Goal: Task Accomplishment & Management: Manage account settings

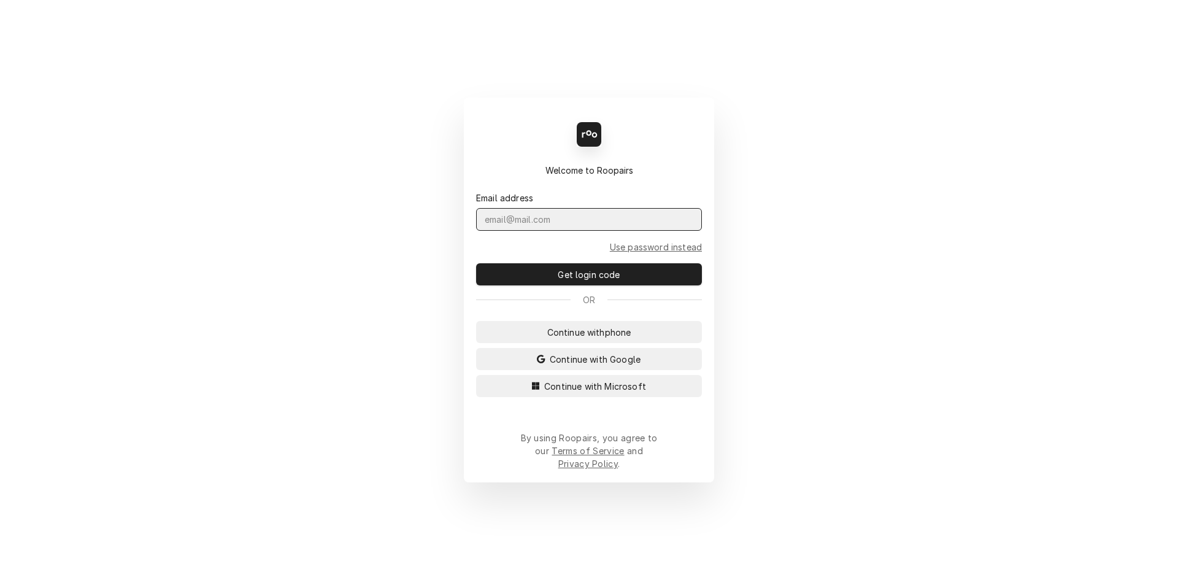
click at [502, 231] on input "Dynamic Content Wrapper" at bounding box center [589, 219] width 226 height 23
type input "Melissa.Nehls@csi1.com"
click at [476, 263] on button "Get login code" at bounding box center [589, 274] width 226 height 22
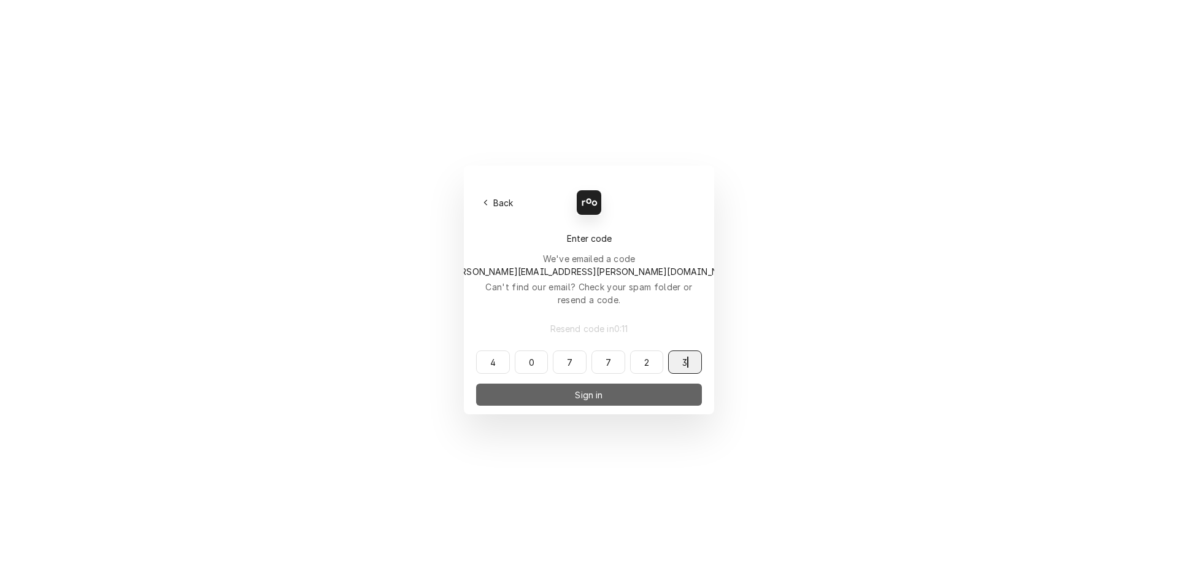
type input "407723"
click at [603, 388] on span "Sign in" at bounding box center [588, 394] width 33 height 13
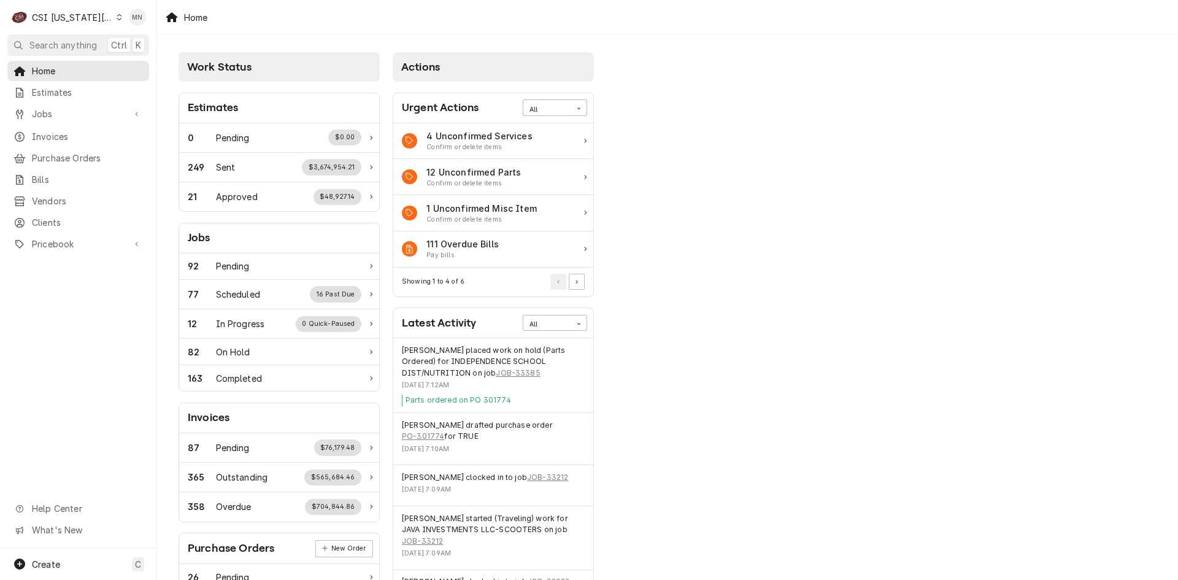
click at [77, 16] on div "CSI Kansas City" at bounding box center [72, 17] width 81 height 13
click at [147, 63] on div "CSI St. [PERSON_NAME]" at bounding box center [210, 67] width 179 height 13
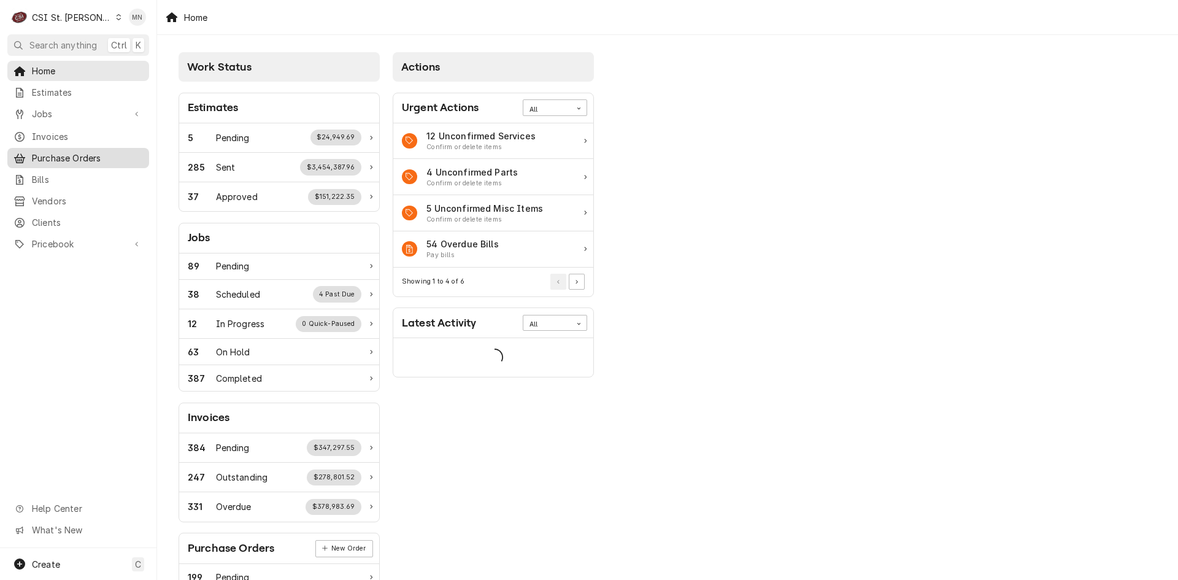
click at [77, 148] on link "Purchase Orders" at bounding box center [78, 158] width 142 height 20
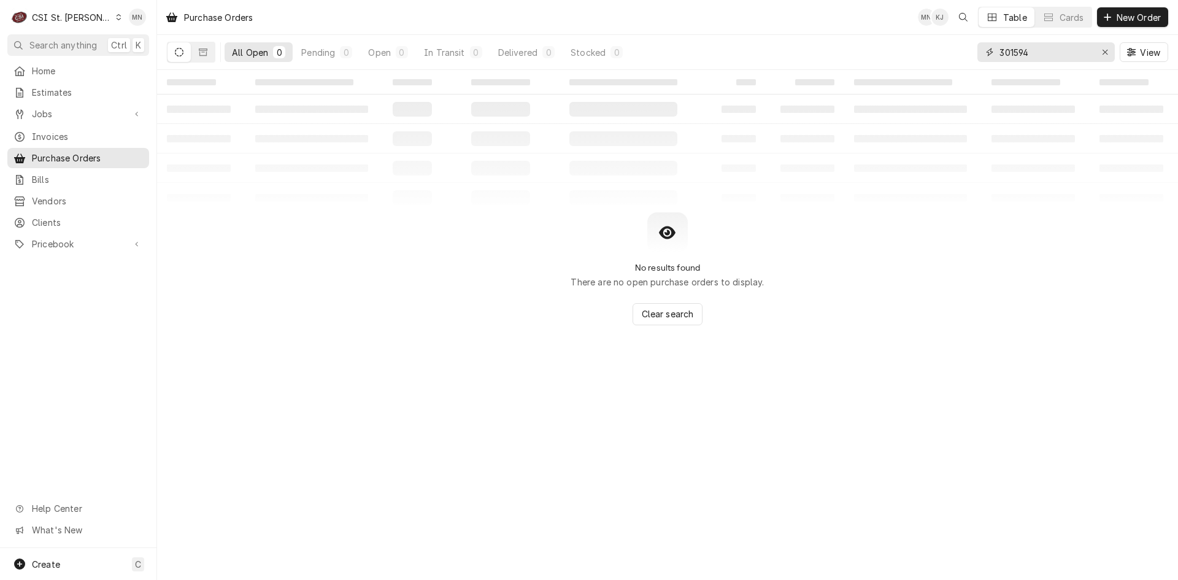
drag, startPoint x: 1052, startPoint y: 53, endPoint x: 819, endPoint y: 66, distance: 232.9
click at [819, 66] on div "All Open 0 Pending 0 Open 0 In Transit 0 Delivered 0 Stocked 0 301594 View" at bounding box center [667, 52] width 1001 height 34
type input "401442"
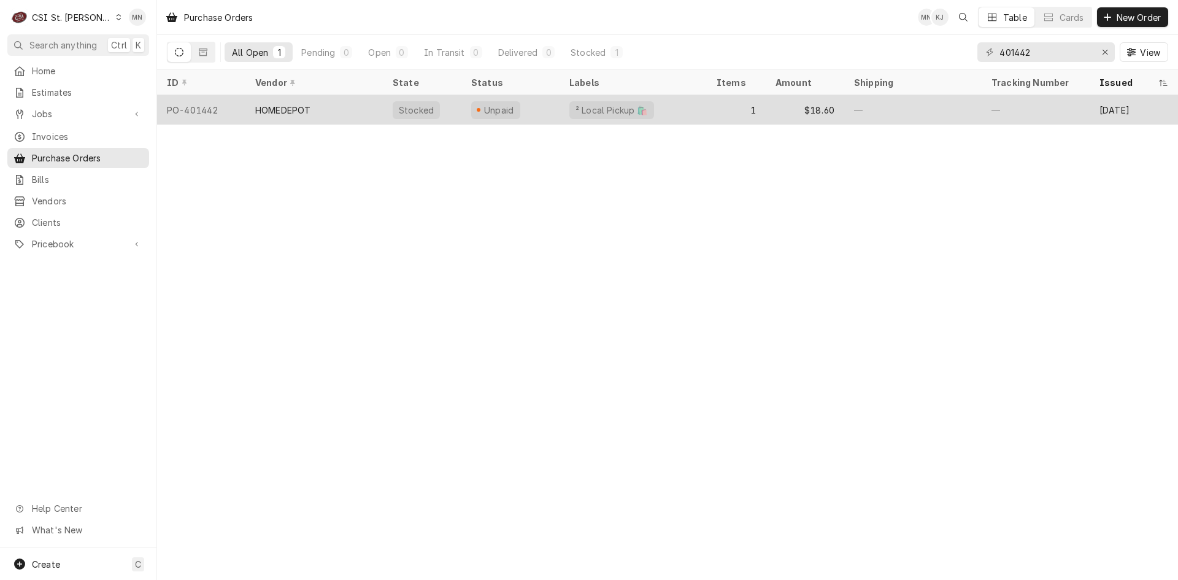
click at [271, 122] on tr "PO-401442 HOMEDEPOT Stocked Unpaid ² Local Pickup 🛍️ 1 $18.60 — — Oct 10 JOB-41…" at bounding box center [814, 109] width 1315 height 29
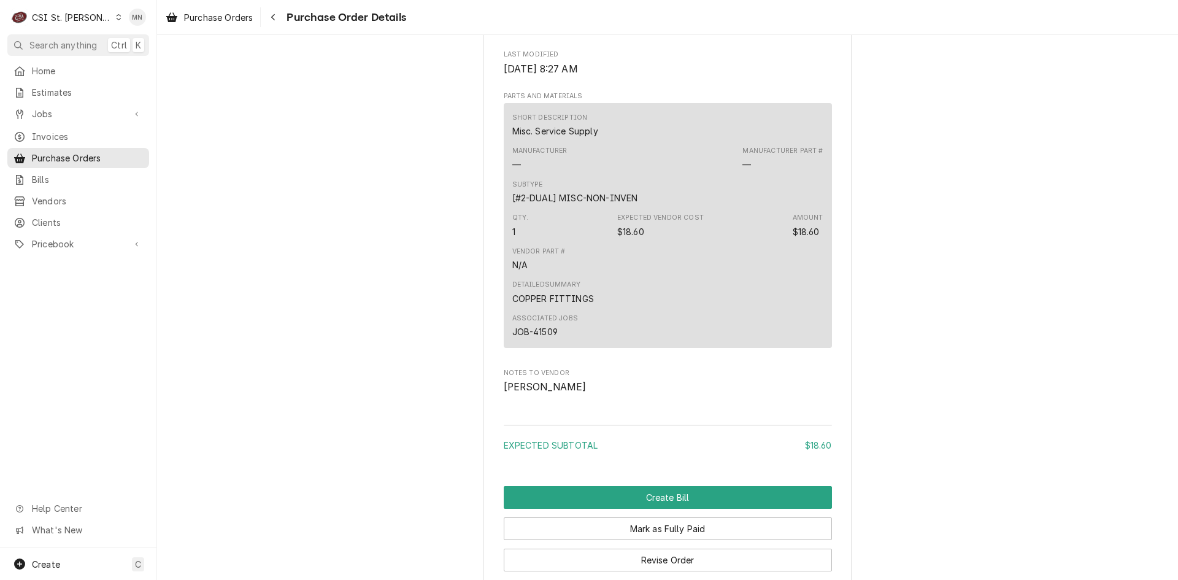
scroll to position [953, 0]
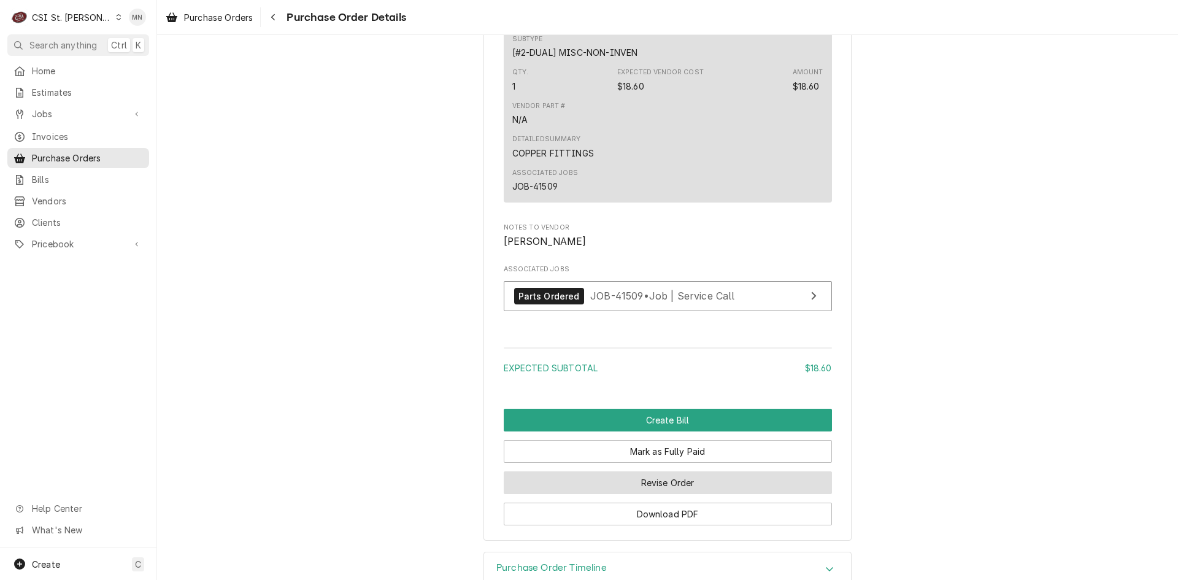
click at [672, 494] on button "Revise Order" at bounding box center [668, 482] width 328 height 23
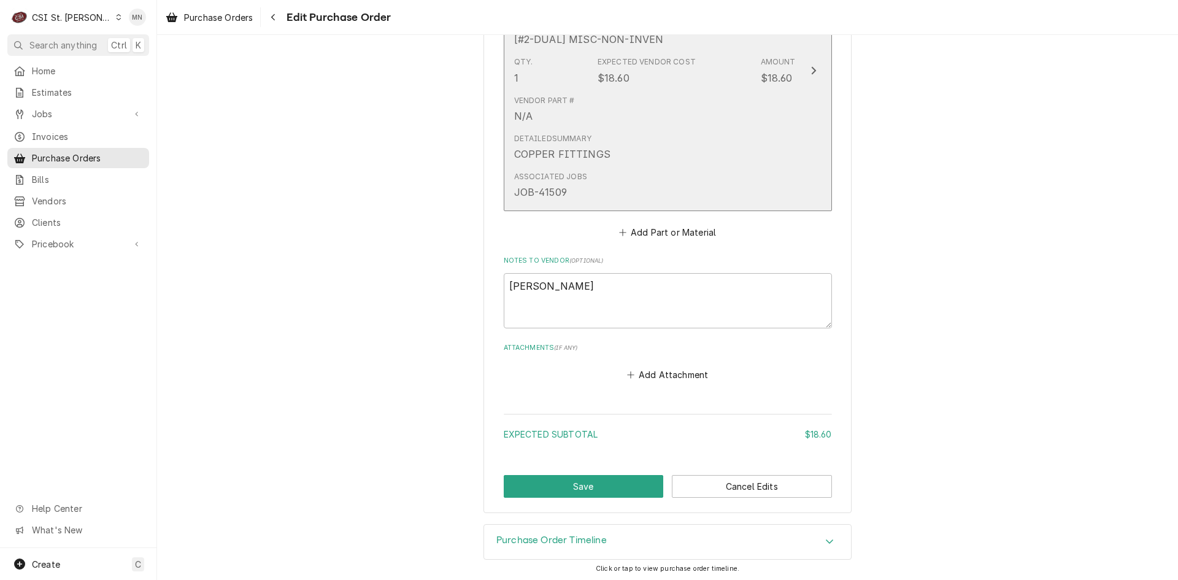
scroll to position [685, 0]
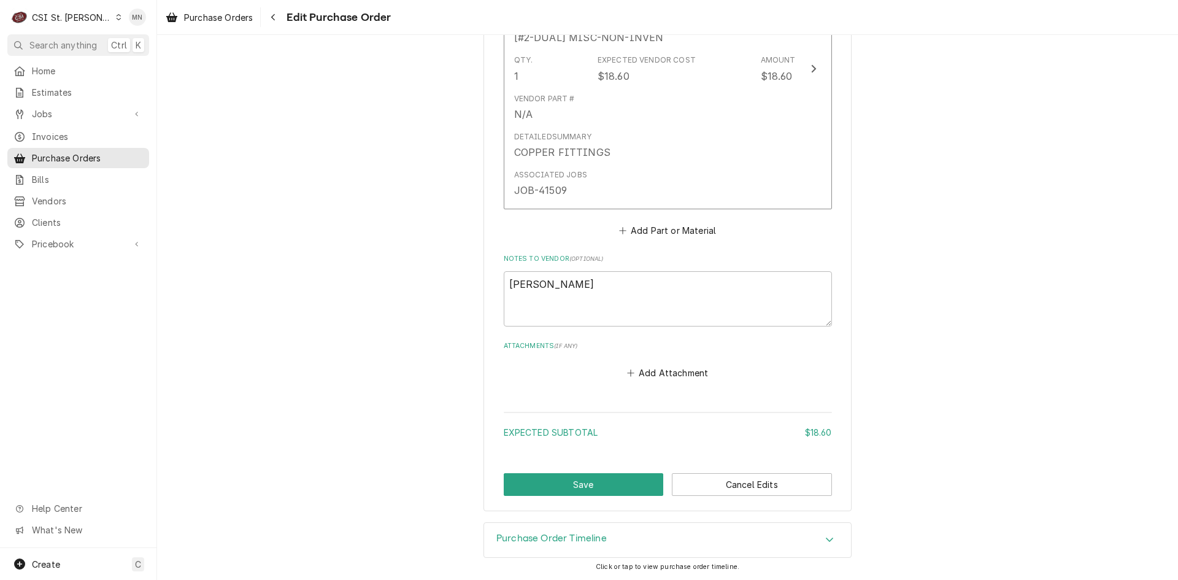
click at [655, 376] on button "Add Attachment" at bounding box center [668, 372] width 86 height 17
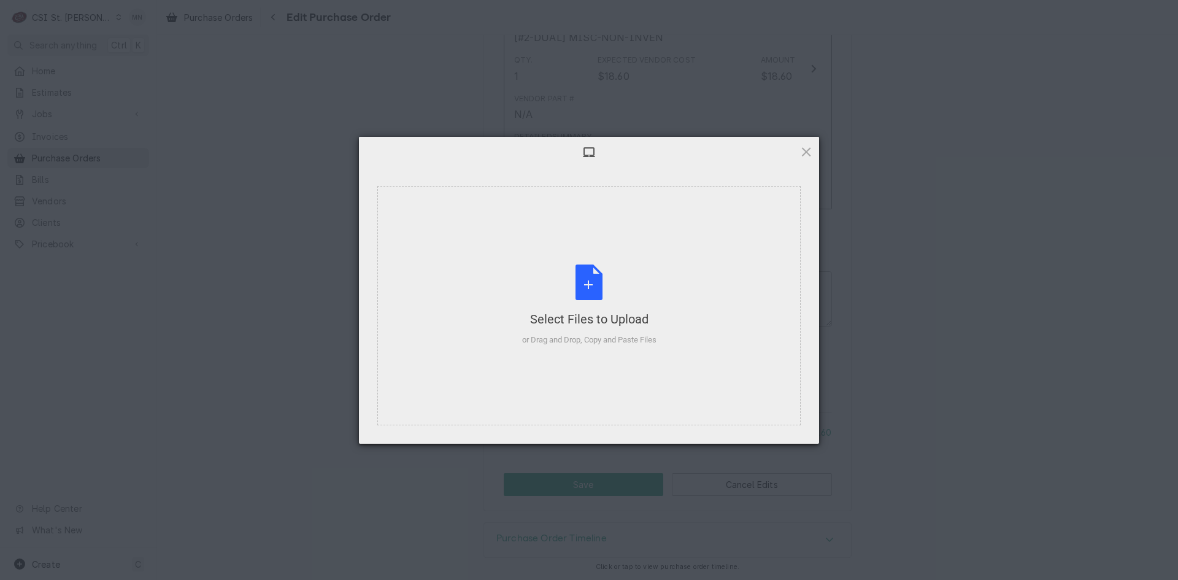
type textarea "x"
click at [607, 334] on div "or Drag and Drop, Copy and Paste Files" at bounding box center [589, 340] width 134 height 12
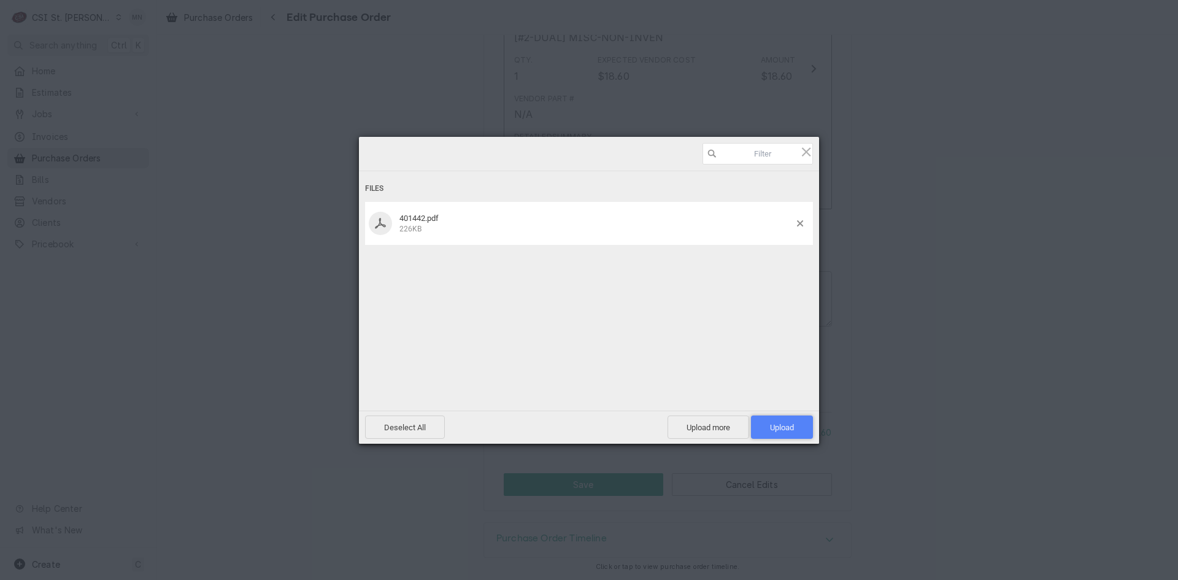
click at [785, 423] on span "Upload 1" at bounding box center [782, 427] width 24 height 9
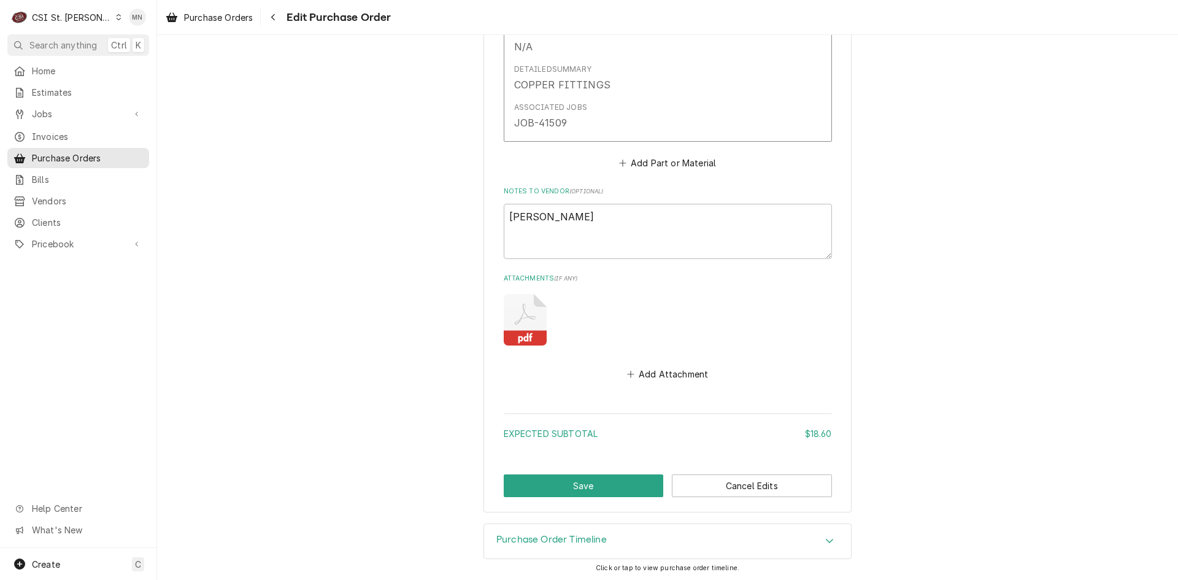
scroll to position [753, 0]
click at [607, 490] on button "Save" at bounding box center [584, 484] width 160 height 23
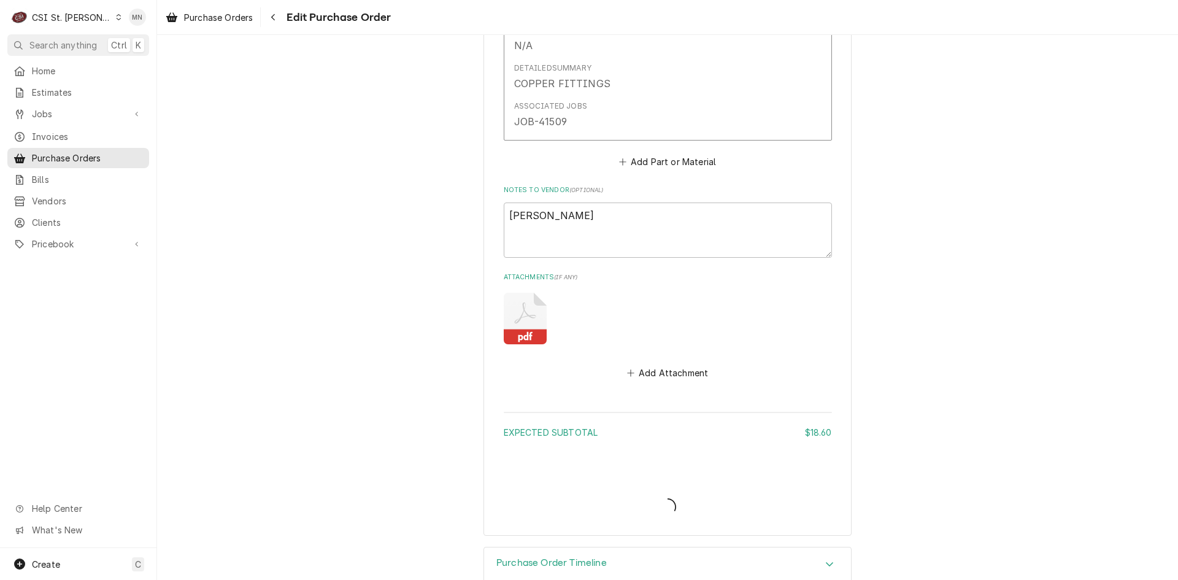
type textarea "x"
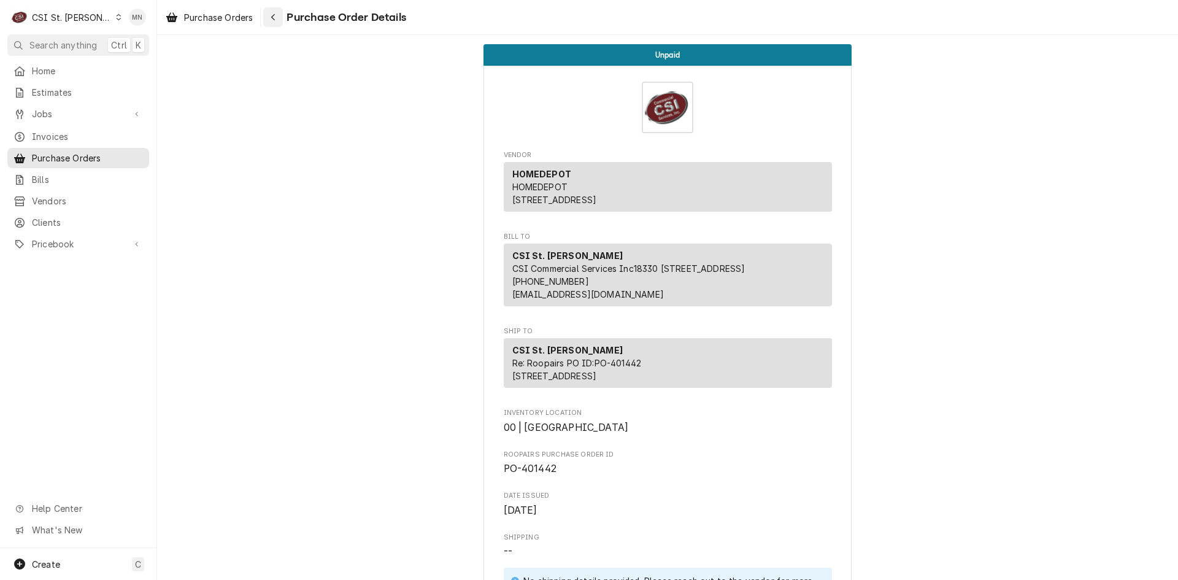
click at [274, 23] on button "Navigate back" at bounding box center [273, 17] width 20 height 20
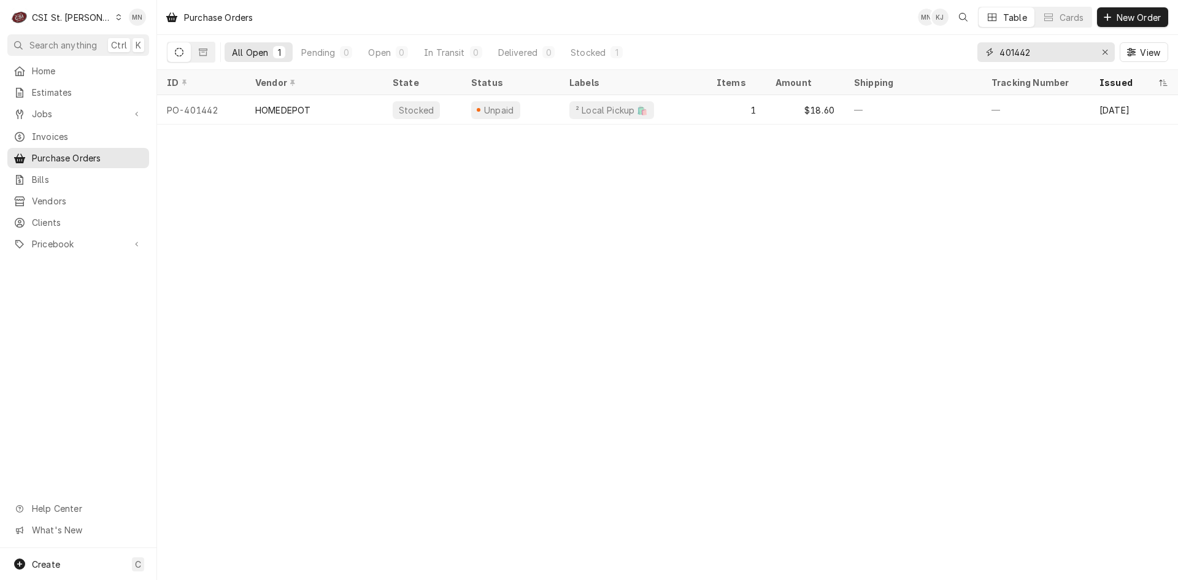
click at [858, 60] on div "All Open 1 Pending 0 Open 0 In Transit 0 Delivered 0 Stocked 1 401442 View" at bounding box center [667, 52] width 1001 height 34
type input "401445"
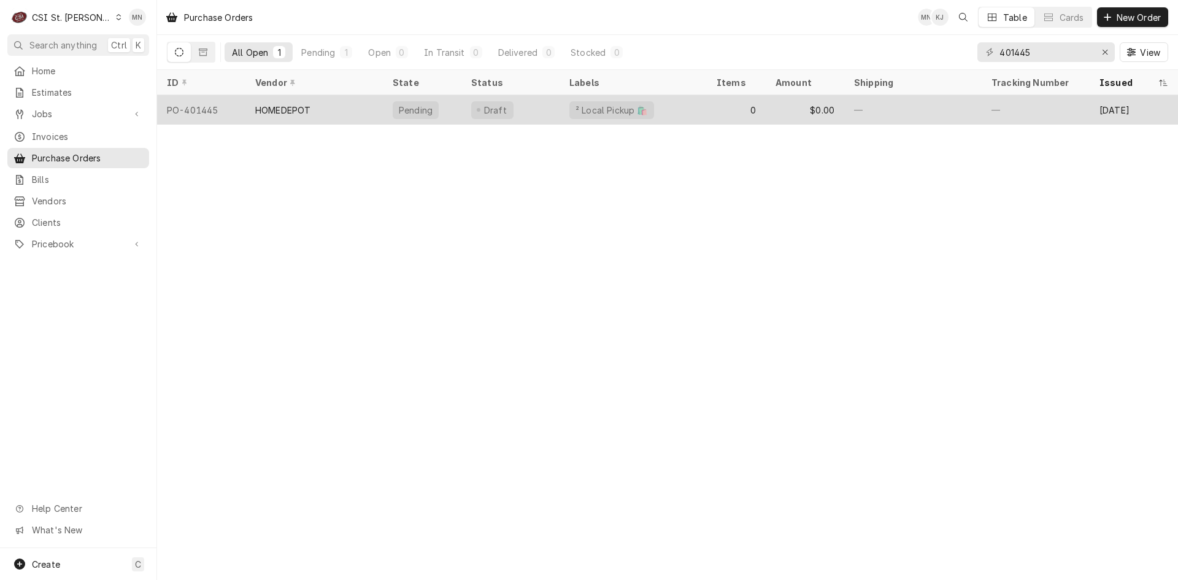
click at [324, 102] on div "HOMEDEPOT" at bounding box center [313, 109] width 137 height 29
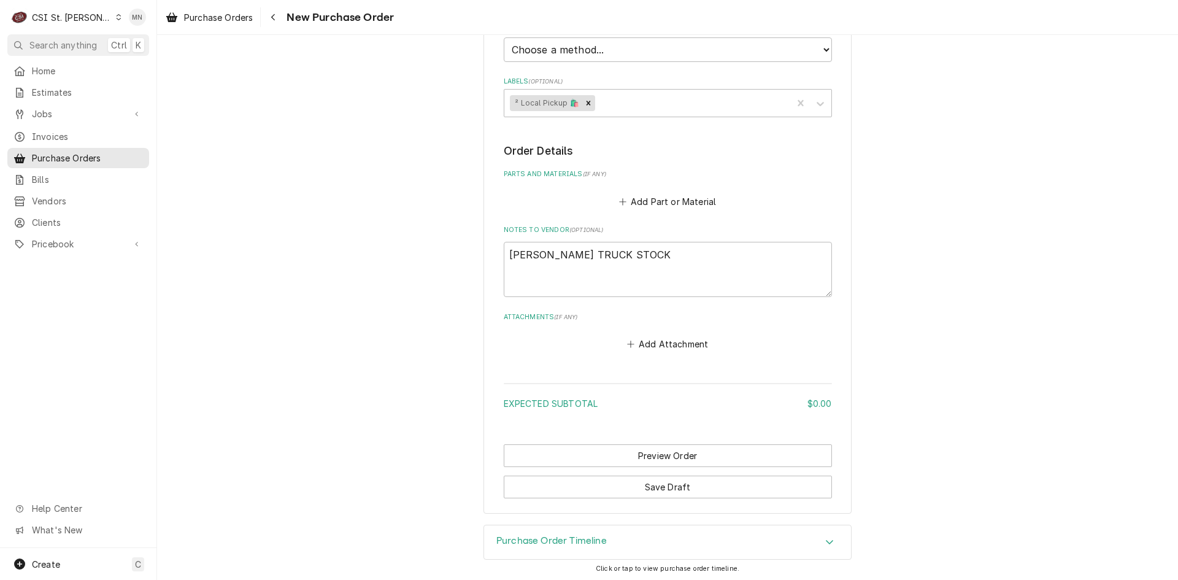
scroll to position [380, 0]
click at [652, 342] on button "Add Attachment" at bounding box center [668, 341] width 86 height 17
type textarea "x"
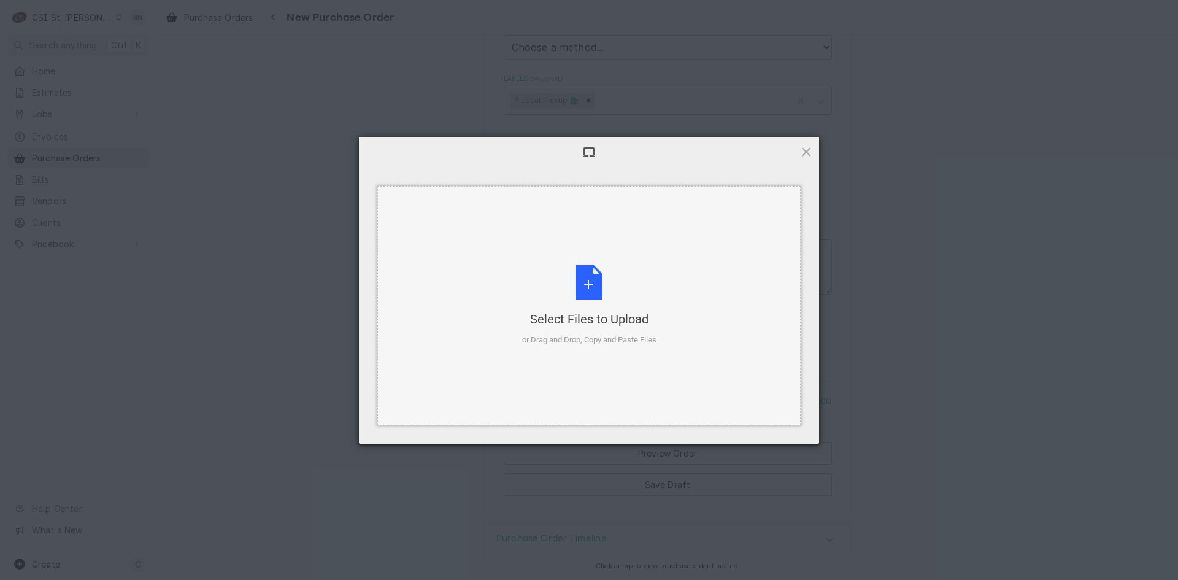
click at [566, 295] on div "Select Files to Upload or Drag and Drop, Copy and Paste Files" at bounding box center [589, 305] width 134 height 82
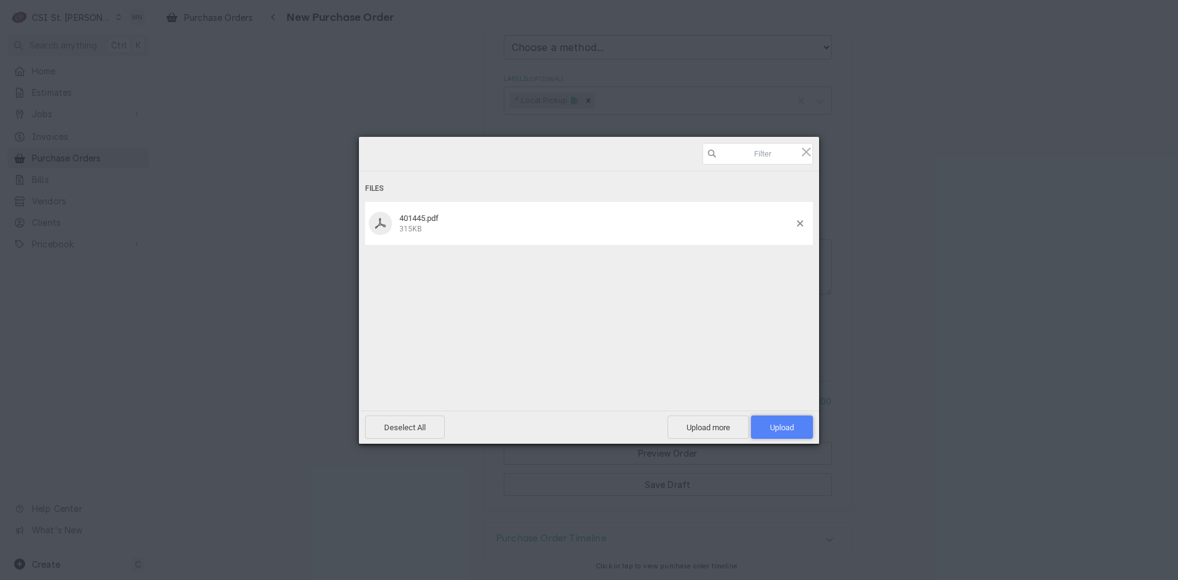
click at [776, 417] on span "Upload 1" at bounding box center [782, 426] width 62 height 23
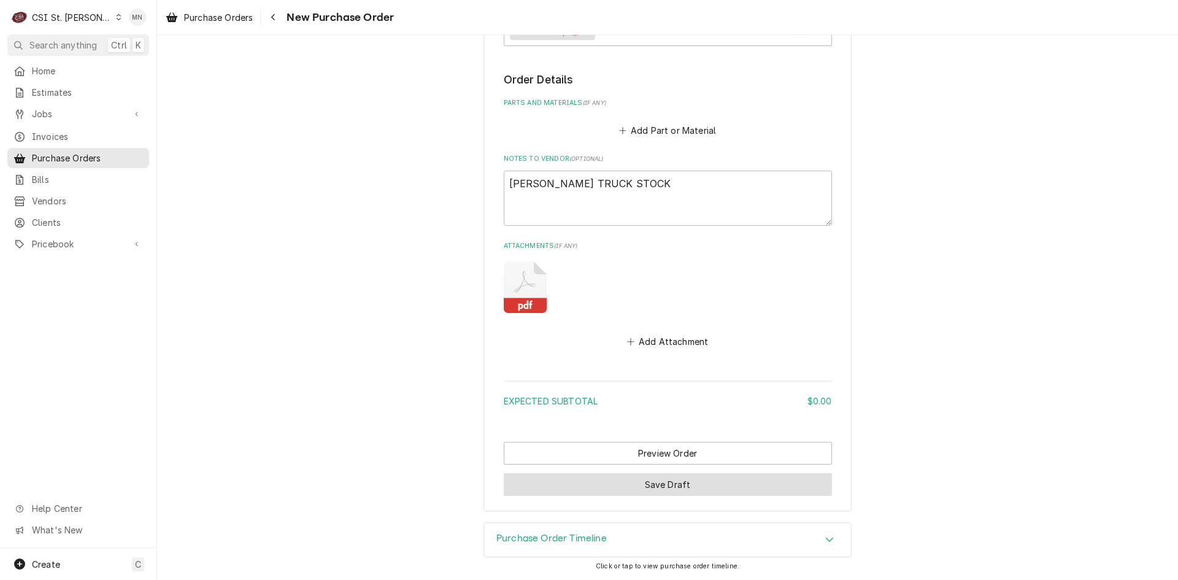
click at [595, 486] on button "Save Draft" at bounding box center [668, 484] width 328 height 23
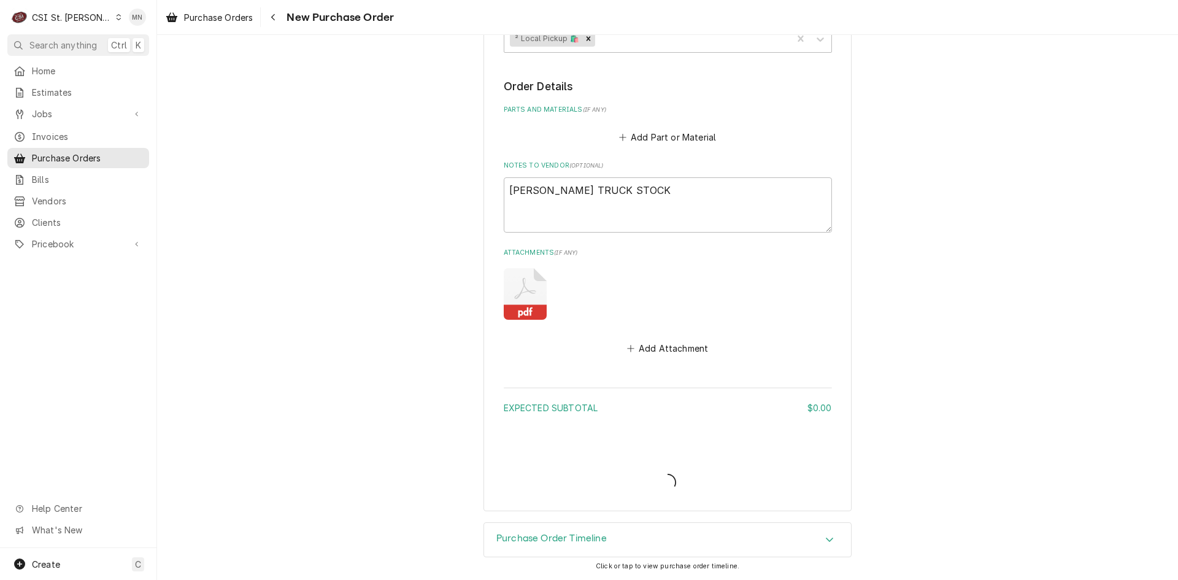
type textarea "x"
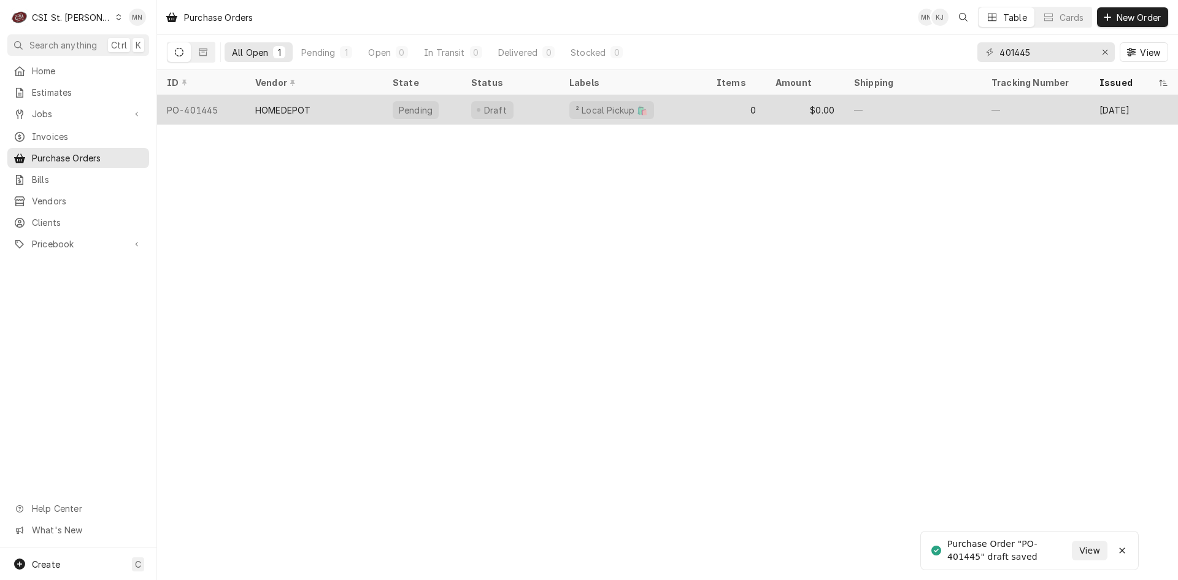
click at [327, 115] on div "HOMEDEPOT" at bounding box center [313, 109] width 137 height 29
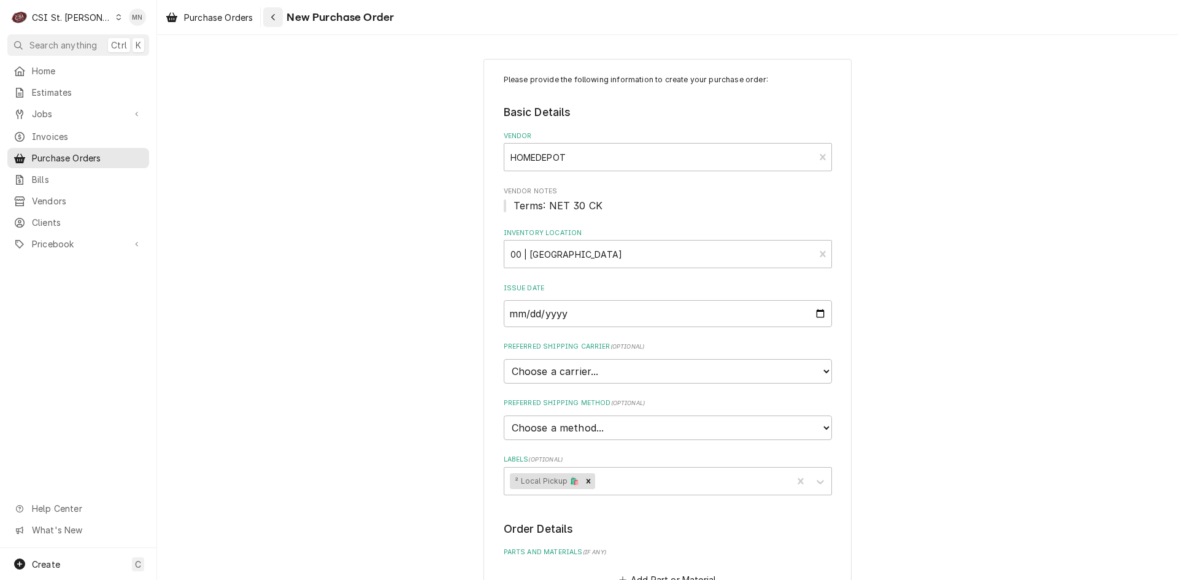
click at [271, 22] on div "Navigate back" at bounding box center [273, 17] width 12 height 12
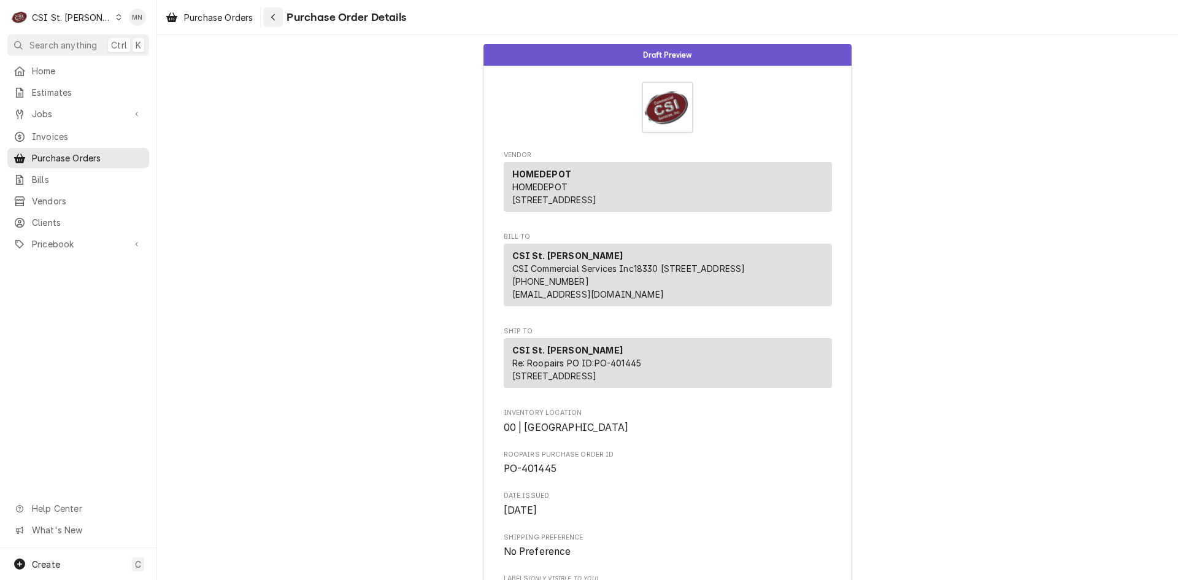
click at [272, 17] on icon "Navigate back" at bounding box center [274, 17] width 6 height 9
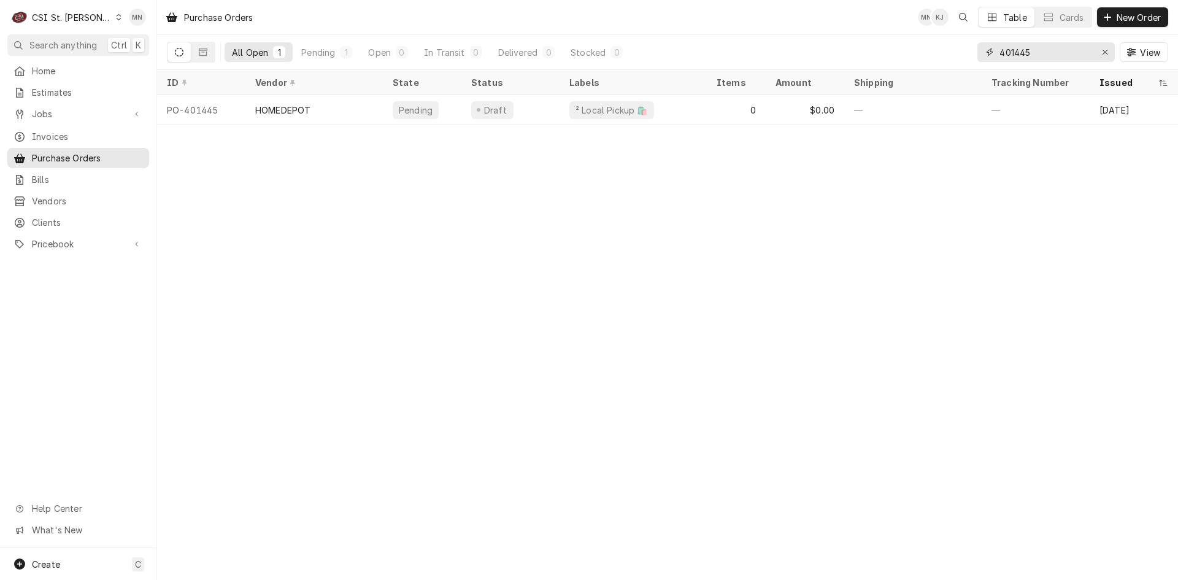
drag, startPoint x: 941, startPoint y: 55, endPoint x: 830, endPoint y: 55, distance: 111.1
click at [838, 55] on div "All Open 1 Pending 1 Open 0 In Transit 0 Delivered 0 Stocked 0 401445 View" at bounding box center [667, 52] width 1001 height 34
type input "401443"
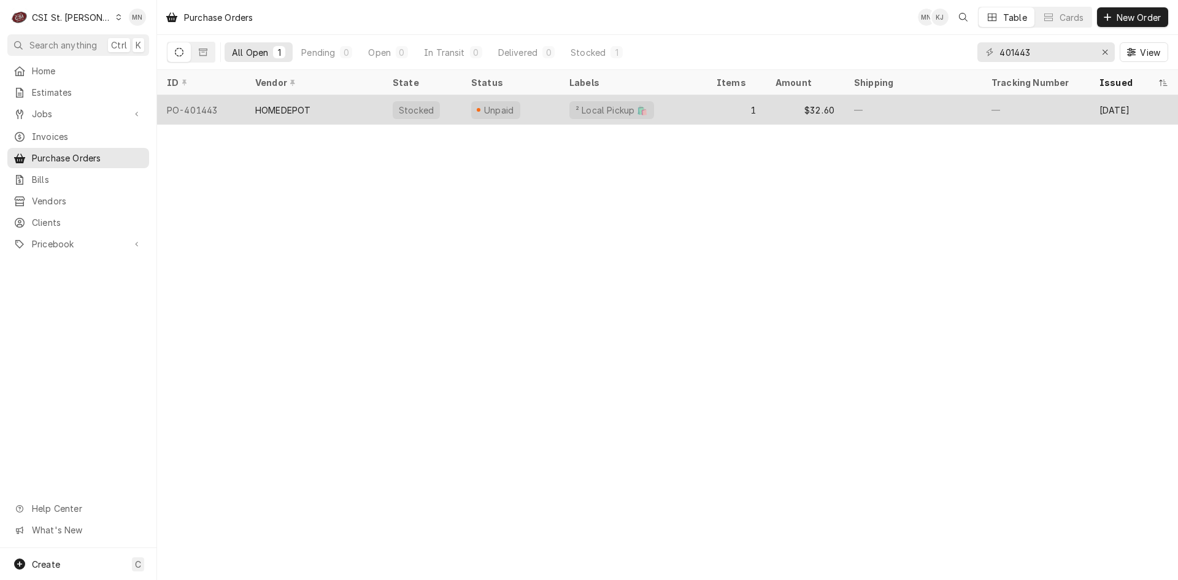
click at [301, 117] on div "HOMEDEPOT" at bounding box center [313, 109] width 137 height 29
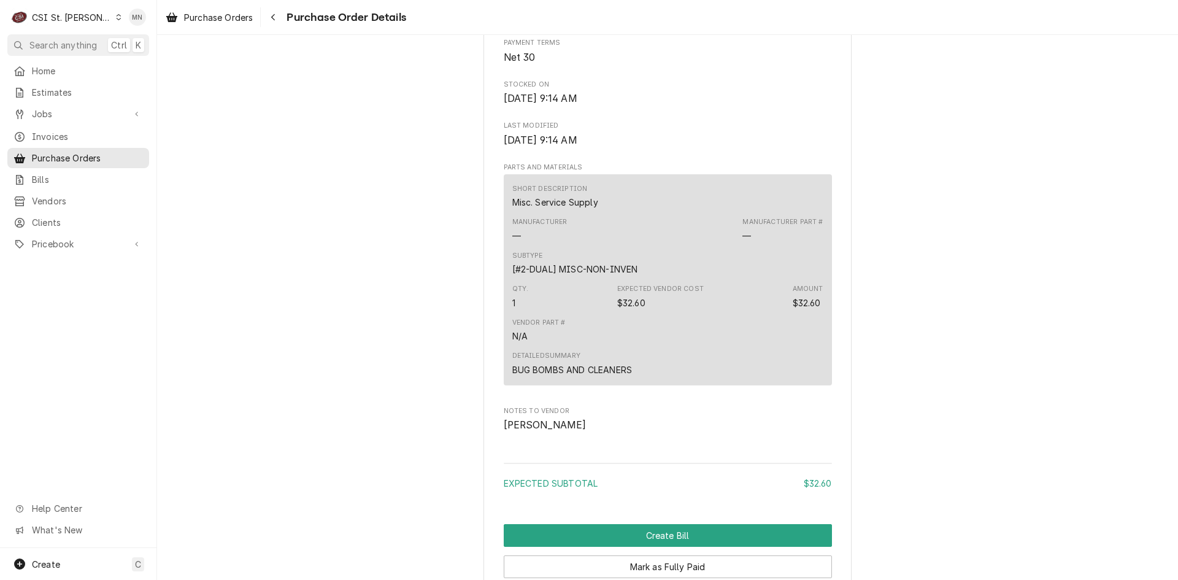
scroll to position [920, 0]
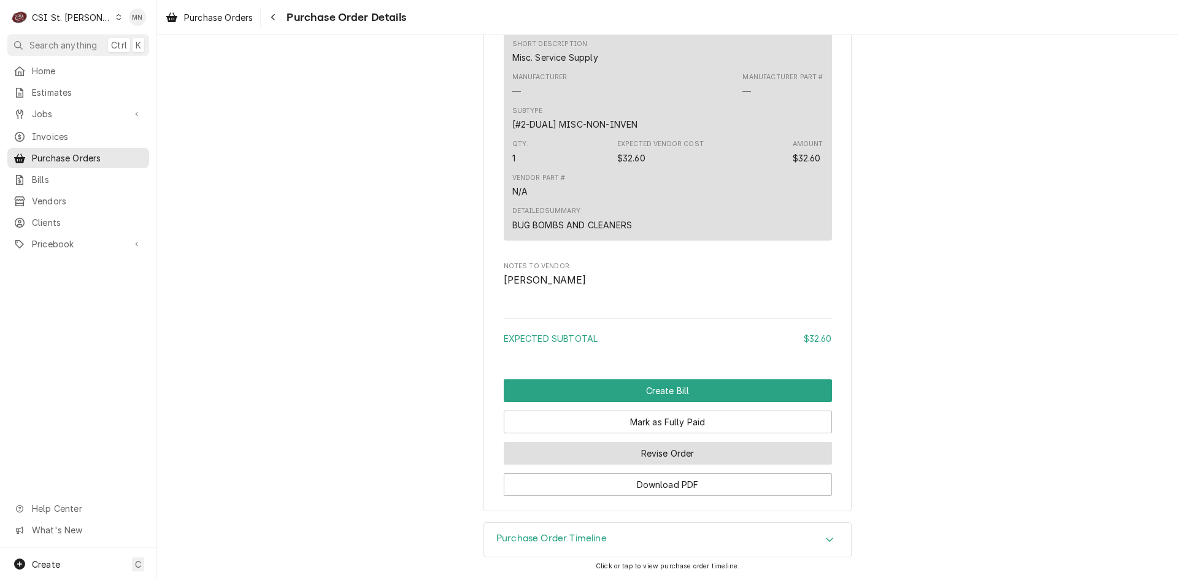
click at [660, 453] on button "Revise Order" at bounding box center [668, 453] width 328 height 23
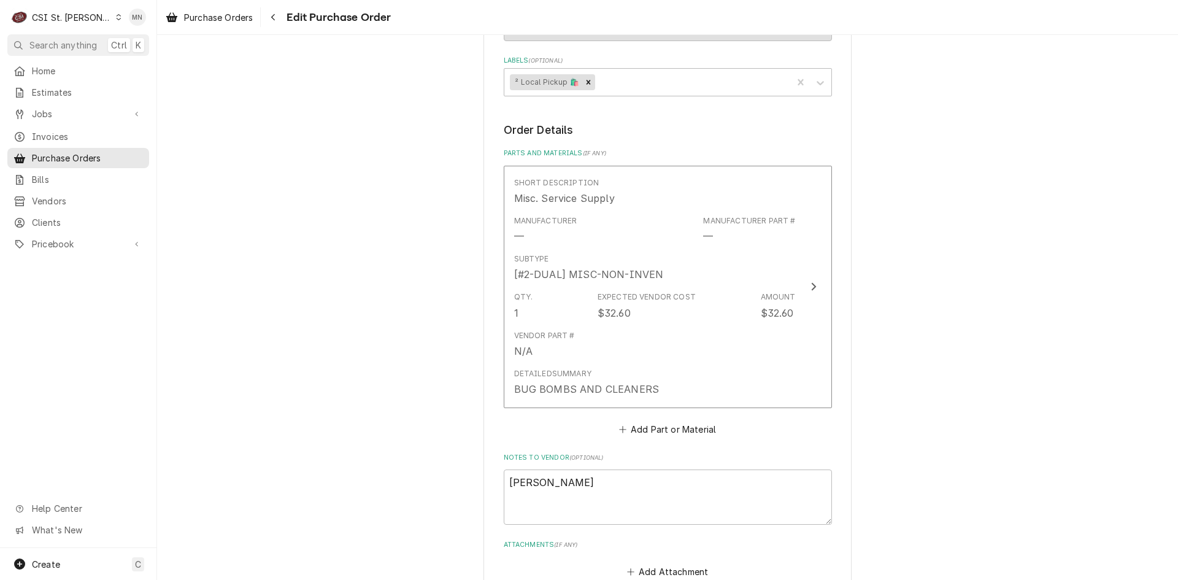
scroll to position [647, 0]
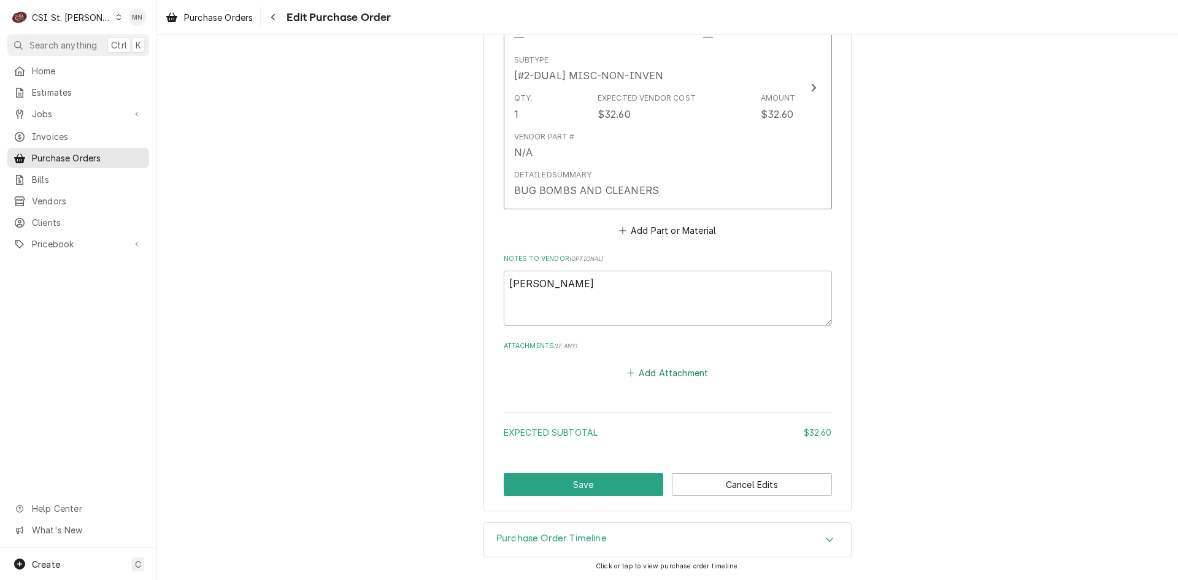
click at [650, 374] on button "Add Attachment" at bounding box center [668, 372] width 86 height 17
type textarea "x"
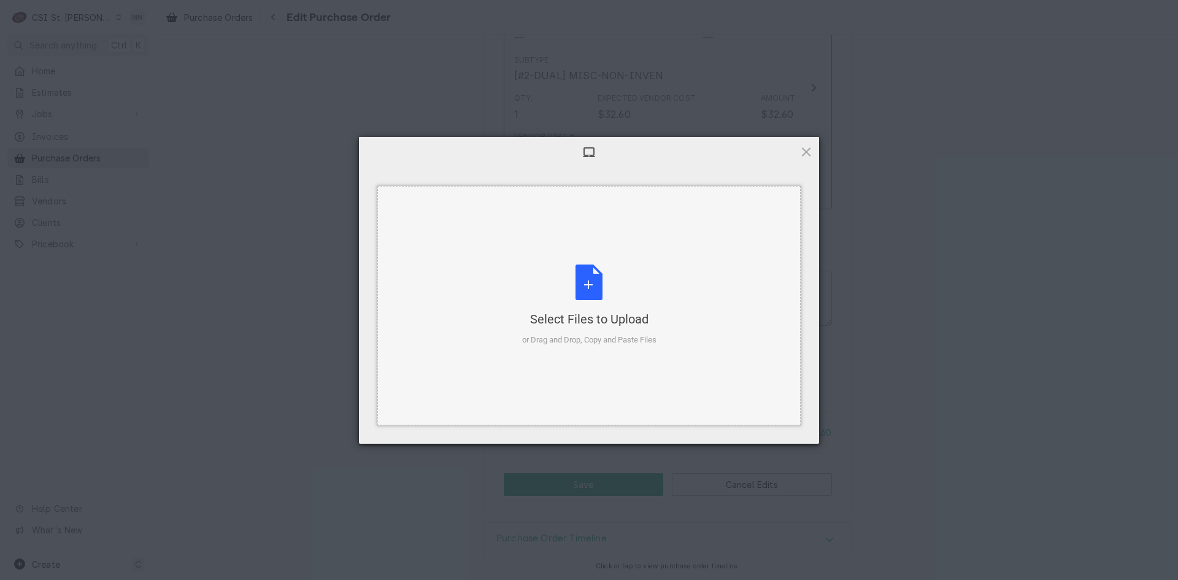
click at [578, 288] on div "Select Files to Upload or Drag and Drop, Copy and Paste Files" at bounding box center [589, 305] width 134 height 82
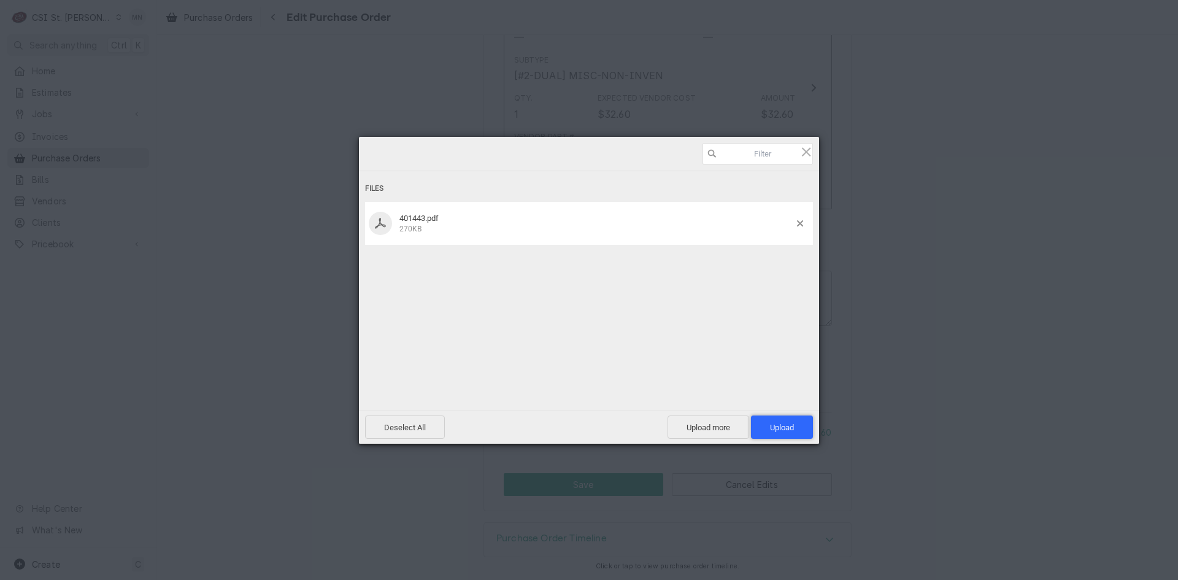
click at [787, 420] on span "Upload 1" at bounding box center [782, 426] width 62 height 23
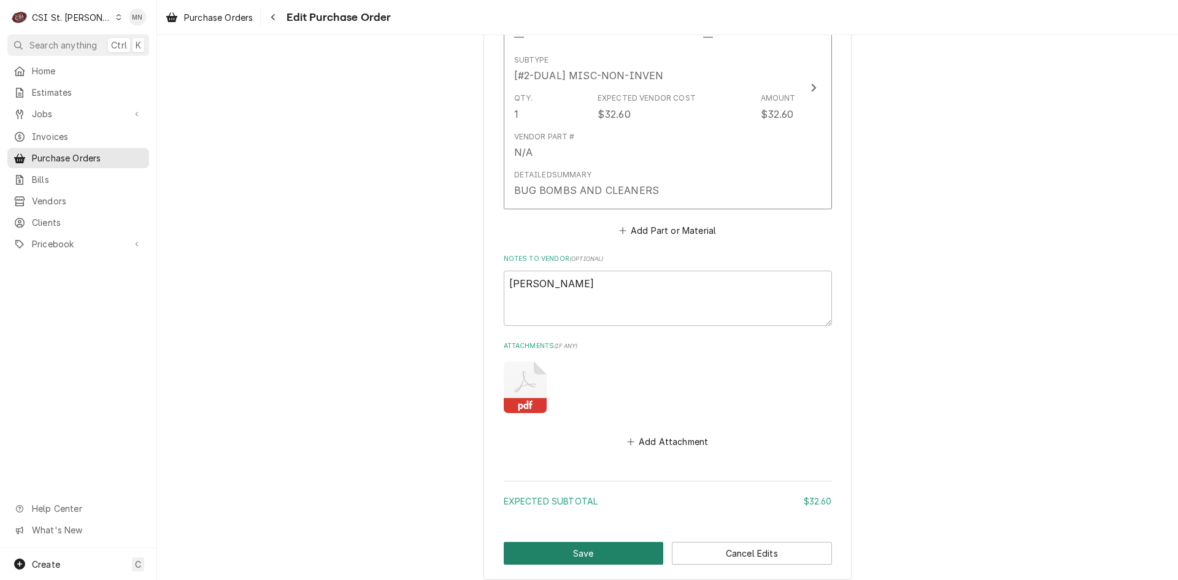
click at [598, 549] on button "Save" at bounding box center [584, 553] width 160 height 23
type textarea "x"
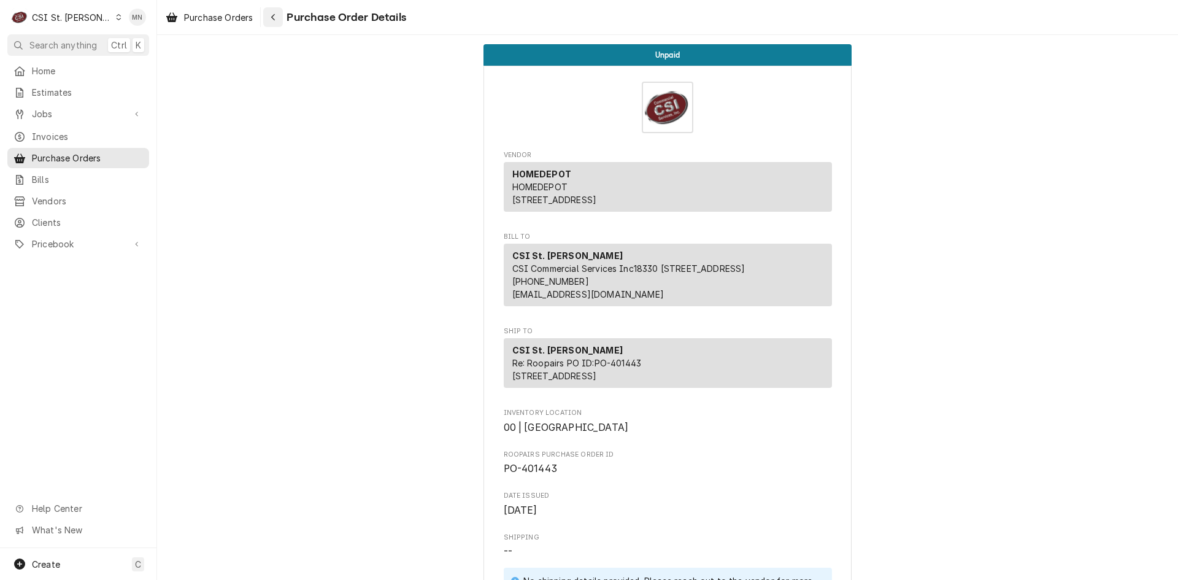
click at [279, 13] on div "Navigate back" at bounding box center [273, 17] width 12 height 12
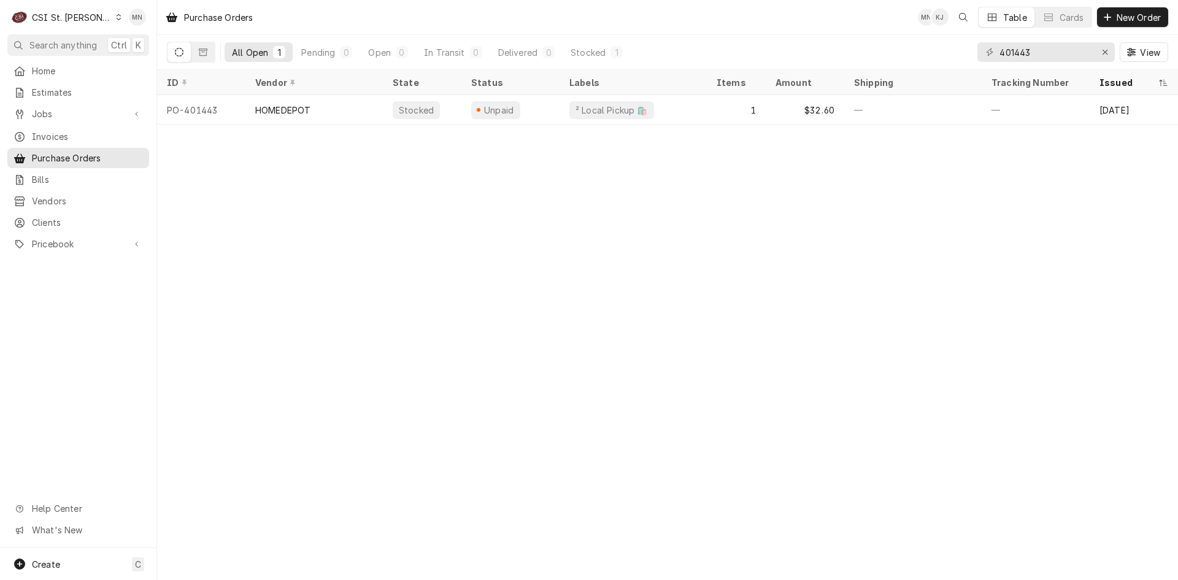
click at [66, 18] on div "CSI St. [PERSON_NAME]" at bounding box center [72, 17] width 80 height 13
click at [127, 22] on div "CSI [US_STATE][GEOGRAPHIC_DATA]" at bounding box center [188, 24] width 162 height 13
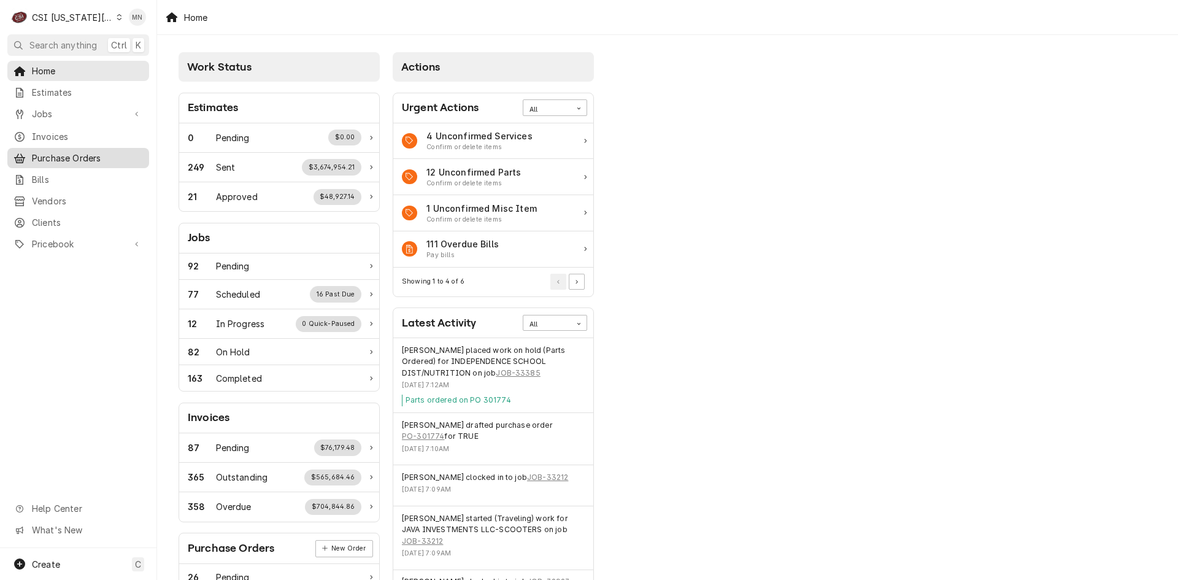
click at [60, 156] on span "Purchase Orders" at bounding box center [87, 158] width 111 height 13
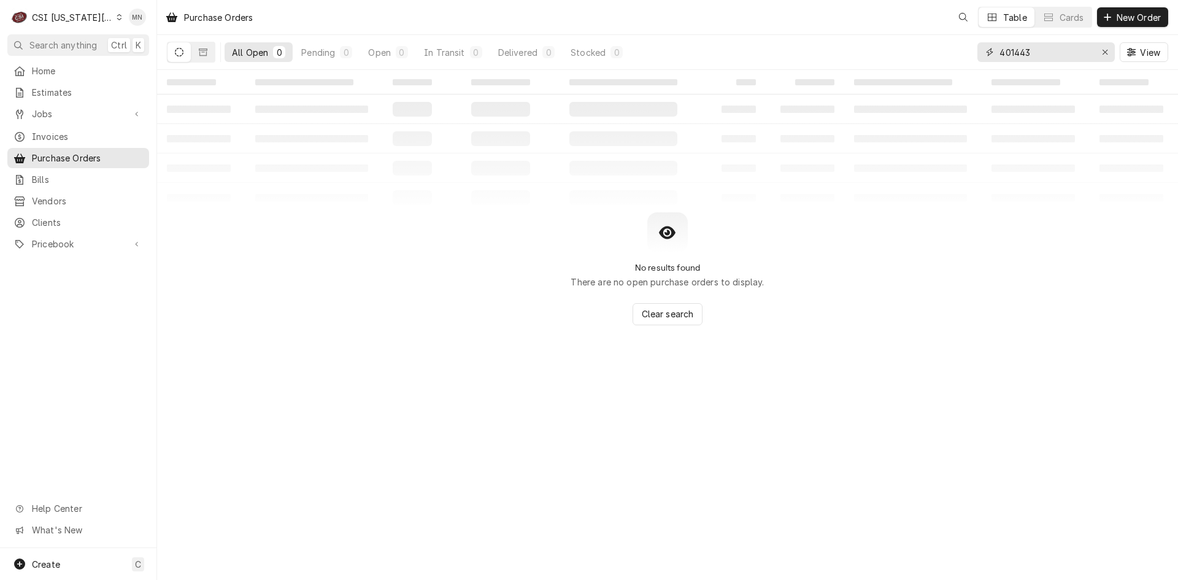
drag, startPoint x: 1036, startPoint y: 55, endPoint x: 946, endPoint y: 61, distance: 91.0
click at [969, 60] on div "All Open 0 Pending 0 Open 0 In Transit 0 Delivered 0 Stocked 0 401443 View" at bounding box center [667, 52] width 1001 height 34
type input "301762"
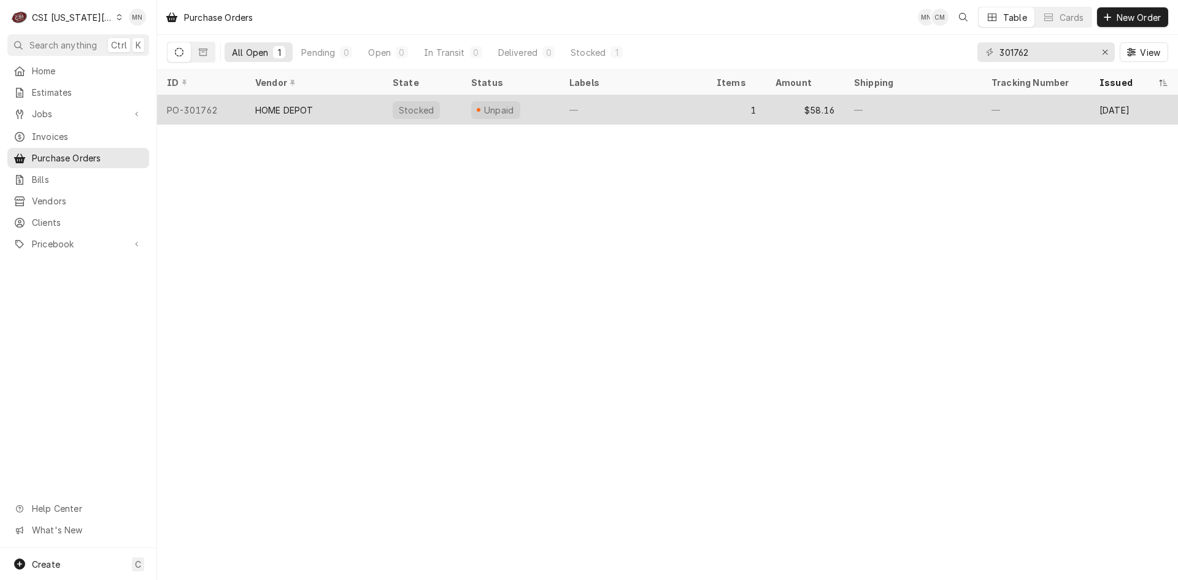
click at [301, 106] on div "HOME DEPOT" at bounding box center [284, 110] width 58 height 13
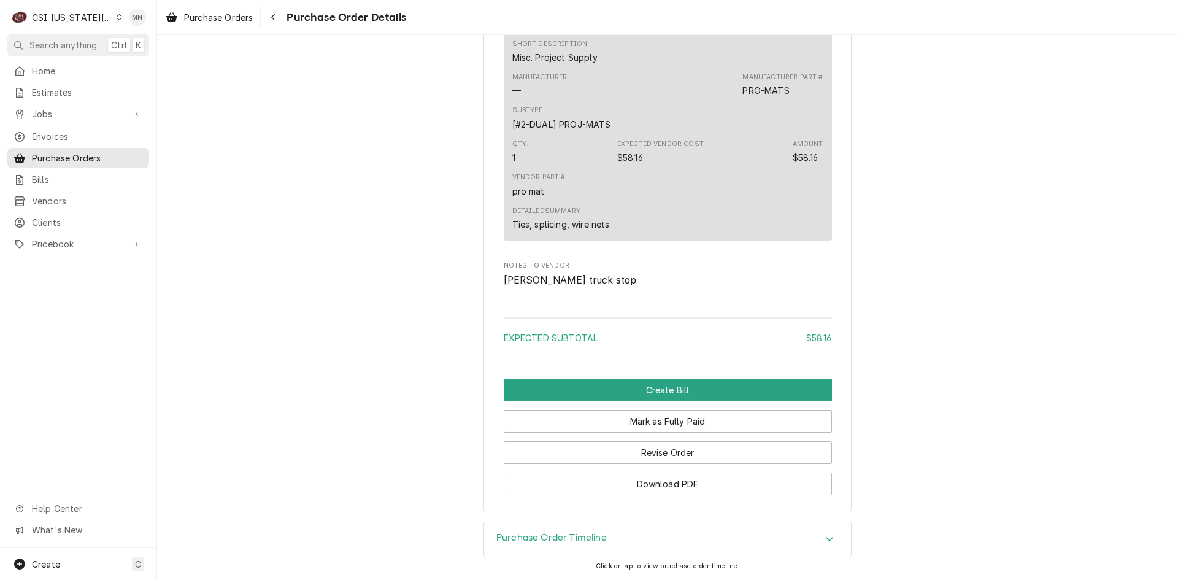
scroll to position [875, 0]
click at [649, 447] on button "Revise Order" at bounding box center [668, 452] width 328 height 23
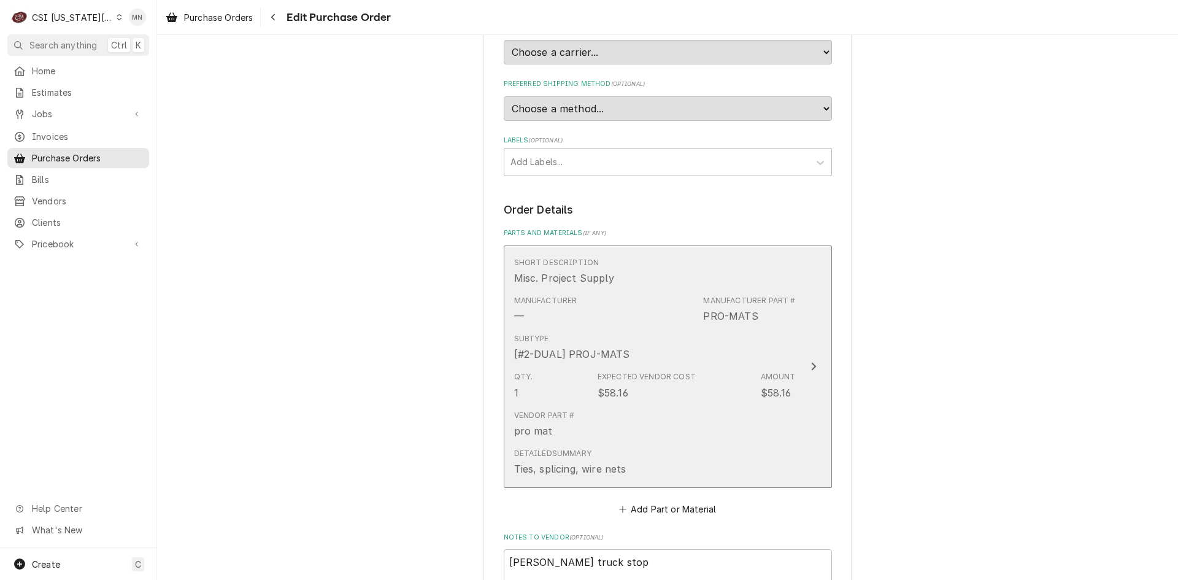
scroll to position [647, 0]
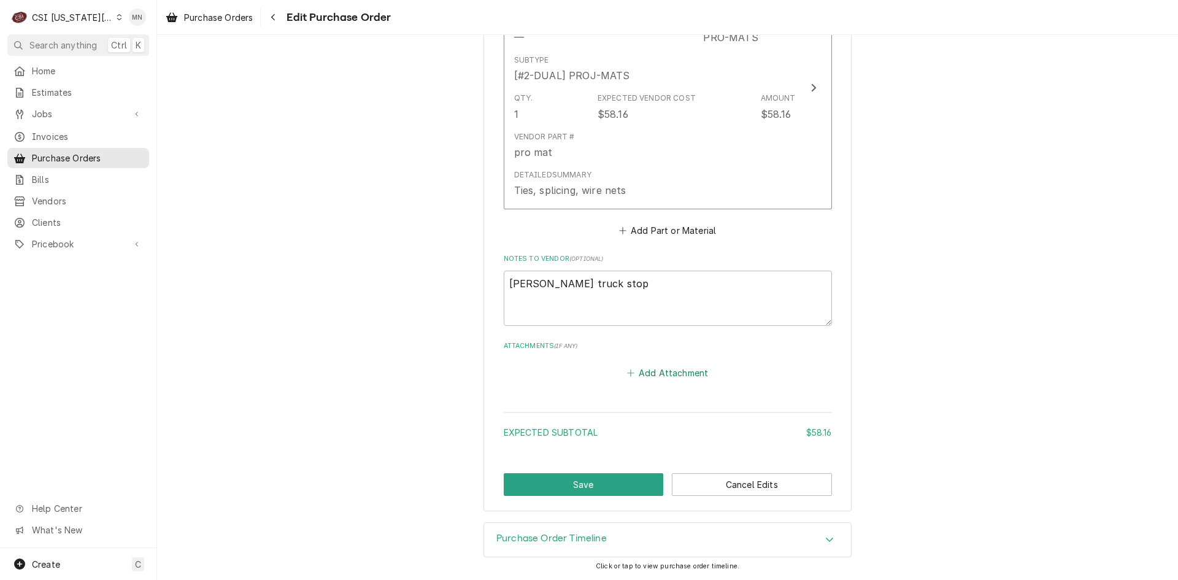
click at [652, 371] on button "Add Attachment" at bounding box center [668, 372] width 86 height 17
type textarea "x"
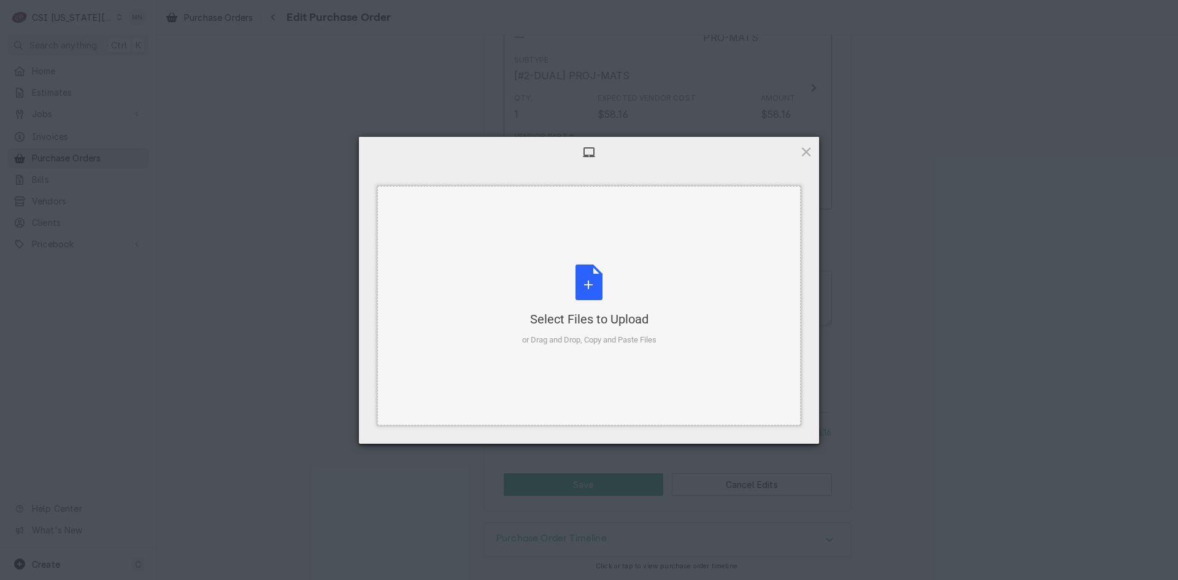
click at [590, 317] on div "Select Files to Upload" at bounding box center [589, 318] width 134 height 17
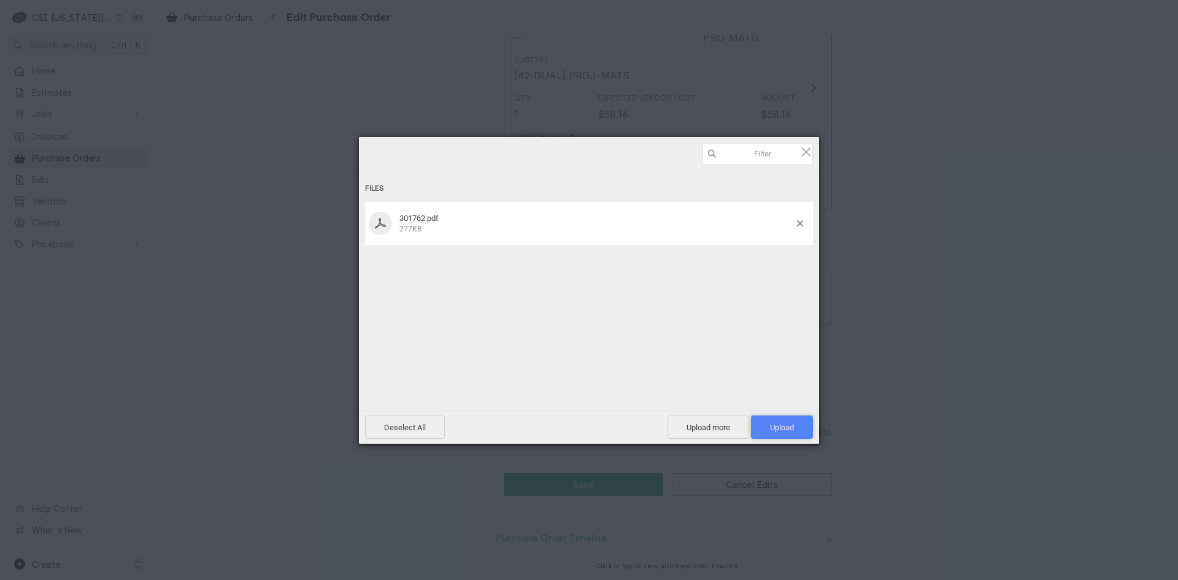
click at [770, 425] on span "Upload 1" at bounding box center [782, 427] width 24 height 9
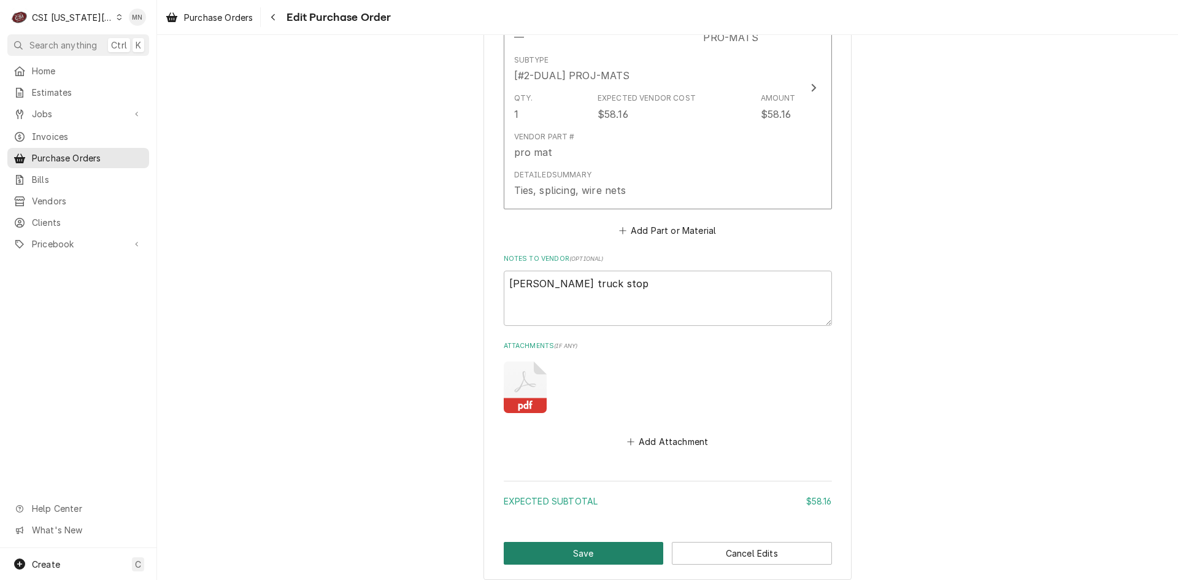
click at [580, 546] on button "Save" at bounding box center [584, 553] width 160 height 23
type textarea "x"
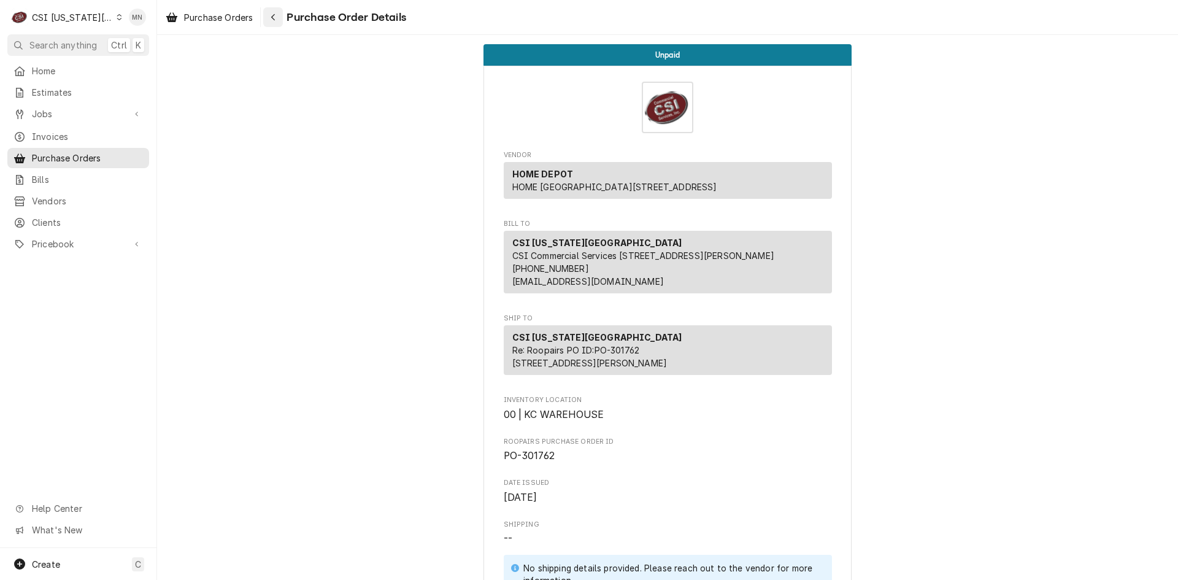
click at [275, 13] on icon "Navigate back" at bounding box center [274, 17] width 6 height 9
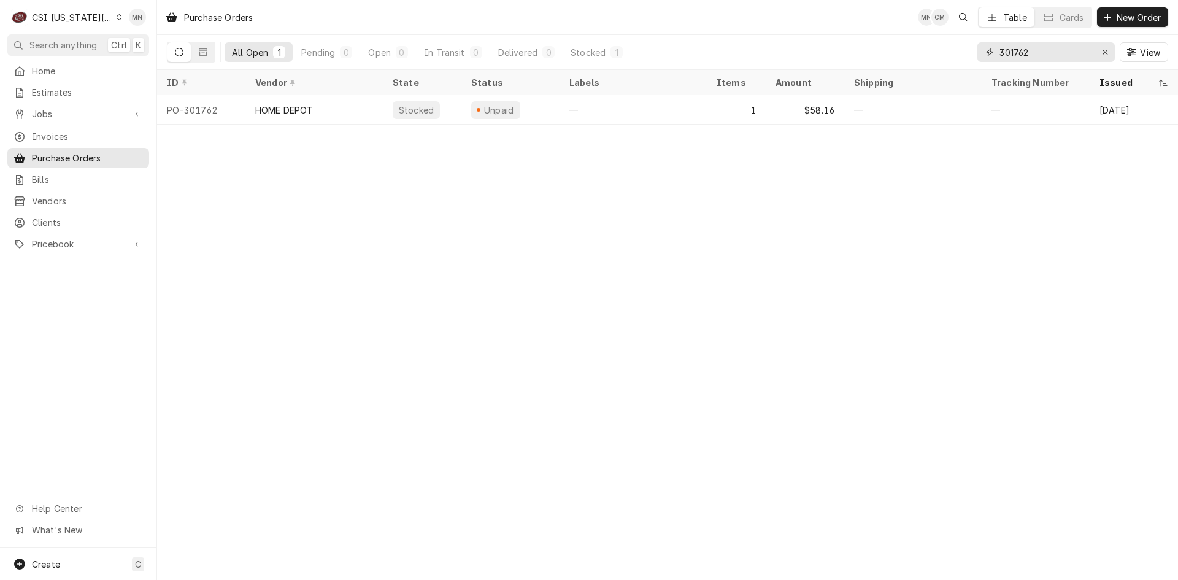
drag, startPoint x: 893, startPoint y: 55, endPoint x: 700, endPoint y: 56, distance: 193.3
click at [718, 56] on div "All Open 1 Pending 0 Open 0 In Transit 0 Delivered 0 Stocked 1 301762 View" at bounding box center [667, 52] width 1001 height 34
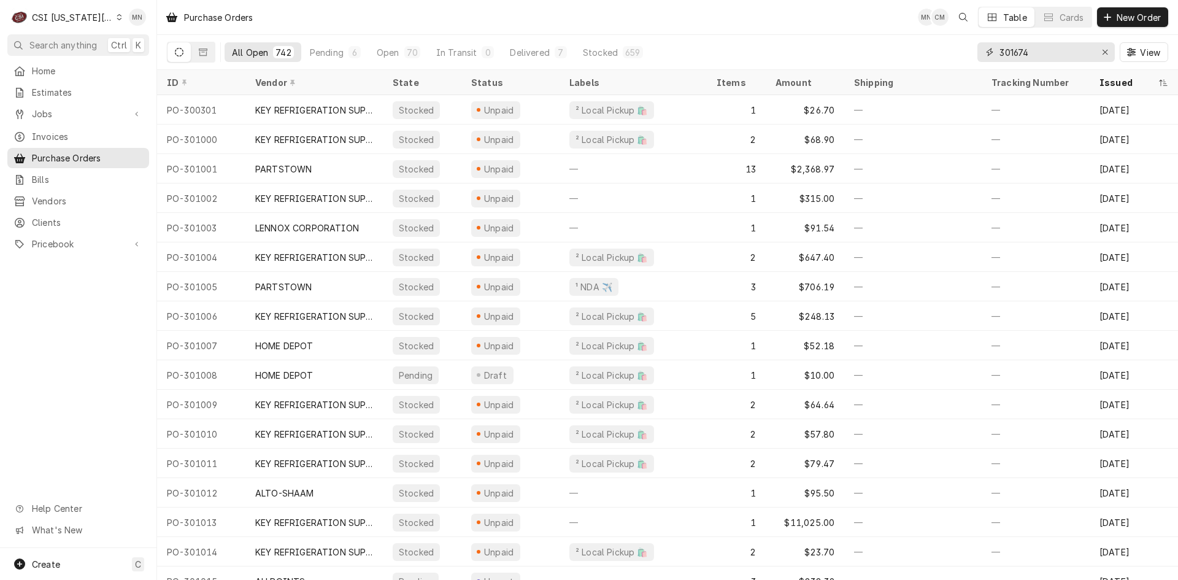
type input "301674"
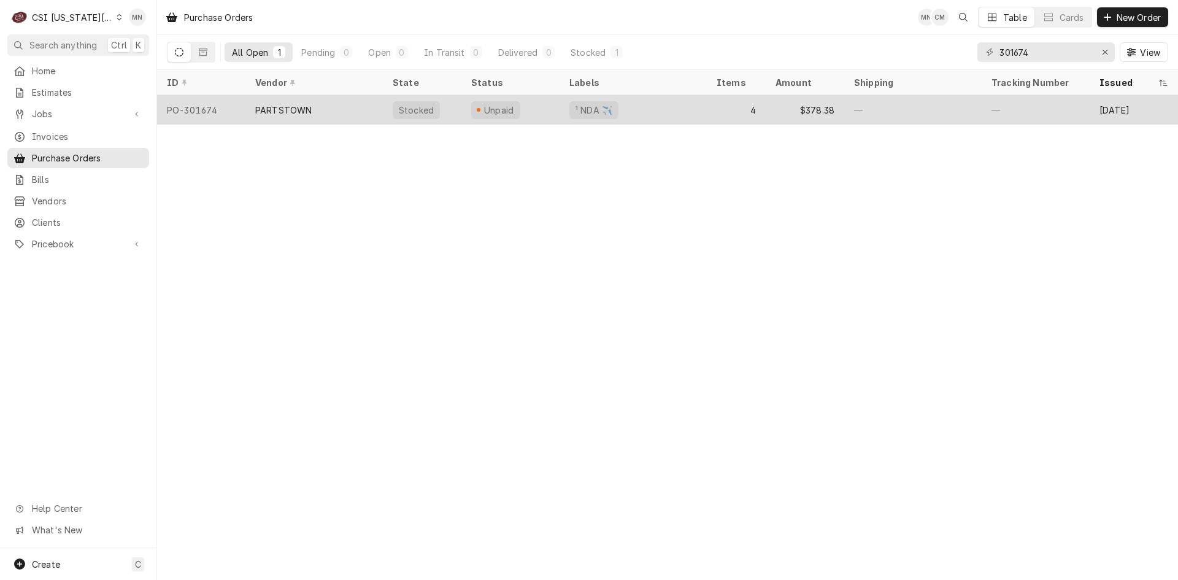
click at [301, 106] on div "PARTSTOWN" at bounding box center [283, 110] width 56 height 13
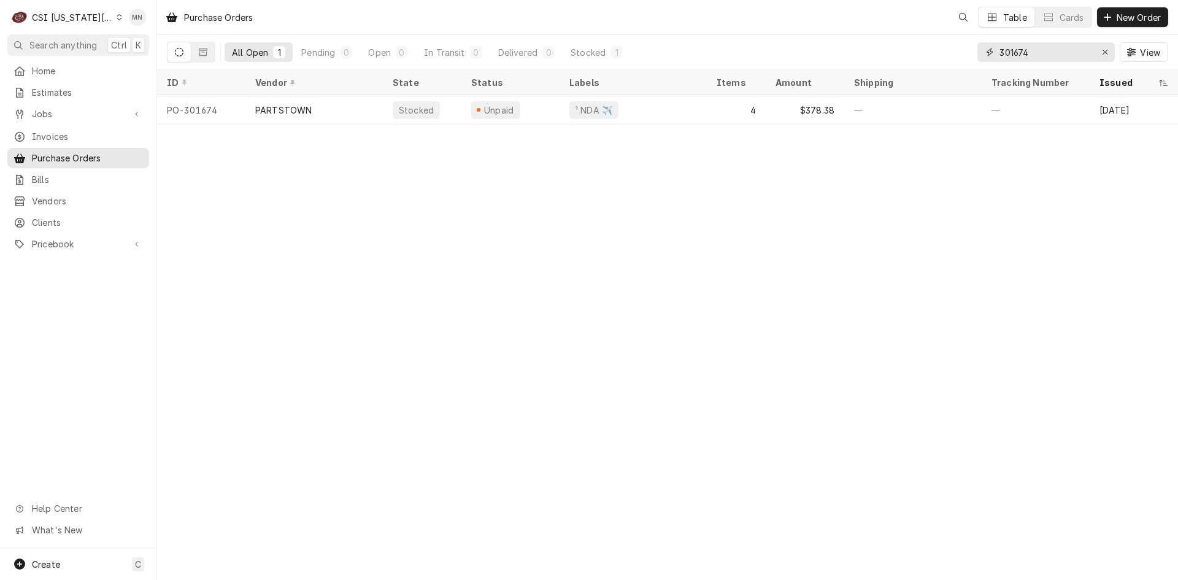
drag, startPoint x: 1045, startPoint y: 53, endPoint x: 774, endPoint y: 59, distance: 270.7
click at [774, 59] on div "All Open 1 Pending 0 Open 0 In Transit 0 Delivered 0 Stocked 1 301674 View" at bounding box center [667, 52] width 1001 height 34
type input "301764"
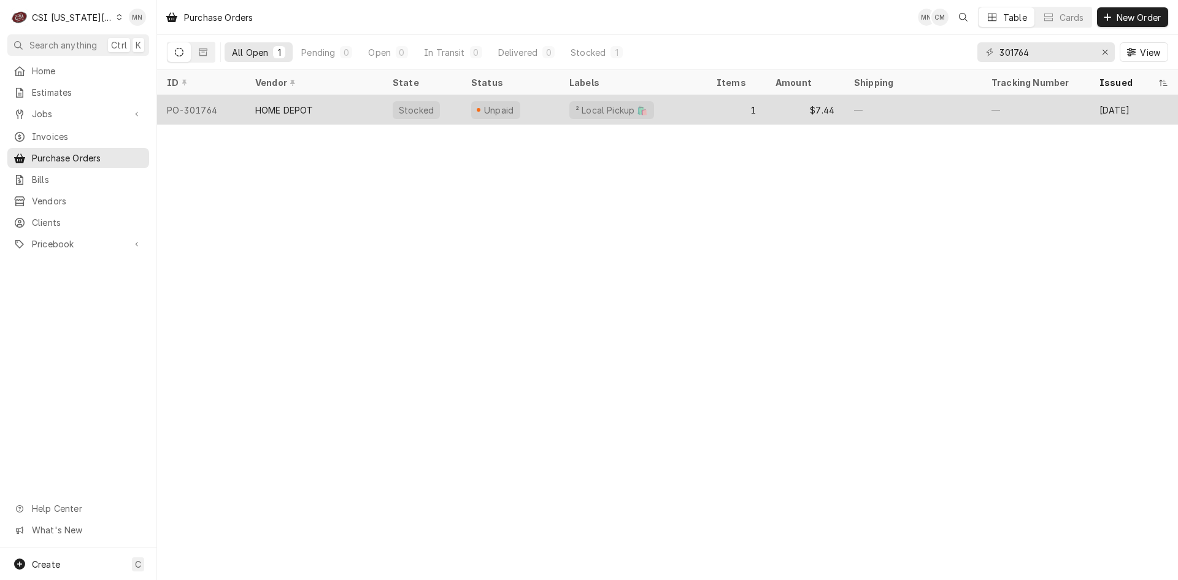
click at [336, 110] on div "HOME DEPOT" at bounding box center [313, 109] width 137 height 29
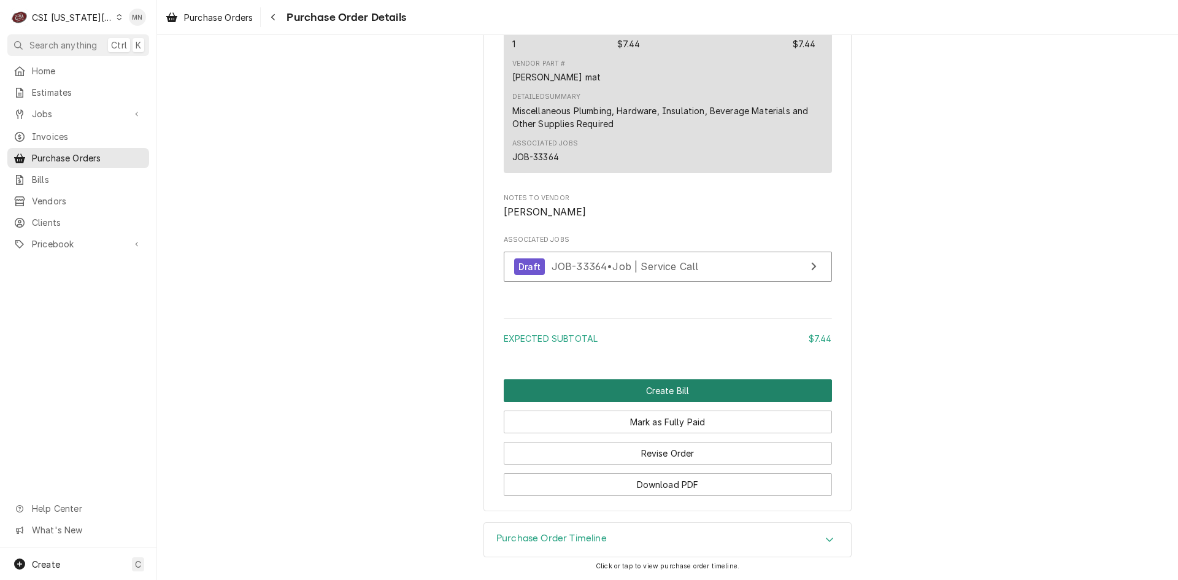
scroll to position [1034, 0]
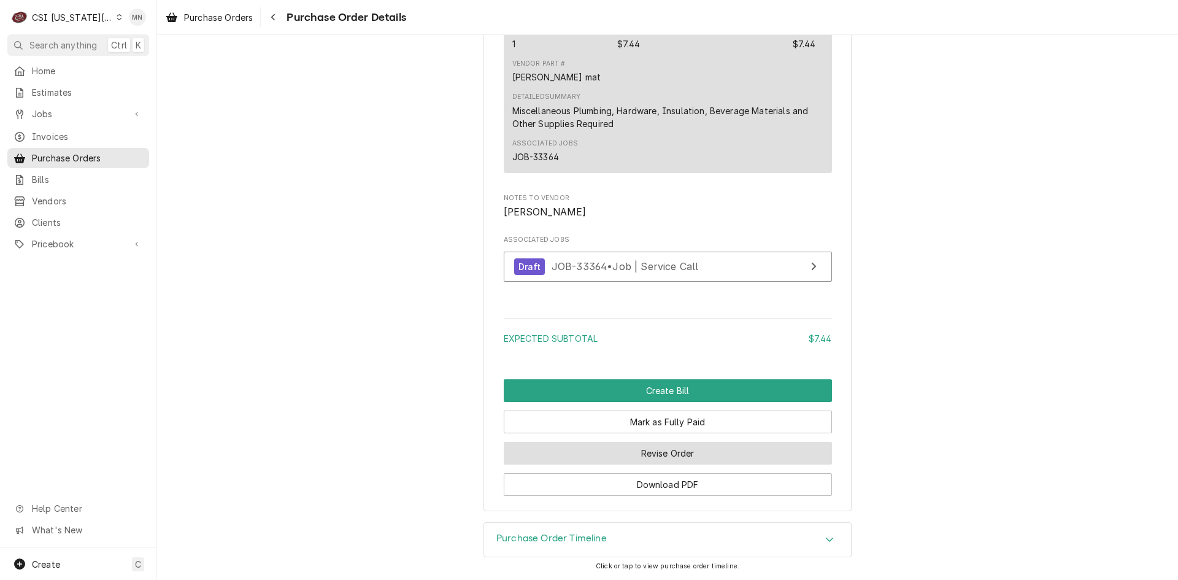
click at [668, 452] on button "Revise Order" at bounding box center [668, 453] width 328 height 23
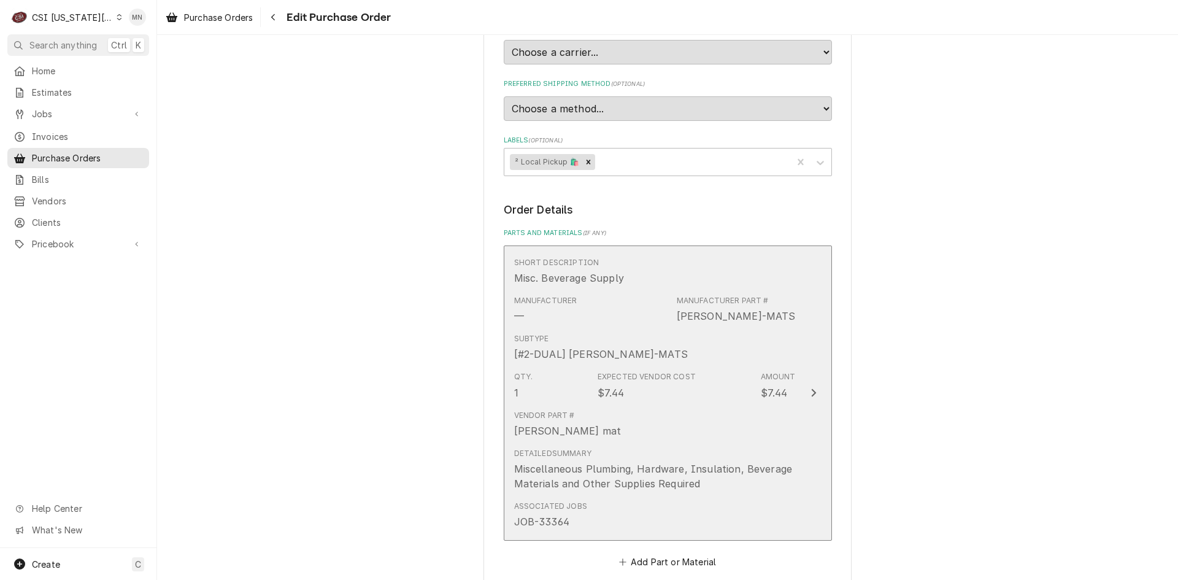
scroll to position [699, 0]
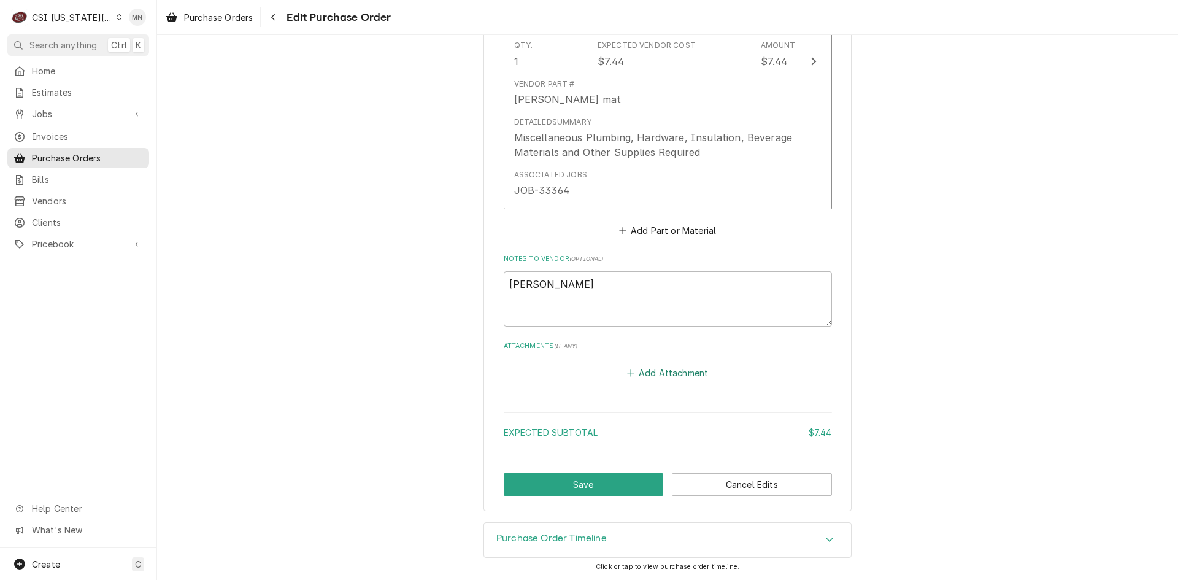
click at [638, 375] on button "Add Attachment" at bounding box center [668, 372] width 86 height 17
type textarea "x"
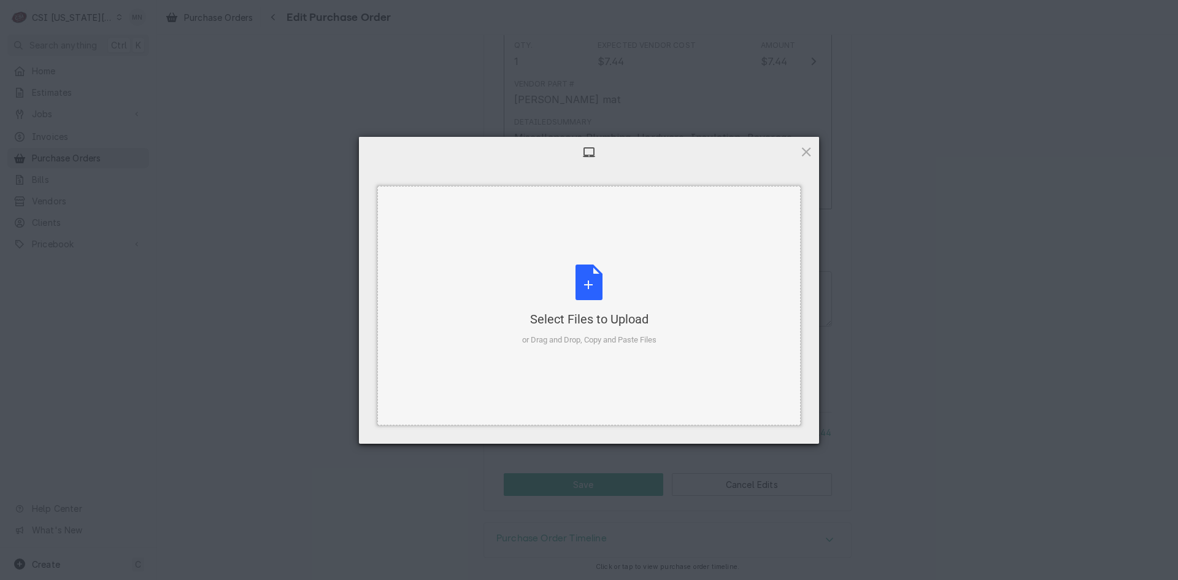
click at [597, 299] on div "Select Files to Upload or Drag and Drop, Copy and Paste Files" at bounding box center [589, 305] width 134 height 82
drag, startPoint x: 582, startPoint y: 295, endPoint x: 538, endPoint y: 292, distance: 44.3
click at [538, 292] on div "Select Files to Upload or Drag and Drop, Copy and Paste Files" at bounding box center [589, 305] width 134 height 82
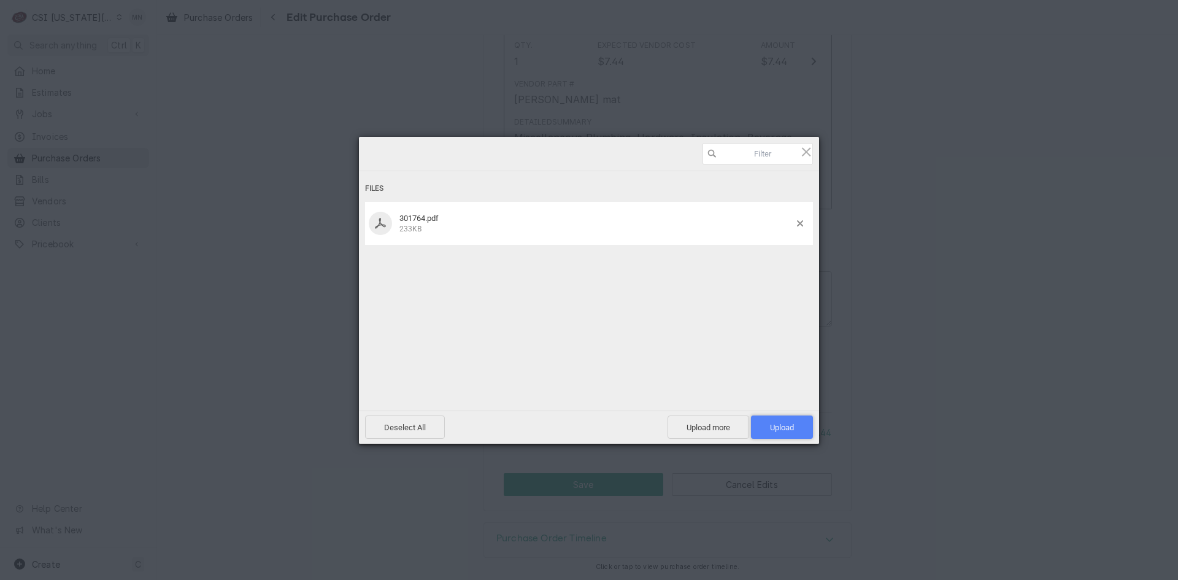
click at [777, 430] on span "Upload 1" at bounding box center [782, 427] width 24 height 9
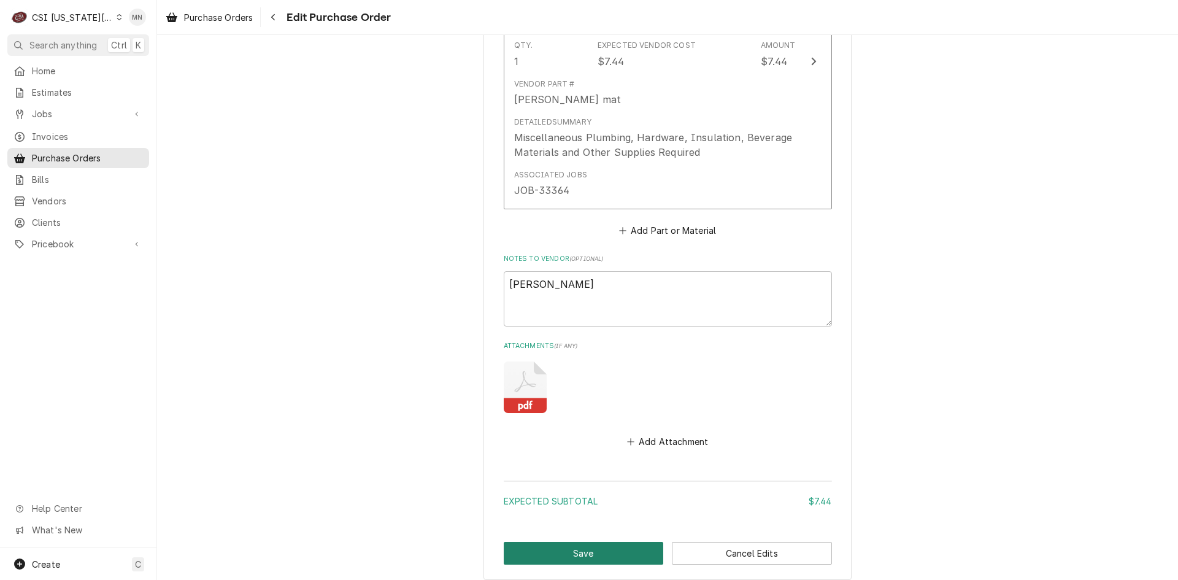
click at [595, 544] on button "Save" at bounding box center [584, 553] width 160 height 23
type textarea "x"
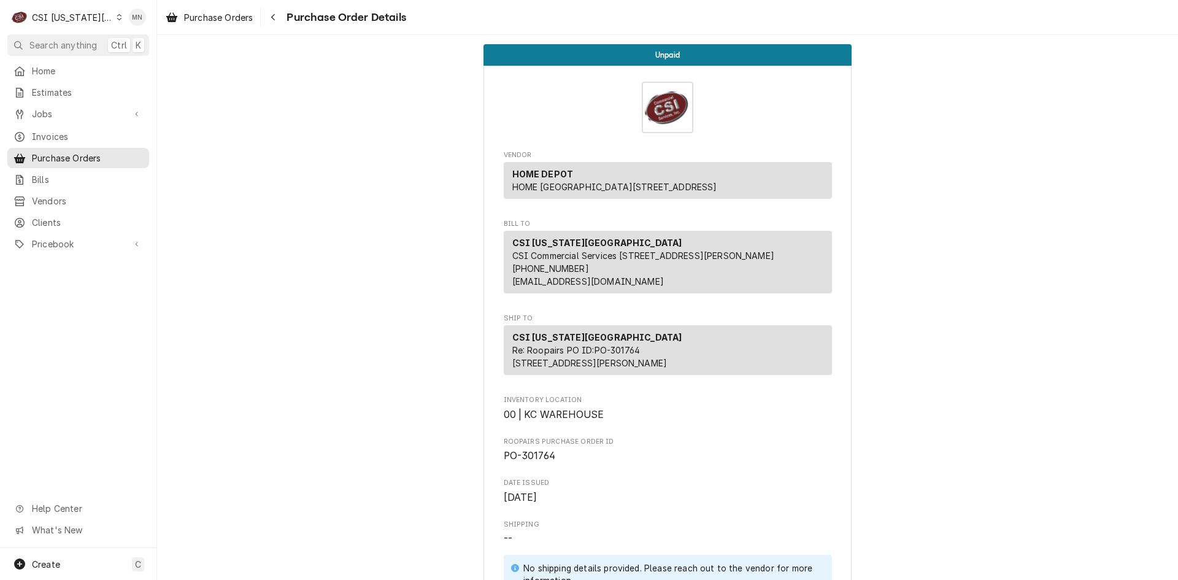
click at [69, 19] on div "CSI [US_STATE][GEOGRAPHIC_DATA]" at bounding box center [72, 17] width 81 height 13
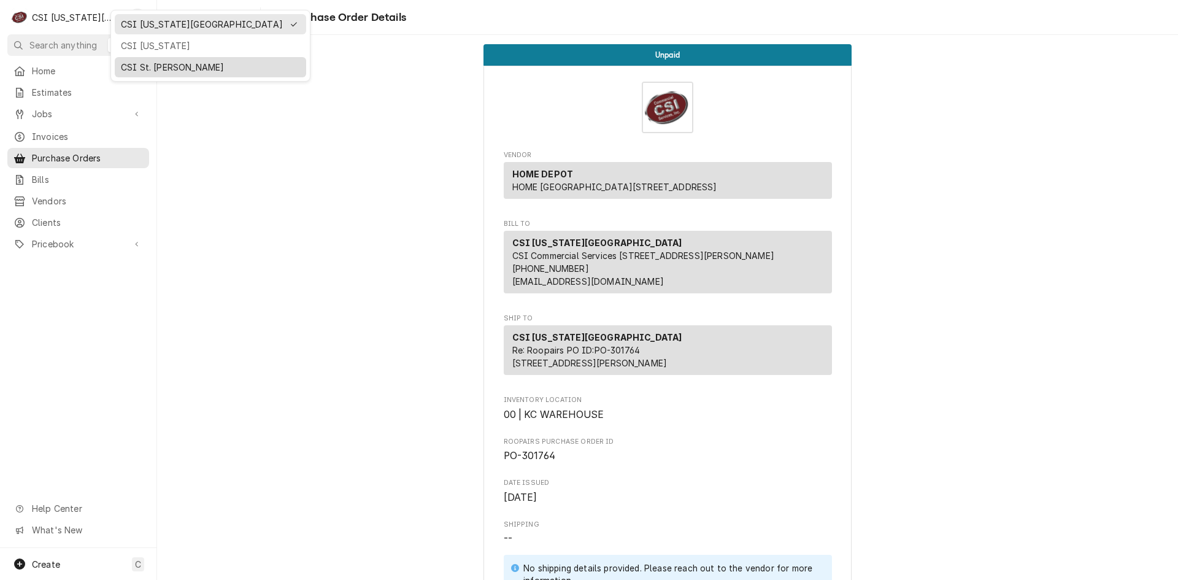
click at [118, 61] on div "CSI St. Louis" at bounding box center [210, 67] width 187 height 15
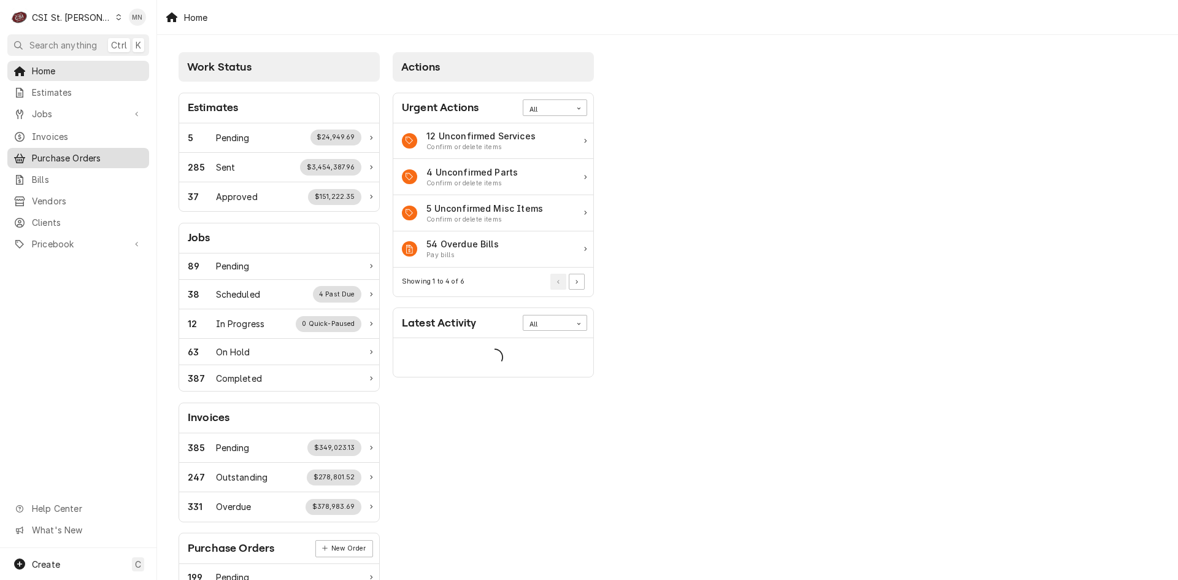
click at [94, 152] on span "Purchase Orders" at bounding box center [87, 158] width 111 height 13
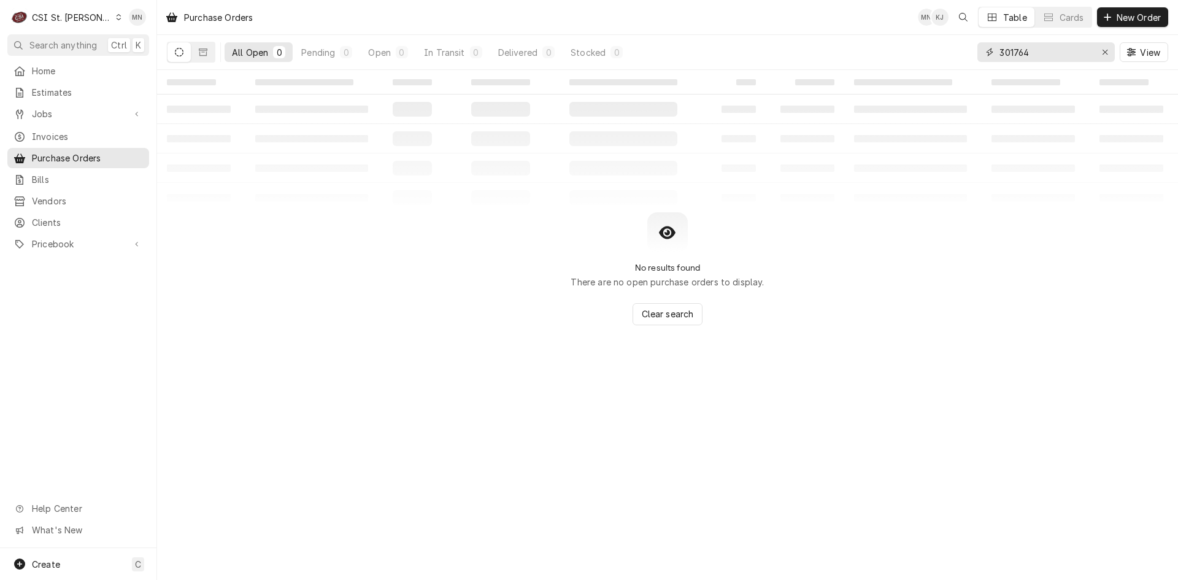
drag, startPoint x: 1042, startPoint y: 53, endPoint x: 871, endPoint y: 63, distance: 170.9
click at [927, 56] on div "All Open 0 Pending 0 Open 0 In Transit 0 Delivered 0 Stocked 0 301764 View" at bounding box center [667, 52] width 1001 height 34
type input "401449"
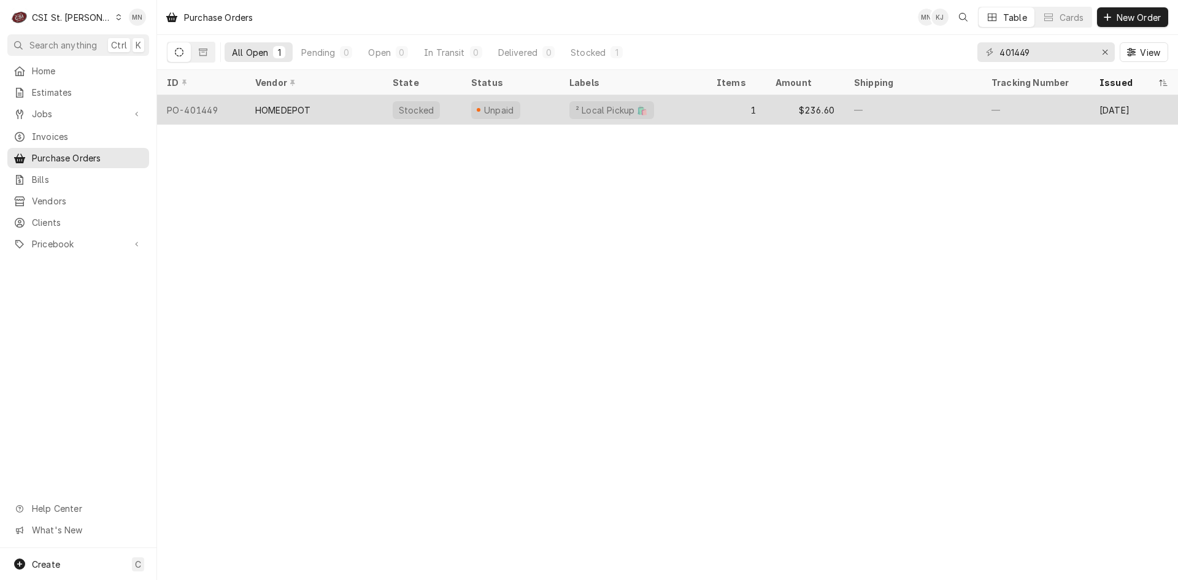
click at [267, 112] on div "HOMEDEPOT" at bounding box center [282, 110] width 55 height 13
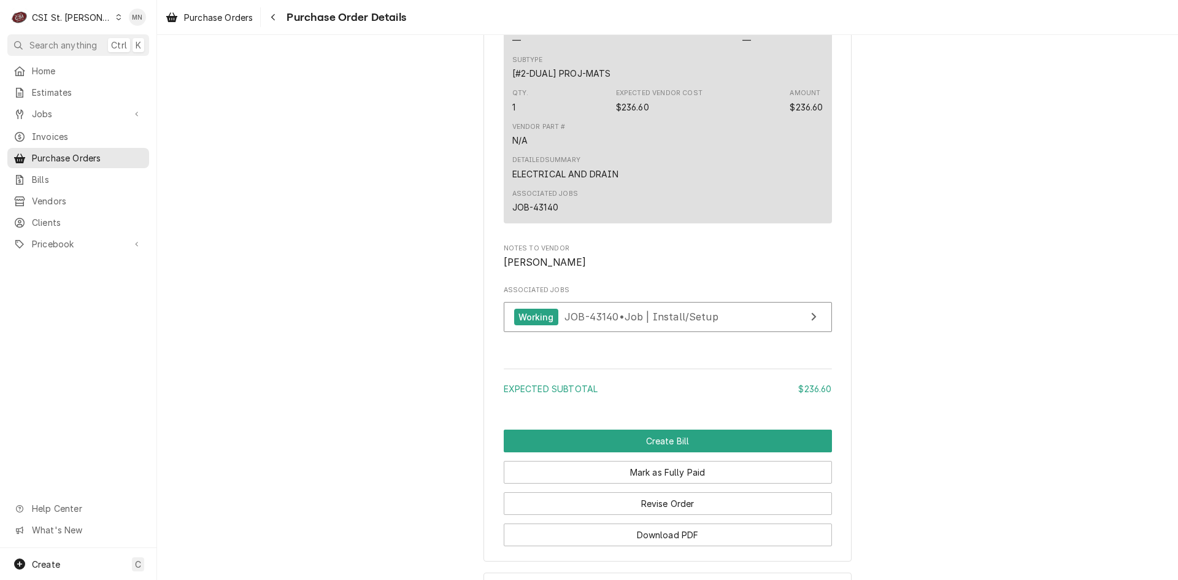
scroll to position [1021, 0]
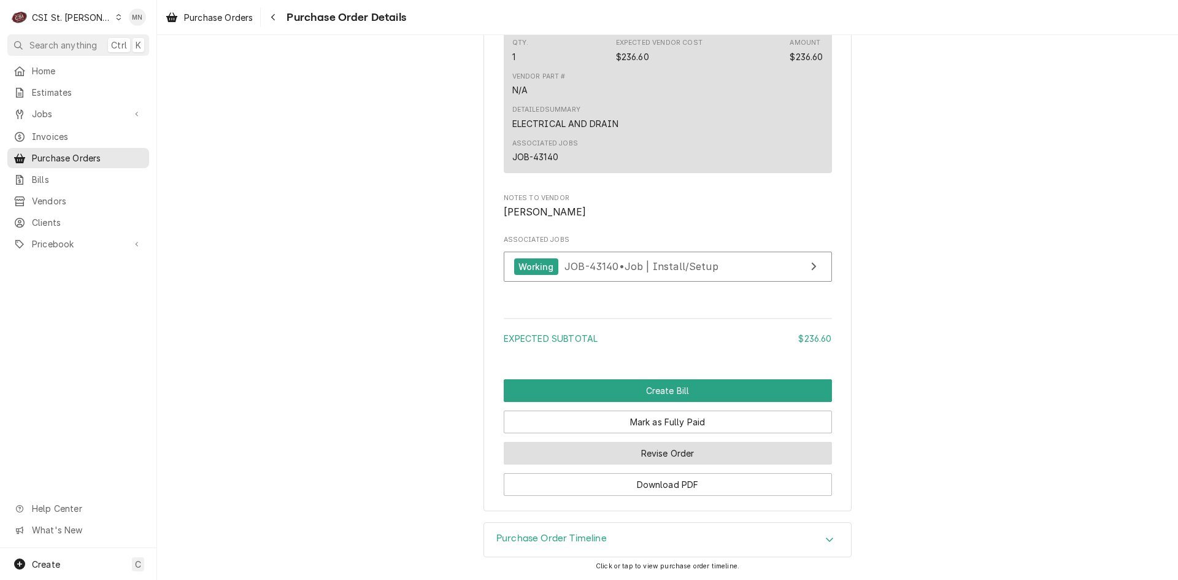
click at [654, 458] on button "Revise Order" at bounding box center [668, 453] width 328 height 23
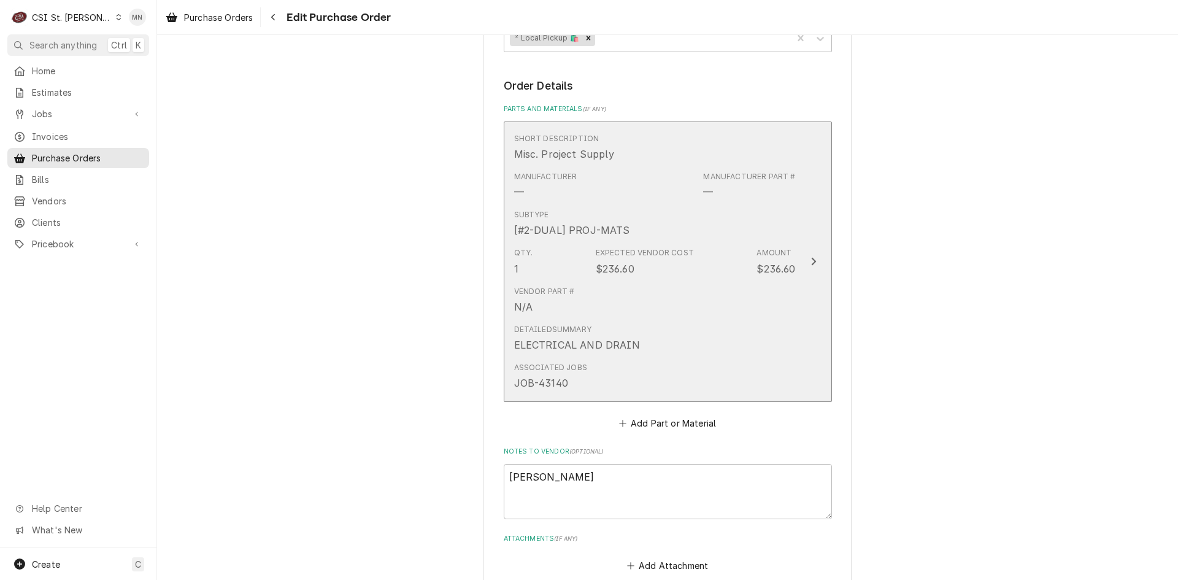
scroll to position [685, 0]
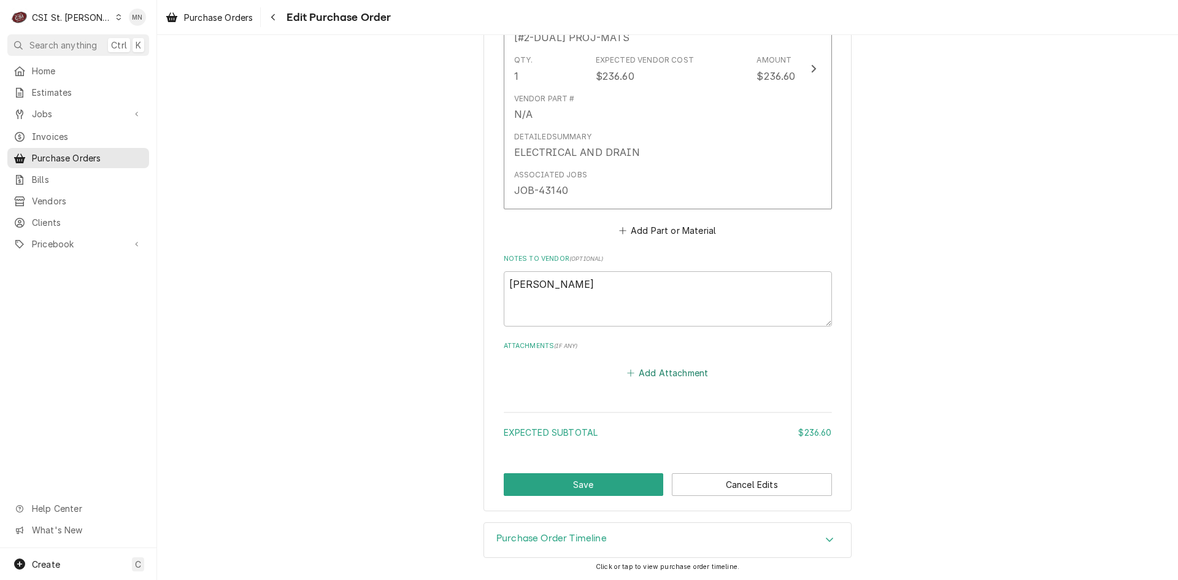
click at [649, 376] on button "Add Attachment" at bounding box center [668, 372] width 86 height 17
type textarea "x"
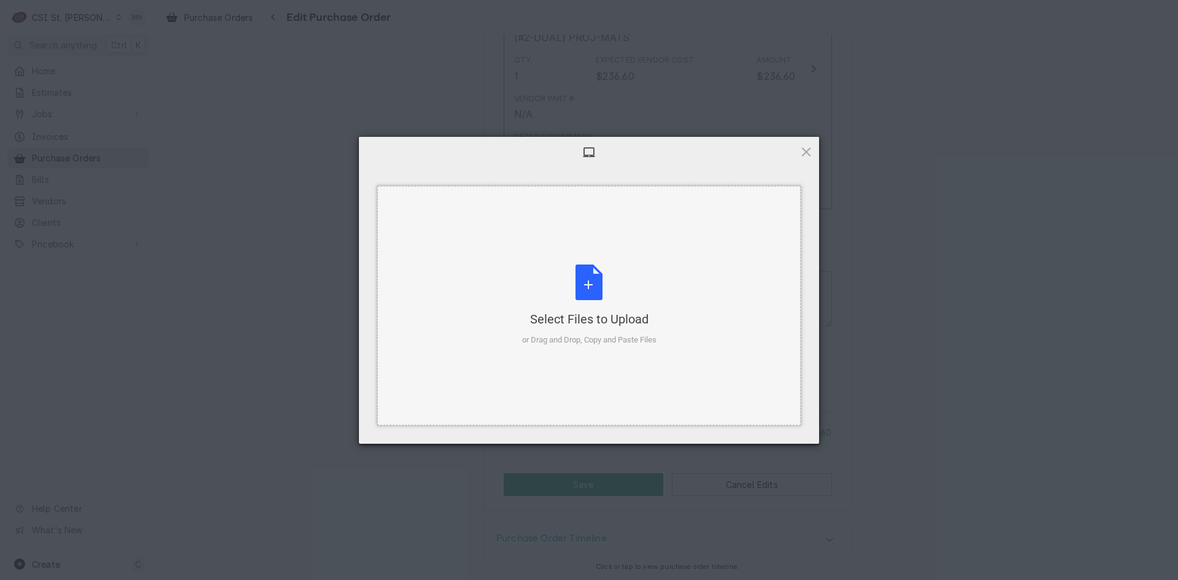
click at [591, 311] on div "Select Files to Upload" at bounding box center [589, 318] width 134 height 17
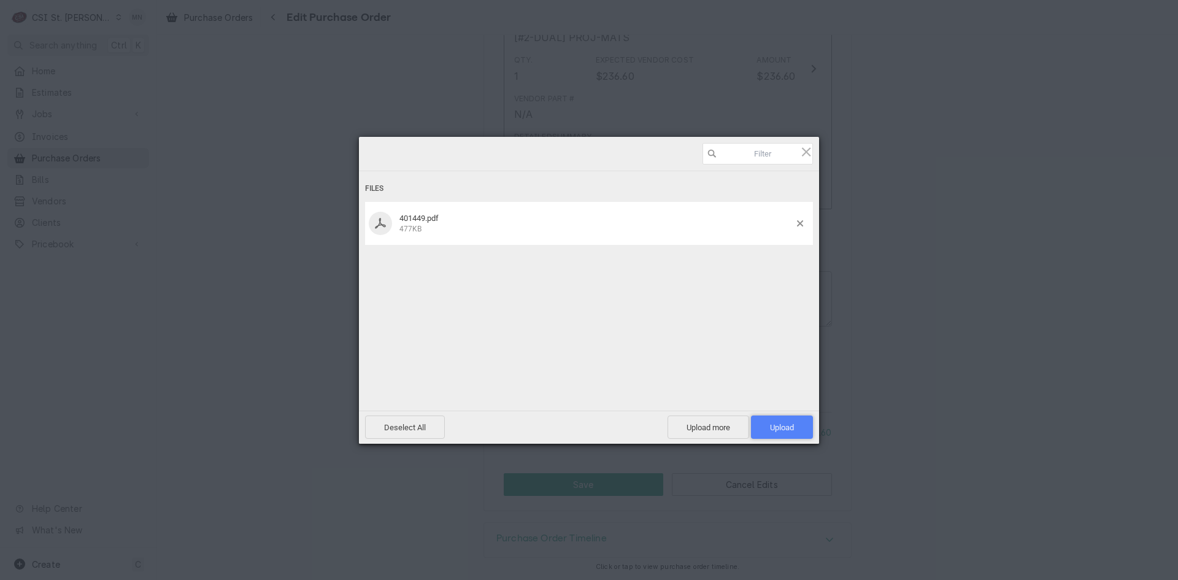
click at [768, 429] on span "Upload 1" at bounding box center [782, 426] width 62 height 23
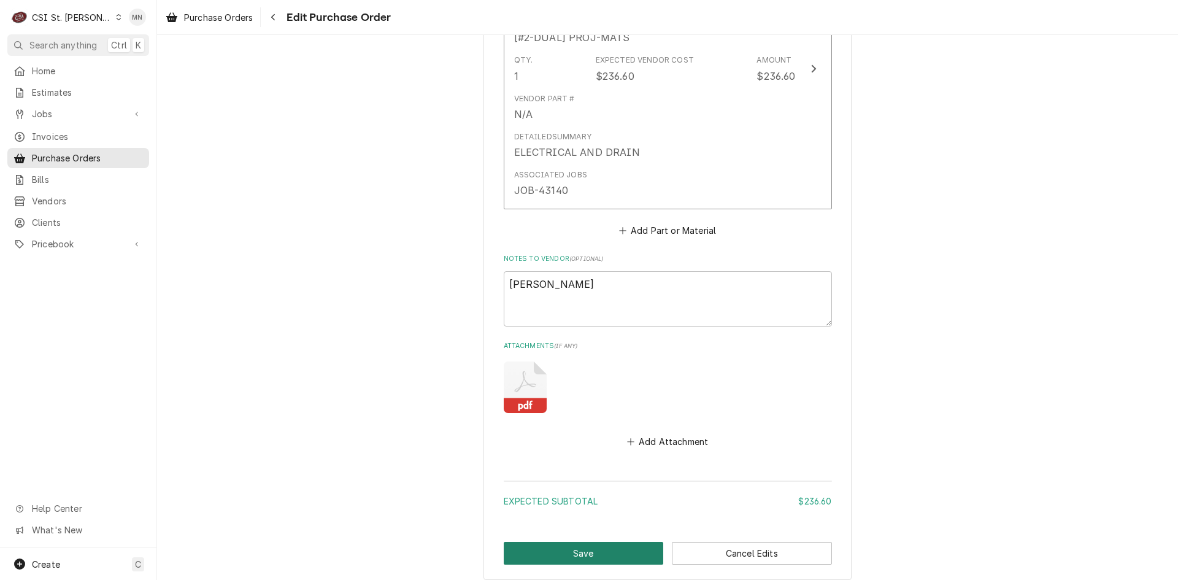
click at [585, 556] on button "Save" at bounding box center [584, 553] width 160 height 23
type textarea "x"
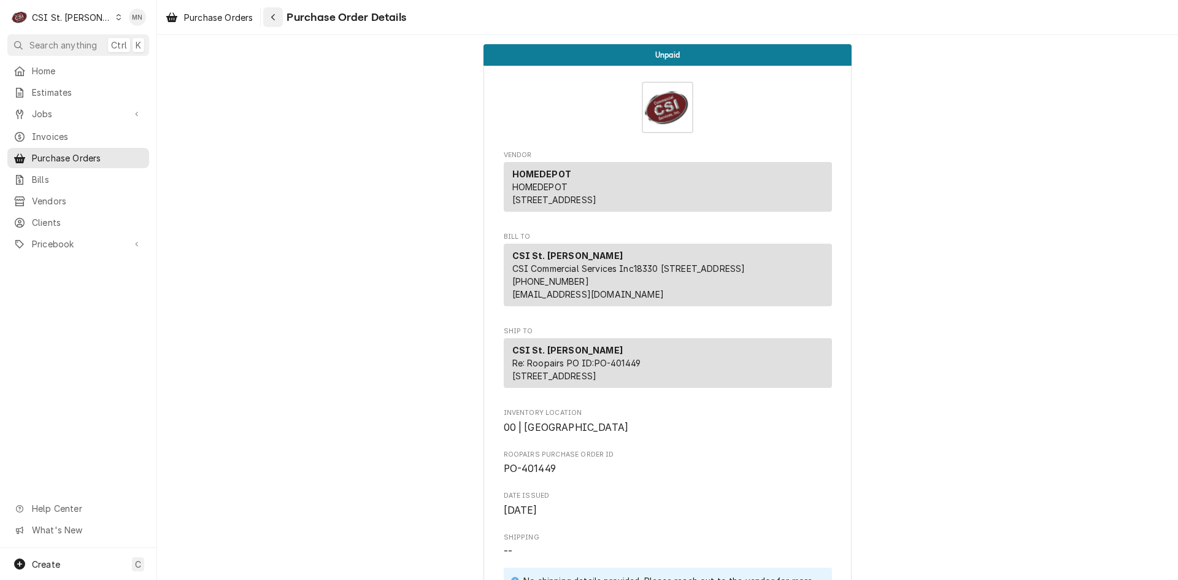
click at [281, 16] on button "Navigate back" at bounding box center [273, 17] width 20 height 20
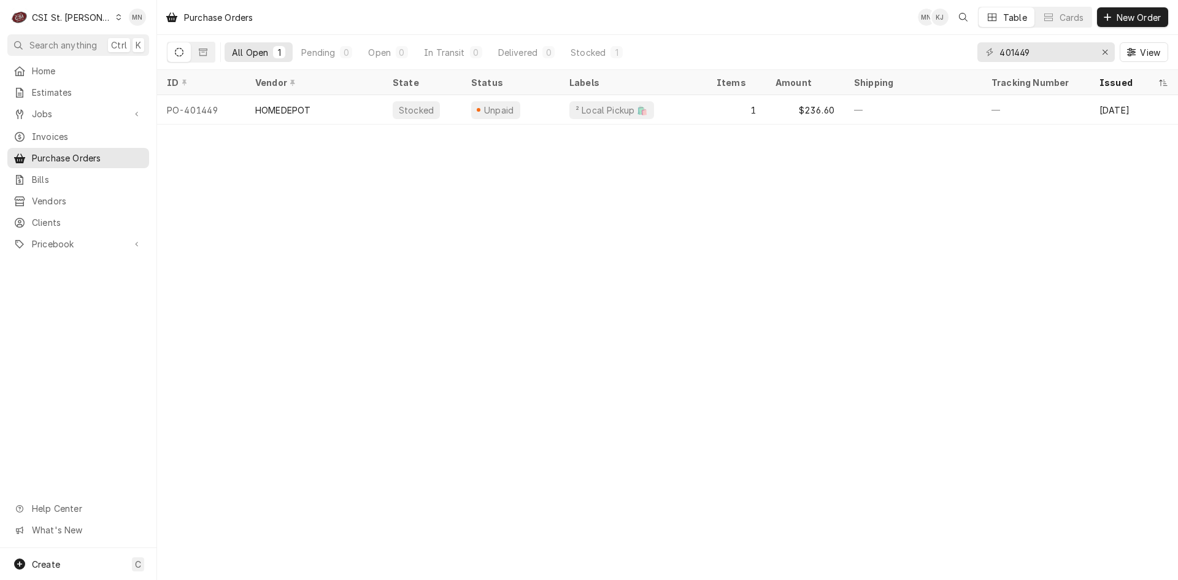
click at [58, 19] on div "CSI St. Louis" at bounding box center [72, 17] width 80 height 13
click at [116, 42] on div "CSI [US_STATE]" at bounding box center [188, 45] width 162 height 13
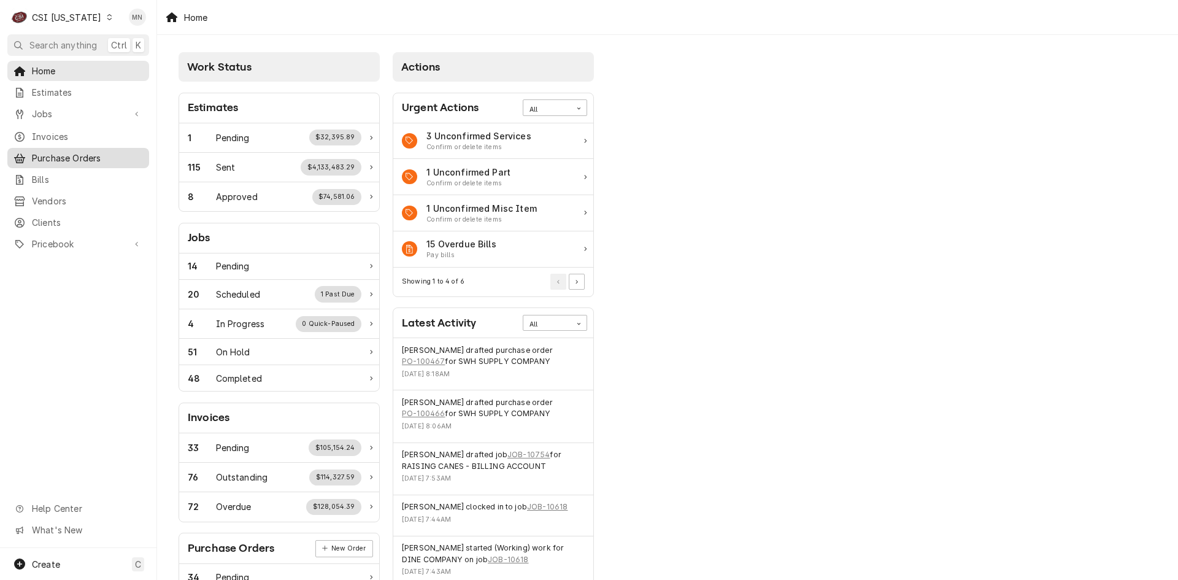
click at [72, 152] on span "Purchase Orders" at bounding box center [87, 158] width 111 height 13
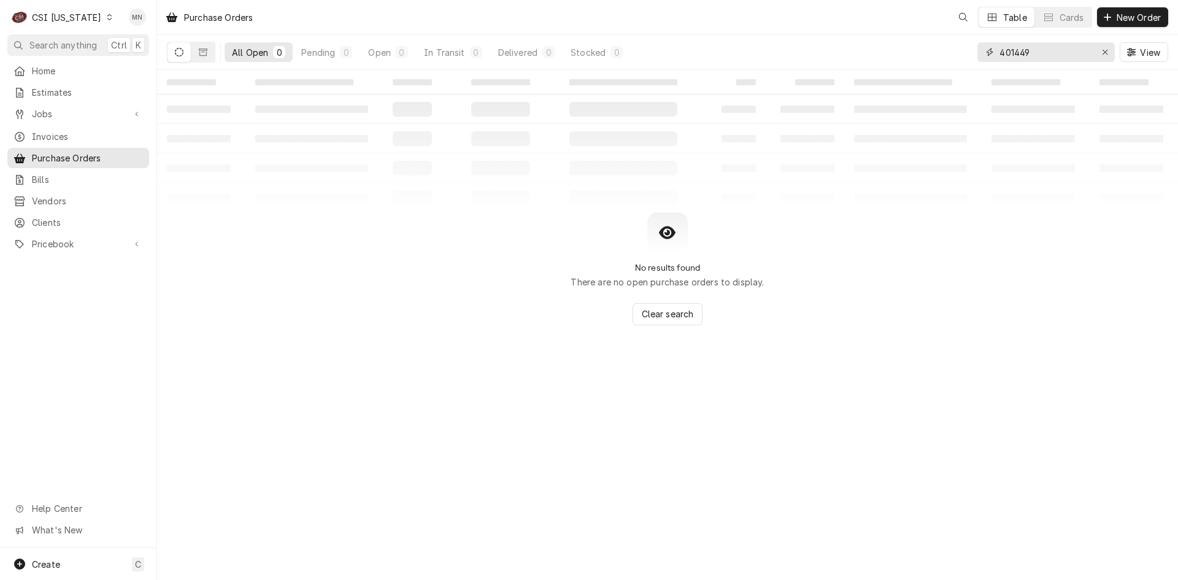
drag, startPoint x: 858, startPoint y: 57, endPoint x: 847, endPoint y: 56, distance: 11.1
click at [845, 57] on div "All Open 0 Pending 0 Open 0 In Transit 0 Delivered 0 Stocked 0 401449 View" at bounding box center [667, 52] width 1001 height 34
type input "100458"
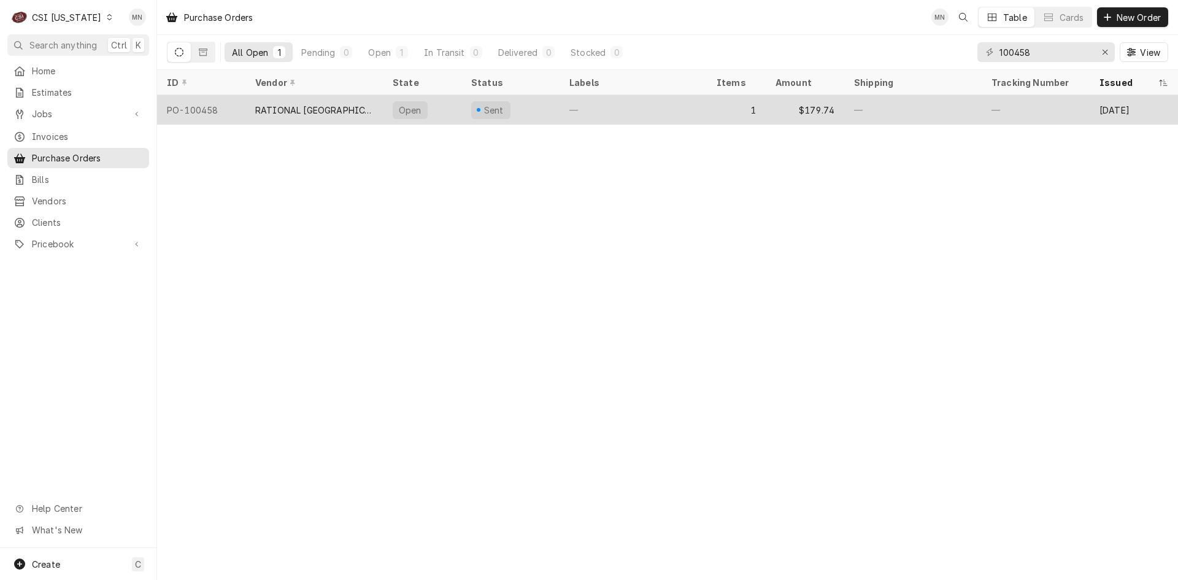
click at [290, 109] on div "RATIONAL [GEOGRAPHIC_DATA]" at bounding box center [314, 110] width 118 height 13
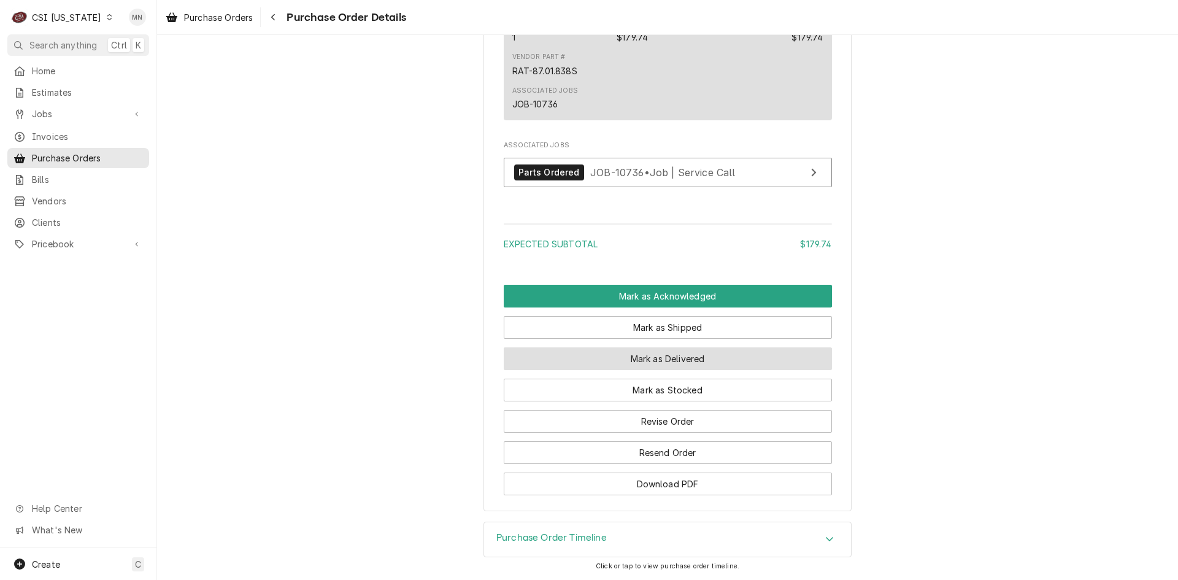
scroll to position [866, 0]
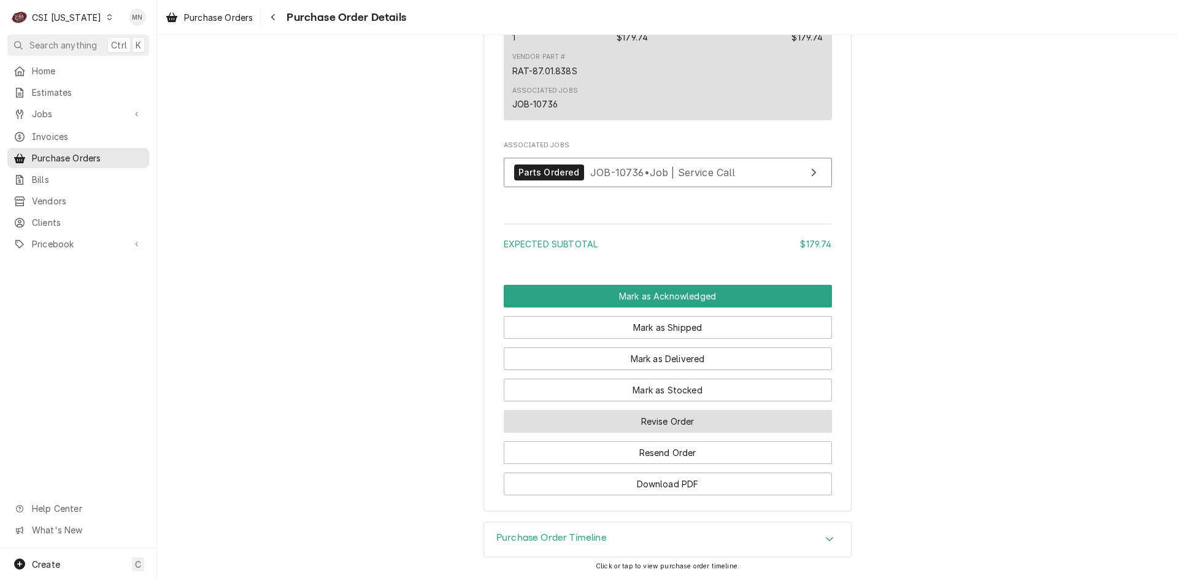
click at [693, 431] on button "Revise Order" at bounding box center [668, 421] width 328 height 23
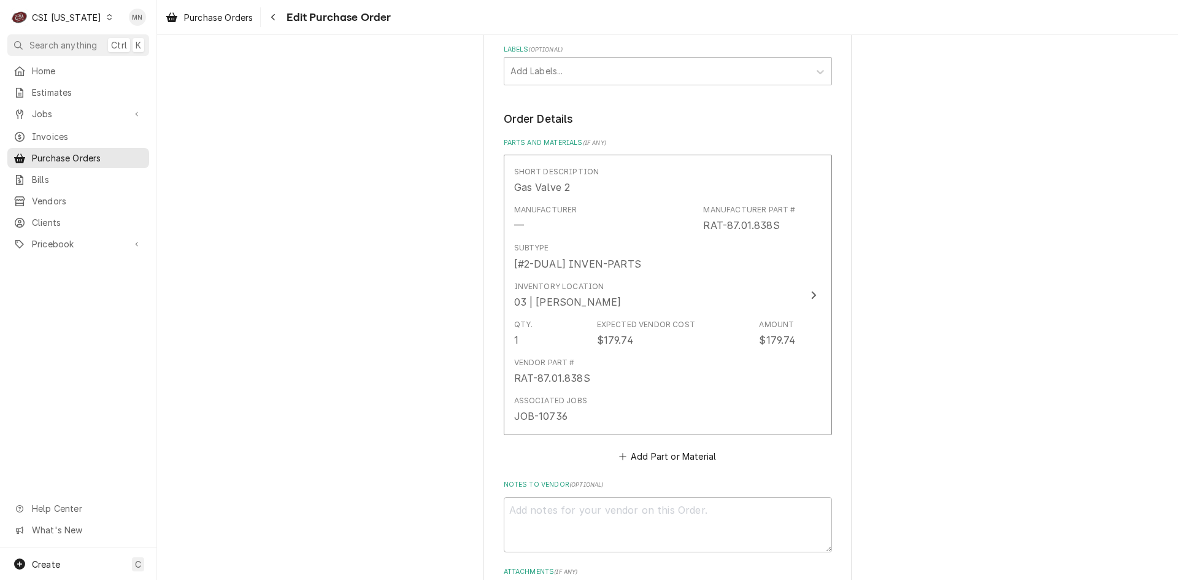
scroll to position [594, 0]
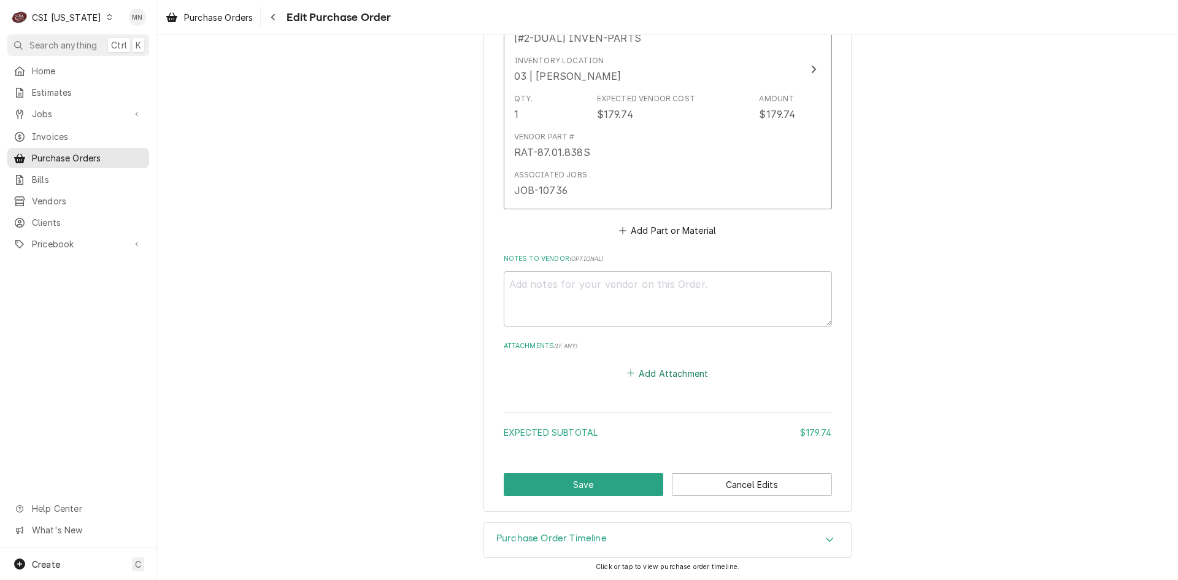
click at [658, 379] on button "Add Attachment" at bounding box center [668, 372] width 86 height 17
type textarea "x"
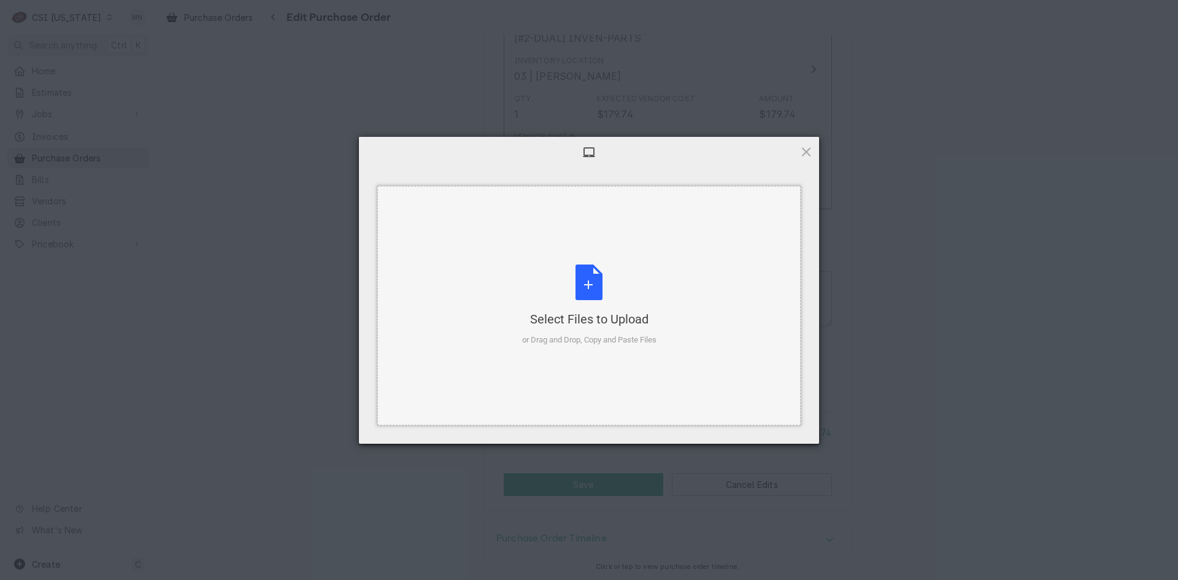
click at [590, 304] on div "Select Files to Upload or Drag and Drop, Copy and Paste Files" at bounding box center [589, 305] width 134 height 82
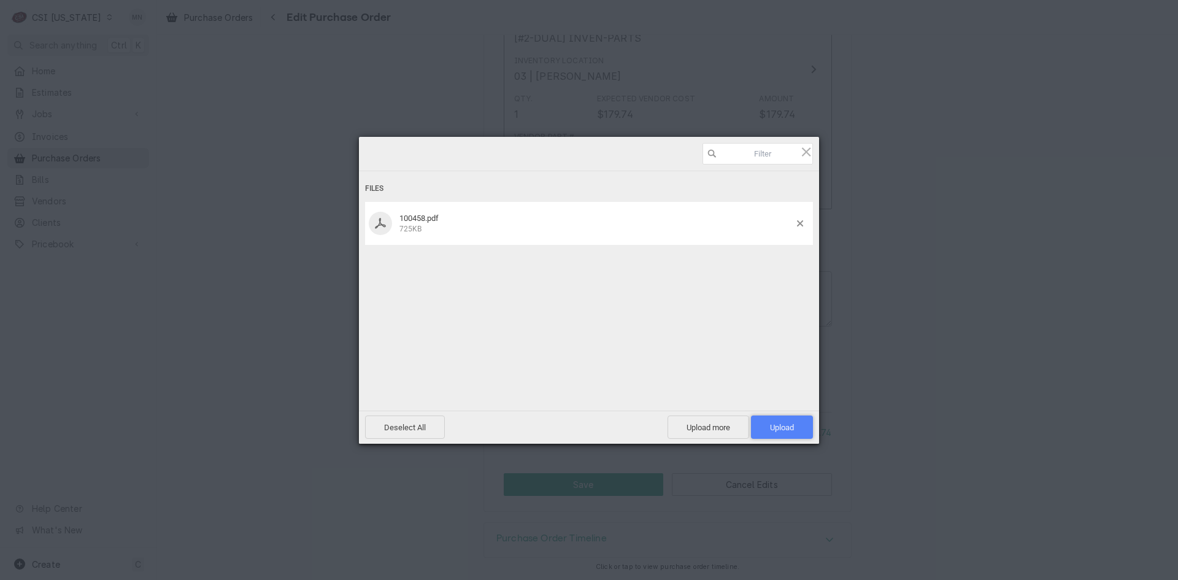
click at [772, 428] on span "Upload 1" at bounding box center [782, 427] width 24 height 9
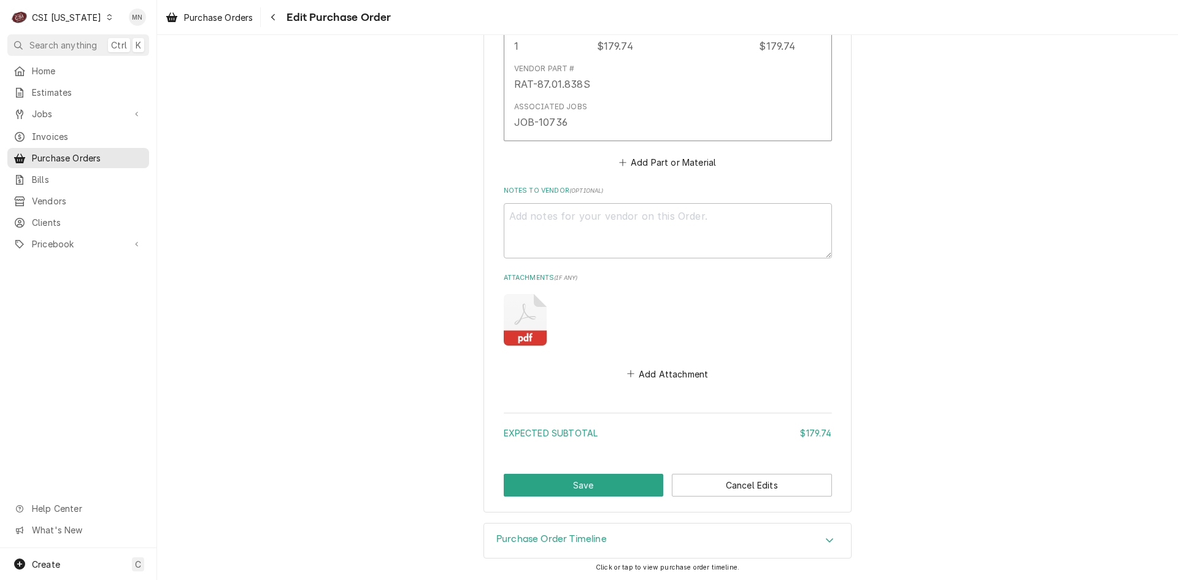
scroll to position [663, 0]
click at [596, 483] on button "Save" at bounding box center [584, 484] width 160 height 23
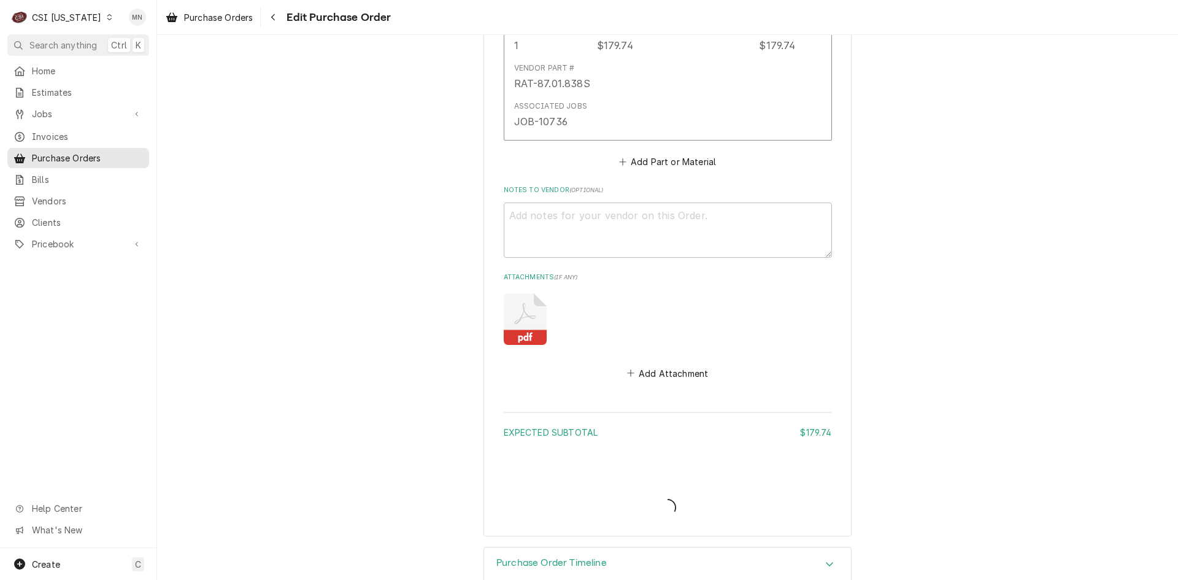
type textarea "x"
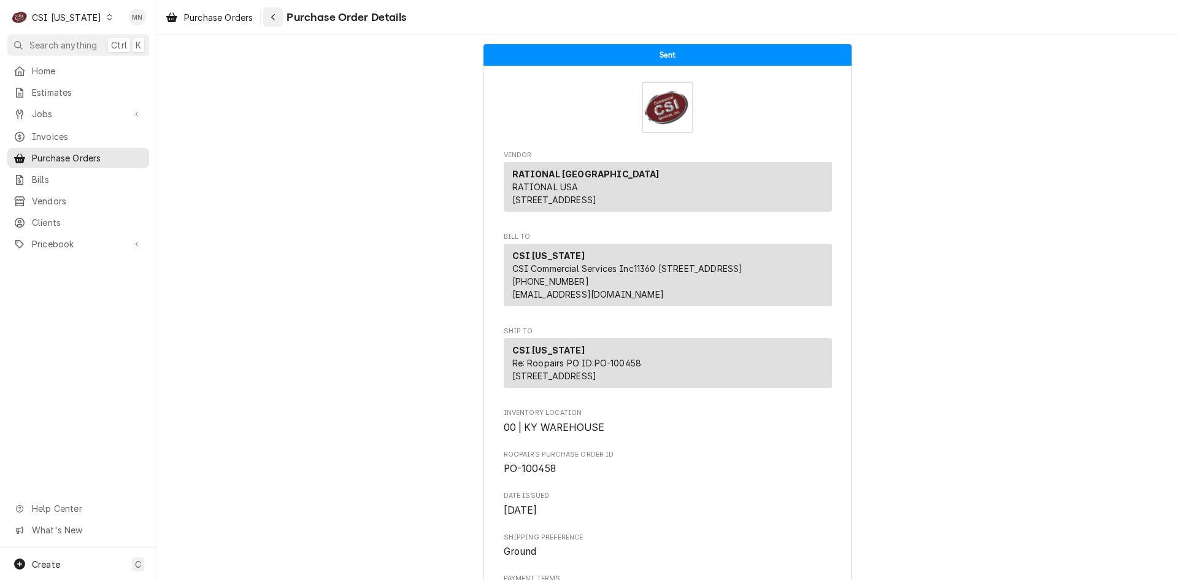
click at [279, 21] on div "Navigate back" at bounding box center [273, 17] width 12 height 12
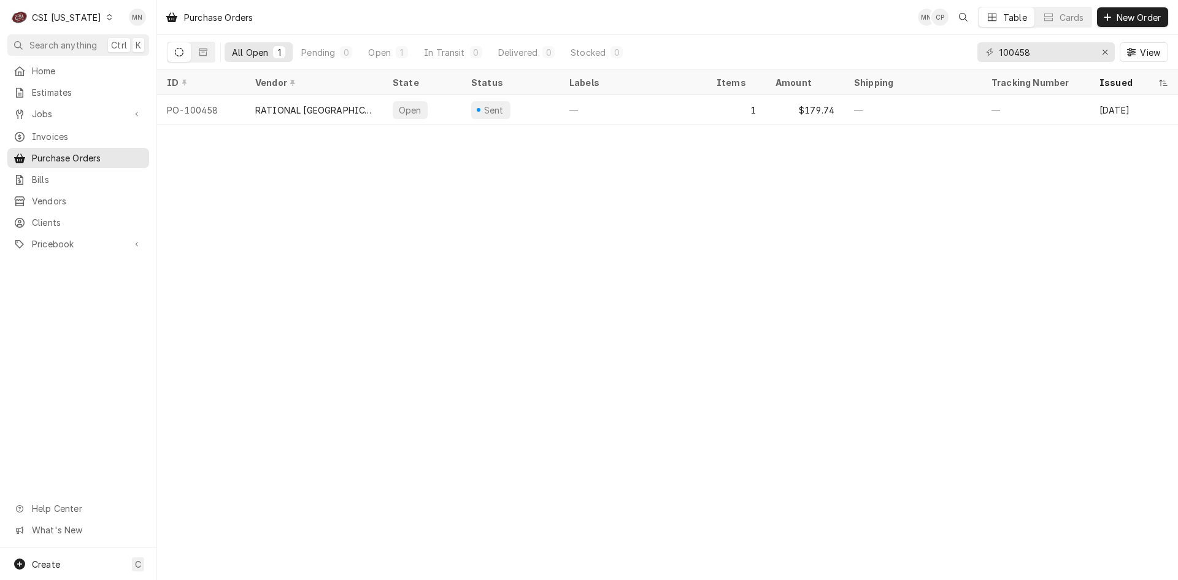
click at [53, 21] on div "CSI [US_STATE]" at bounding box center [66, 17] width 69 height 13
click at [112, 25] on div "CSI [US_STATE][GEOGRAPHIC_DATA]" at bounding box center [191, 24] width 162 height 13
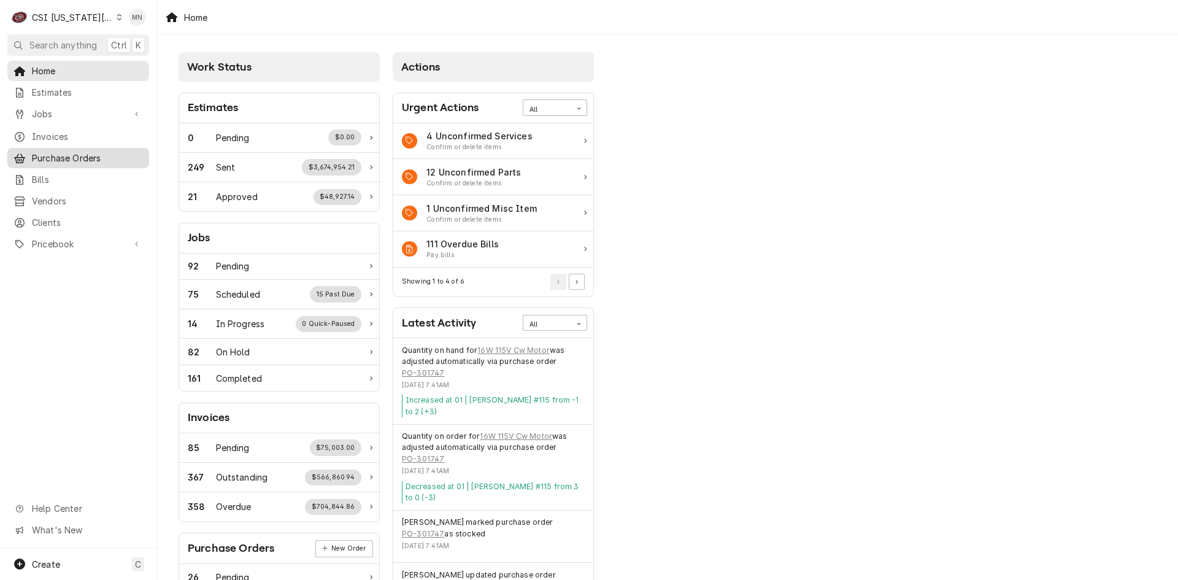
click at [83, 160] on div "Purchase Orders" at bounding box center [78, 157] width 137 height 15
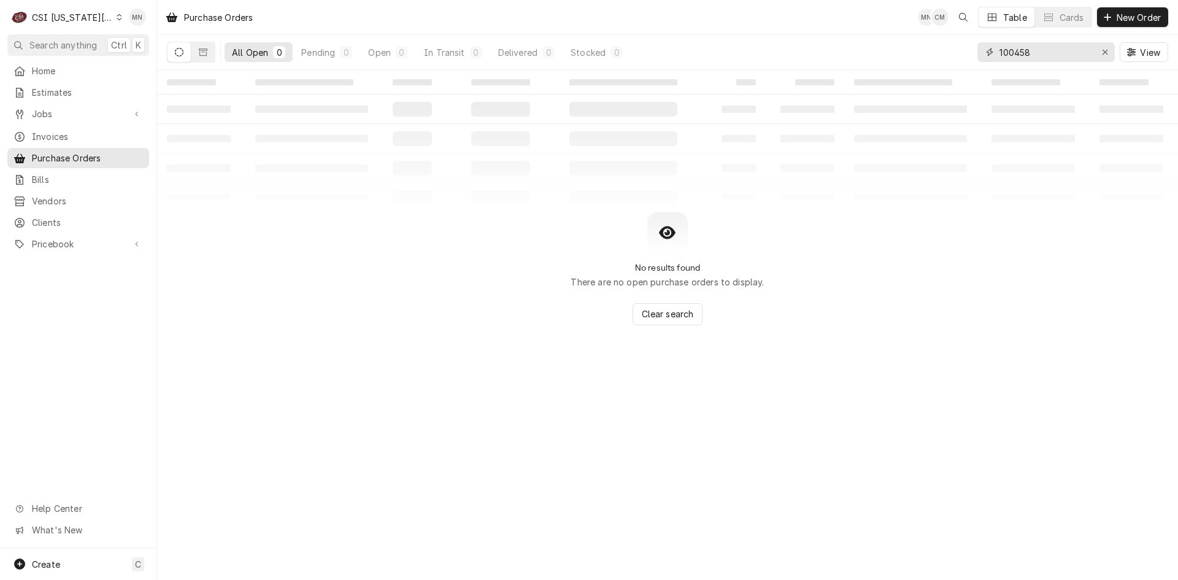
drag, startPoint x: 1046, startPoint y: 51, endPoint x: 882, endPoint y: 57, distance: 163.9
click at [882, 56] on div "All Open 0 Pending 0 Open 0 In Transit 0 Delivered 0 Stocked 0 100458 View" at bounding box center [667, 52] width 1001 height 34
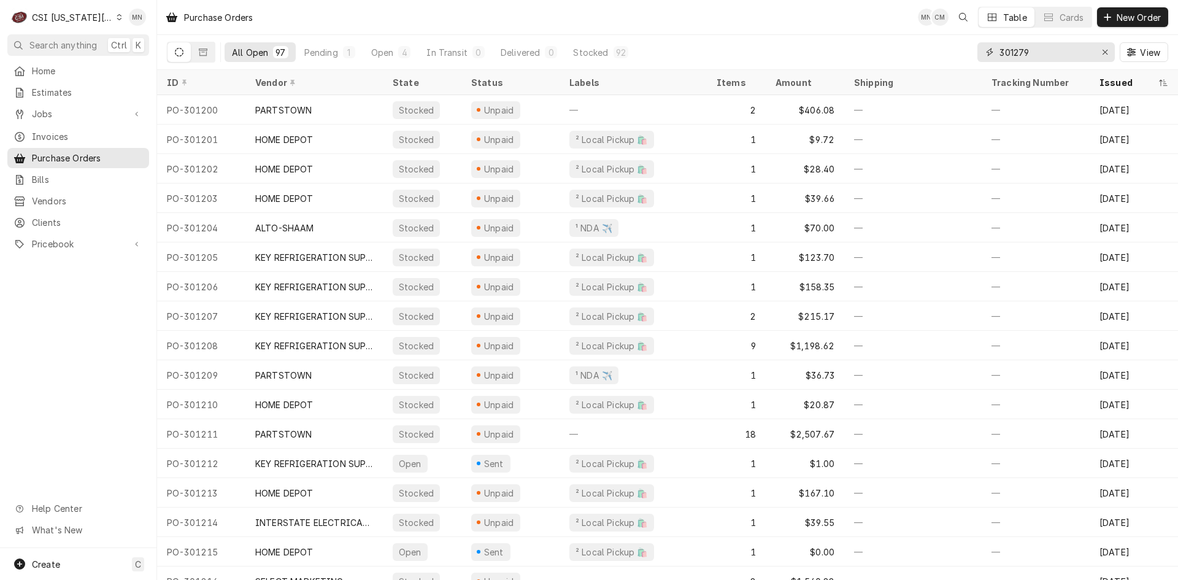
type input "301279"
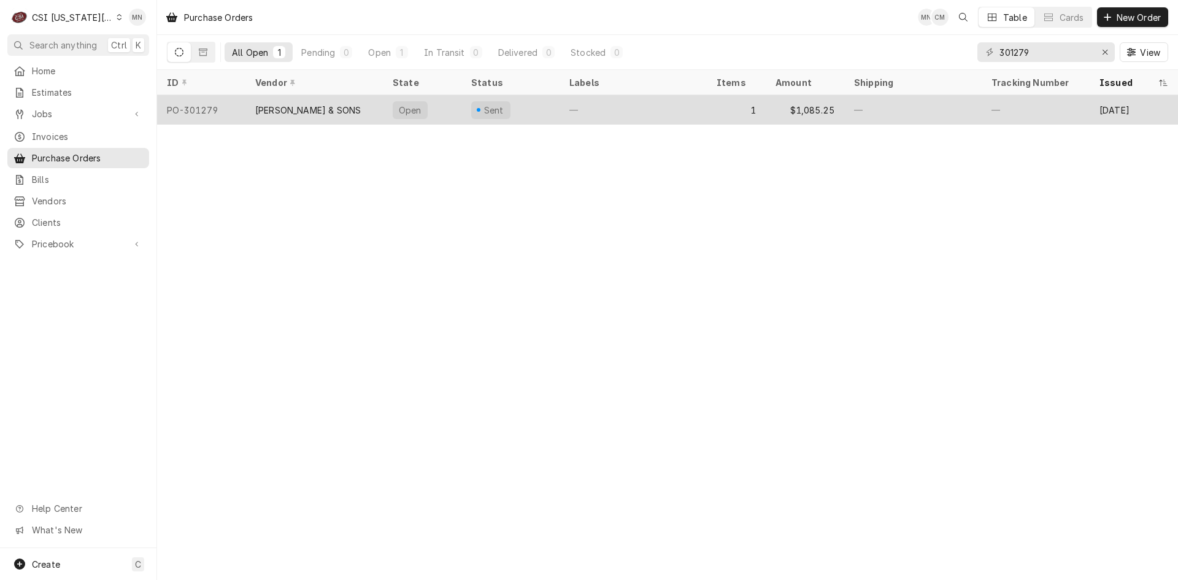
click at [358, 108] on div "[PERSON_NAME] & SONS" at bounding box center [308, 110] width 106 height 13
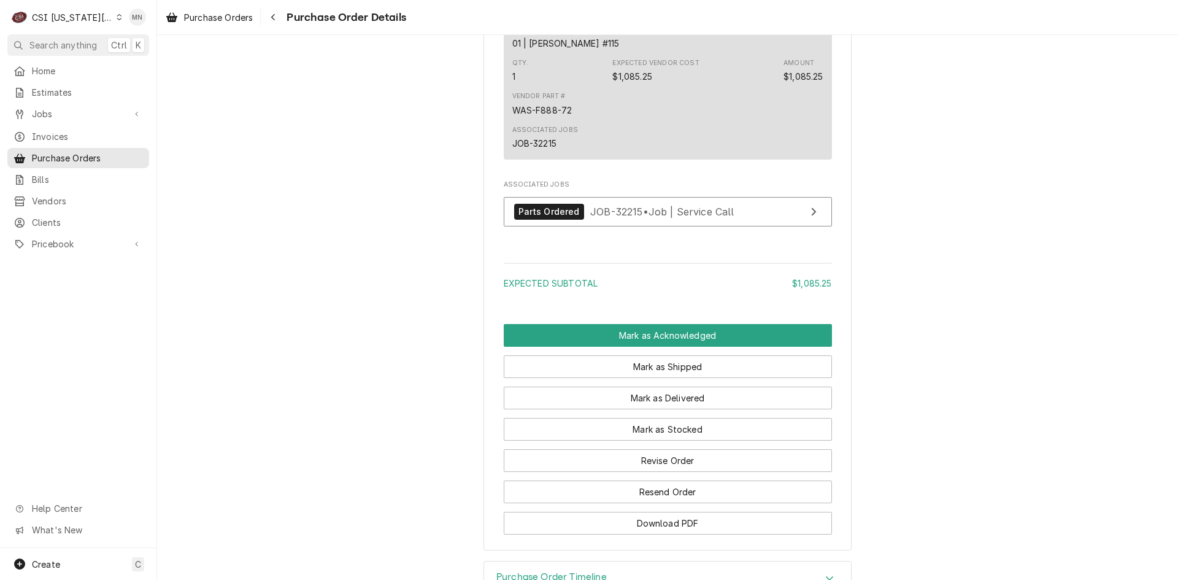
scroll to position [873, 0]
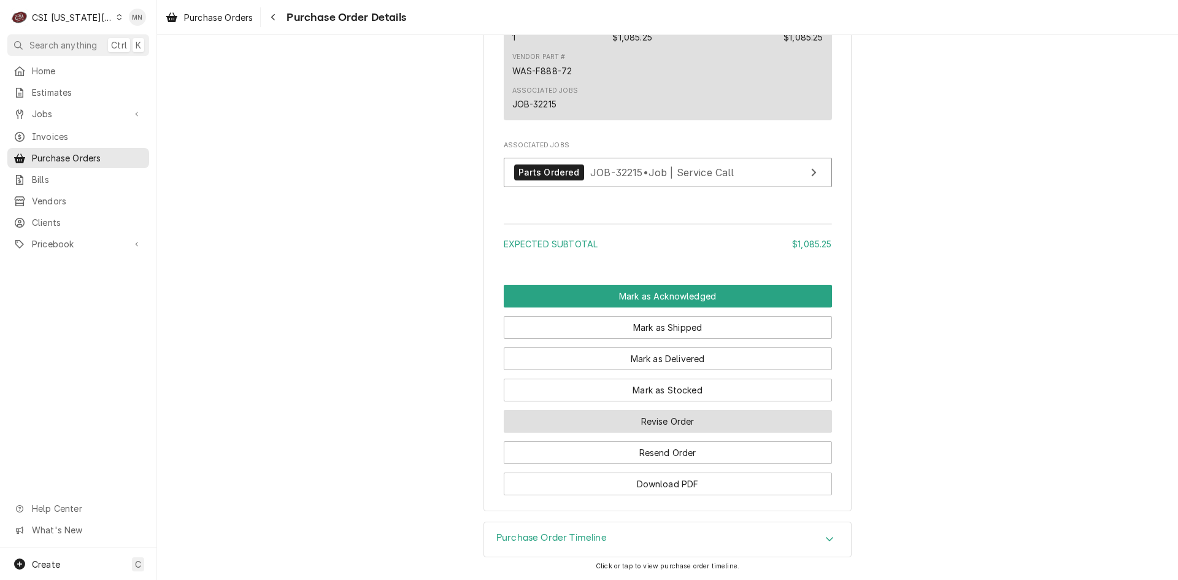
click at [684, 425] on button "Revise Order" at bounding box center [668, 421] width 328 height 23
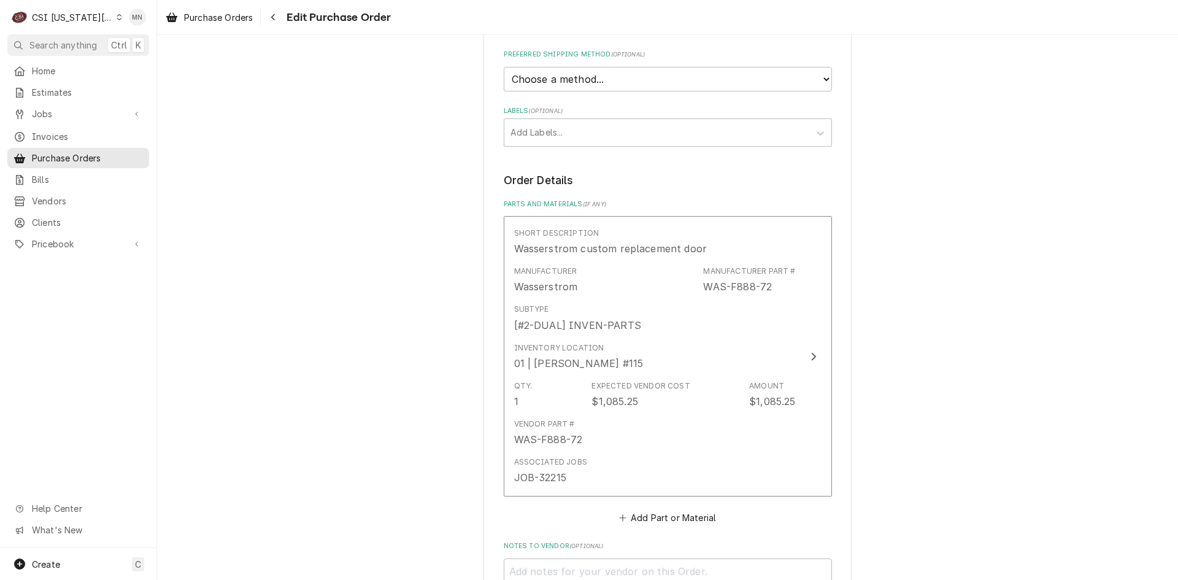
scroll to position [594, 0]
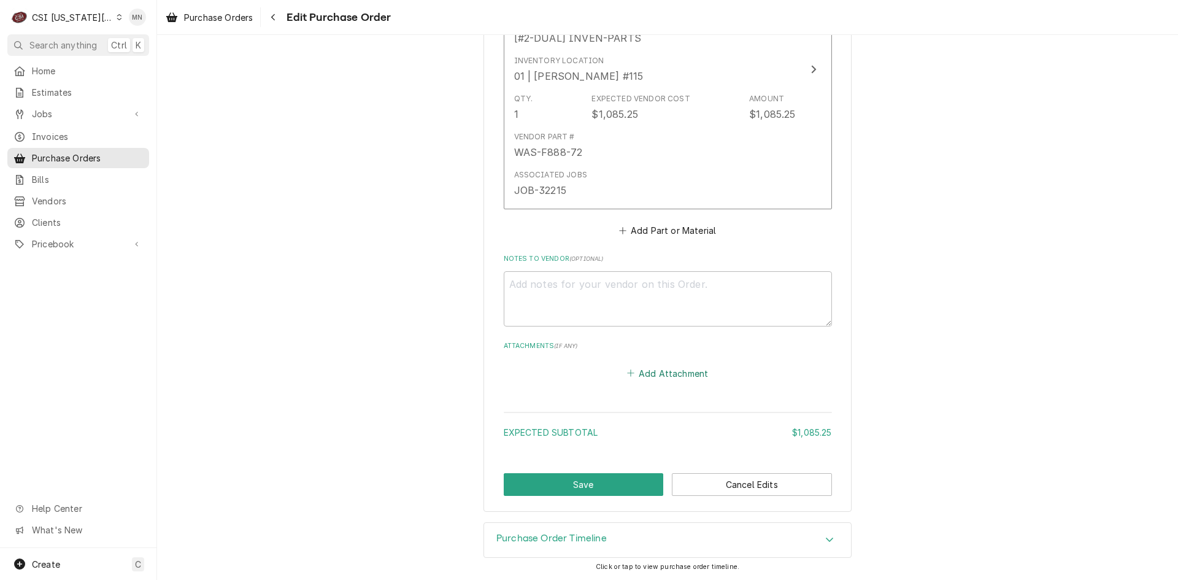
click at [691, 368] on button "Add Attachment" at bounding box center [668, 372] width 86 height 17
type textarea "x"
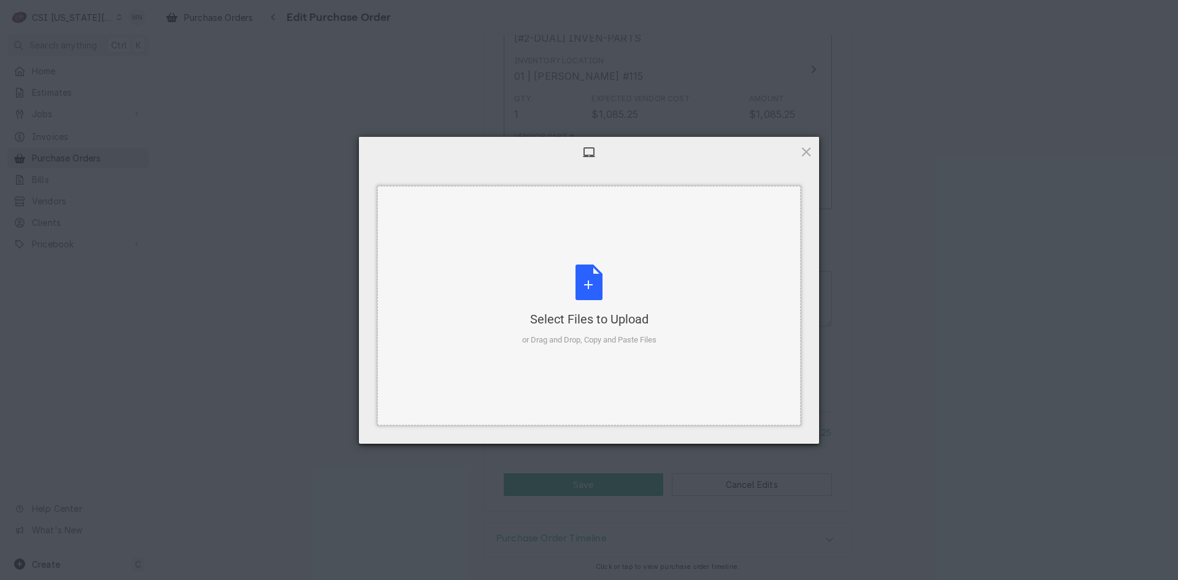
click at [591, 303] on div "Select Files to Upload or Drag and Drop, Copy and Paste Files" at bounding box center [589, 305] width 134 height 82
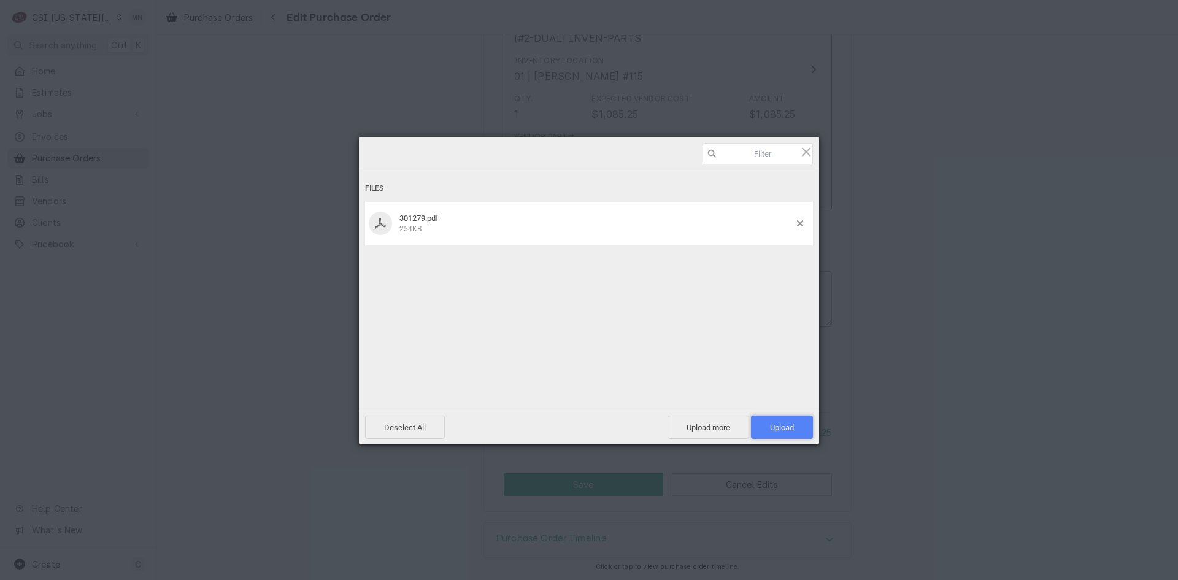
click at [792, 425] on span "Upload 1" at bounding box center [782, 427] width 24 height 9
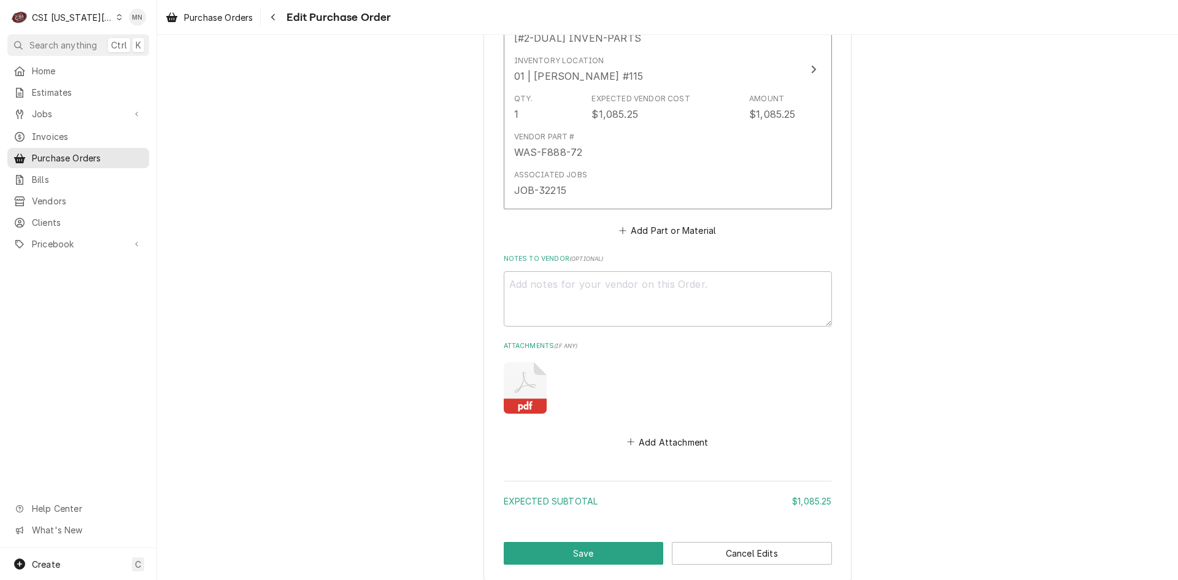
click at [514, 391] on icon "Attachments" at bounding box center [524, 381] width 21 height 21
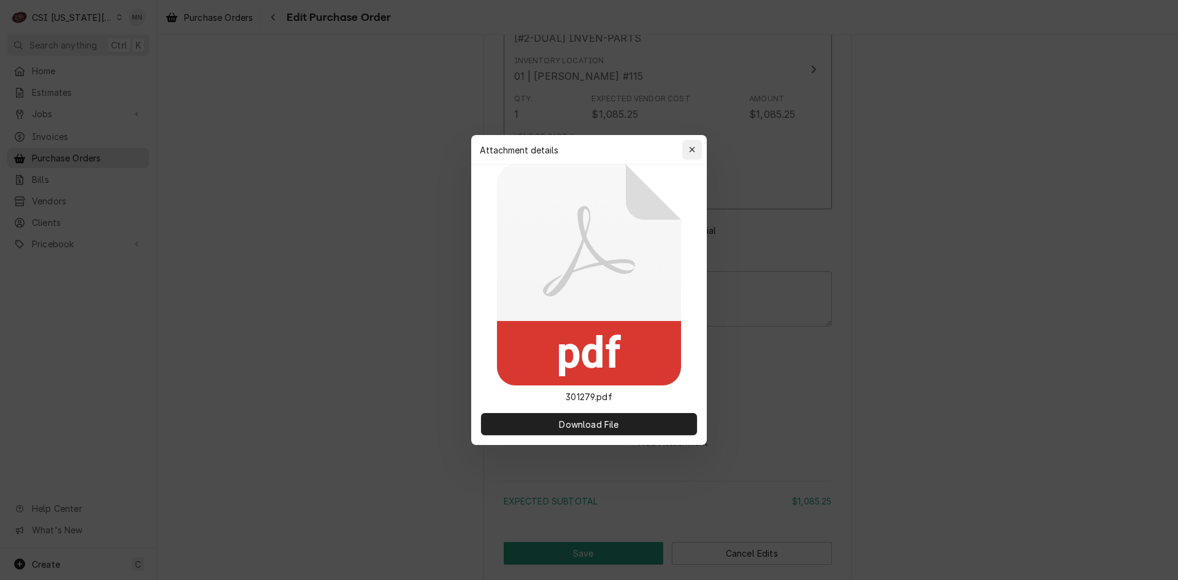
click at [690, 145] on icon "button" at bounding box center [692, 149] width 7 height 9
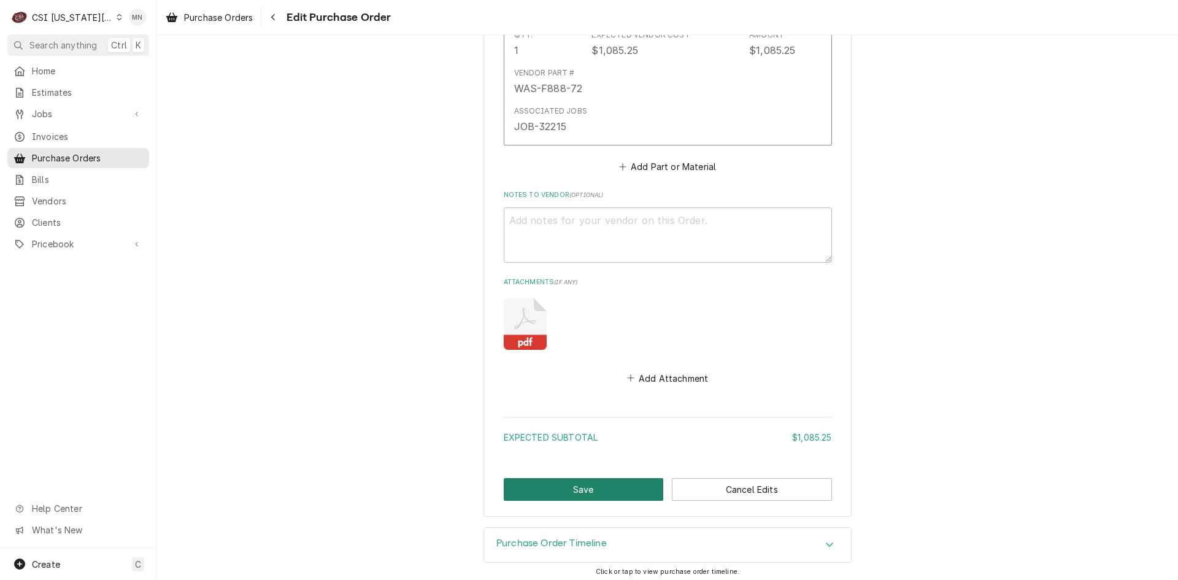
scroll to position [663, 0]
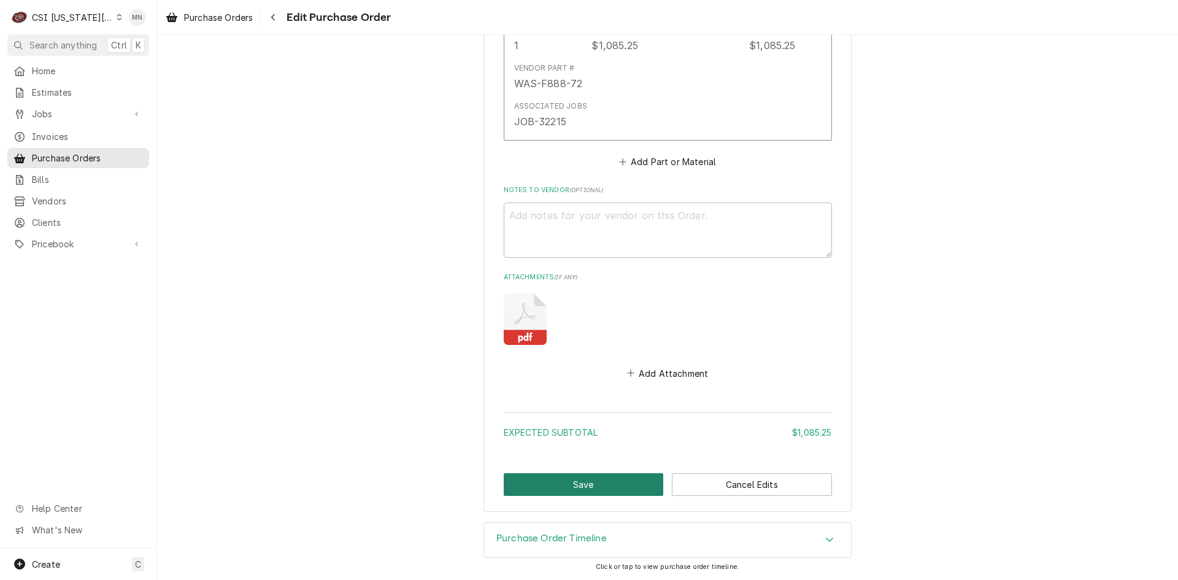
click at [602, 477] on button "Save" at bounding box center [584, 484] width 160 height 23
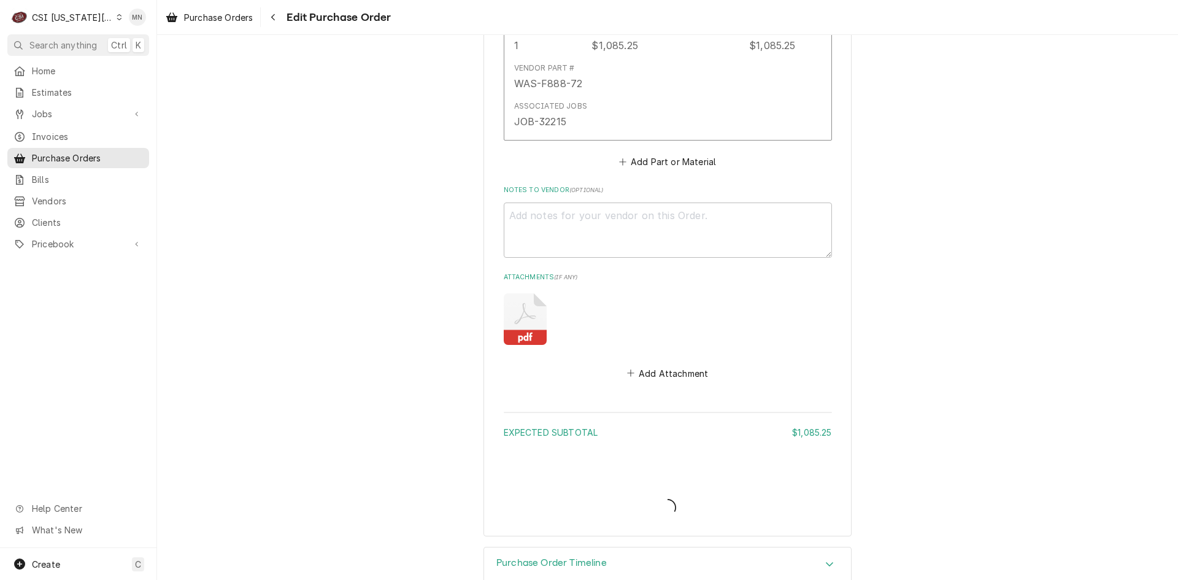
type textarea "x"
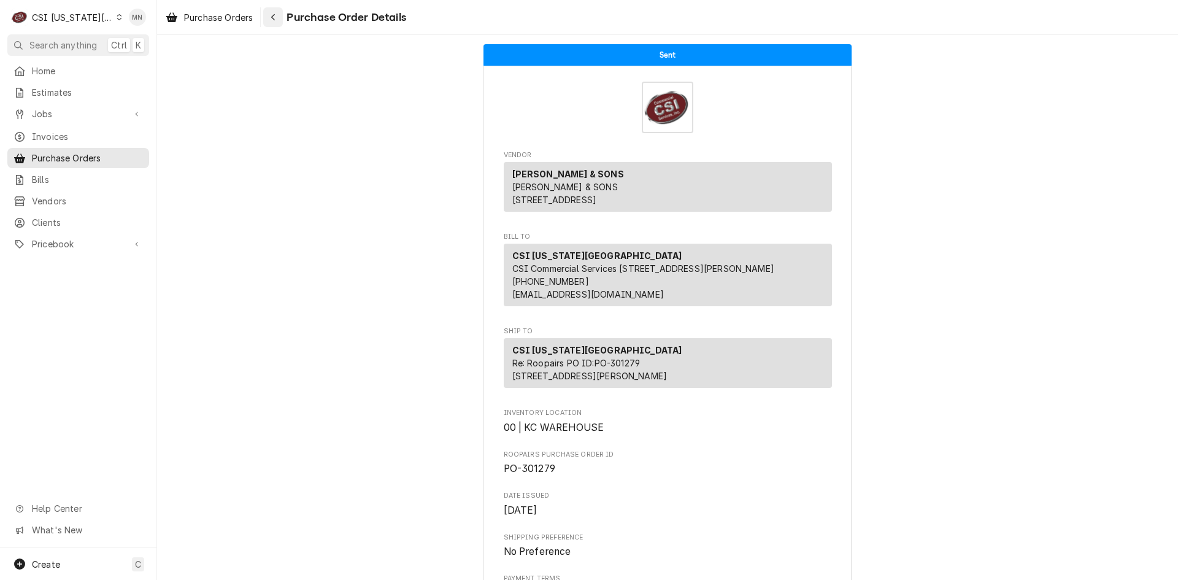
click at [277, 18] on div "Navigate back" at bounding box center [273, 17] width 12 height 12
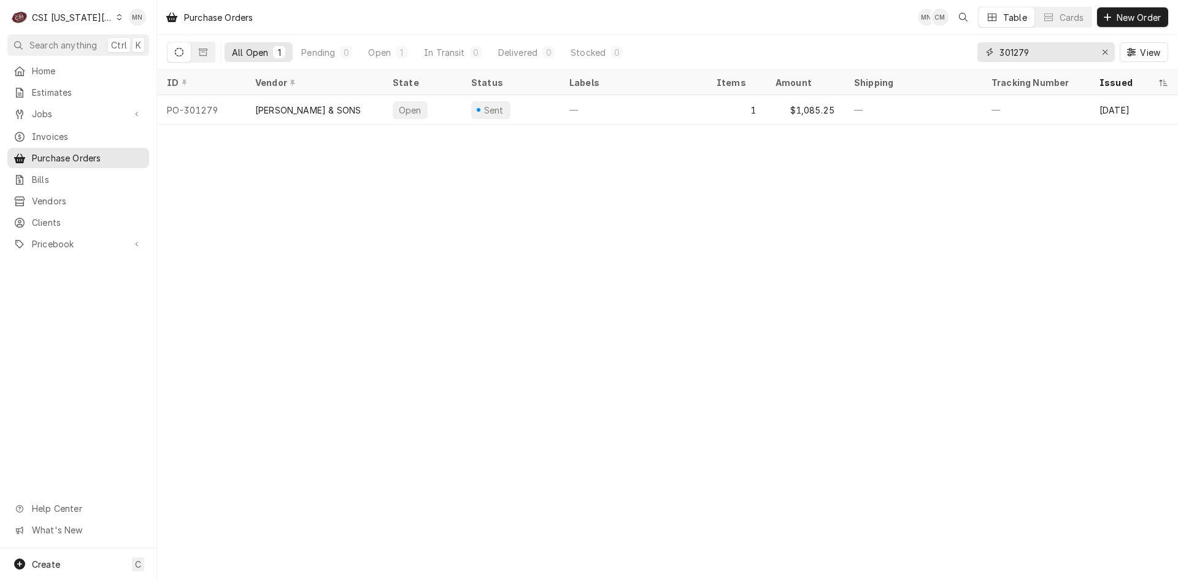
drag, startPoint x: 1048, startPoint y: 52, endPoint x: 885, endPoint y: 53, distance: 163.2
click at [895, 52] on div "All Open 1 Pending 0 Open 1 In Transit 0 Delivered 0 Stocked 0 301279 View" at bounding box center [667, 52] width 1001 height 34
type input "301756"
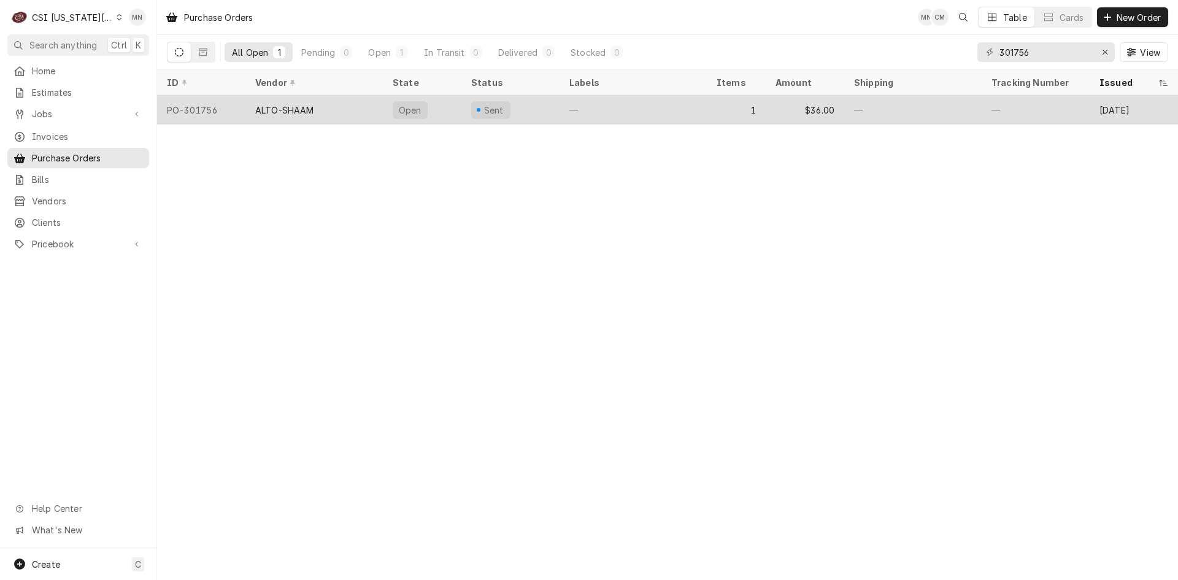
click at [302, 110] on div "ALTO-SHAAM" at bounding box center [284, 110] width 59 height 13
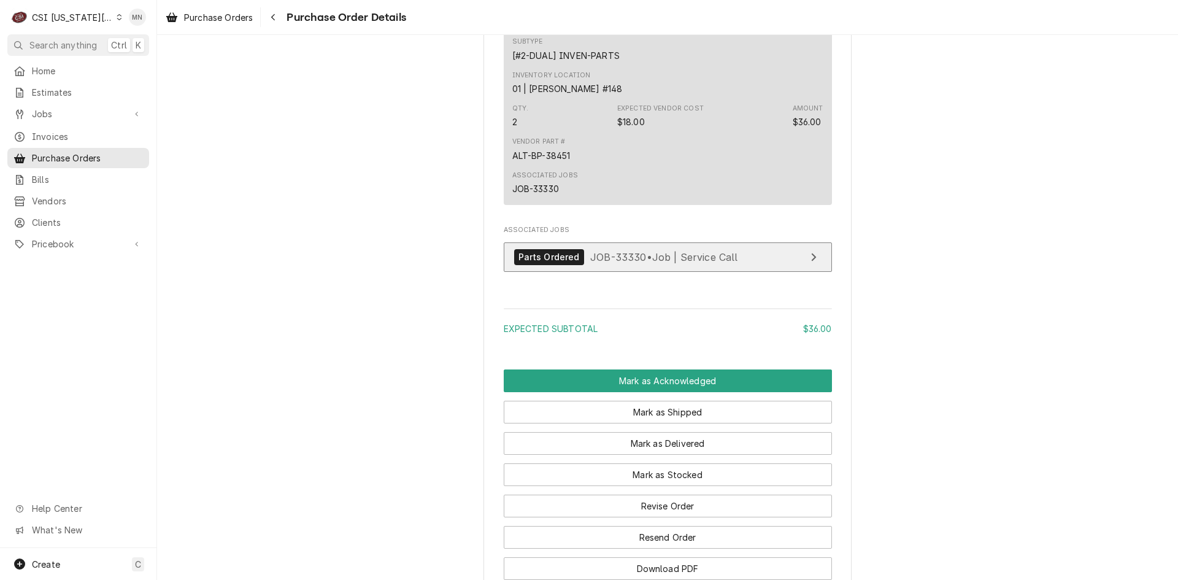
scroll to position [873, 0]
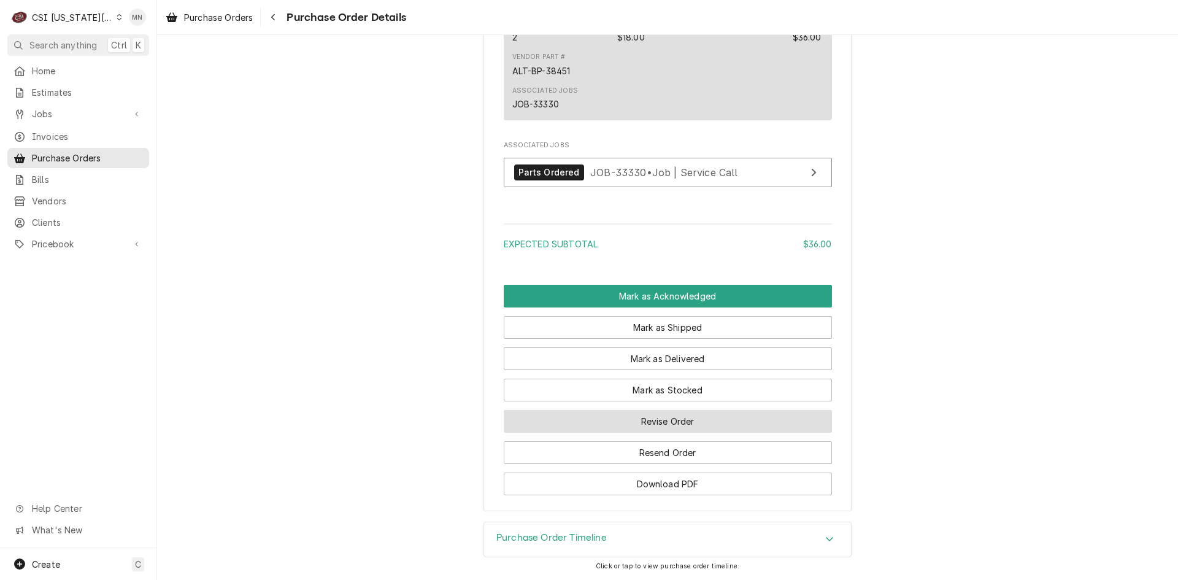
click at [668, 418] on button "Revise Order" at bounding box center [668, 421] width 328 height 23
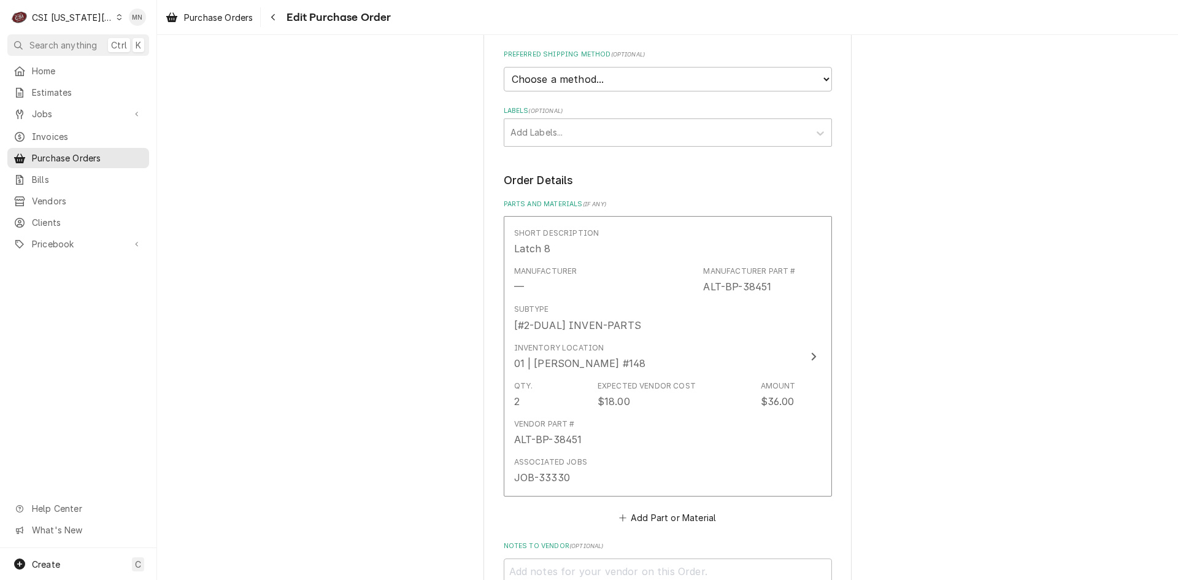
scroll to position [594, 0]
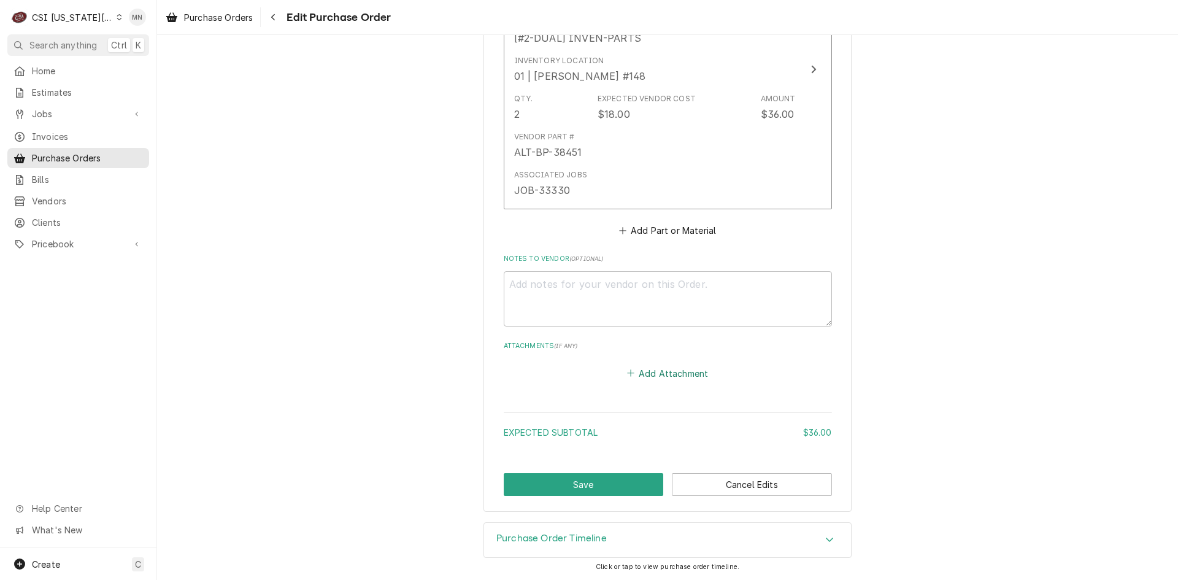
click at [664, 368] on button "Add Attachment" at bounding box center [668, 372] width 86 height 17
type textarea "x"
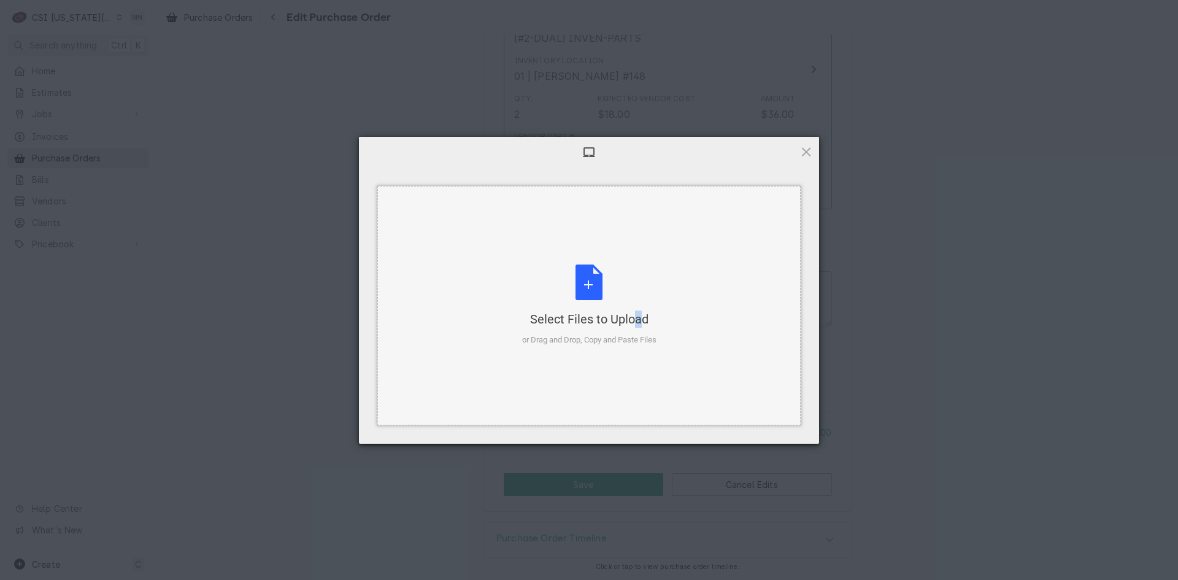
click at [609, 287] on div "Select Files to Upload or Drag and Drop, Copy and Paste Files" at bounding box center [589, 305] width 134 height 82
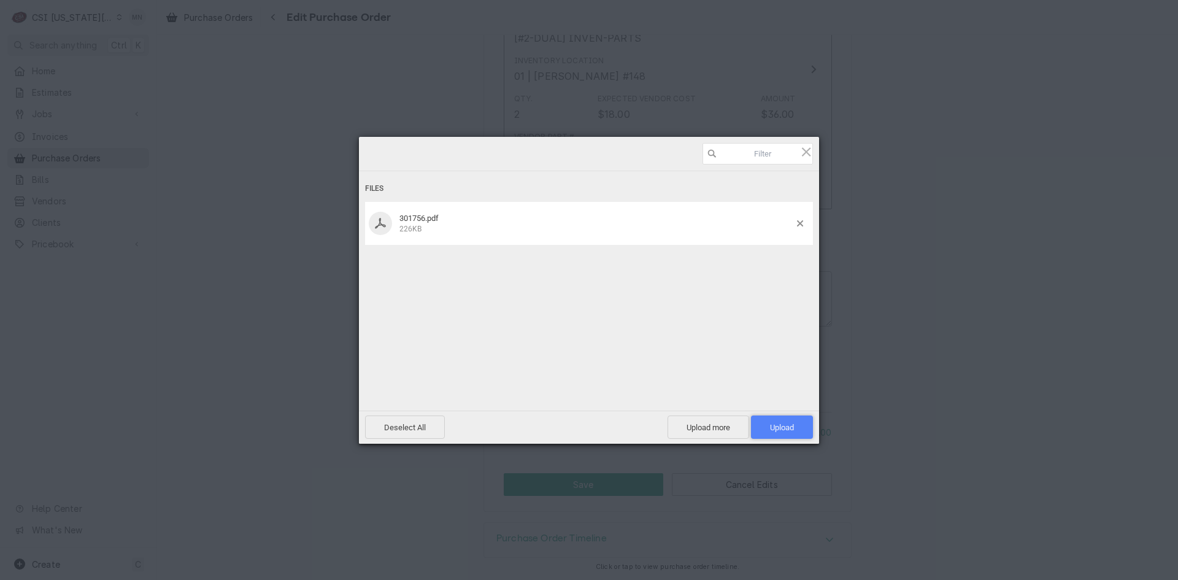
click at [777, 426] on span "Upload 1" at bounding box center [782, 427] width 24 height 9
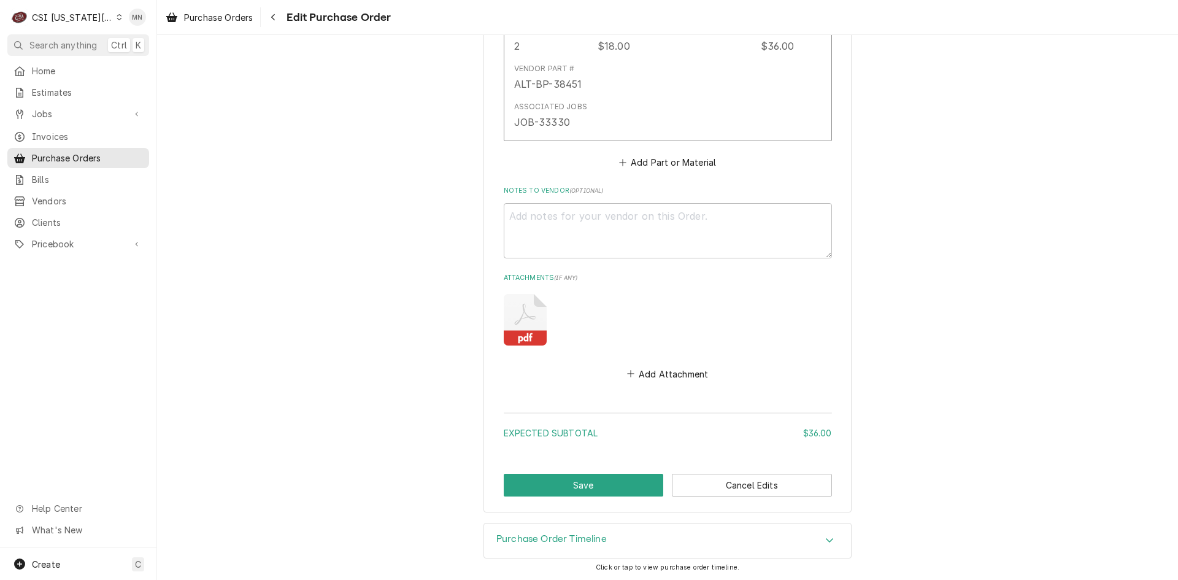
scroll to position [663, 0]
click at [588, 480] on button "Save" at bounding box center [584, 484] width 160 height 23
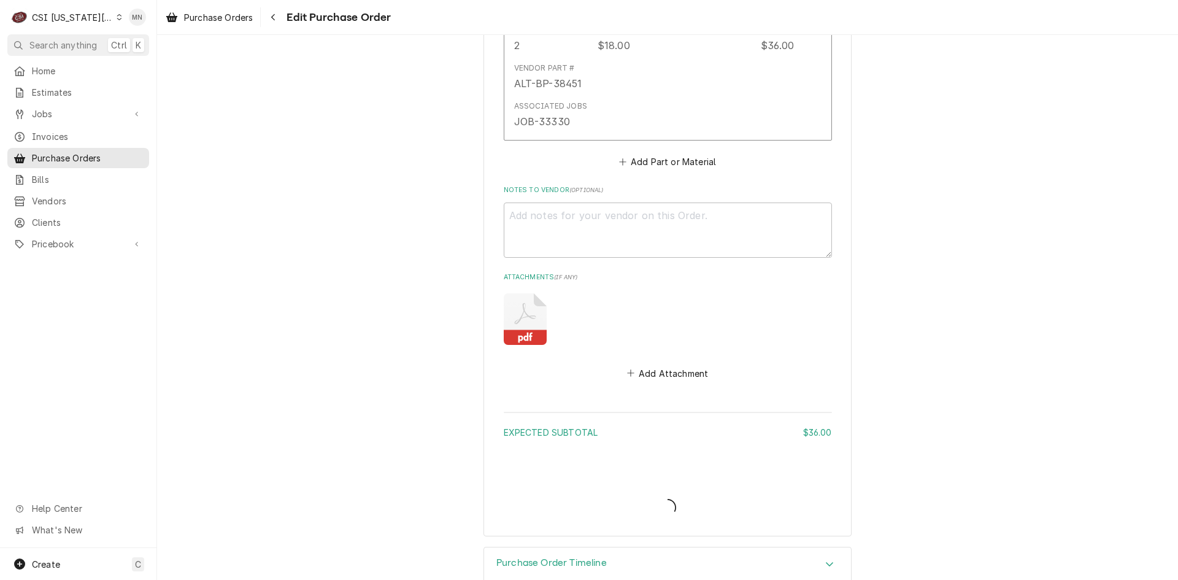
type textarea "x"
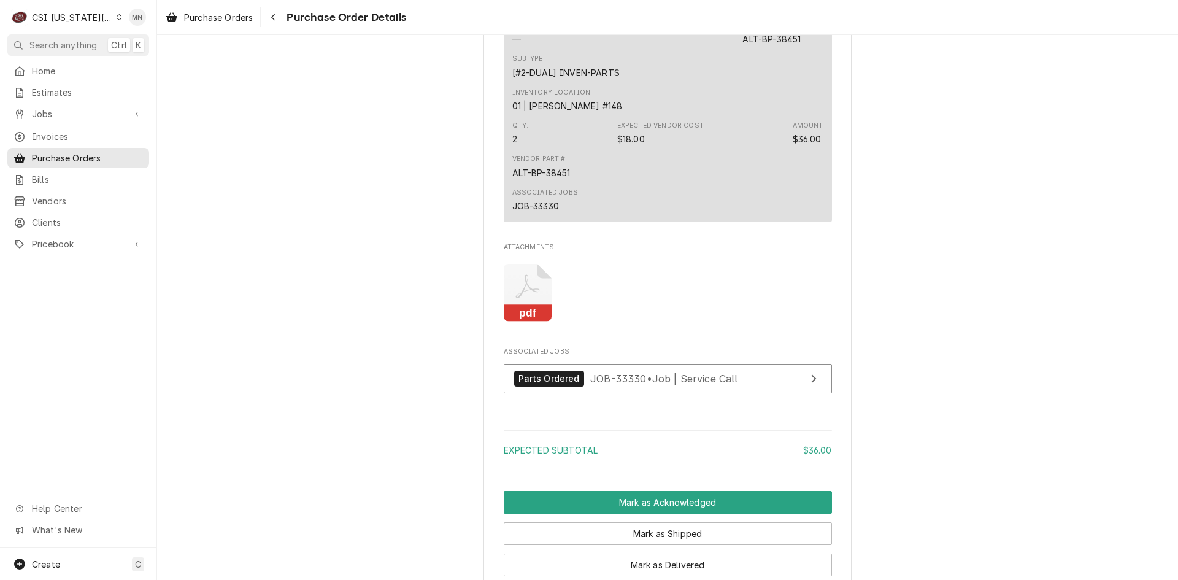
scroll to position [732, 0]
click at [275, 23] on button "Navigate back" at bounding box center [273, 17] width 20 height 20
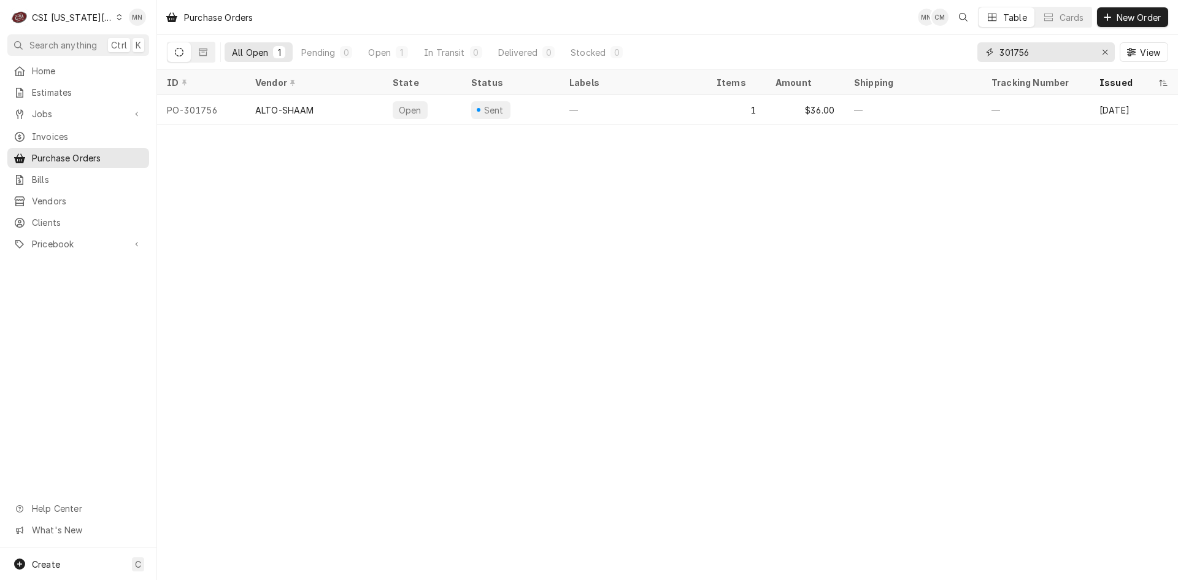
click at [1034, 52] on input "301756" at bounding box center [1045, 52] width 92 height 20
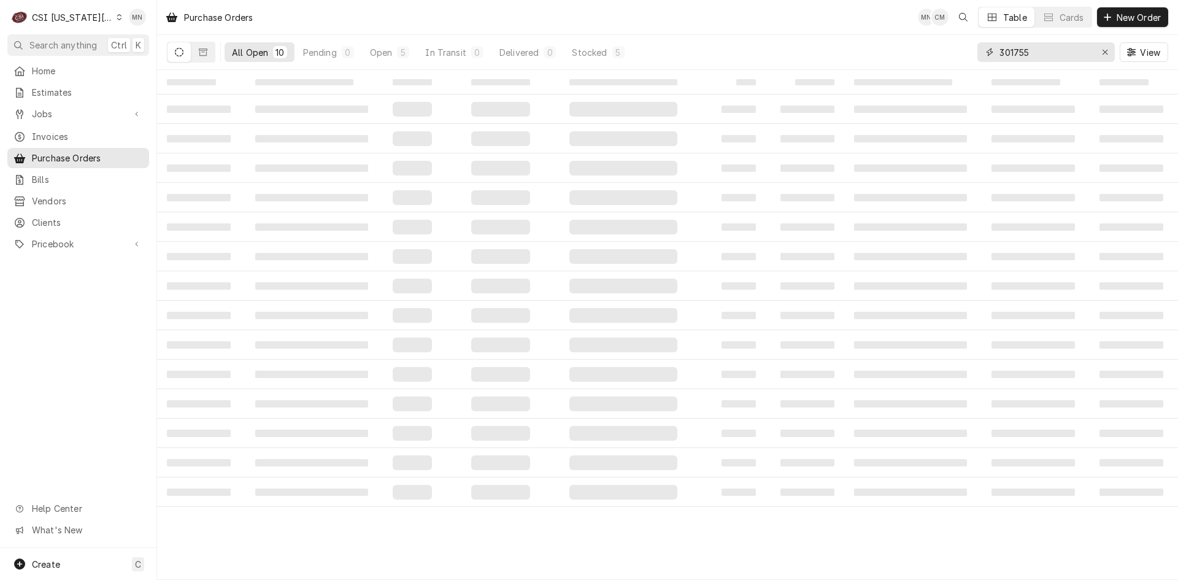
type input "301755"
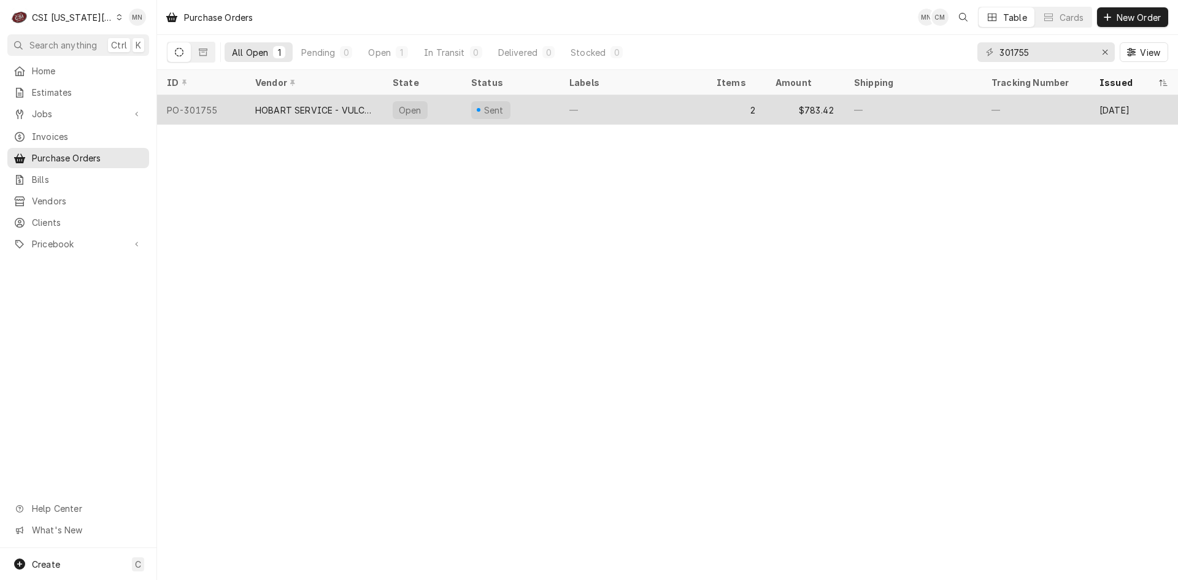
click at [318, 104] on div "HOBART SERVICE - VULCAN" at bounding box center [314, 110] width 118 height 13
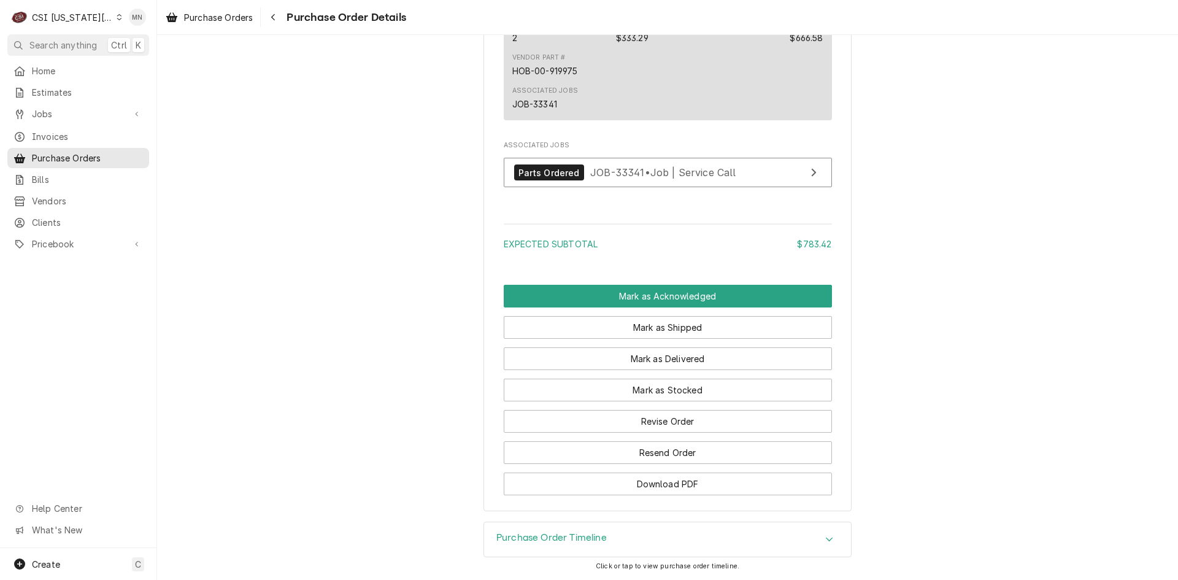
scroll to position [1136, 0]
click at [652, 417] on button "Revise Order" at bounding box center [668, 421] width 328 height 23
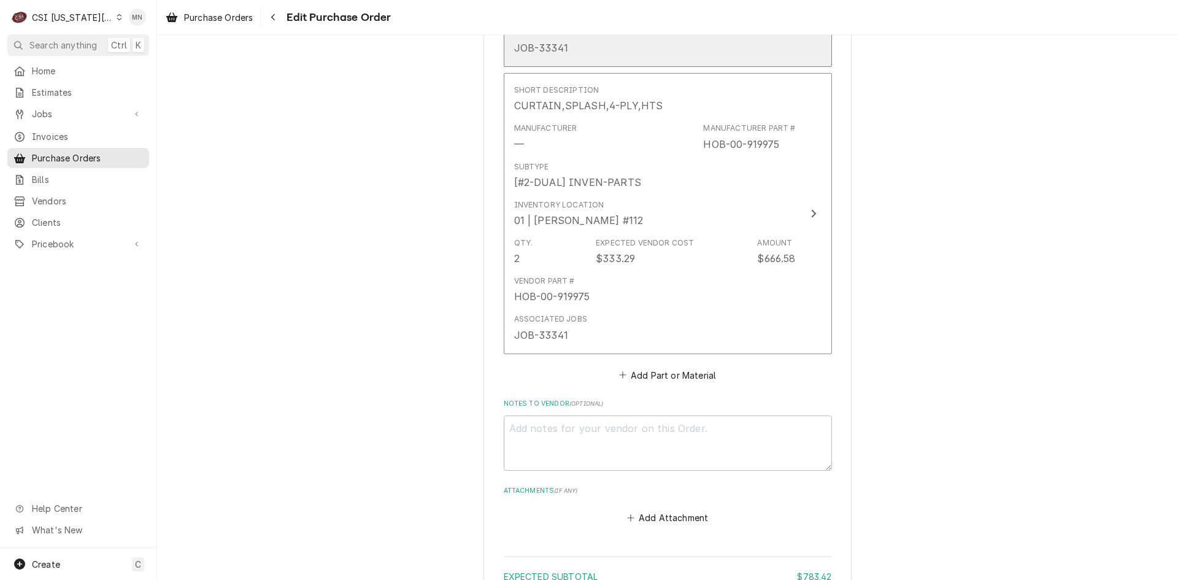
scroll to position [881, 0]
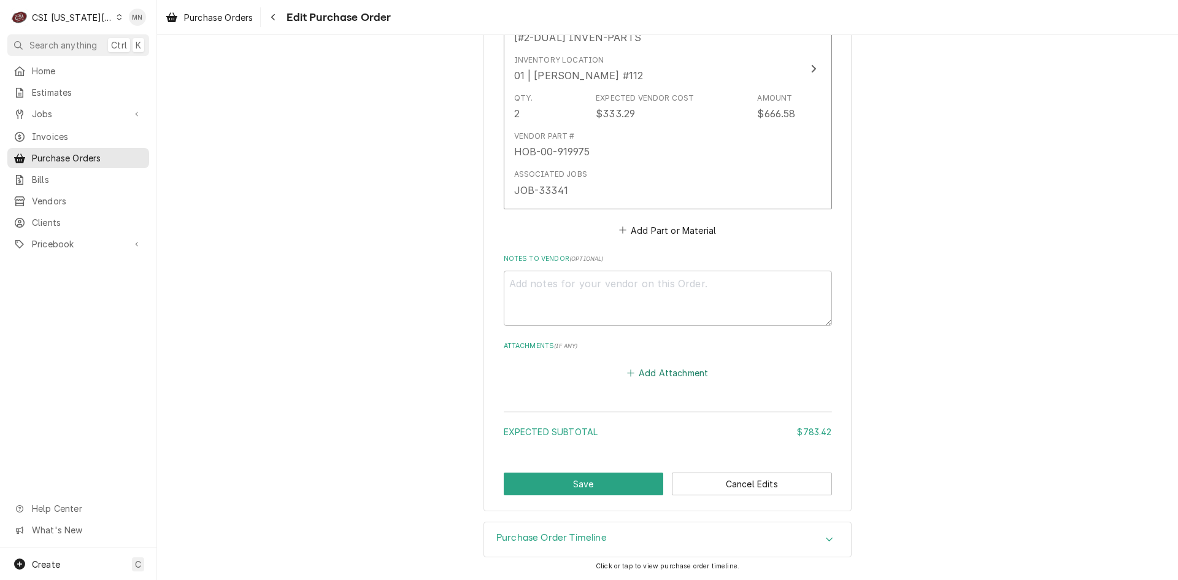
click at [660, 375] on button "Add Attachment" at bounding box center [668, 372] width 86 height 17
type textarea "x"
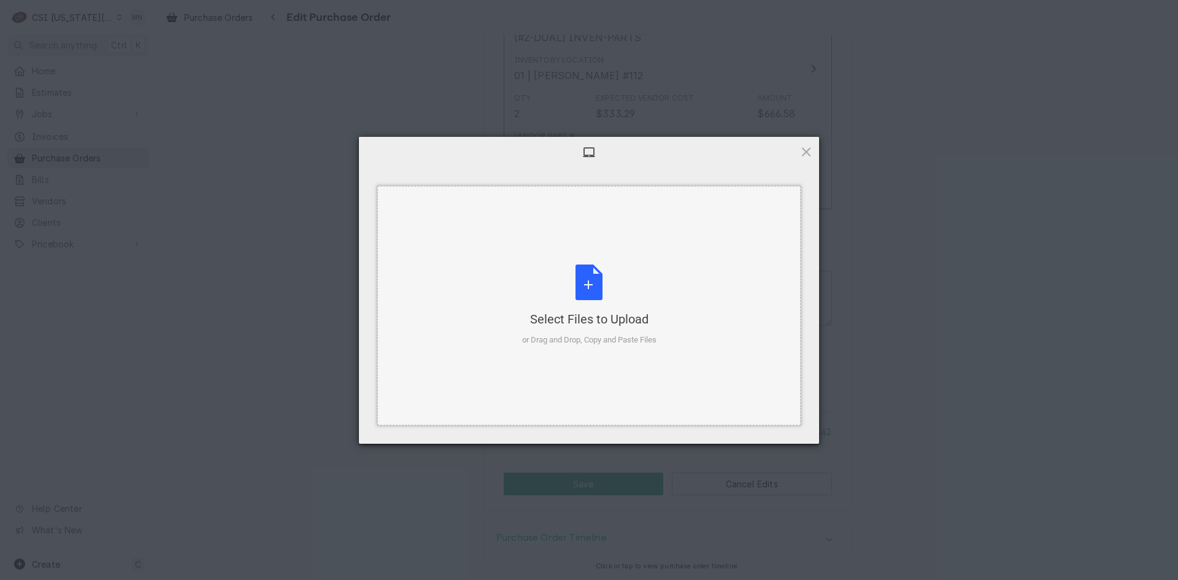
click at [613, 290] on div "Select Files to Upload or Drag and Drop, Copy and Paste Files" at bounding box center [589, 305] width 134 height 82
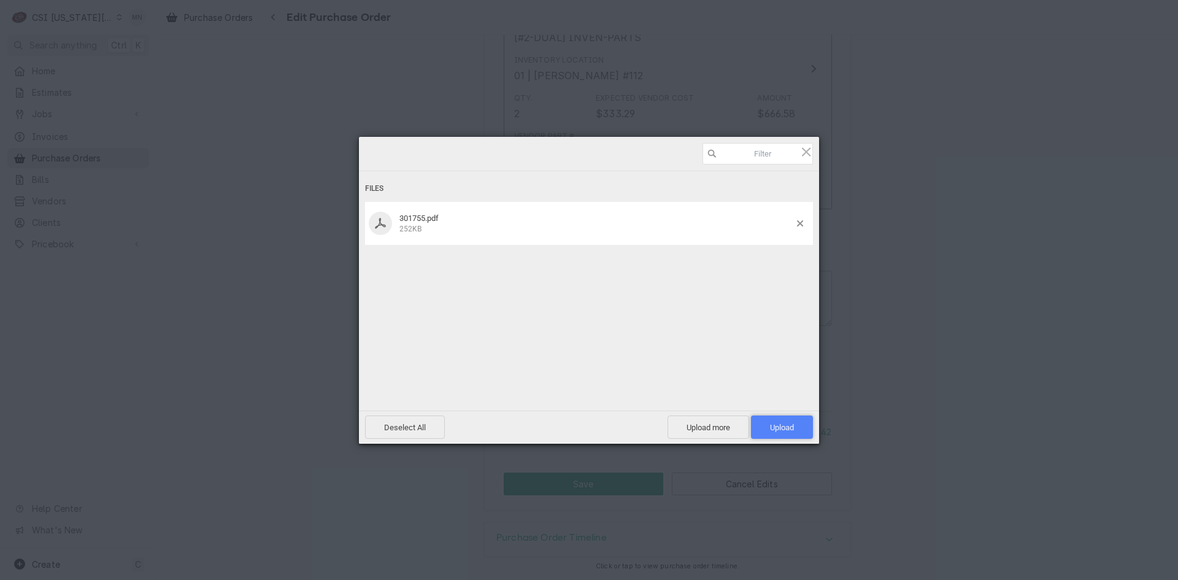
click at [794, 423] on span "Upload 1" at bounding box center [782, 426] width 62 height 23
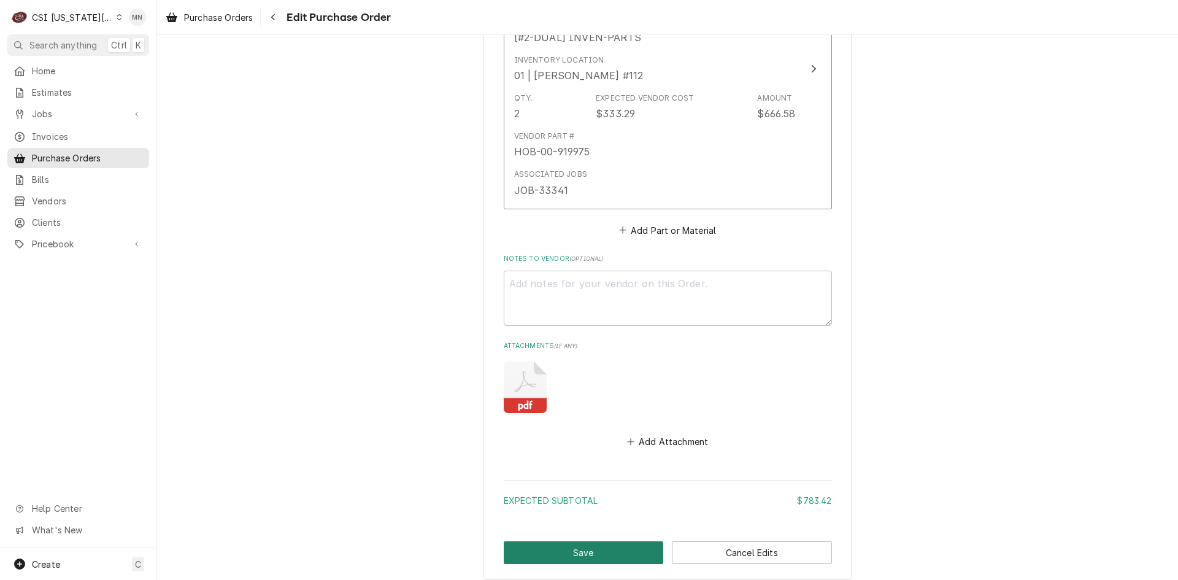
click at [598, 548] on button "Save" at bounding box center [584, 552] width 160 height 23
type textarea "x"
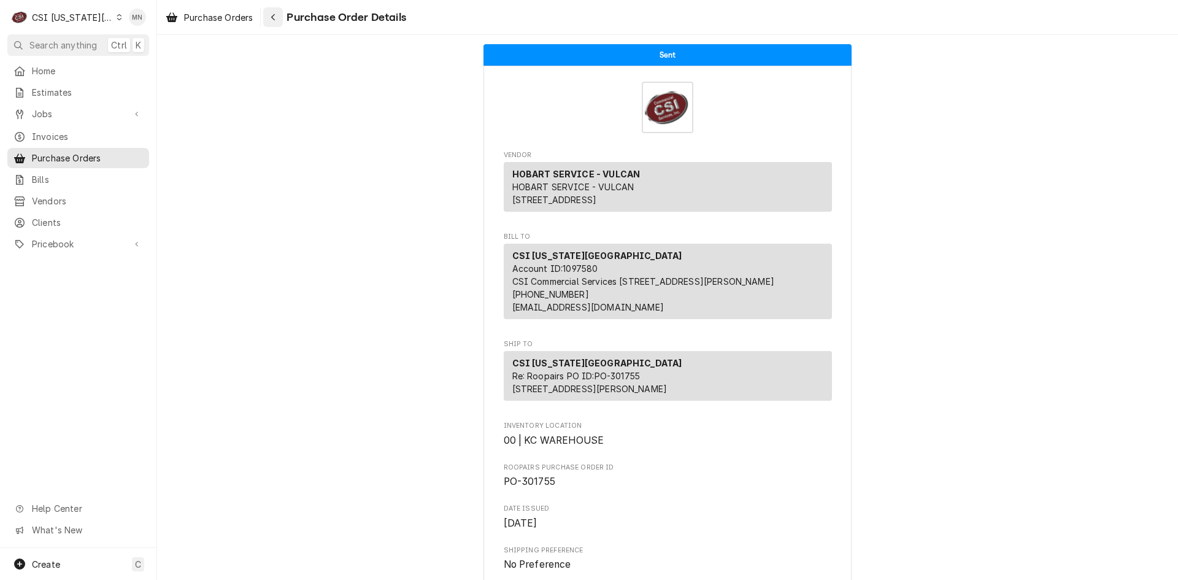
click at [276, 18] on icon "Navigate back" at bounding box center [274, 17] width 6 height 9
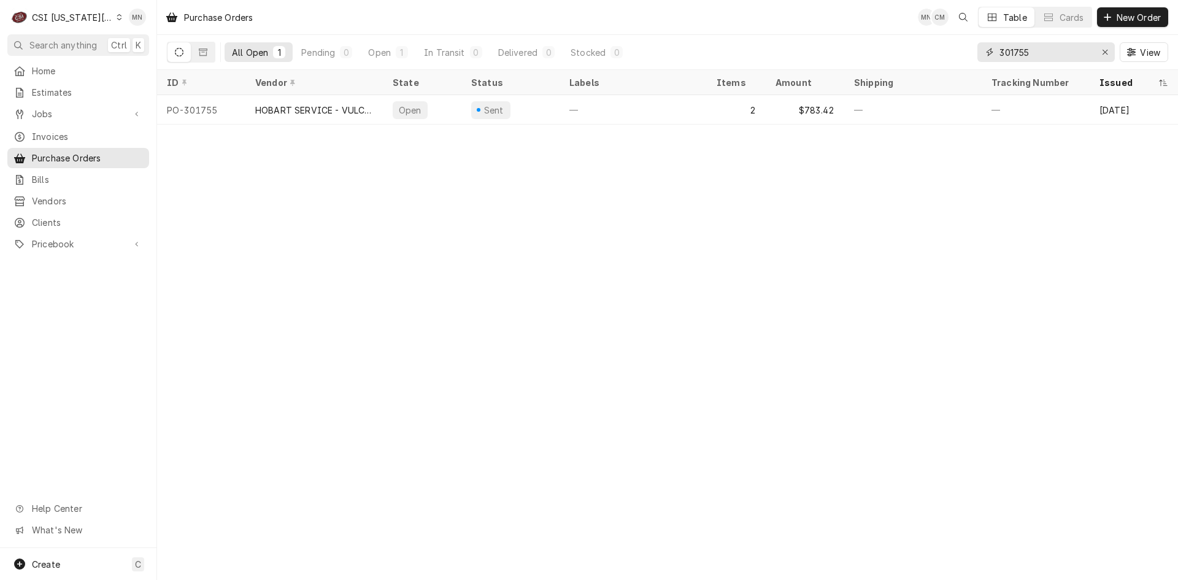
drag, startPoint x: 1058, startPoint y: 58, endPoint x: 911, endPoint y: 63, distance: 146.7
click at [919, 62] on div "All Open 1 Pending 0 Open 1 In Transit 0 Delivered 0 Stocked 0 301755 View" at bounding box center [667, 52] width 1001 height 34
type input "301767"
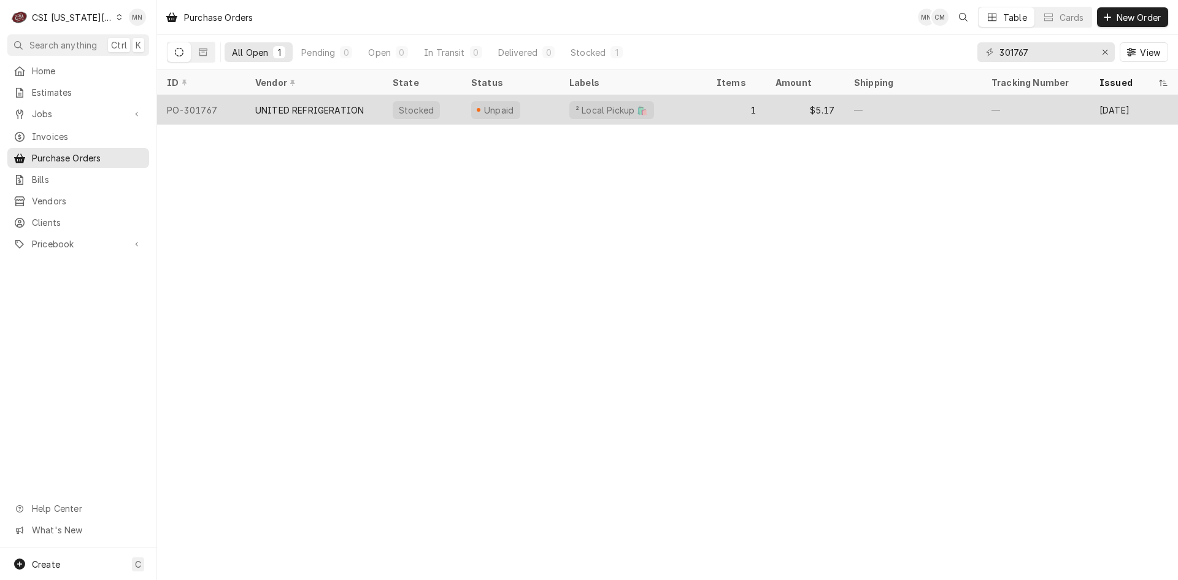
click at [302, 115] on div "UNITED REFRIGERATION" at bounding box center [313, 109] width 137 height 29
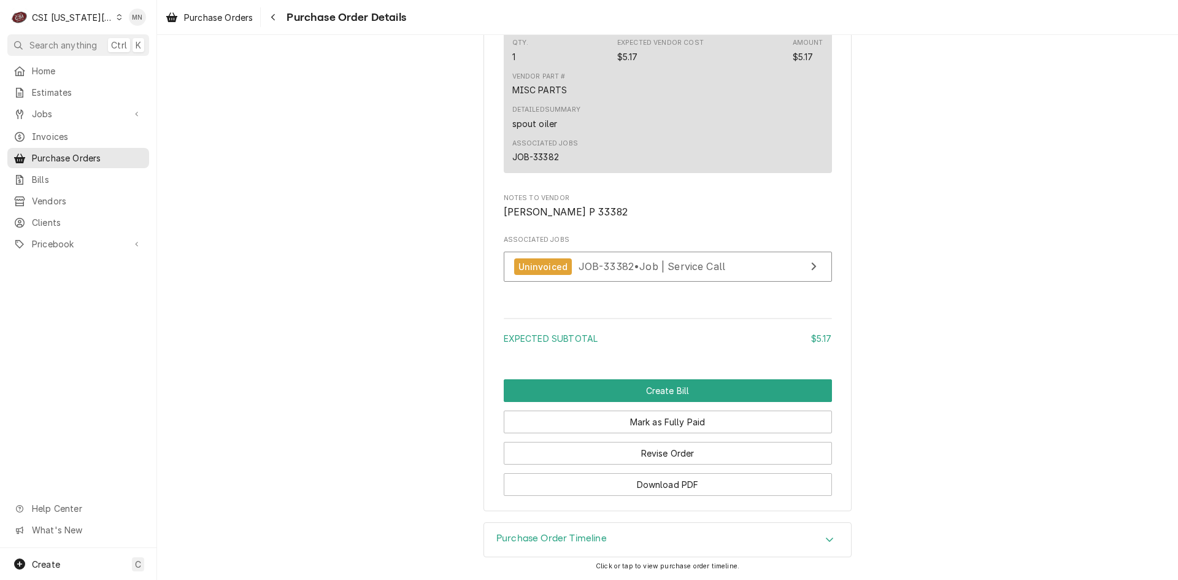
scroll to position [1034, 0]
click at [680, 456] on button "Revise Order" at bounding box center [668, 453] width 328 height 23
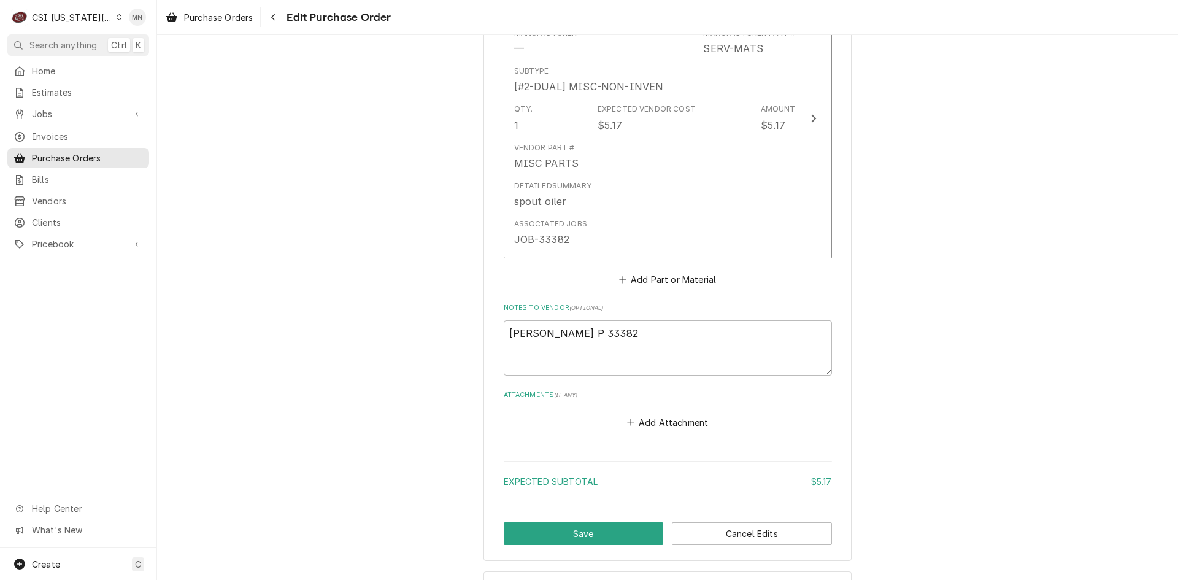
scroll to position [643, 0]
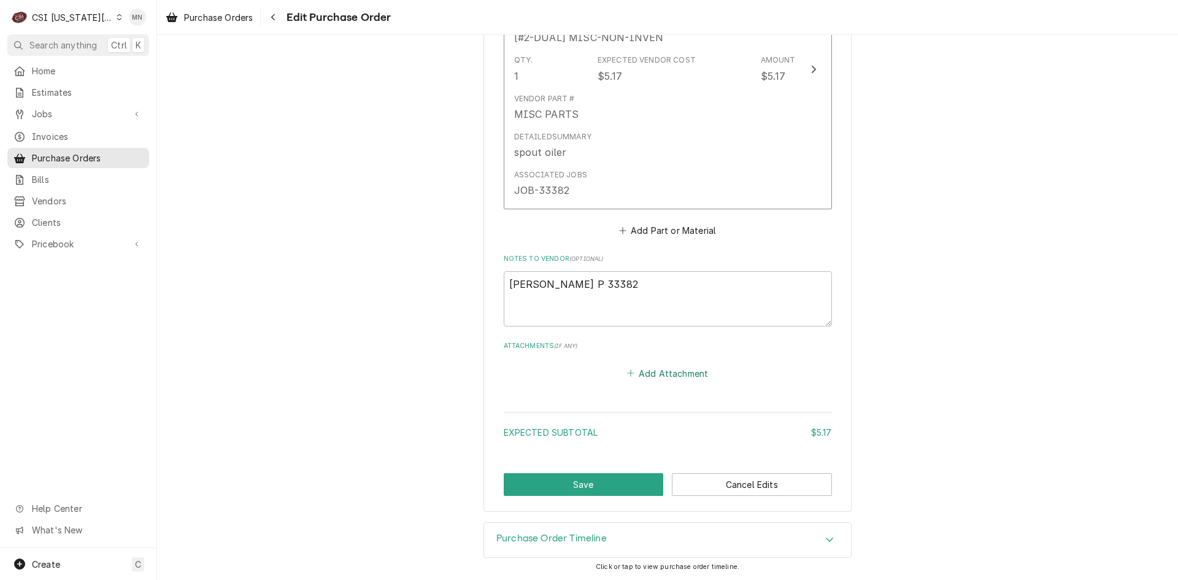
click at [653, 371] on button "Add Attachment" at bounding box center [668, 372] width 86 height 17
type textarea "x"
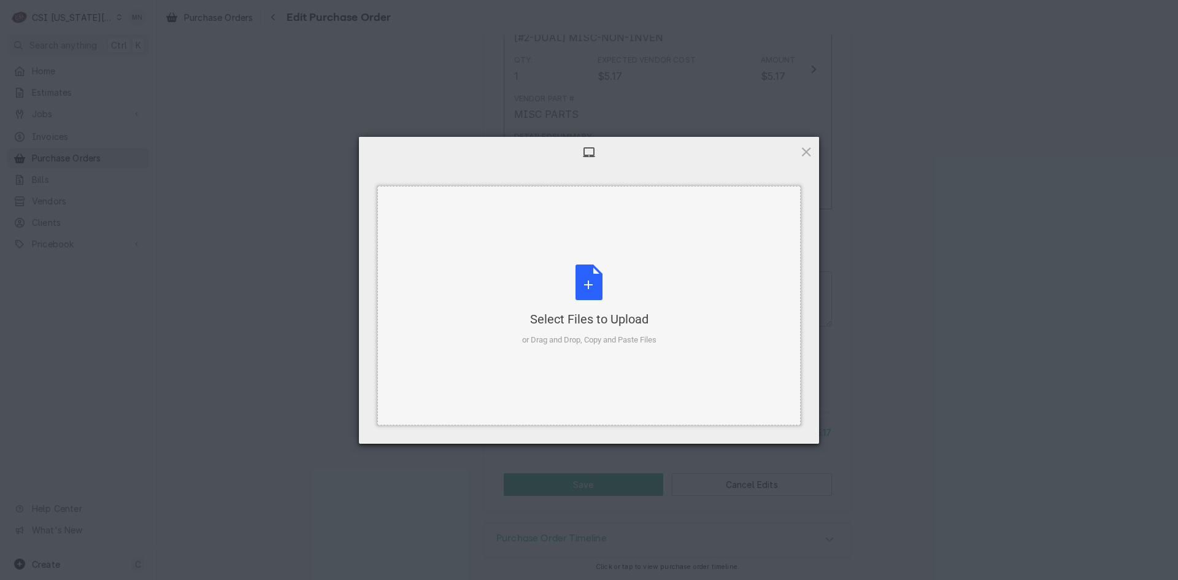
click at [585, 298] on div "Select Files to Upload or Drag and Drop, Copy and Paste Files" at bounding box center [589, 305] width 134 height 82
click at [808, 152] on span at bounding box center [805, 151] width 13 height 13
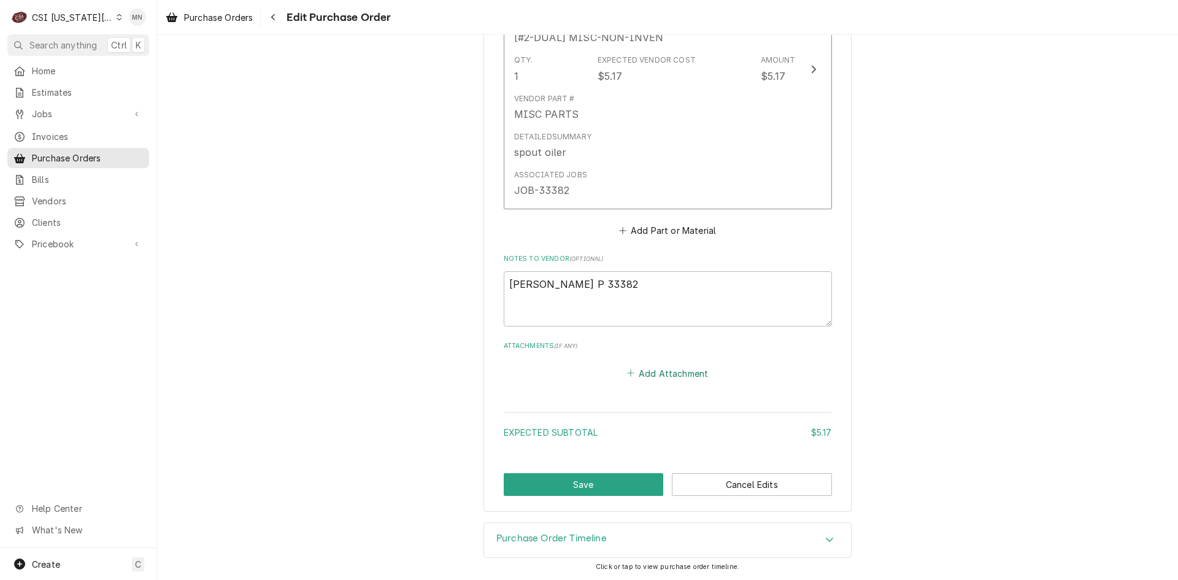
click at [673, 375] on button "Add Attachment" at bounding box center [668, 372] width 86 height 17
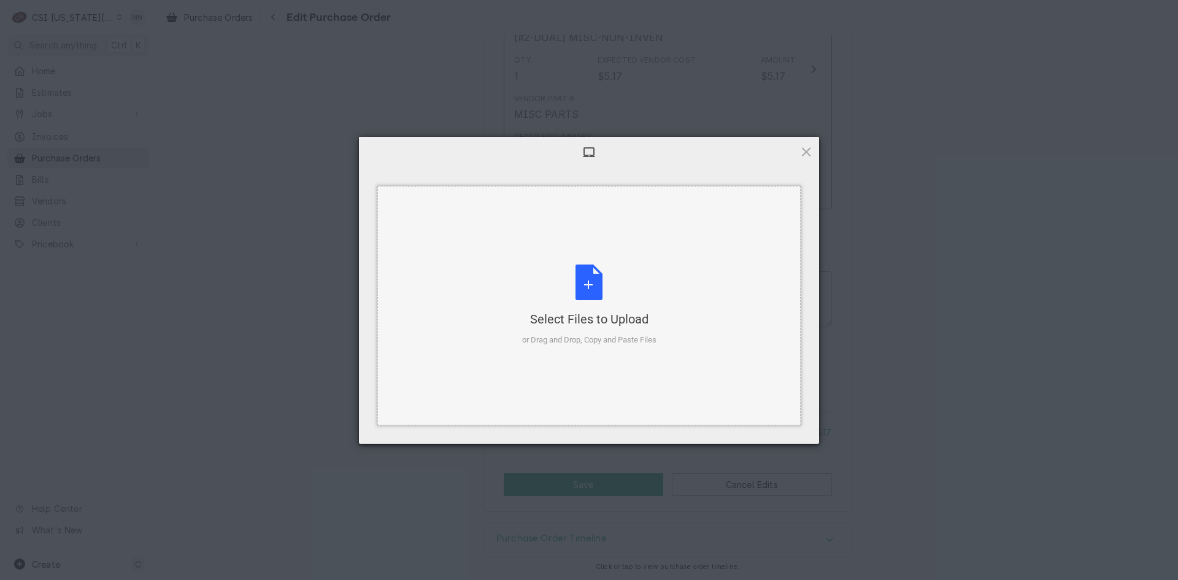
click at [596, 302] on div "Select Files to Upload or Drag and Drop, Copy and Paste Files" at bounding box center [589, 305] width 134 height 82
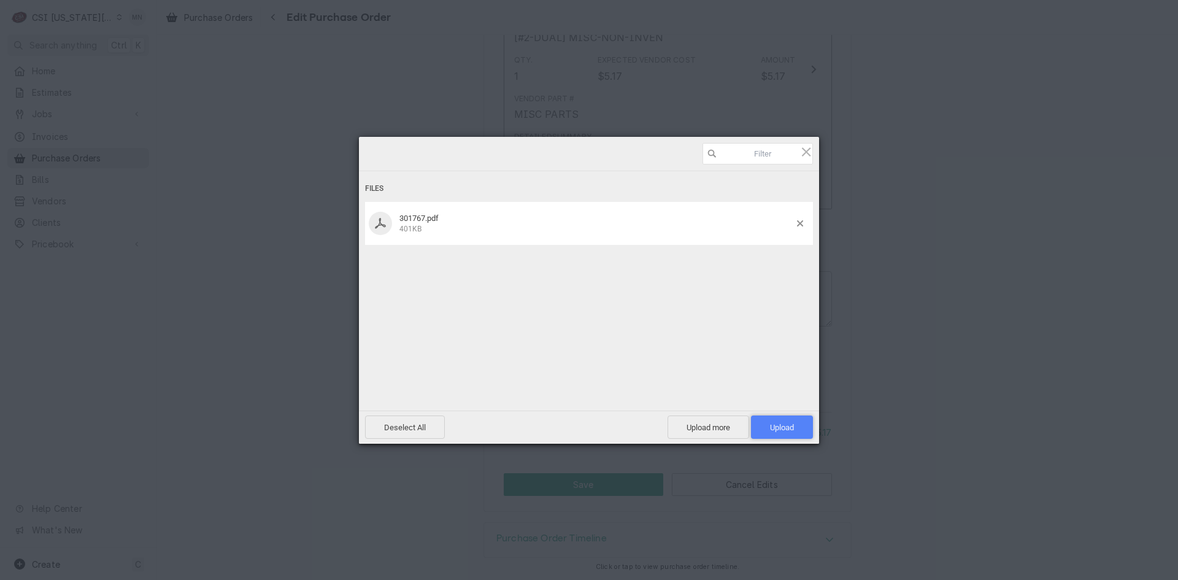
click at [777, 428] on span "Upload 1" at bounding box center [782, 427] width 24 height 9
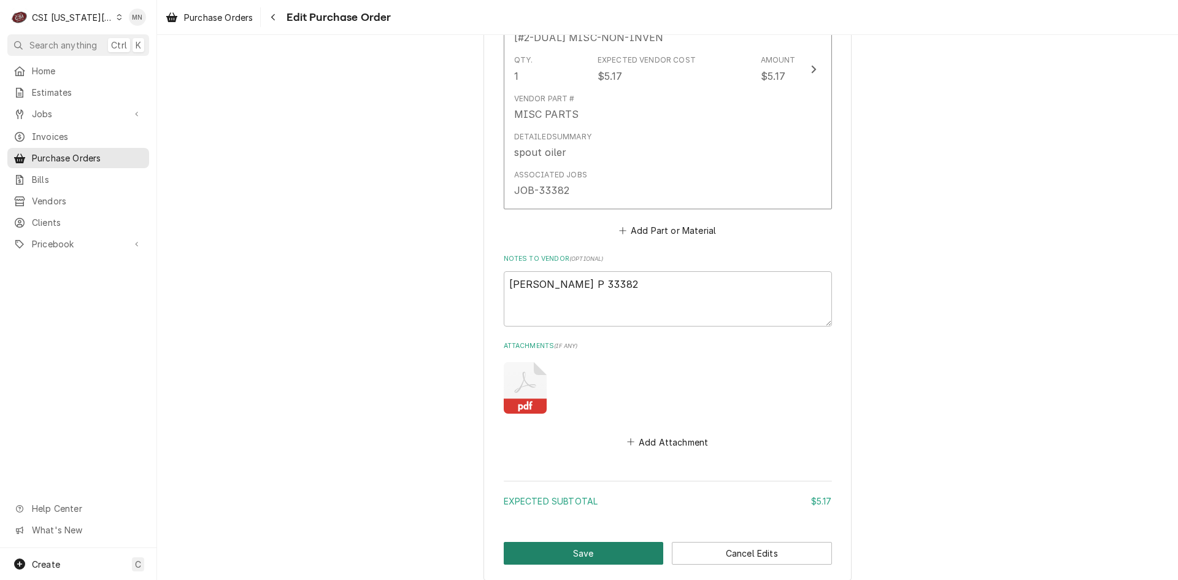
click at [550, 552] on button "Save" at bounding box center [584, 553] width 160 height 23
type textarea "x"
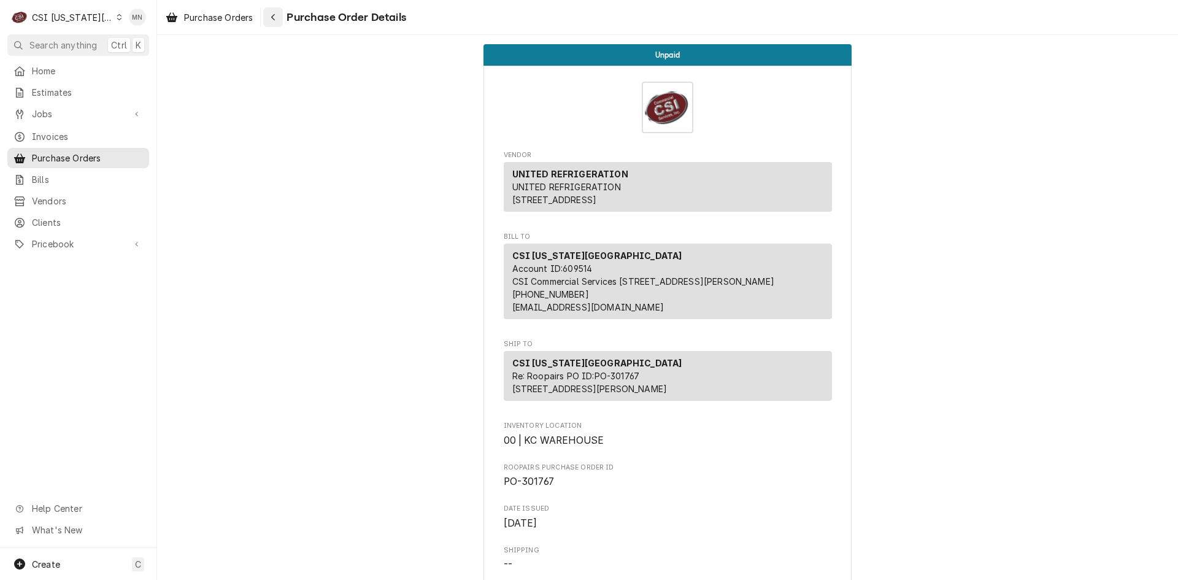
click at [276, 18] on icon "Navigate back" at bounding box center [274, 17] width 6 height 9
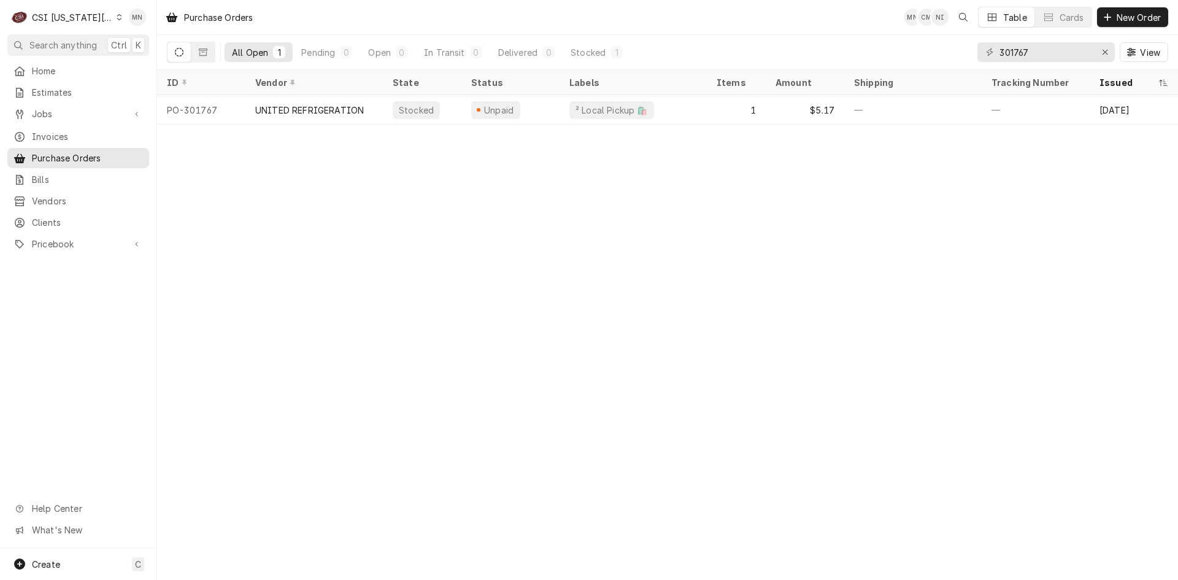
click at [59, 19] on div "CSI Kansas City" at bounding box center [72, 17] width 81 height 13
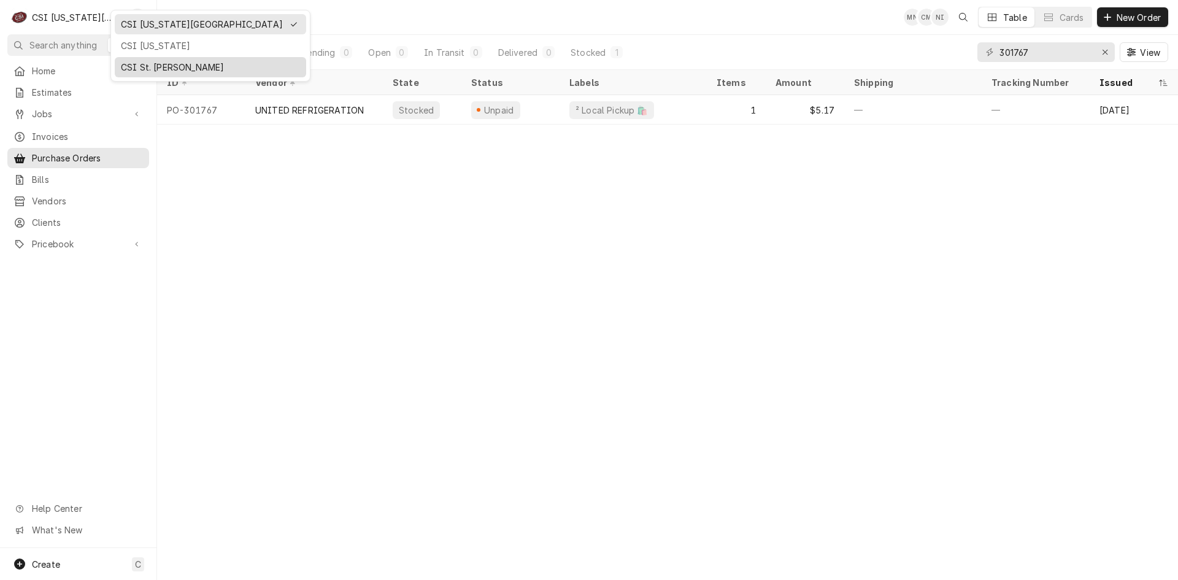
click at [138, 63] on div "CSI St. [PERSON_NAME]" at bounding box center [210, 67] width 179 height 13
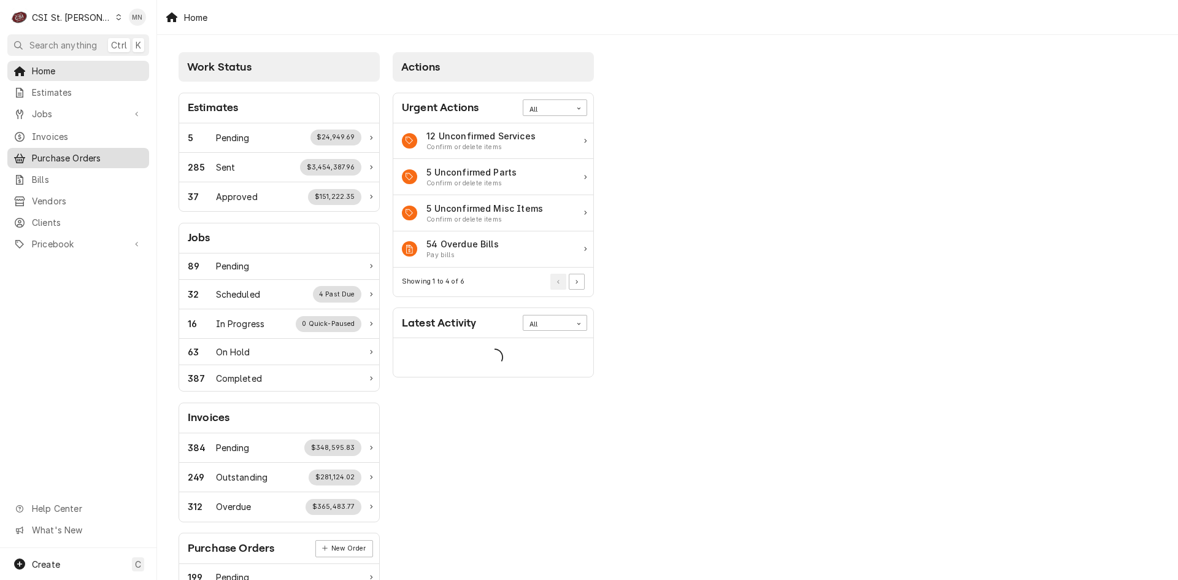
click at [64, 155] on span "Purchase Orders" at bounding box center [87, 158] width 111 height 13
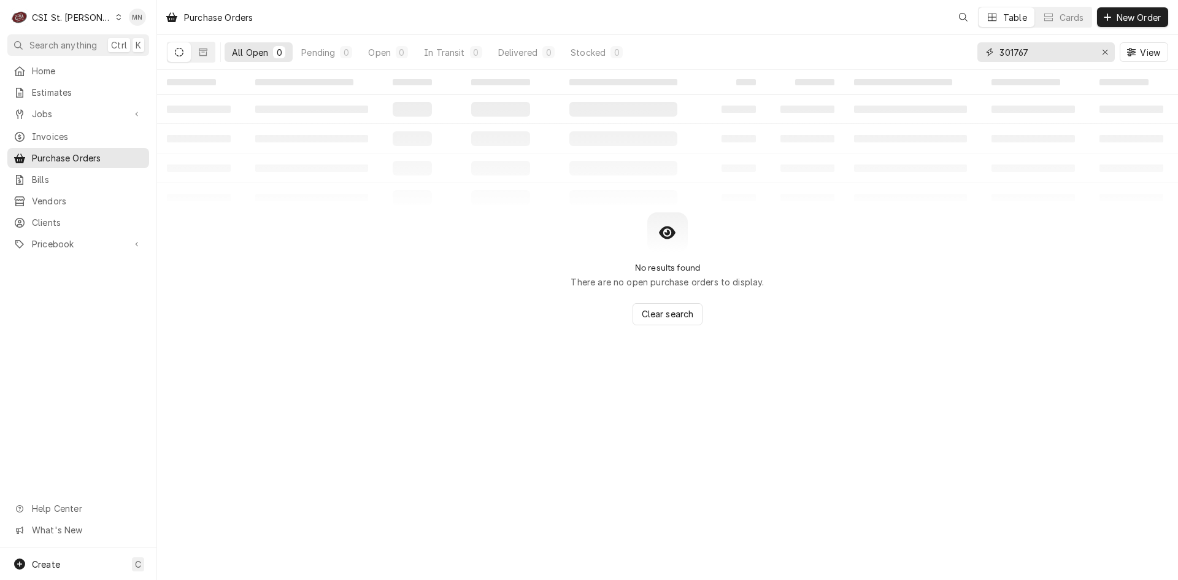
drag, startPoint x: 1028, startPoint y: 55, endPoint x: 876, endPoint y: 58, distance: 152.8
click at [882, 58] on div "All Open 0 Pending 0 Open 0 In Transit 0 Delivered 0 Stocked 0 301767 View" at bounding box center [667, 52] width 1001 height 34
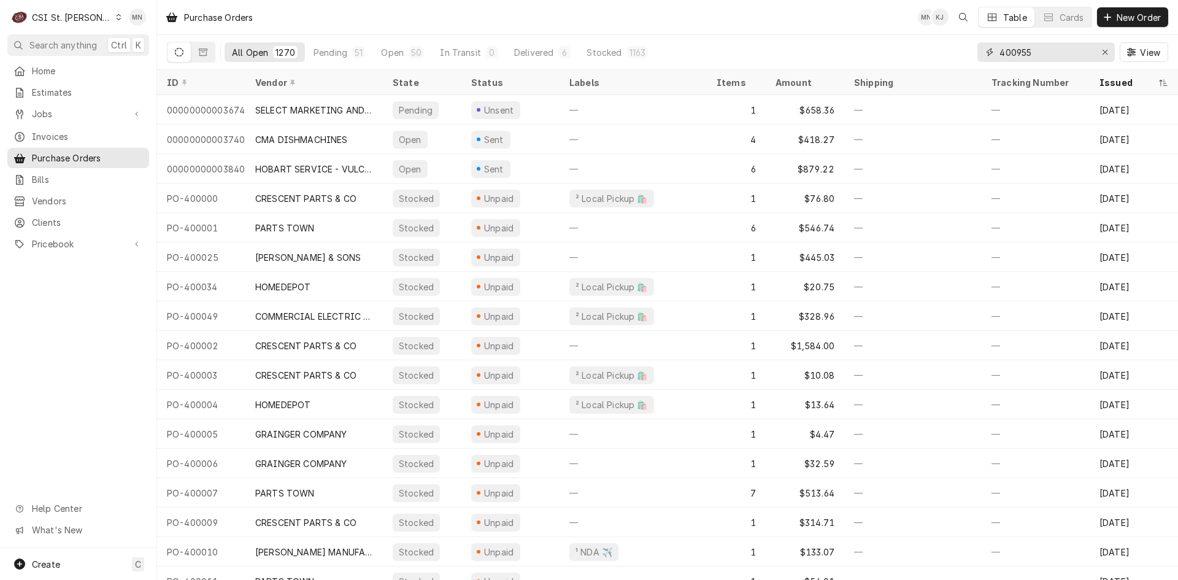
type input "400955"
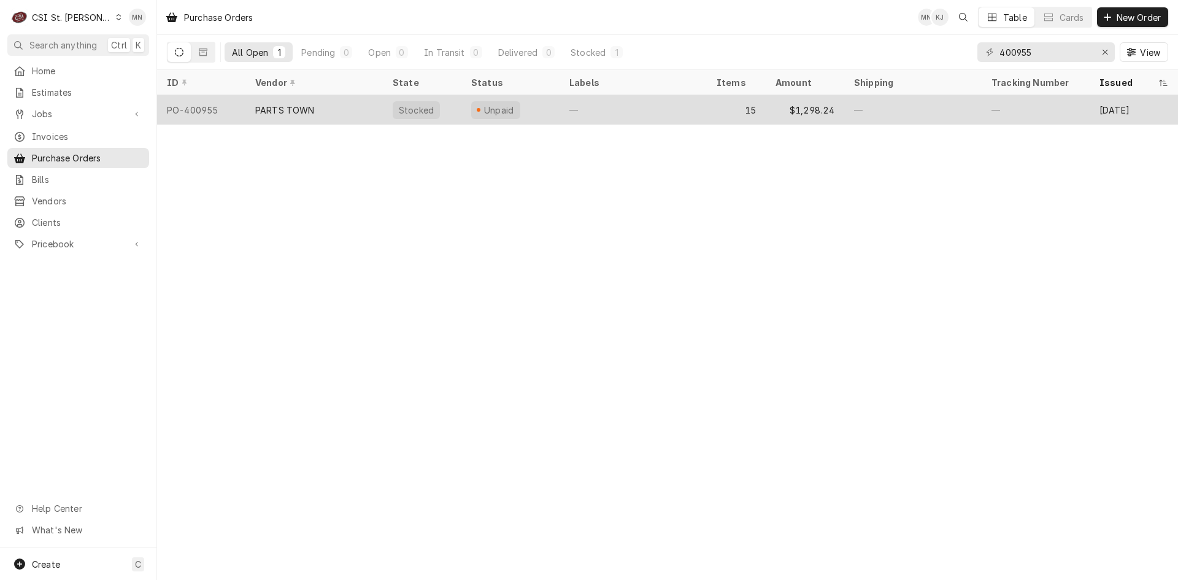
click at [298, 109] on div "PARTS TOWN" at bounding box center [285, 110] width 60 height 13
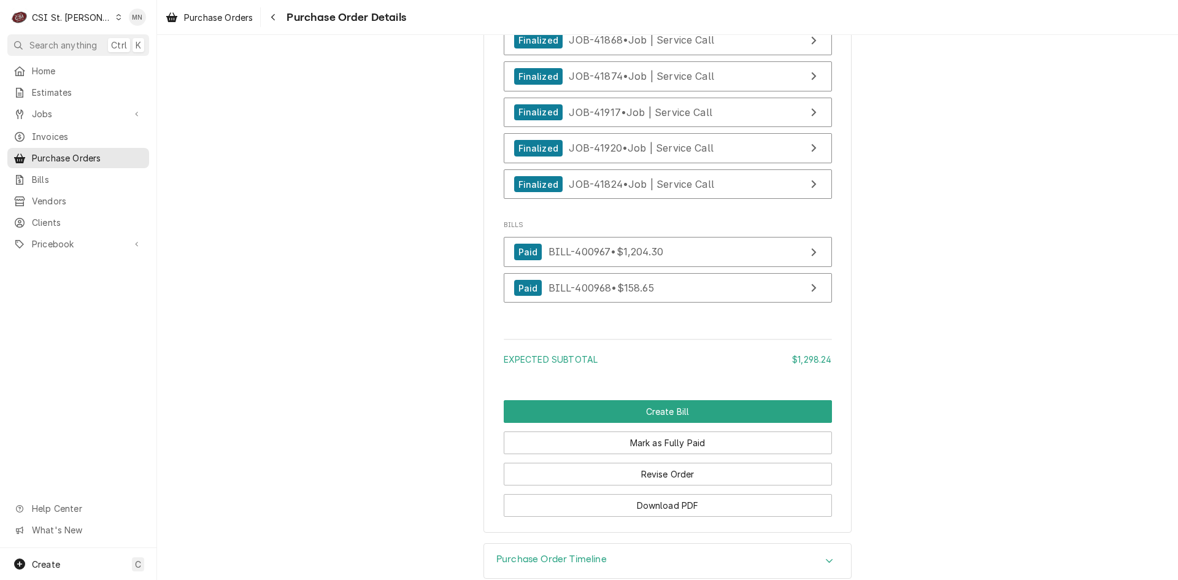
scroll to position [4786, 0]
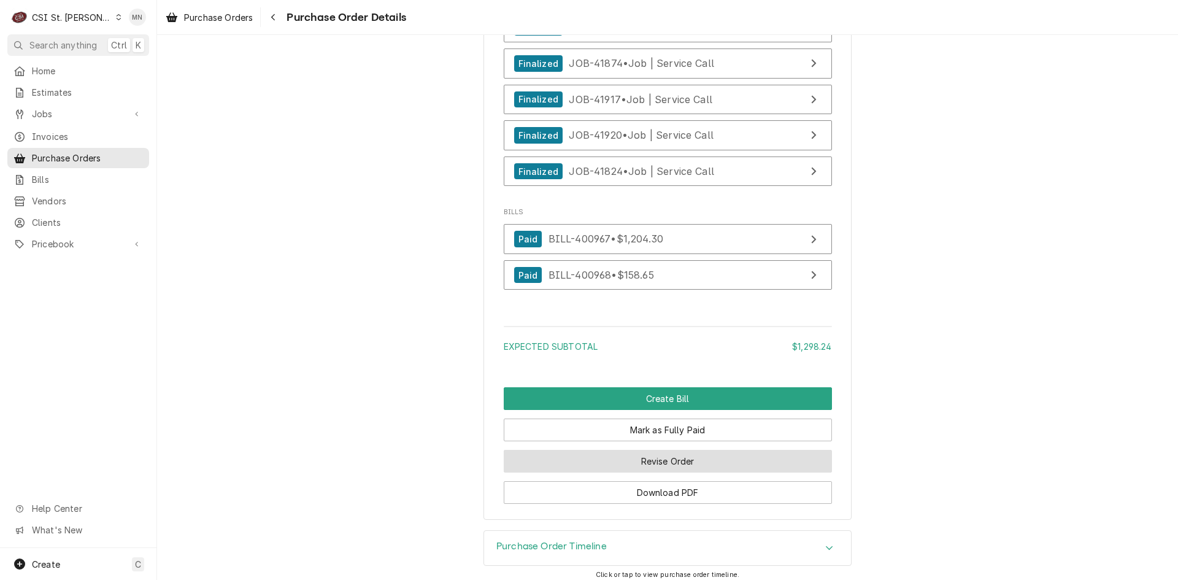
click at [678, 472] on button "Revise Order" at bounding box center [668, 461] width 328 height 23
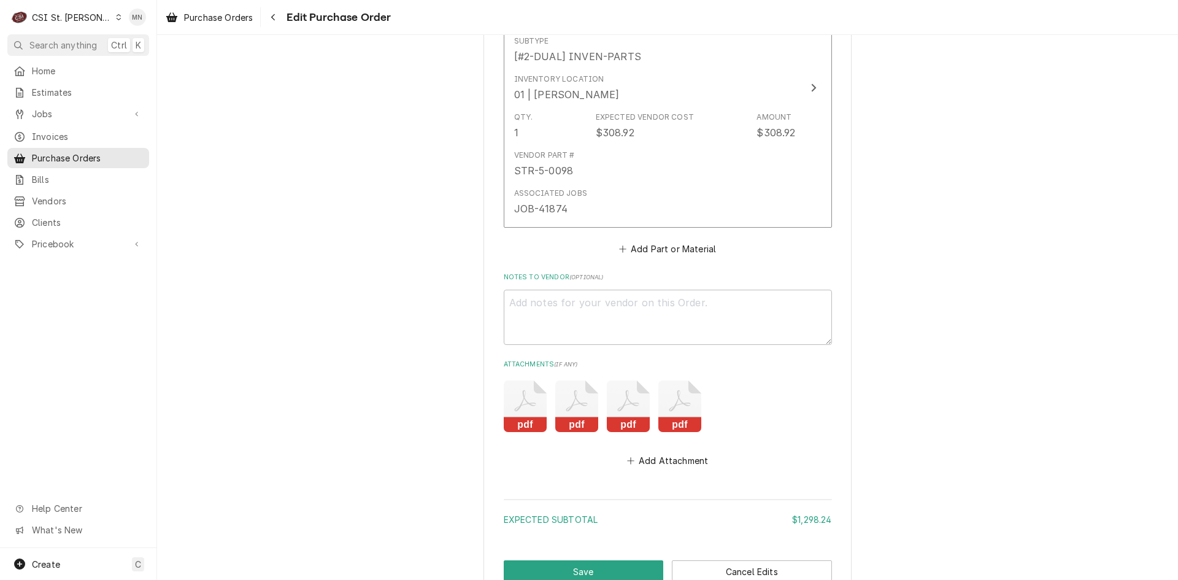
scroll to position [4768, 0]
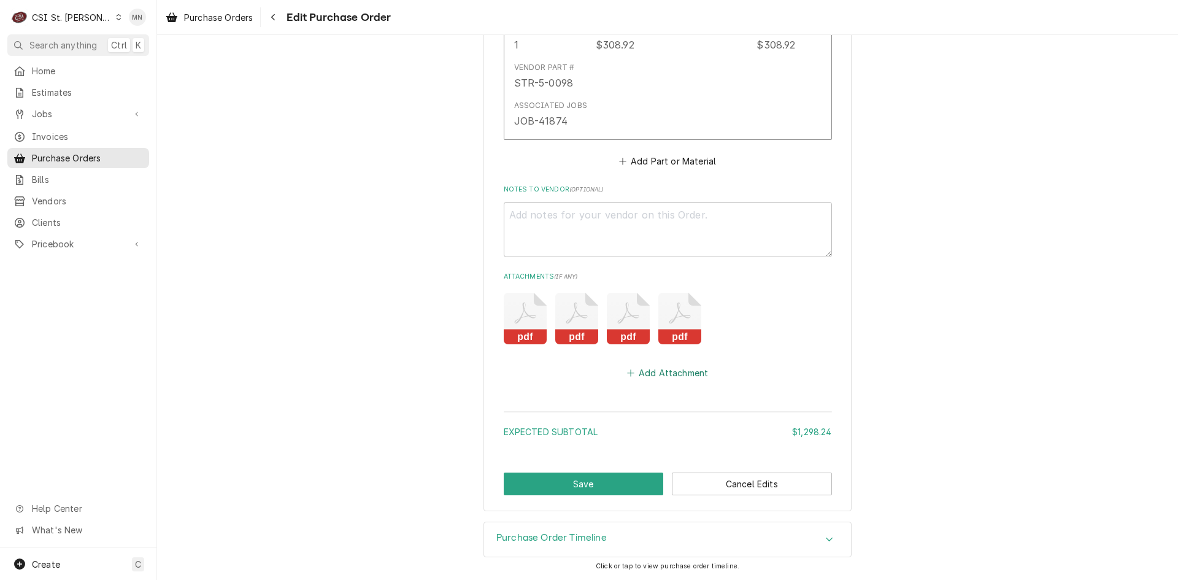
click at [668, 371] on button "Add Attachment" at bounding box center [668, 372] width 86 height 17
type textarea "x"
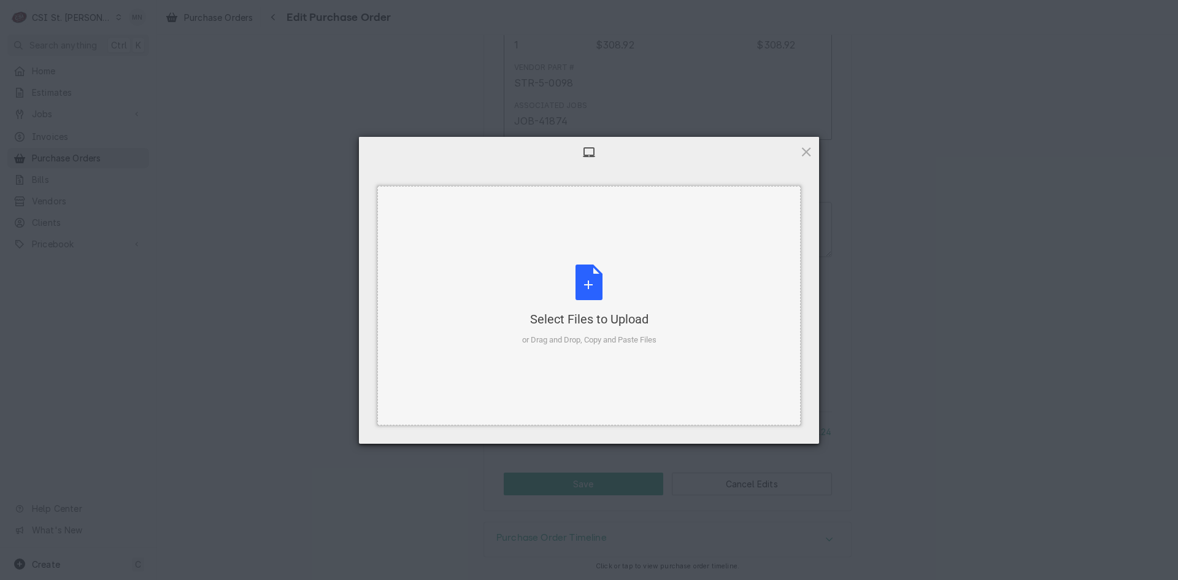
click at [594, 307] on div "Select Files to Upload or Drag and Drop, Copy and Paste Files" at bounding box center [589, 305] width 134 height 82
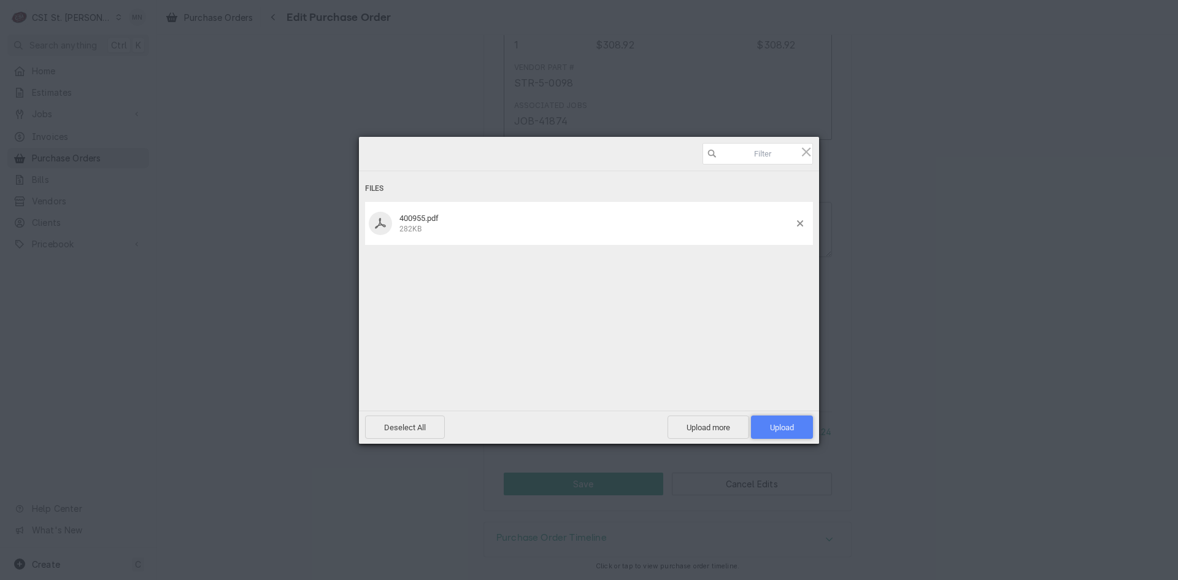
click at [775, 429] on span "Upload 1" at bounding box center [782, 427] width 24 height 9
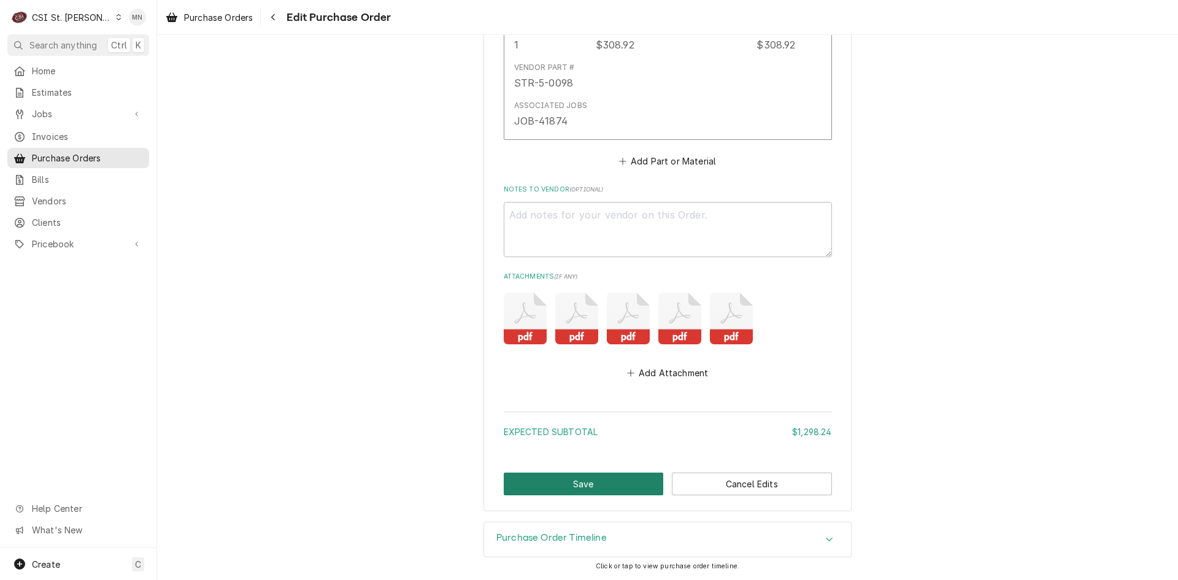
click at [580, 483] on button "Save" at bounding box center [584, 483] width 160 height 23
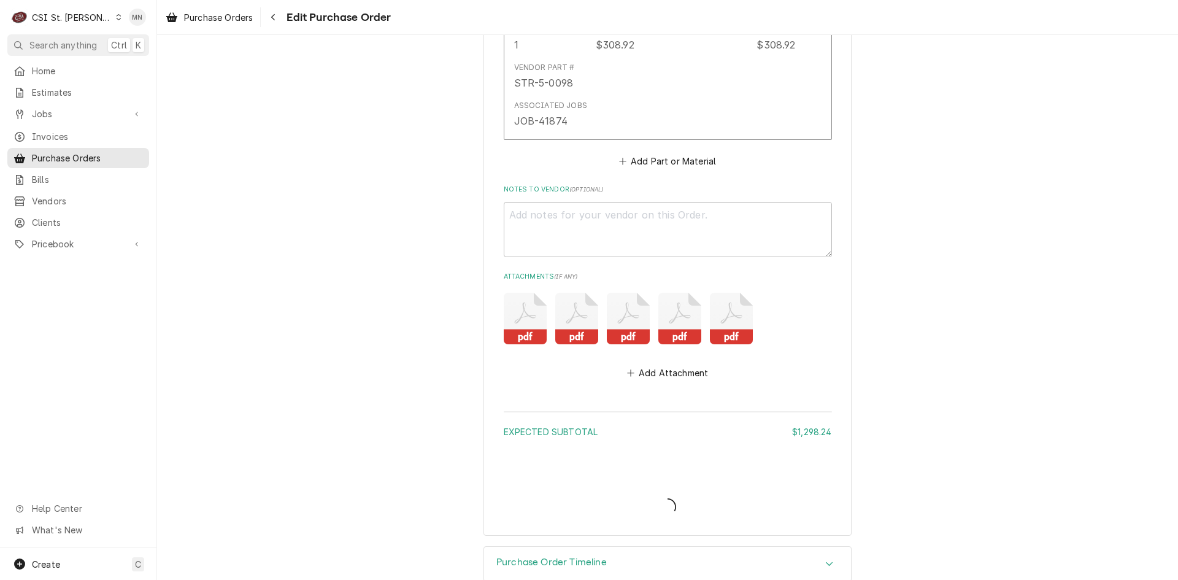
type textarea "x"
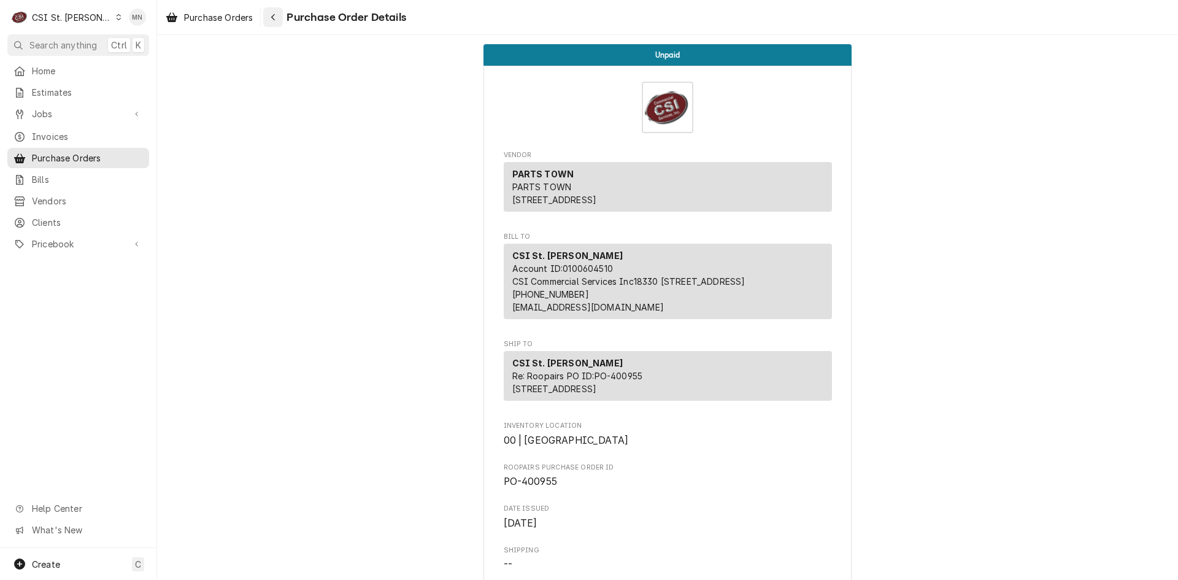
click at [275, 16] on icon "Navigate back" at bounding box center [274, 17] width 6 height 9
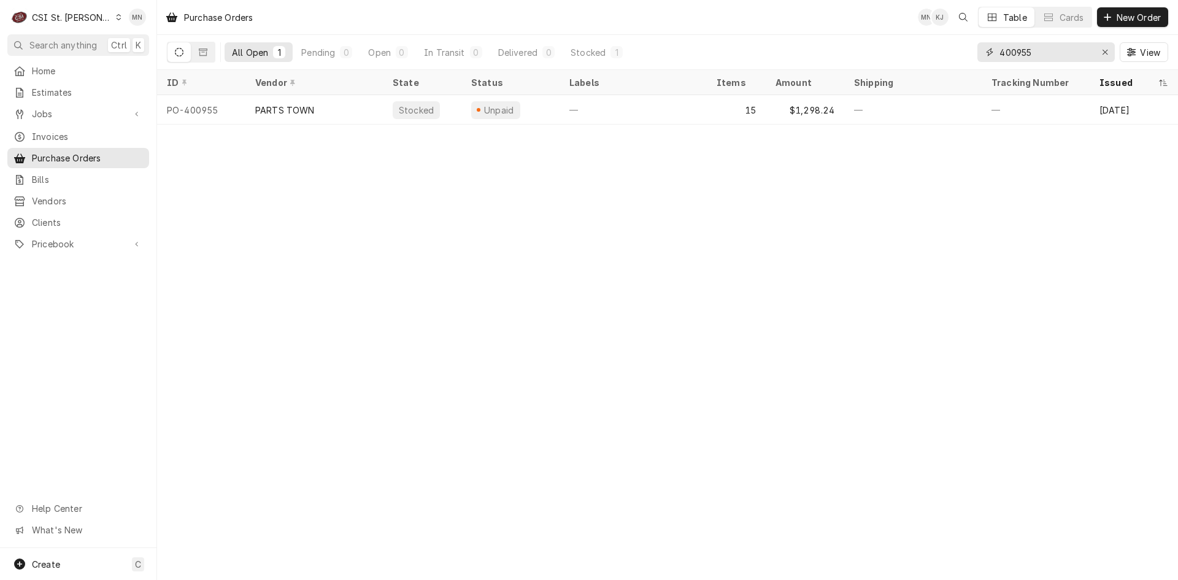
drag, startPoint x: 1045, startPoint y: 48, endPoint x: 792, endPoint y: 54, distance: 253.5
click at [793, 54] on div "All Open 1 Pending 0 Open 0 In Transit 0 Delivered 0 Stocked 1 400955 View" at bounding box center [667, 52] width 1001 height 34
type input "400488"
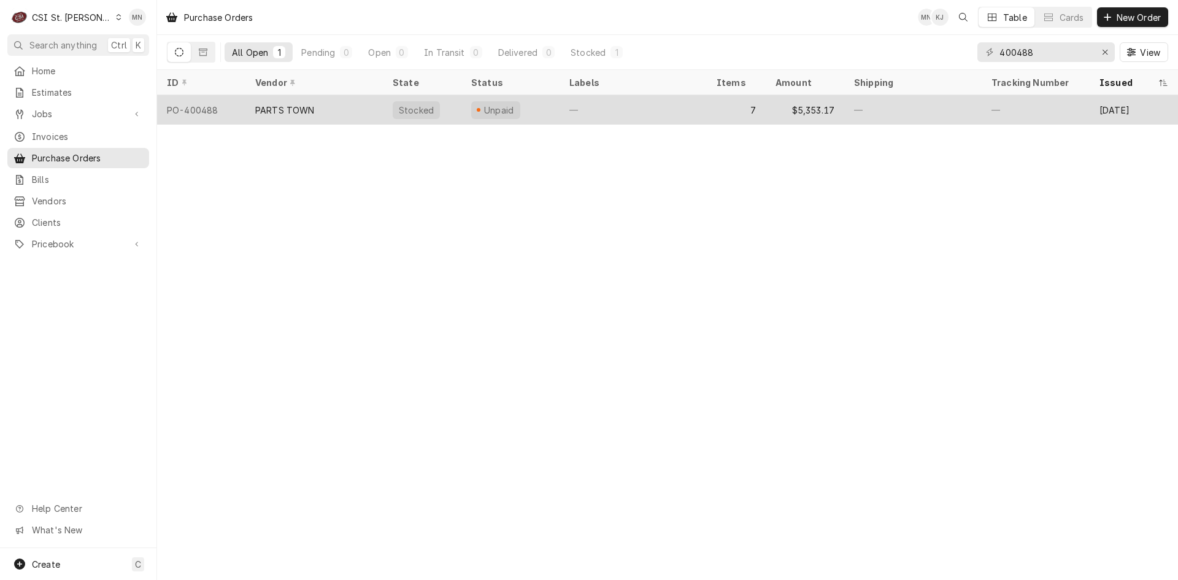
click at [328, 107] on div "PARTS TOWN" at bounding box center [313, 109] width 137 height 29
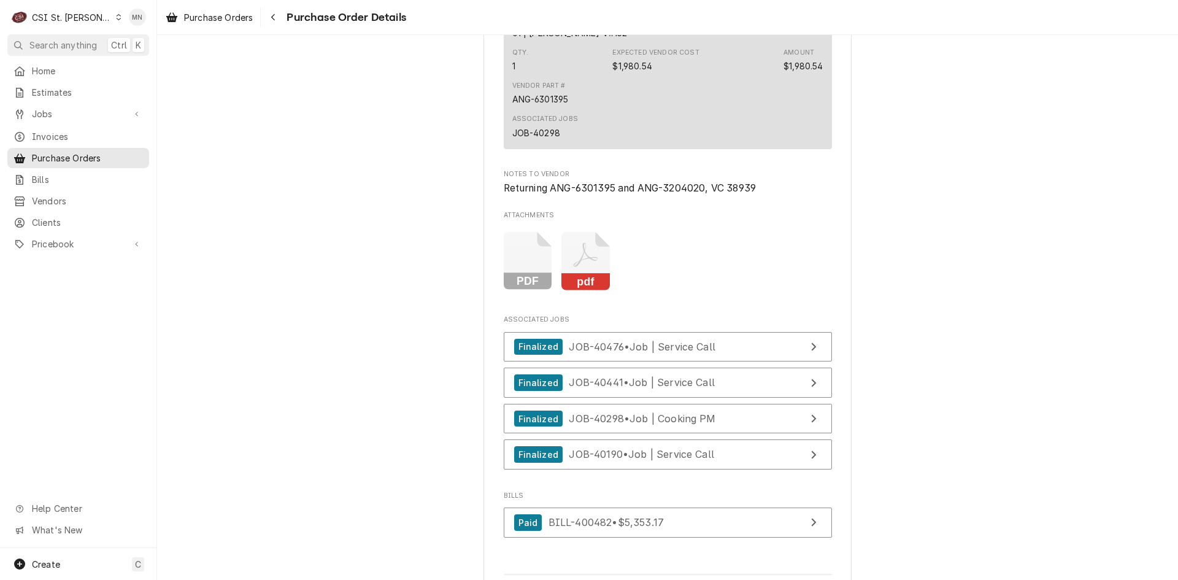
scroll to position [2700, 0]
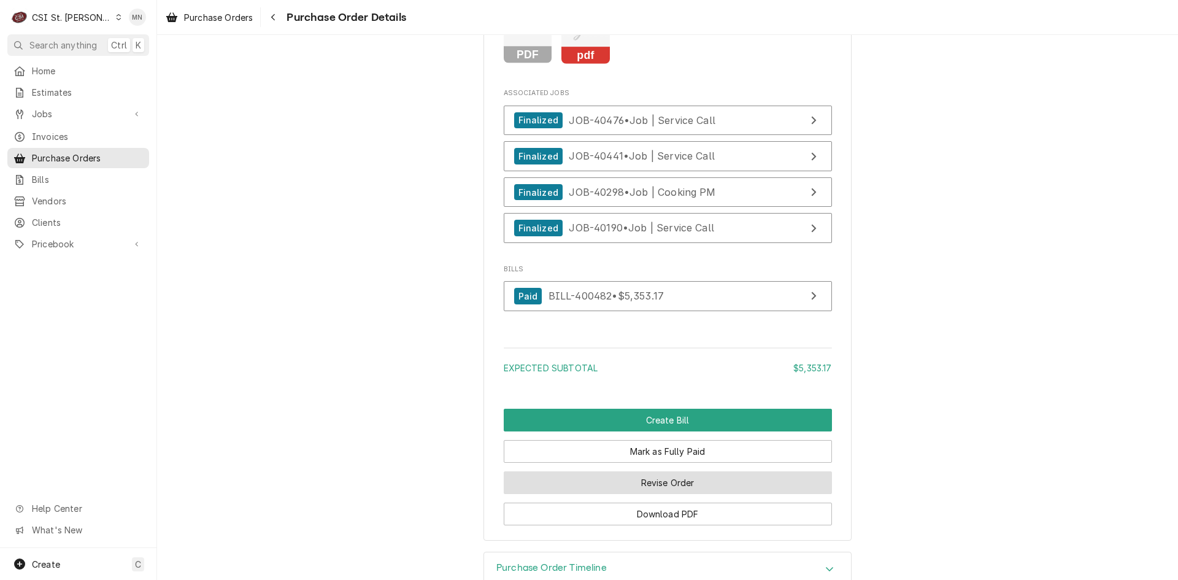
click at [647, 494] on button "Revise Order" at bounding box center [668, 482] width 328 height 23
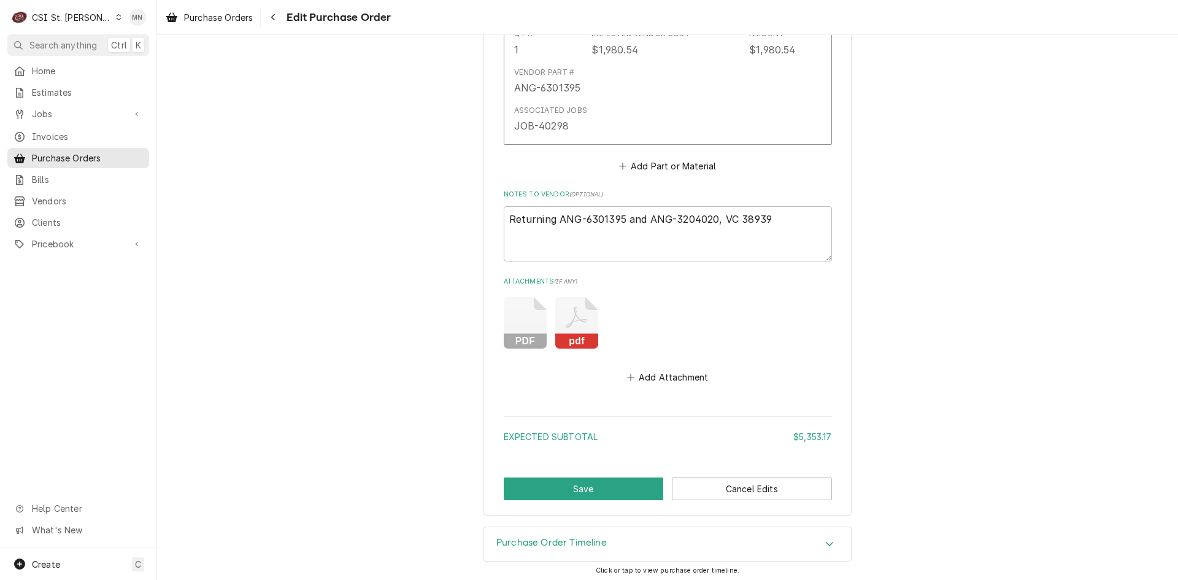
scroll to position [2474, 0]
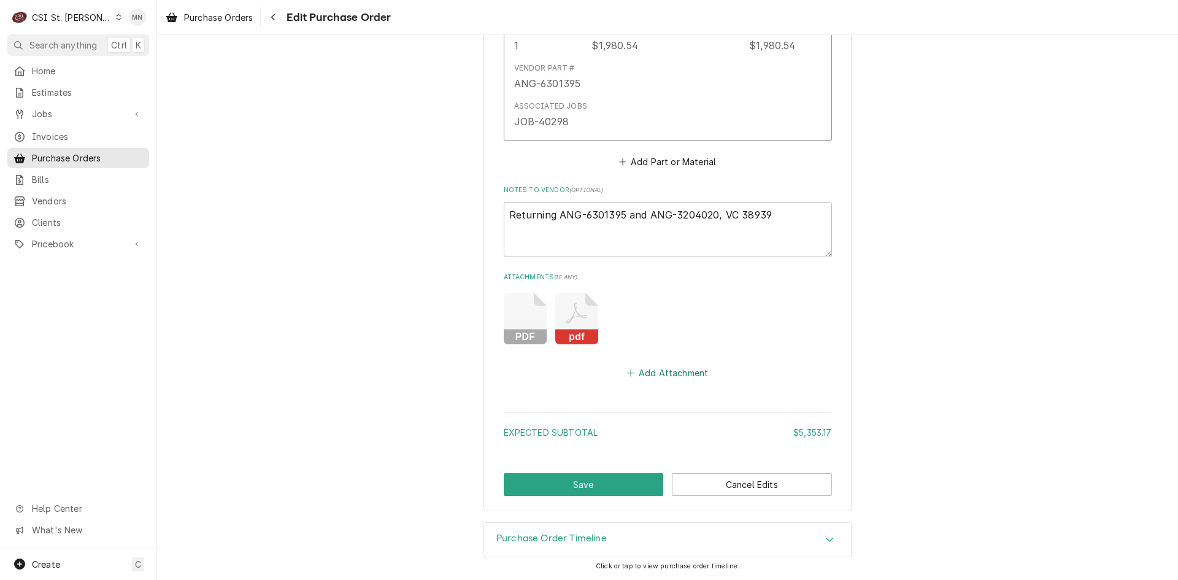
click at [647, 368] on button "Add Attachment" at bounding box center [668, 372] width 86 height 17
type textarea "x"
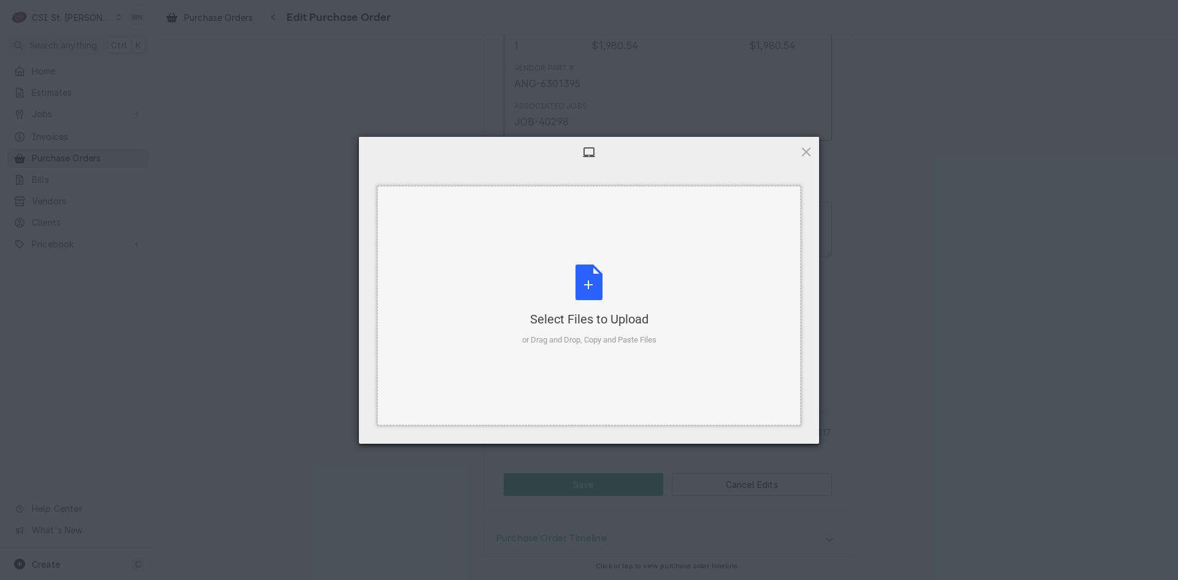
click at [580, 293] on div "Select Files to Upload or Drag and Drop, Copy and Paste Files" at bounding box center [589, 305] width 134 height 82
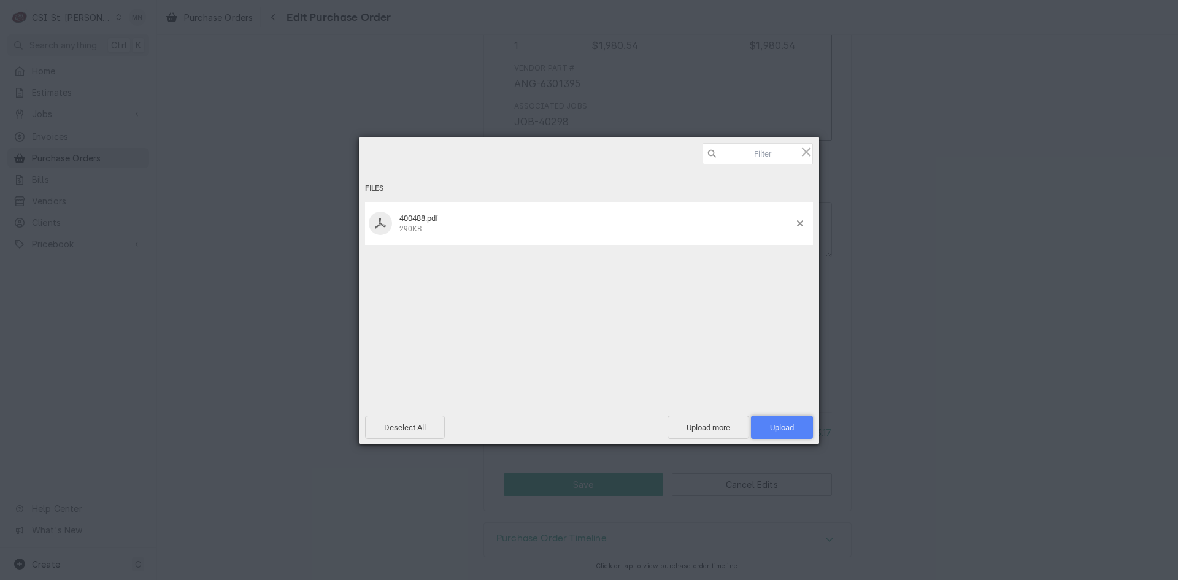
click at [774, 426] on span "Upload 1" at bounding box center [782, 427] width 24 height 9
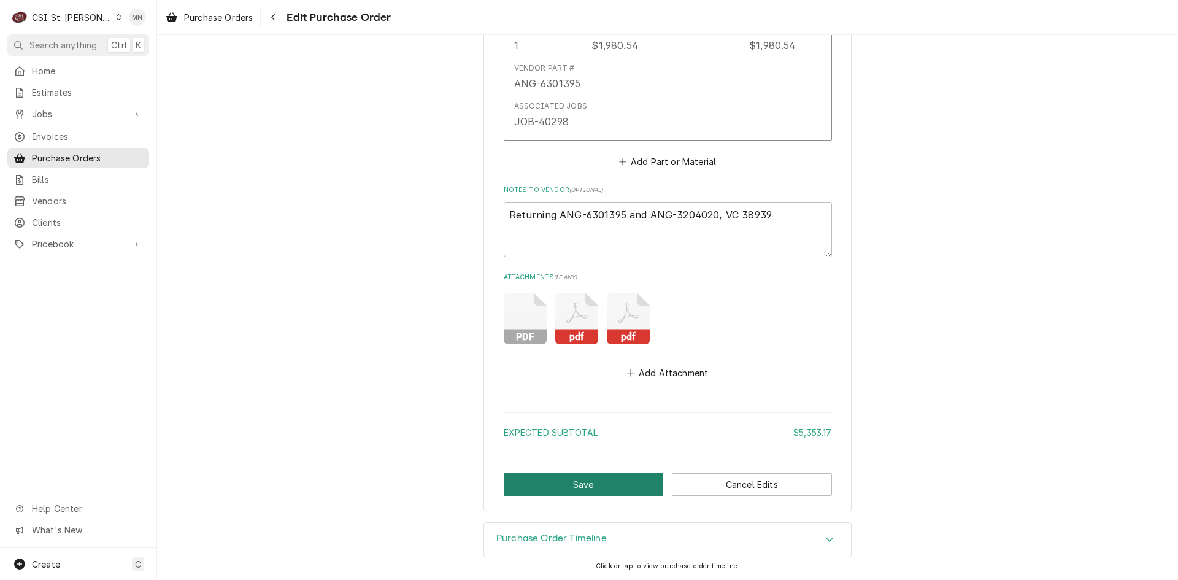
click at [590, 481] on button "Save" at bounding box center [584, 484] width 160 height 23
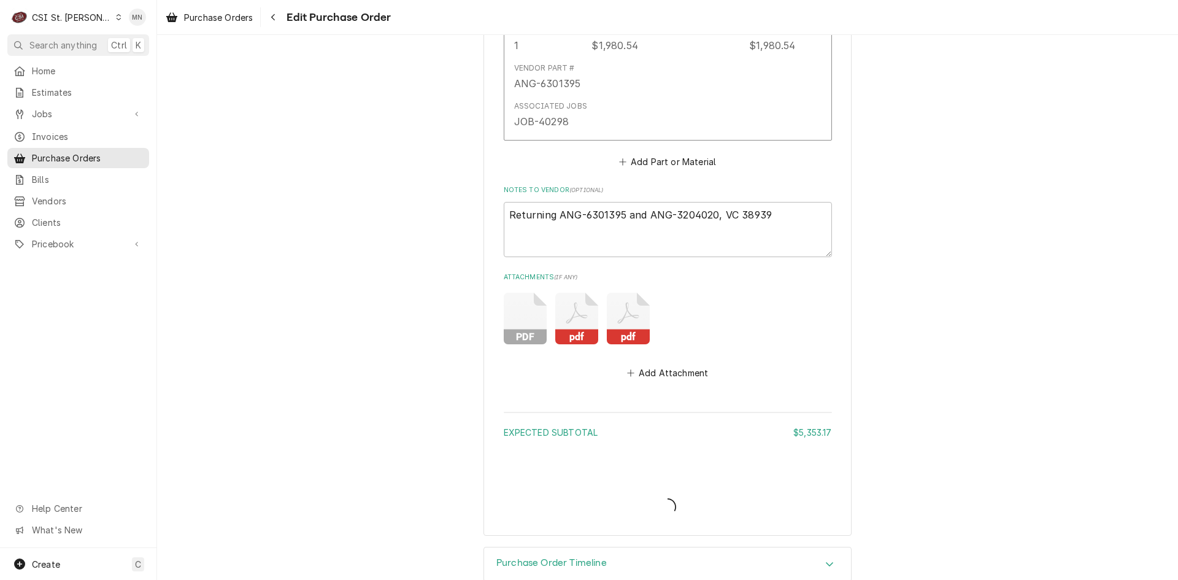
type textarea "x"
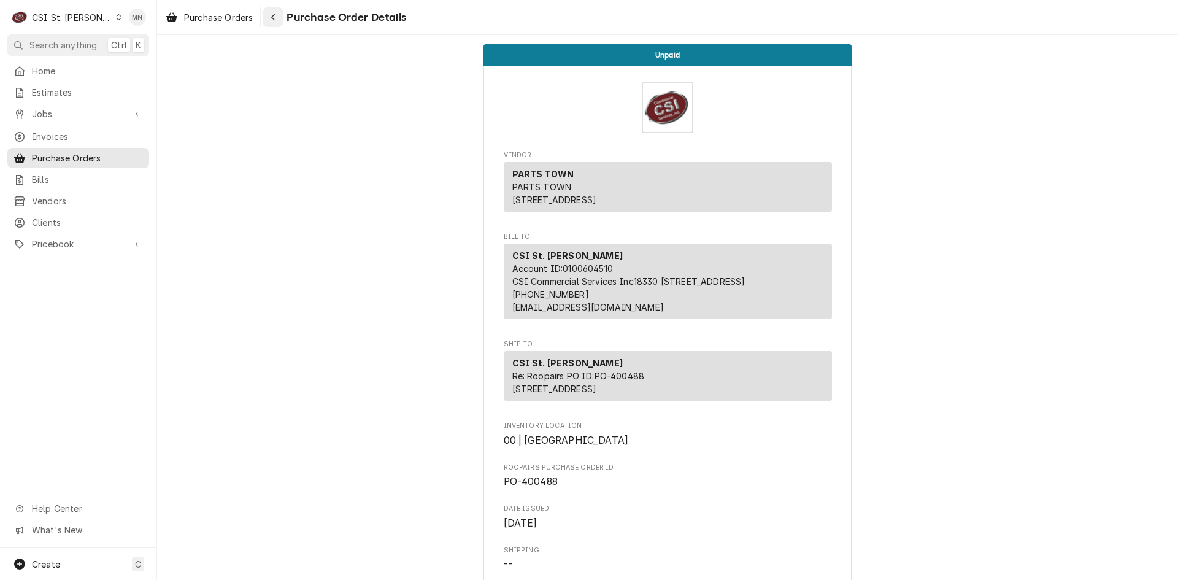
click at [274, 16] on icon "Navigate back" at bounding box center [274, 17] width 6 height 9
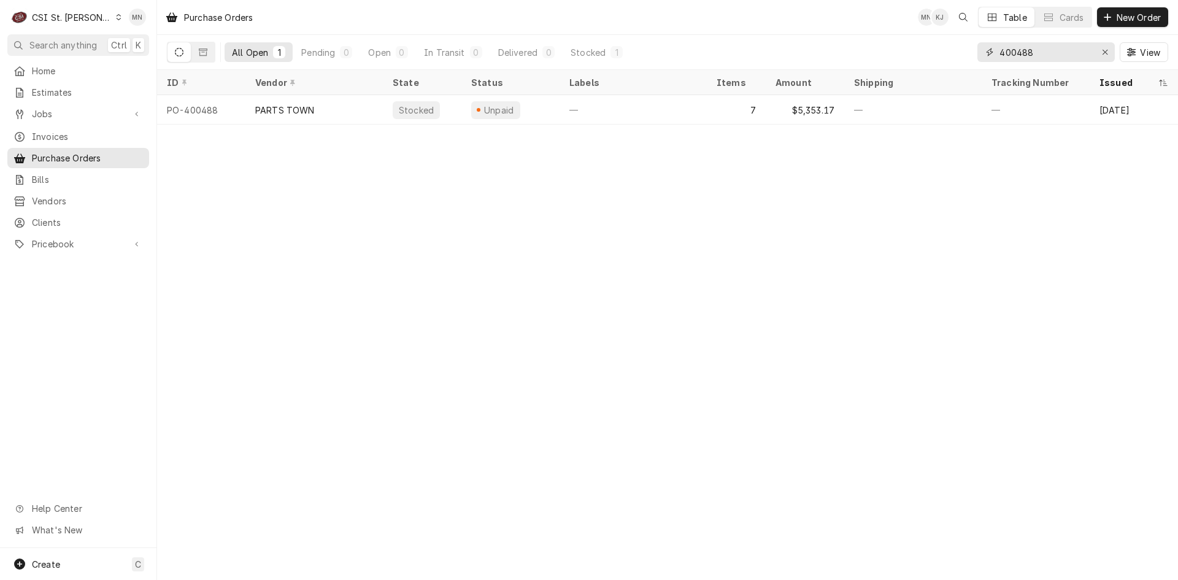
drag, startPoint x: 1046, startPoint y: 50, endPoint x: 952, endPoint y: 53, distance: 93.9
click at [963, 52] on div "All Open 1 Pending 0 Open 0 In Transit 0 Delivered 0 Stocked 1 400488 View" at bounding box center [667, 52] width 1001 height 34
type input "401441"
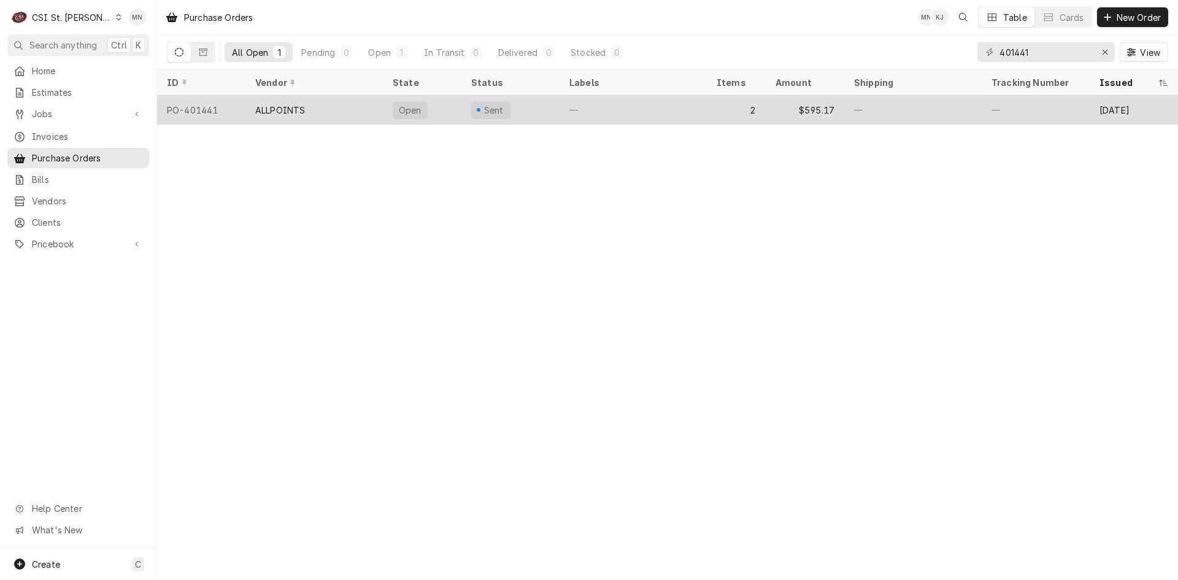
click at [290, 107] on div "ALLPOINTS" at bounding box center [280, 110] width 50 height 13
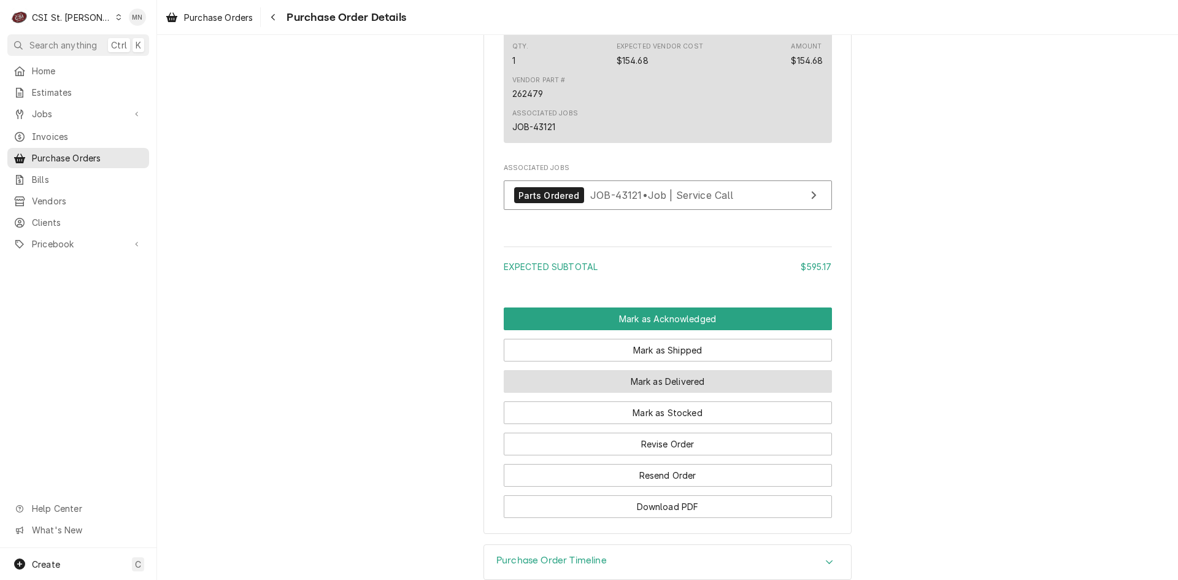
scroll to position [1136, 0]
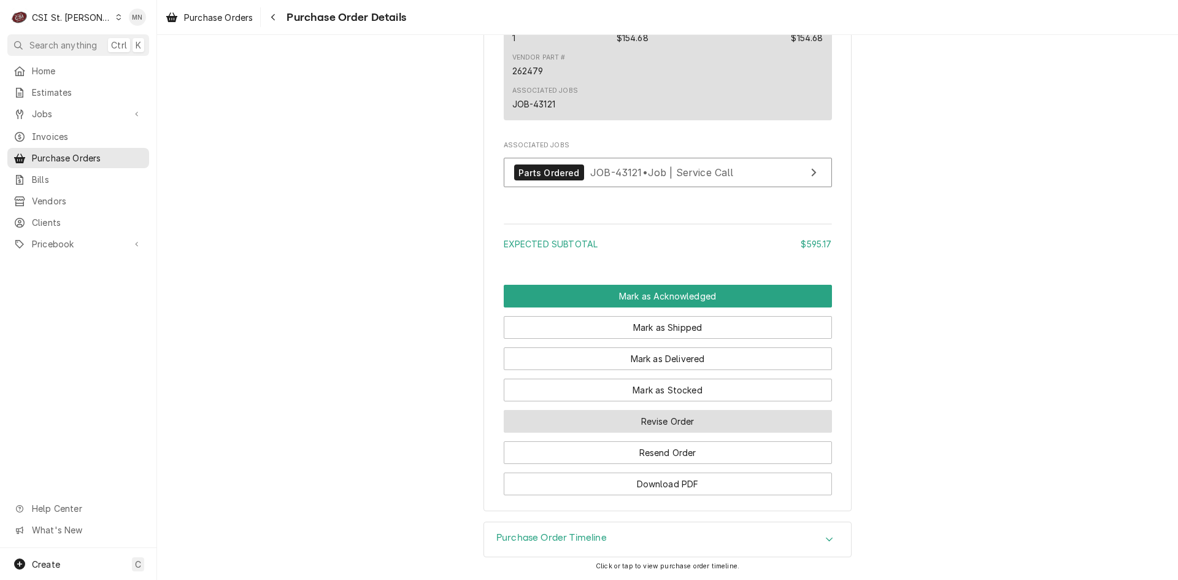
click at [691, 430] on button "Revise Order" at bounding box center [668, 421] width 328 height 23
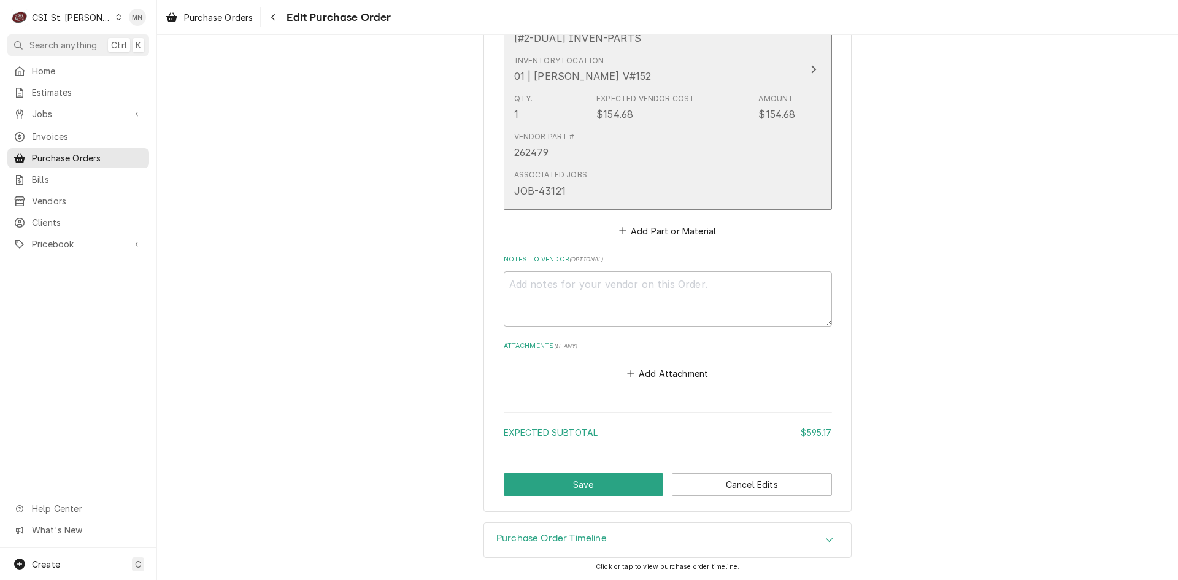
scroll to position [923, 0]
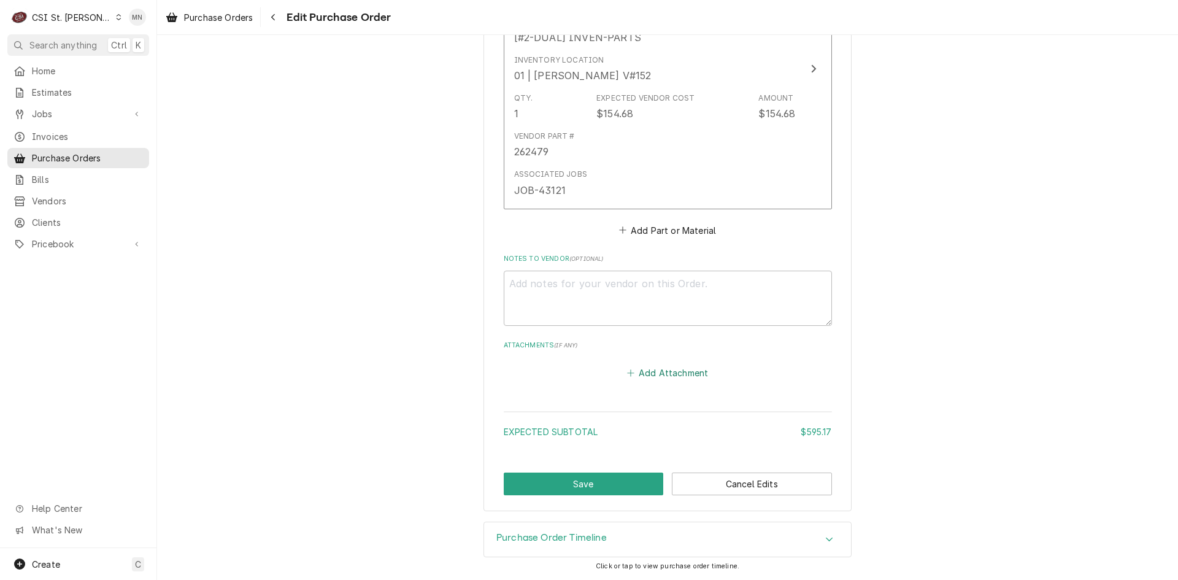
click at [675, 377] on button "Add Attachment" at bounding box center [668, 372] width 86 height 17
type textarea "x"
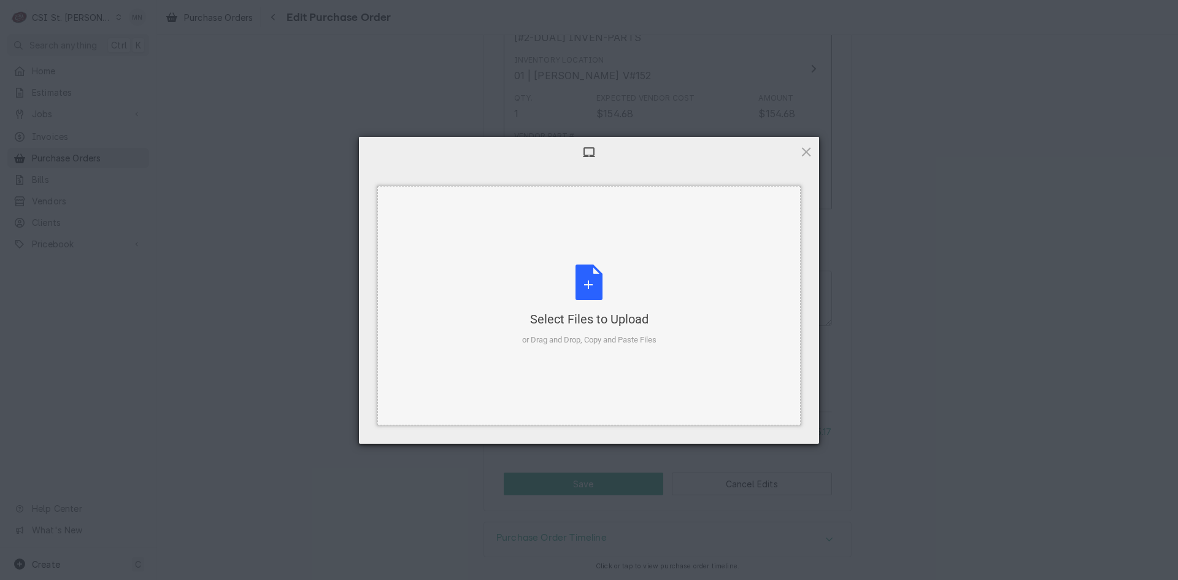
click at [580, 306] on div "Select Files to Upload or Drag and Drop, Copy and Paste Files" at bounding box center [589, 305] width 134 height 82
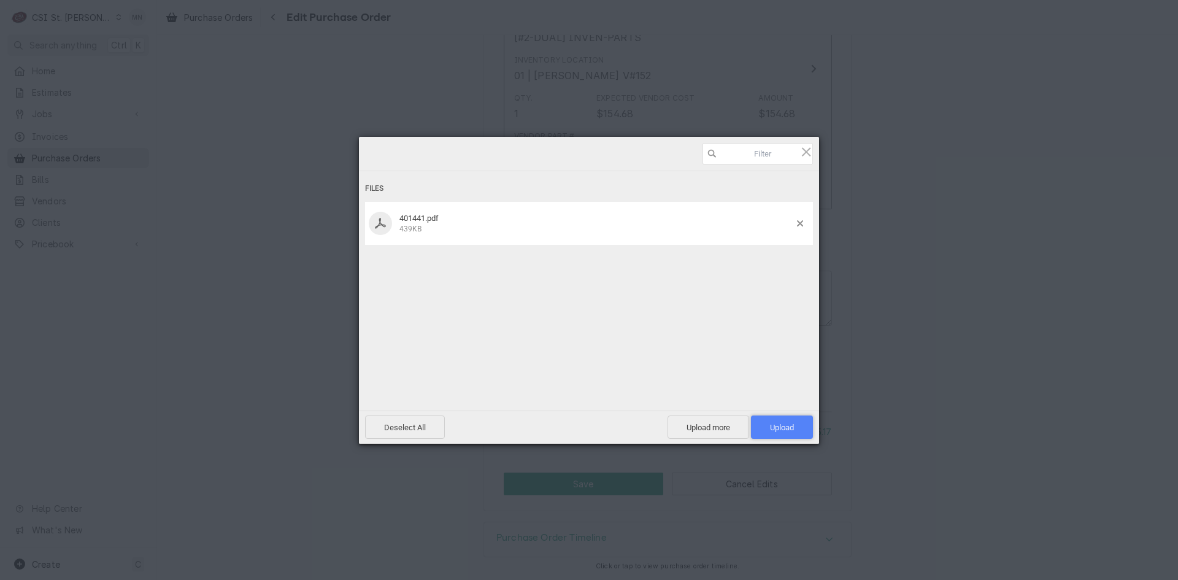
click at [796, 427] on span "Upload 1" at bounding box center [782, 426] width 62 height 23
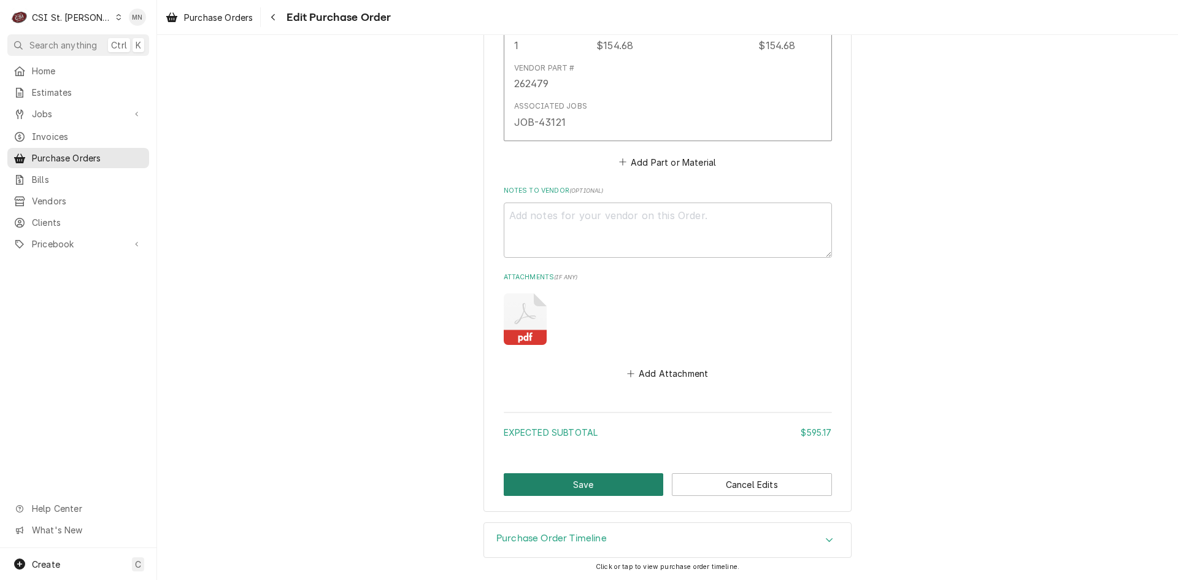
scroll to position [992, 0]
click at [609, 476] on button "Save" at bounding box center [584, 483] width 160 height 23
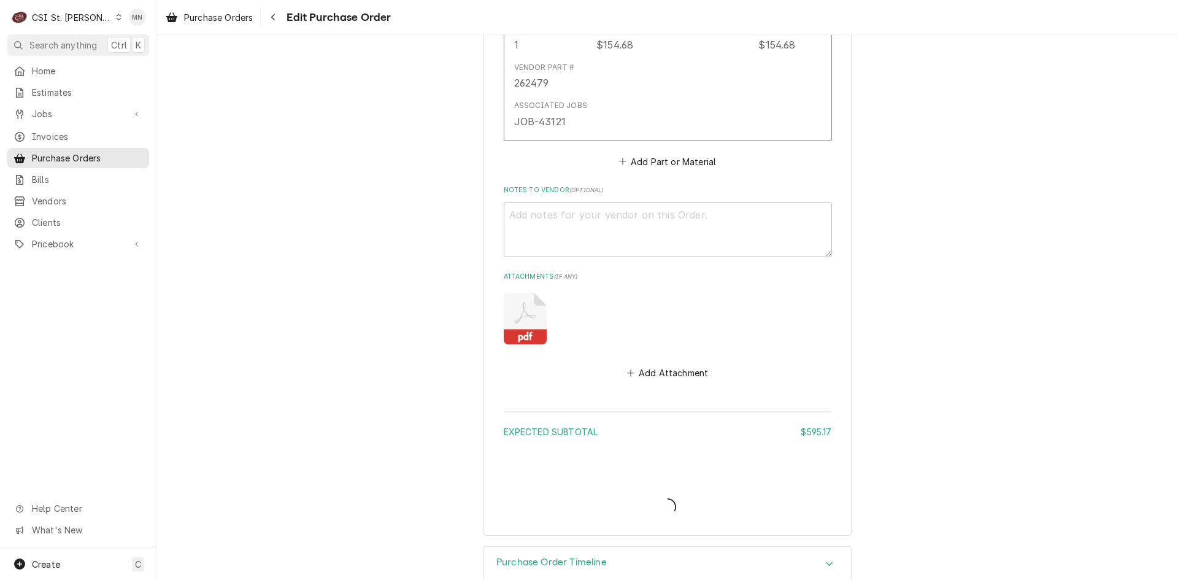
type textarea "x"
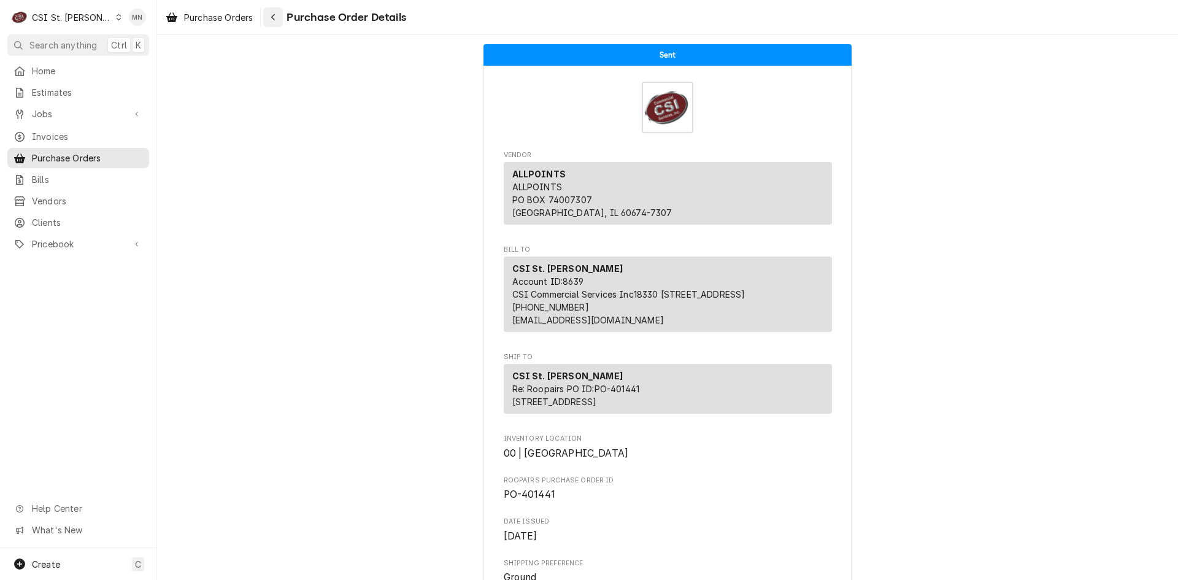
click at [274, 17] on icon "Navigate back" at bounding box center [274, 17] width 6 height 9
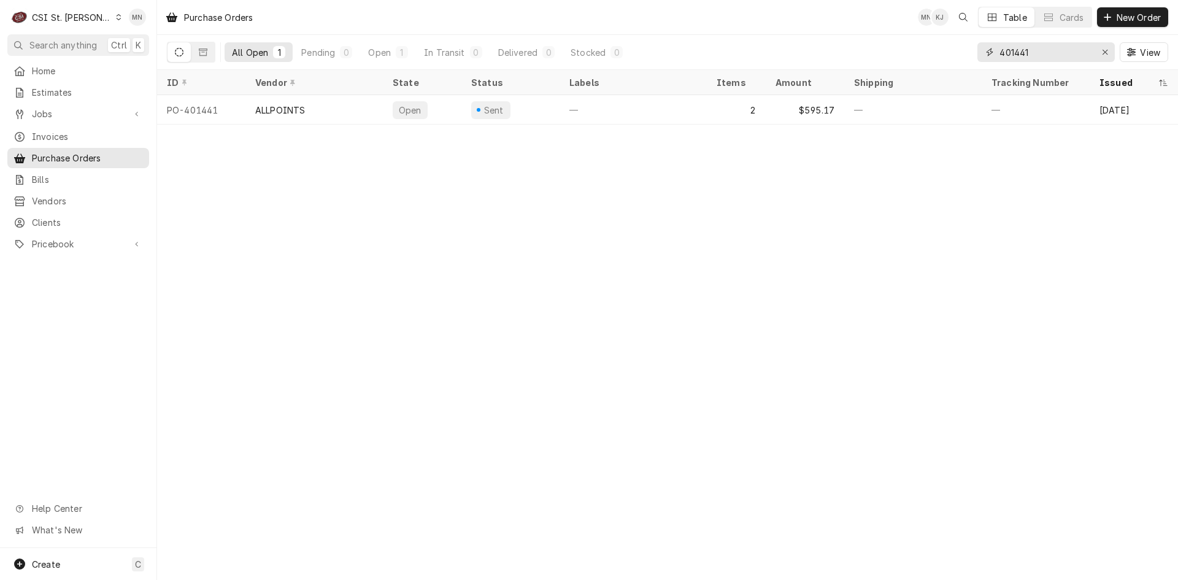
click at [1038, 53] on input "401441" at bounding box center [1045, 52] width 92 height 20
type input "401448"
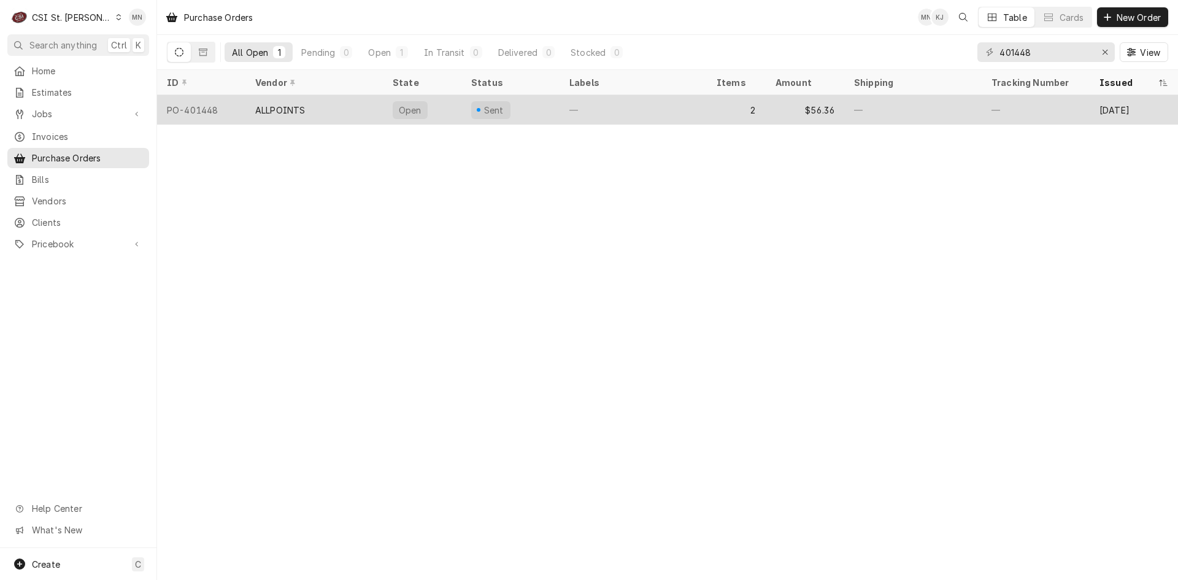
click at [279, 104] on div "ALLPOINTS" at bounding box center [280, 110] width 50 height 13
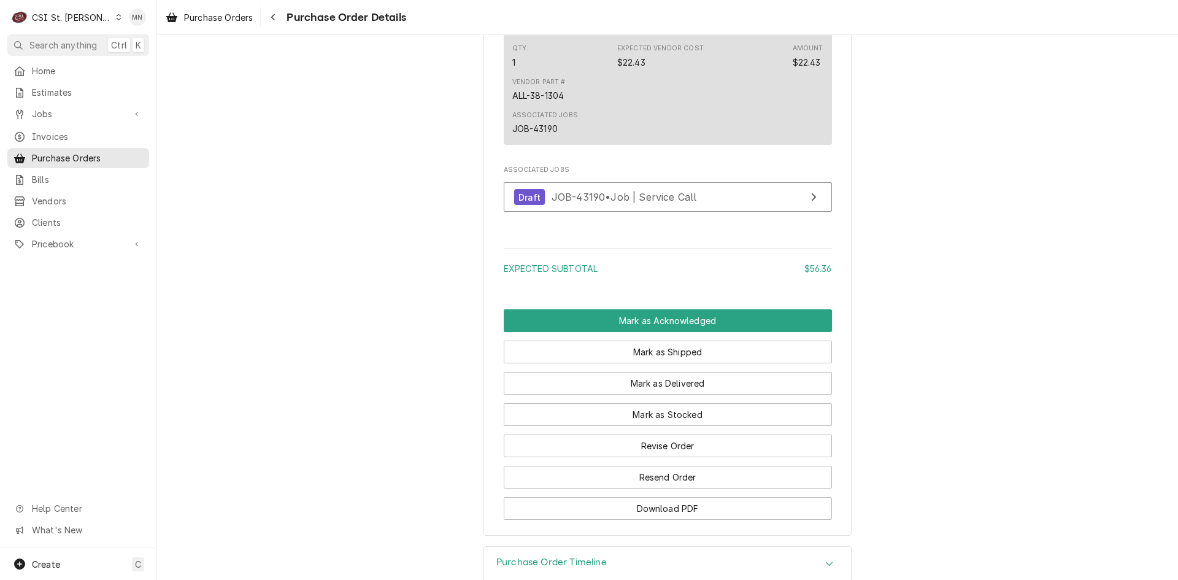
scroll to position [1136, 0]
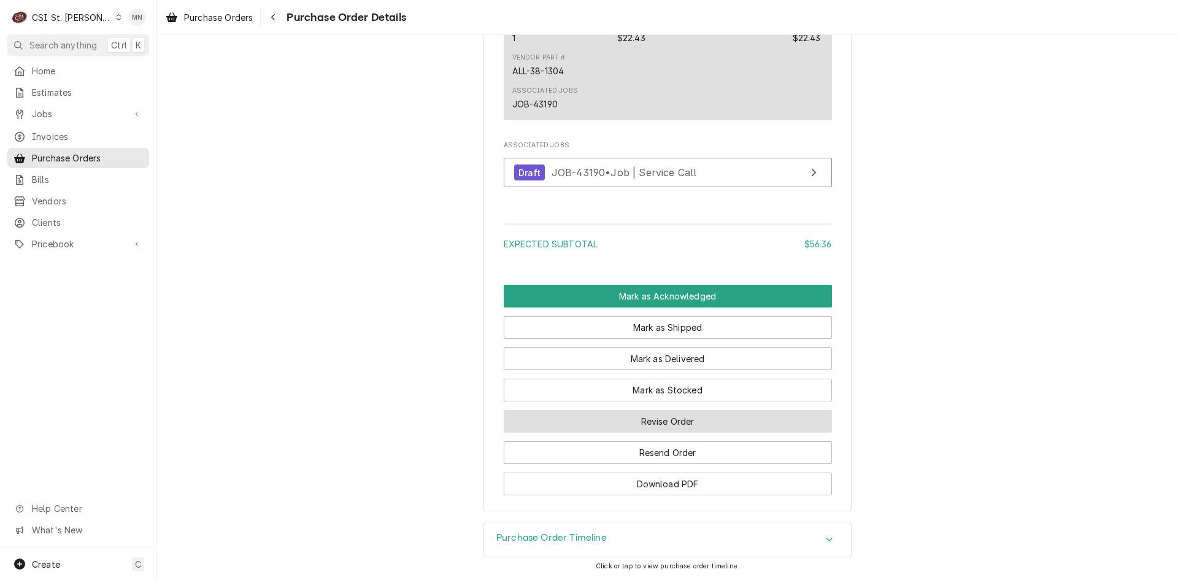
click at [657, 423] on button "Revise Order" at bounding box center [668, 421] width 328 height 23
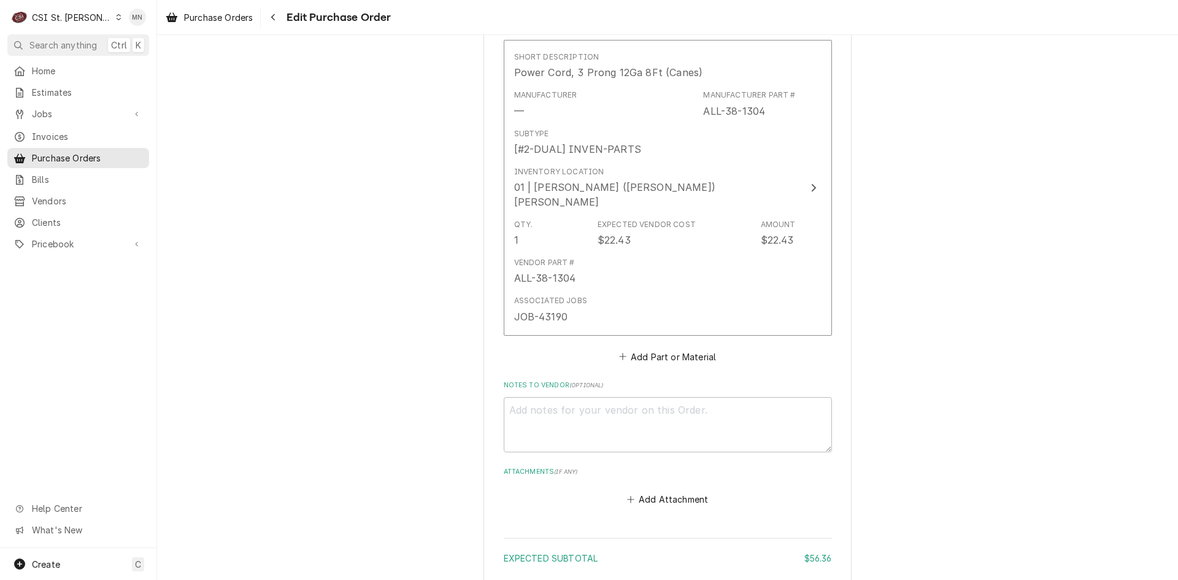
scroll to position [923, 0]
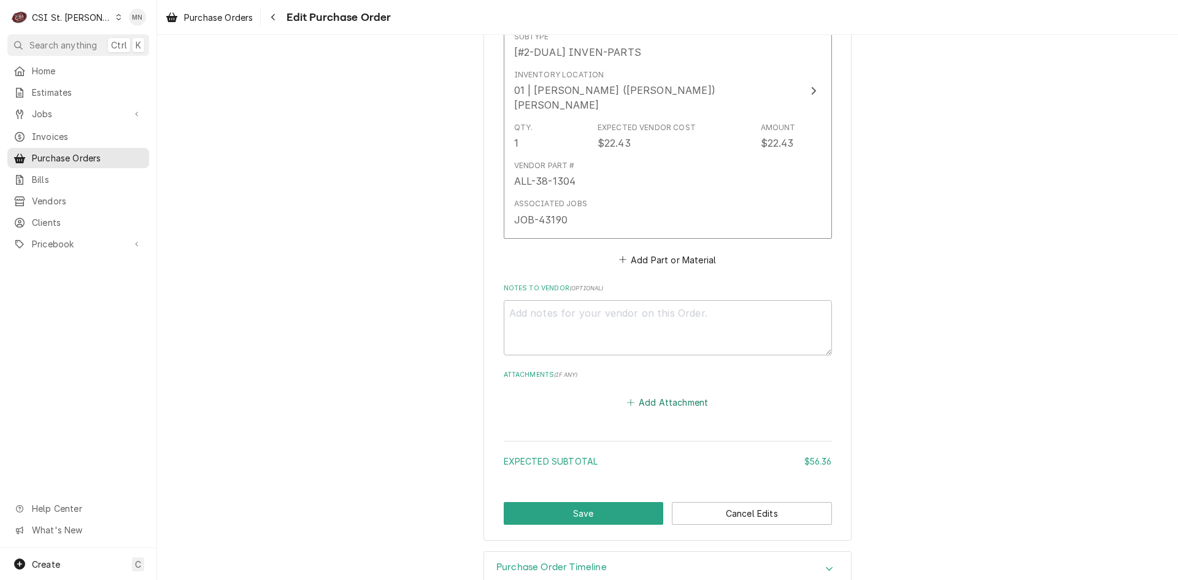
click at [647, 393] on button "Add Attachment" at bounding box center [668, 401] width 86 height 17
type textarea "x"
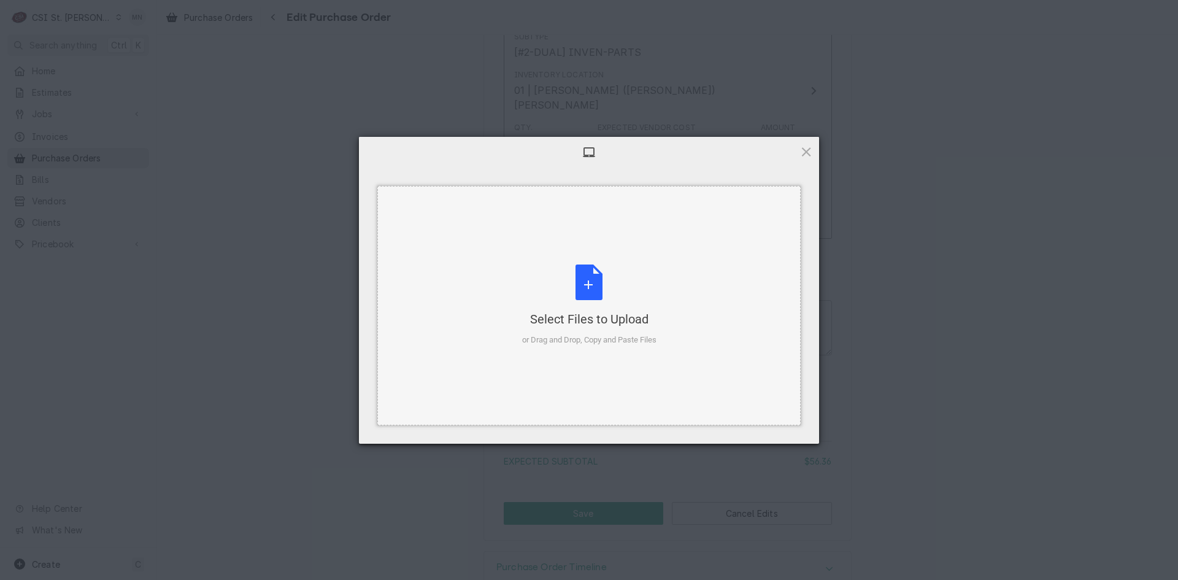
click at [591, 303] on div "Select Files to Upload or Drag and Drop, Copy and Paste Files" at bounding box center [589, 305] width 134 height 82
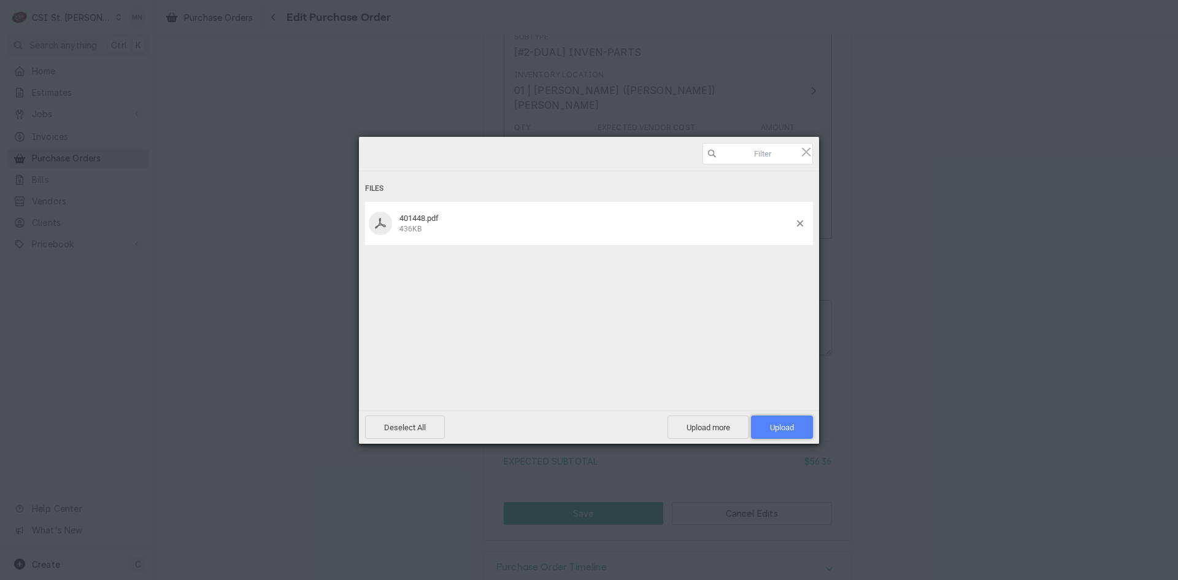
click at [776, 427] on span "Upload 1" at bounding box center [782, 427] width 24 height 9
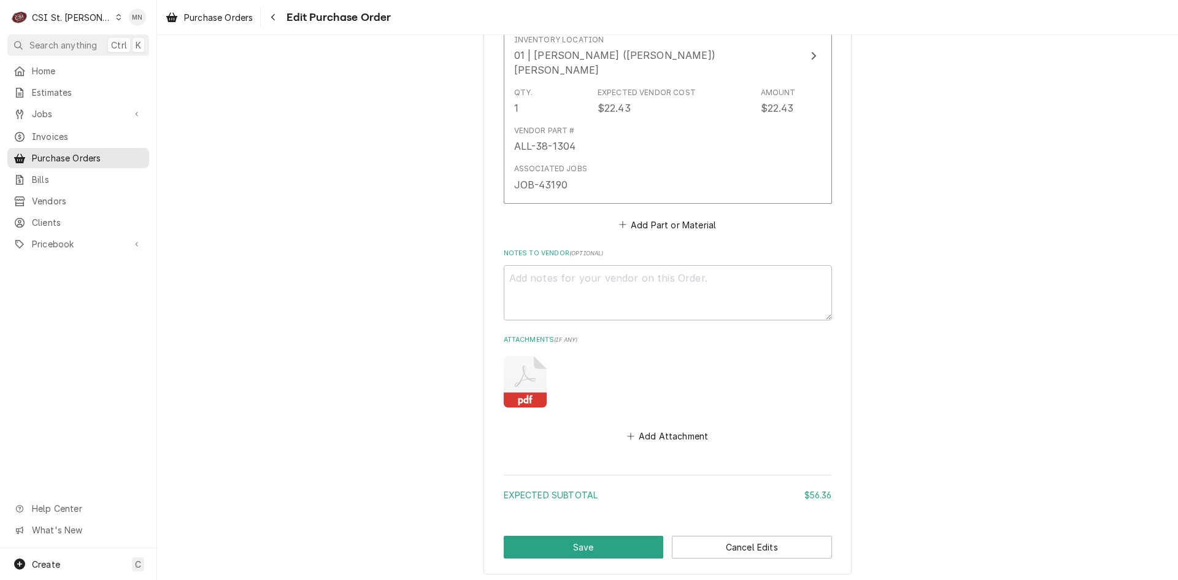
scroll to position [992, 0]
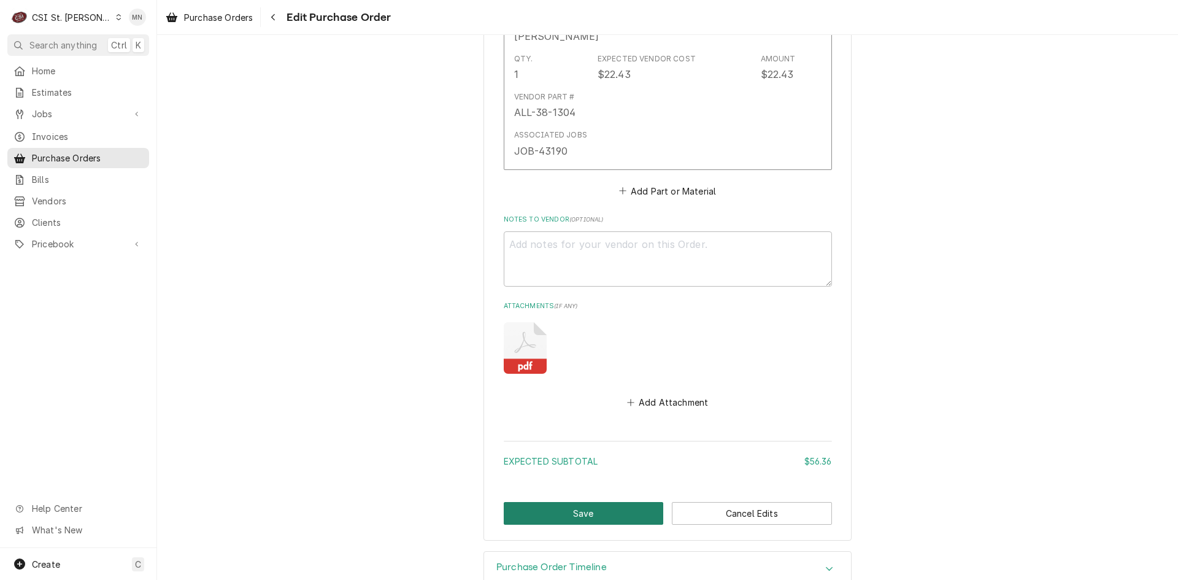
click at [604, 502] on button "Save" at bounding box center [584, 513] width 160 height 23
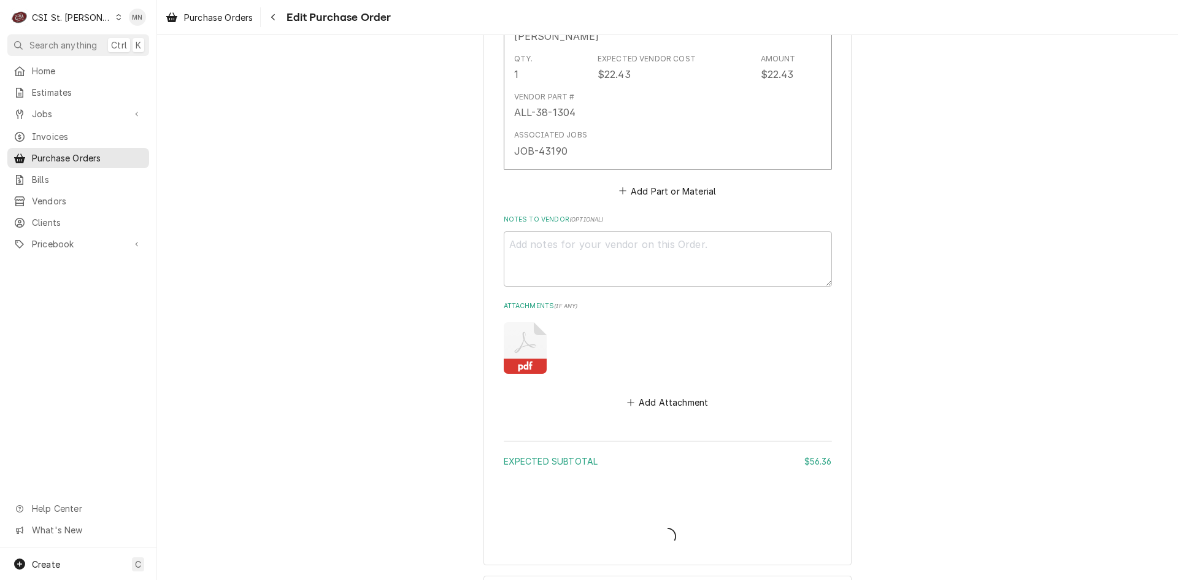
type textarea "x"
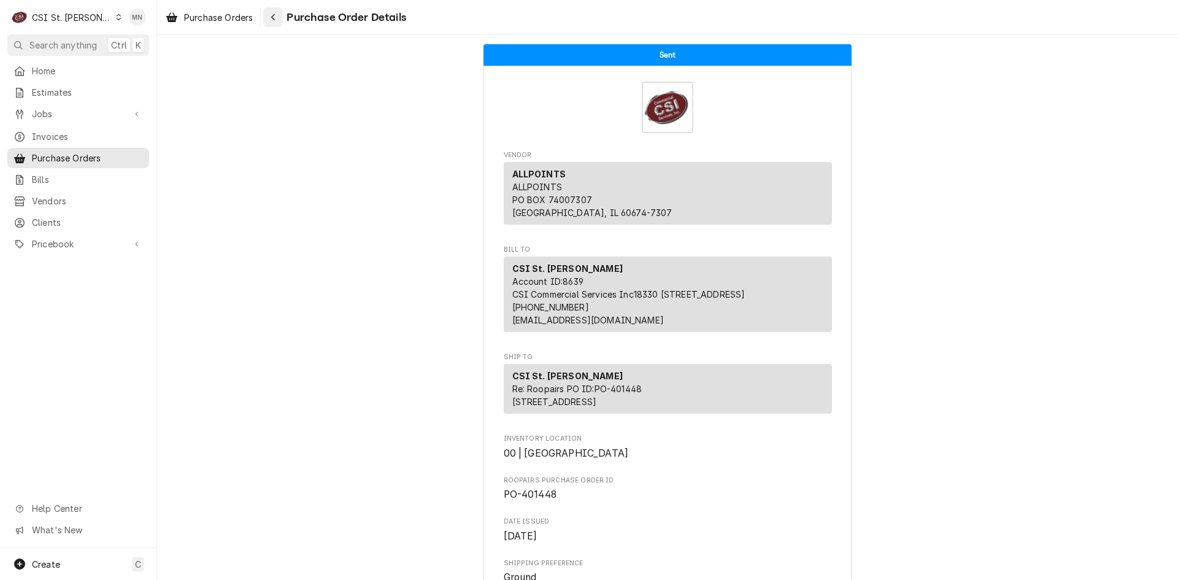
click at [269, 11] on div "Navigate back" at bounding box center [273, 17] width 12 height 12
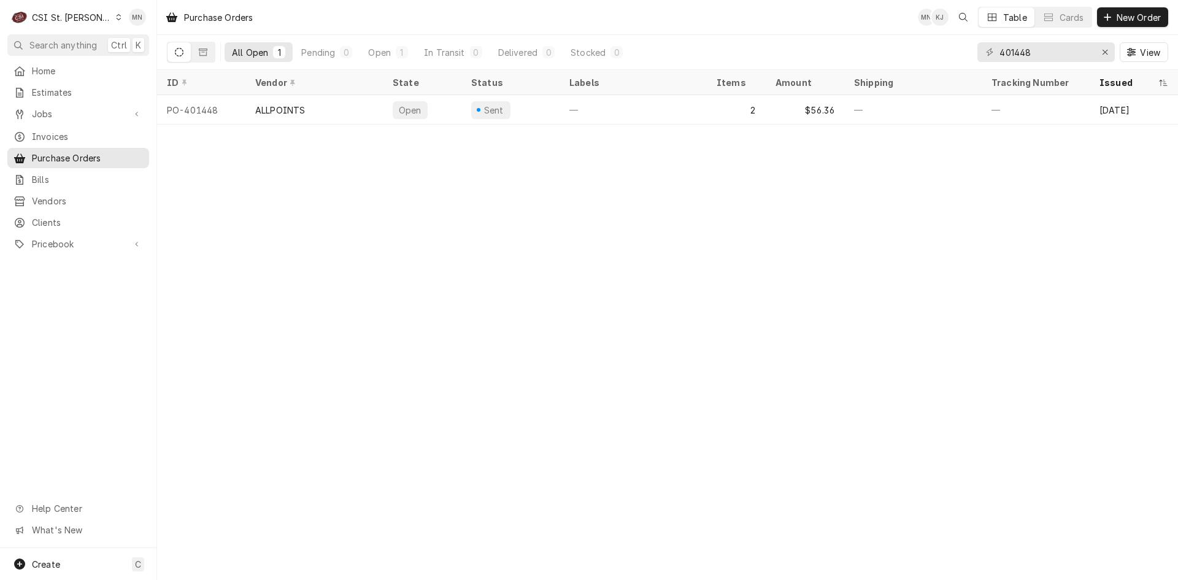
click at [66, 15] on div "CSI St. Louis" at bounding box center [72, 17] width 80 height 13
click at [119, 27] on div "CSI [US_STATE][GEOGRAPHIC_DATA]" at bounding box center [188, 24] width 162 height 13
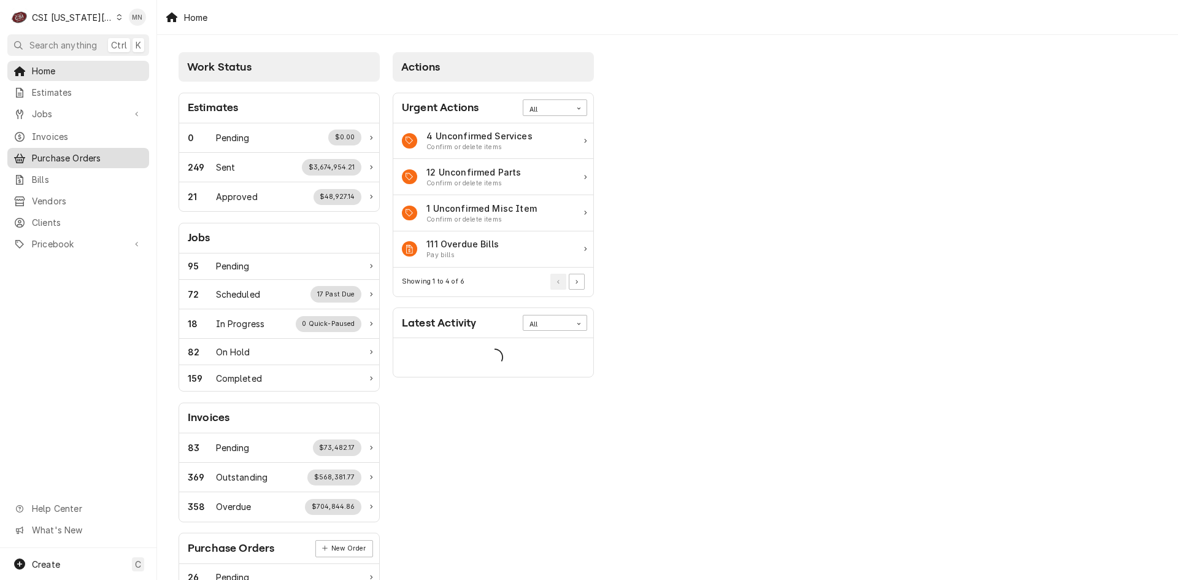
click at [70, 154] on span "Purchase Orders" at bounding box center [87, 158] width 111 height 13
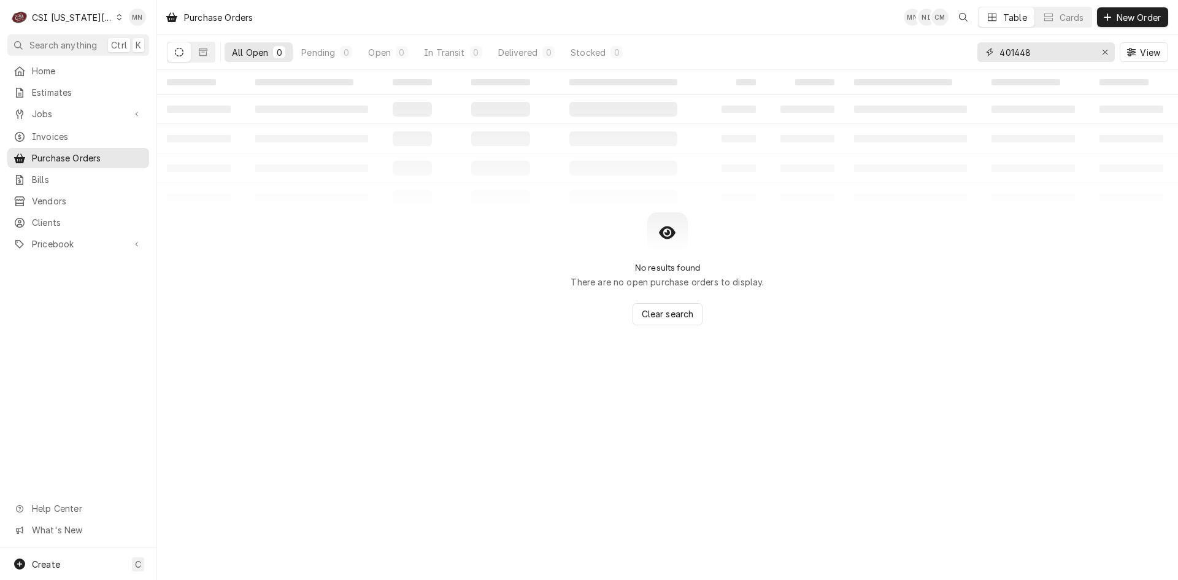
drag, startPoint x: 1041, startPoint y: 55, endPoint x: 878, endPoint y: 58, distance: 162.6
click at [879, 58] on div "All Open 0 Pending 0 Open 0 In Transit 0 Delivered 0 Stocked 0 401448 View" at bounding box center [667, 52] width 1001 height 34
type input "301689"
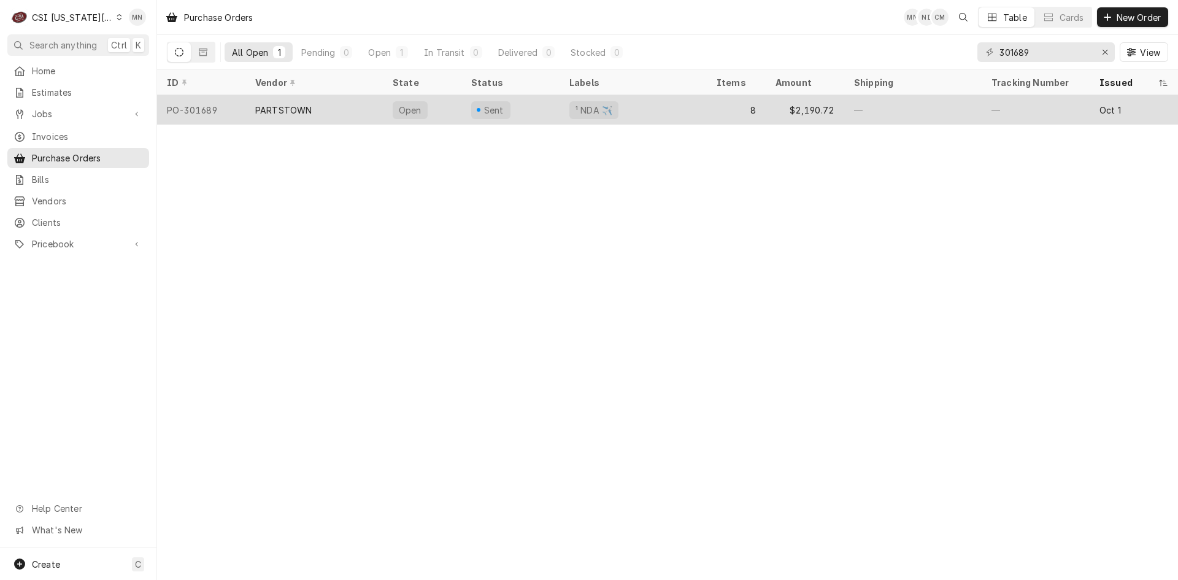
click at [283, 117] on div "PARTSTOWN" at bounding box center [313, 109] width 137 height 29
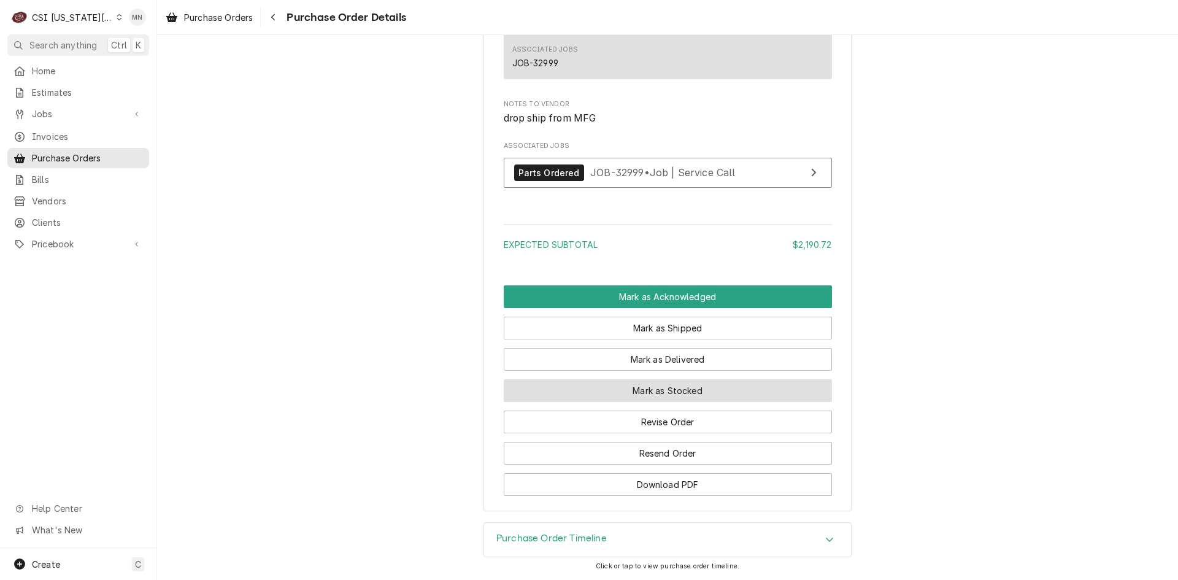
scroll to position [2708, 0]
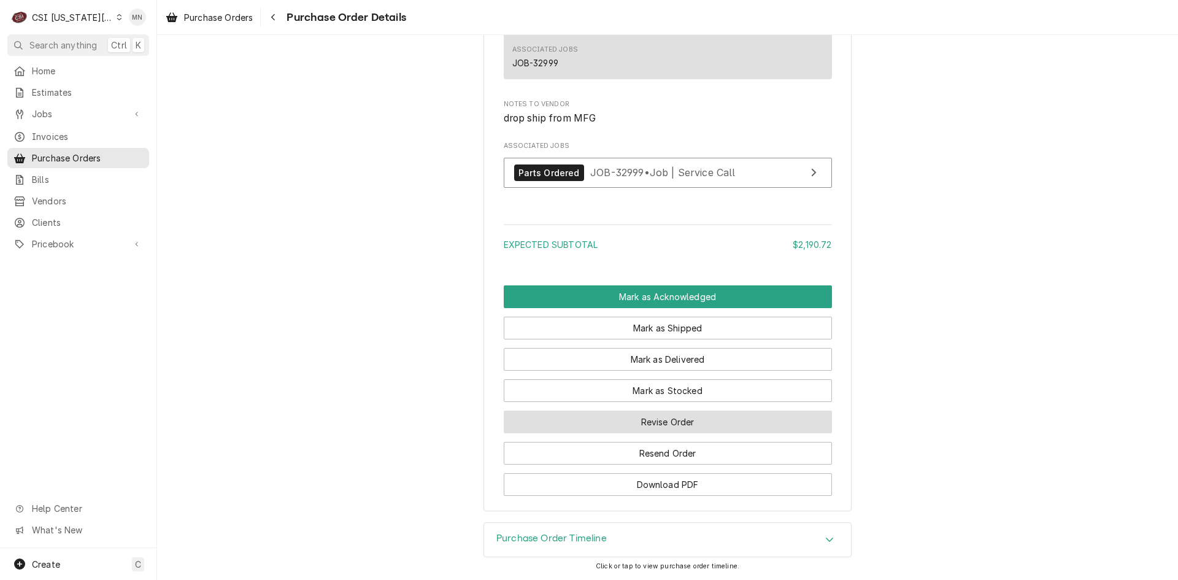
click at [648, 427] on button "Revise Order" at bounding box center [668, 421] width 328 height 23
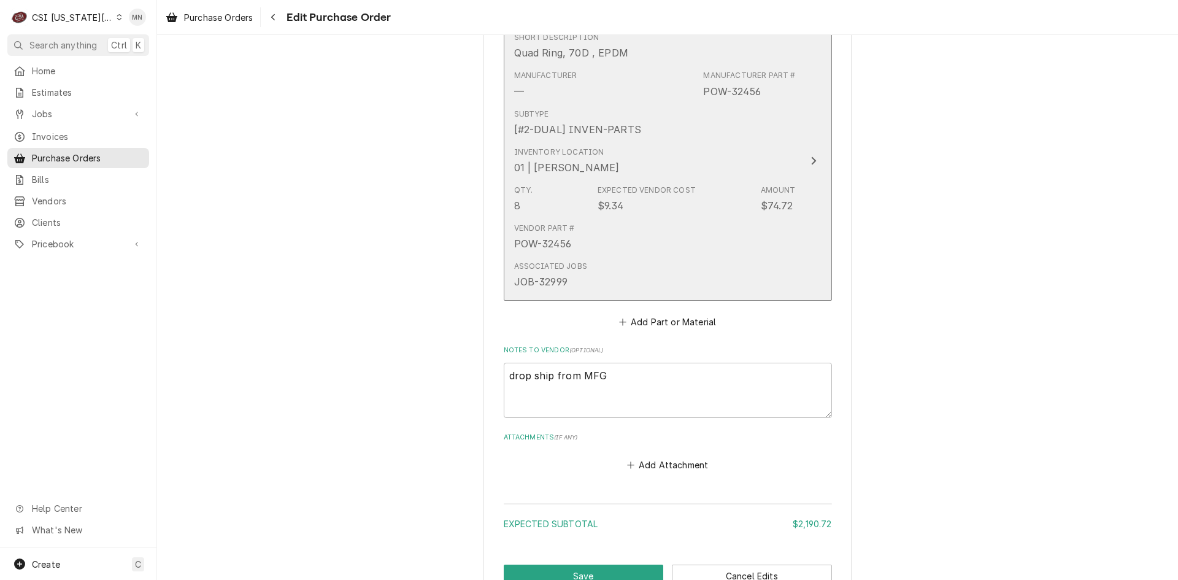
scroll to position [2602, 0]
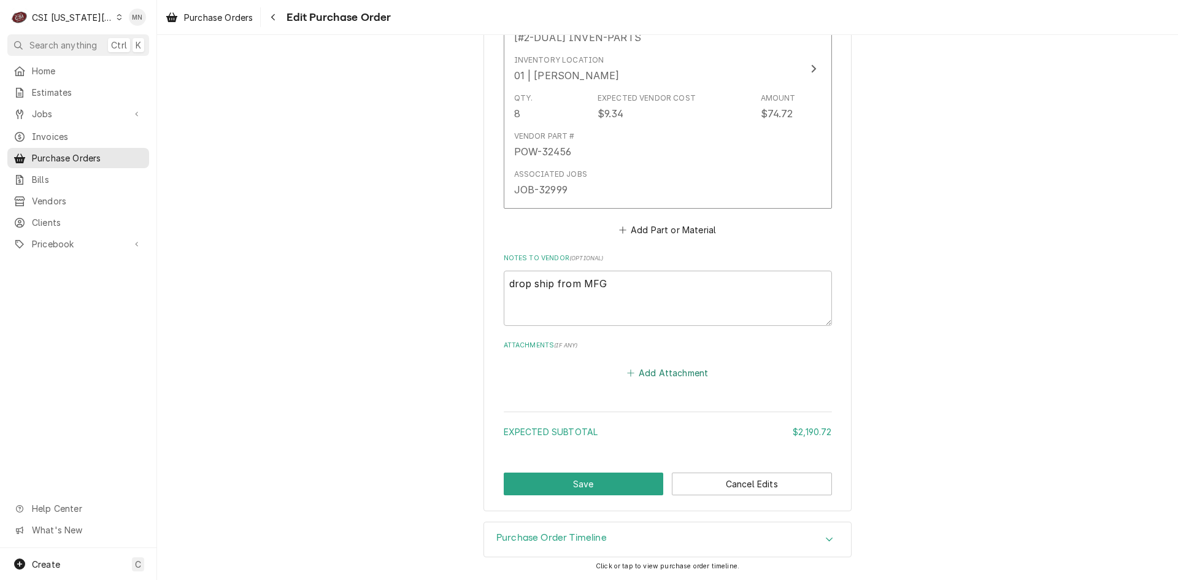
click at [658, 381] on button "Add Attachment" at bounding box center [668, 372] width 86 height 17
type textarea "x"
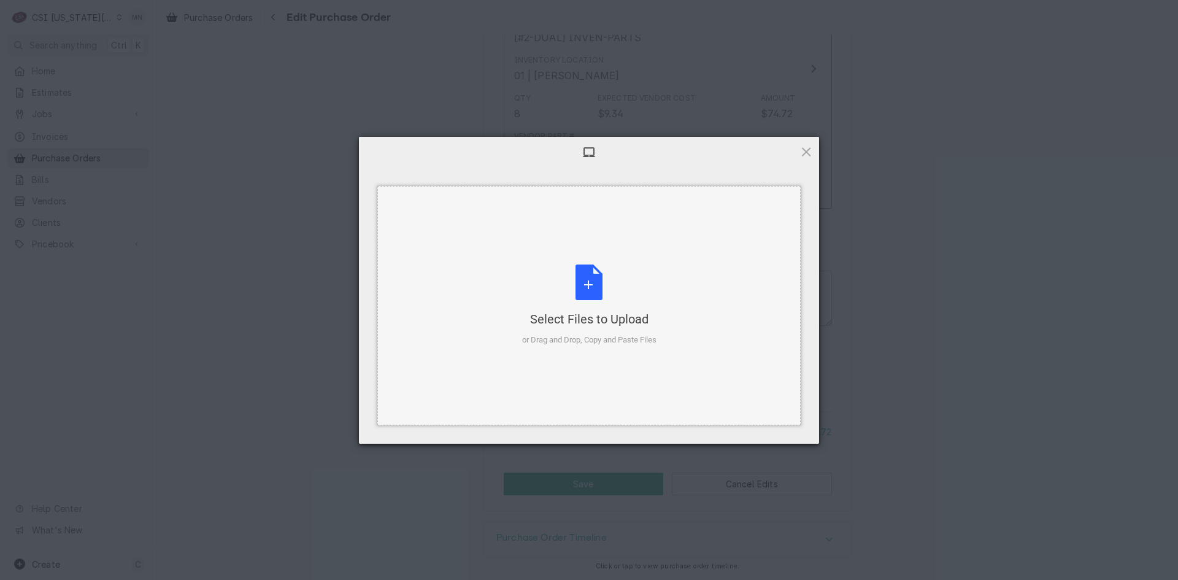
click at [595, 308] on div "Select Files to Upload or Drag and Drop, Copy and Paste Files" at bounding box center [589, 305] width 134 height 82
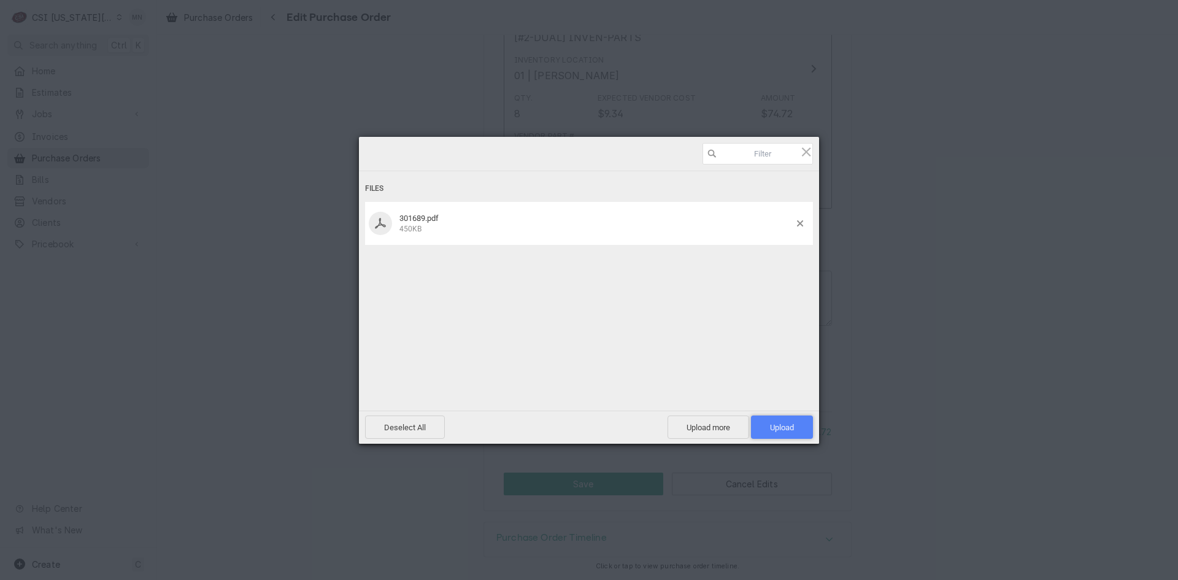
click at [783, 429] on span "Upload 1" at bounding box center [782, 427] width 24 height 9
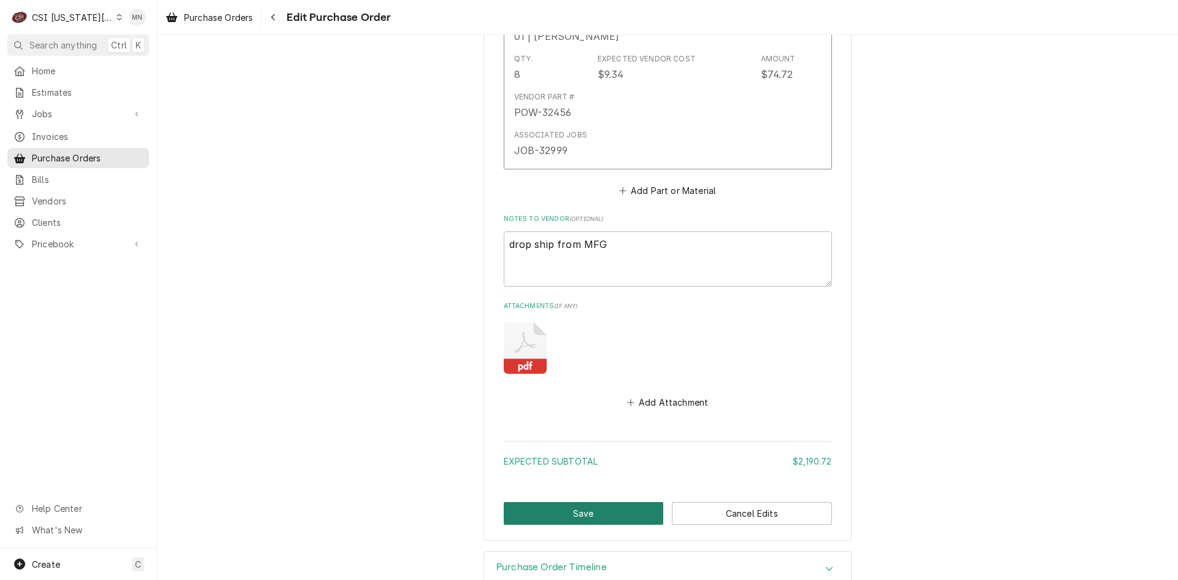
scroll to position [2663, 0]
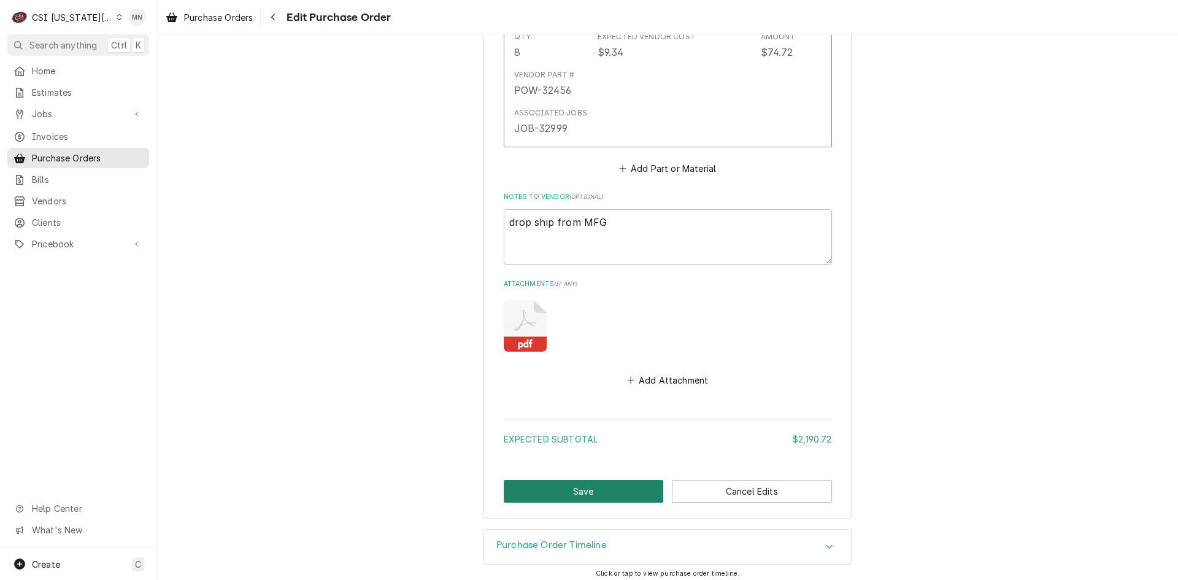
click at [591, 490] on button "Save" at bounding box center [584, 491] width 160 height 23
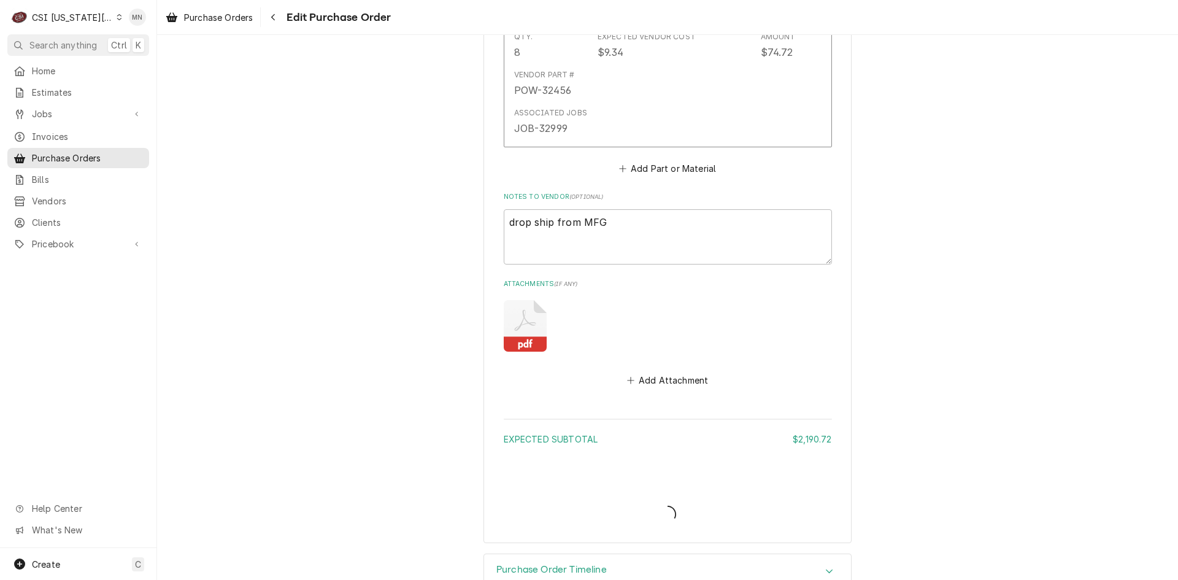
type textarea "x"
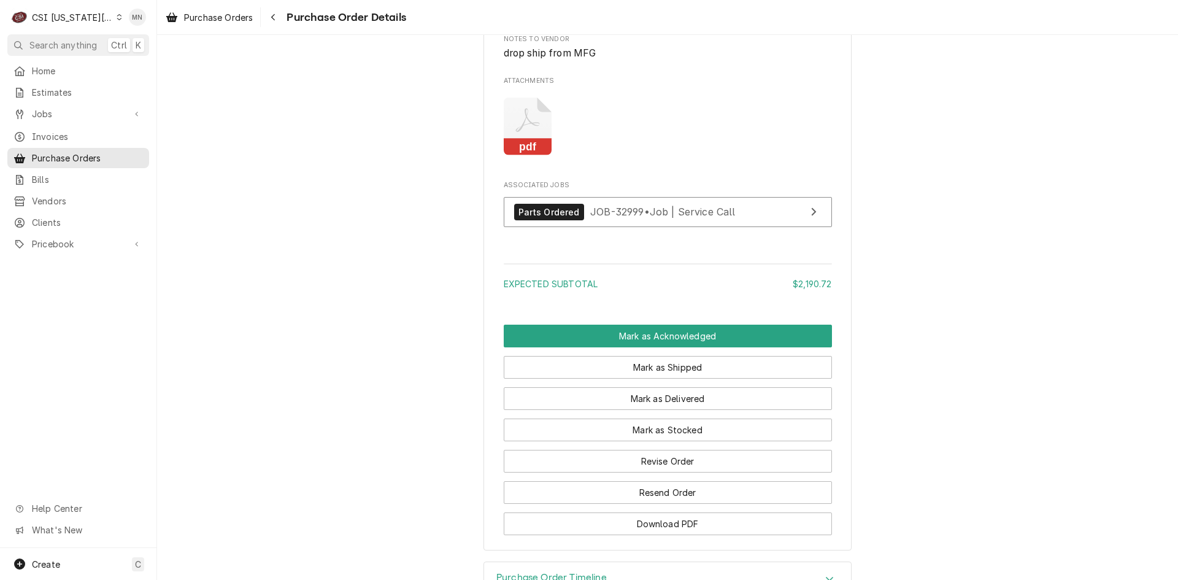
scroll to position [2813, 0]
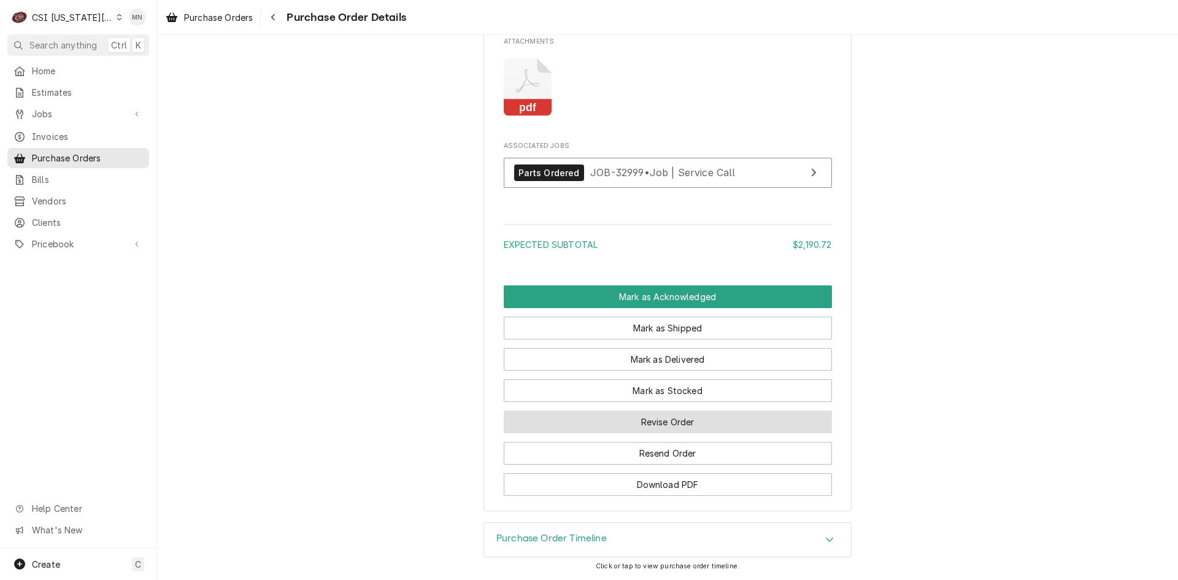
click at [657, 414] on button "Revise Order" at bounding box center [668, 421] width 328 height 23
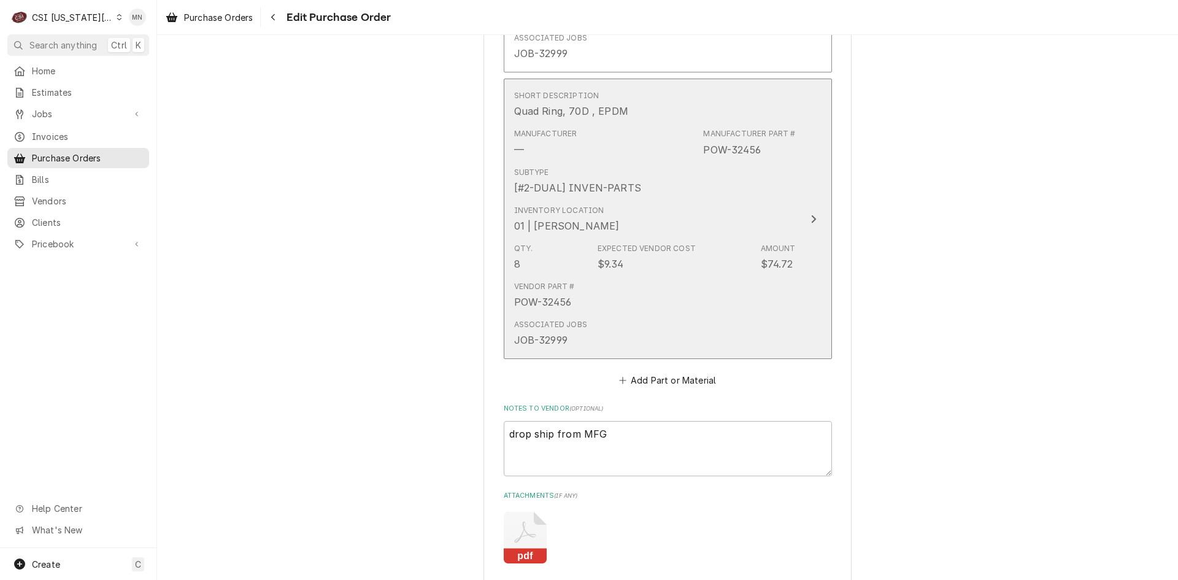
scroll to position [2638, 0]
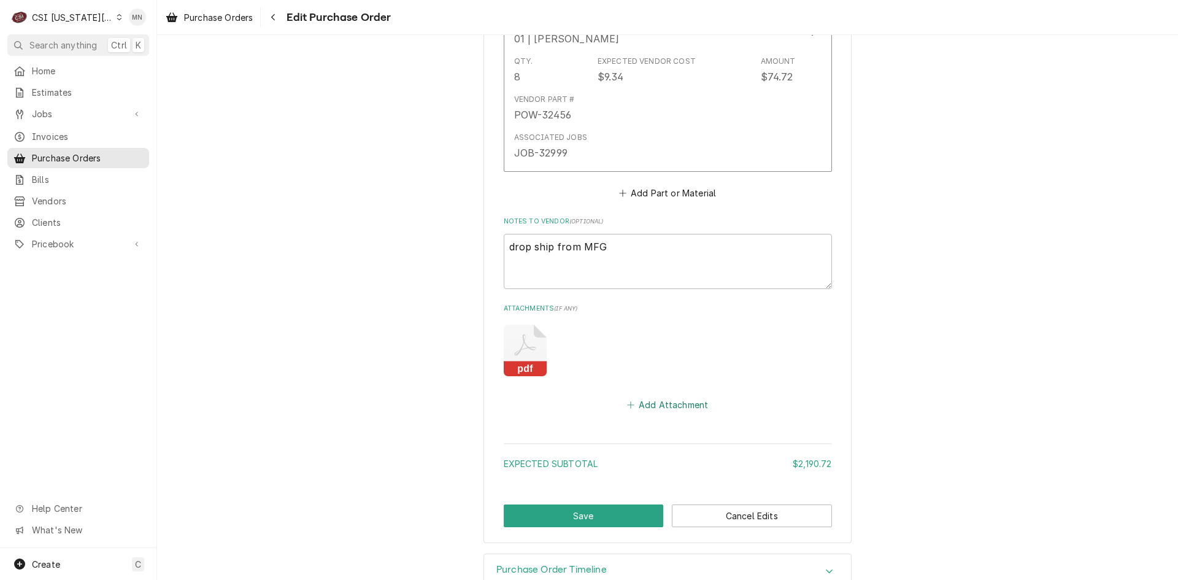
click at [650, 404] on button "Add Attachment" at bounding box center [668, 404] width 86 height 17
type textarea "x"
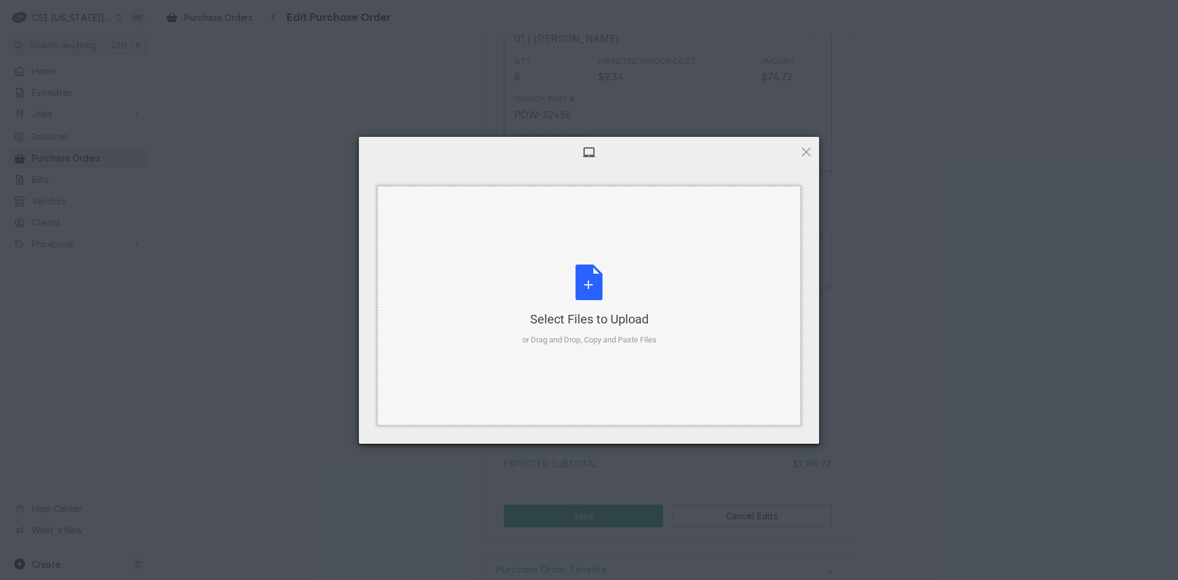
click at [585, 312] on div "Select Files to Upload" at bounding box center [589, 318] width 134 height 17
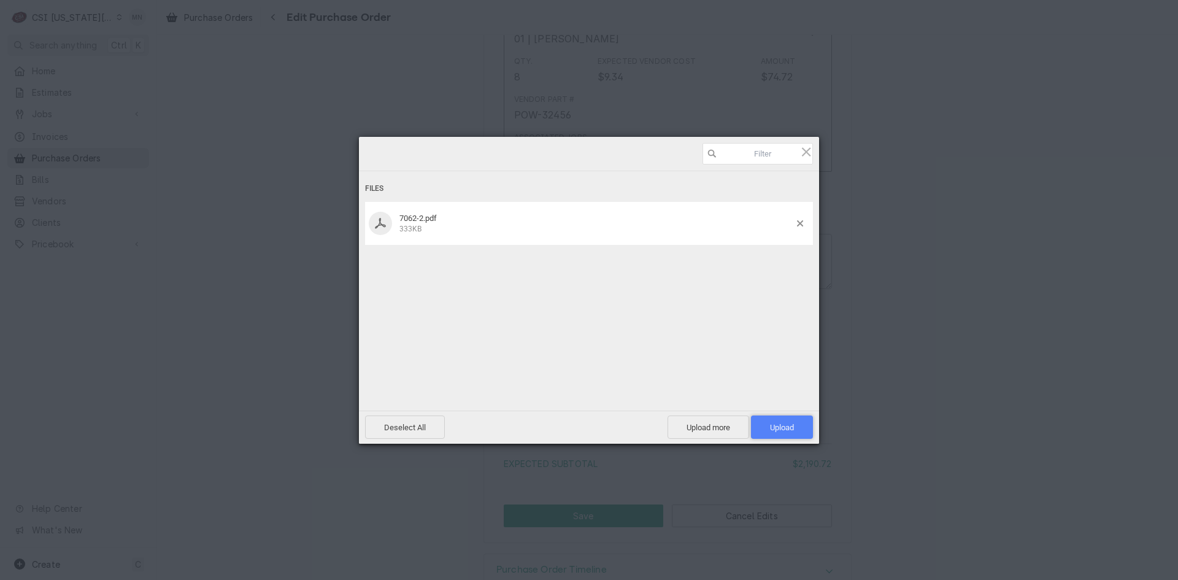
click at [780, 425] on span "Upload 1" at bounding box center [782, 427] width 24 height 9
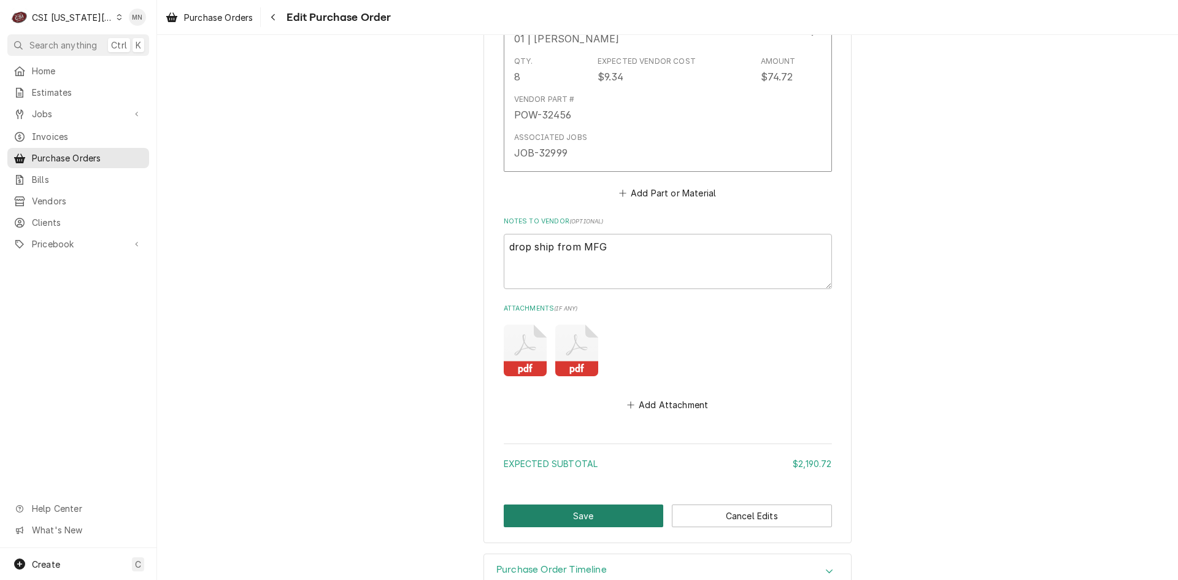
click at [568, 517] on button "Save" at bounding box center [584, 515] width 160 height 23
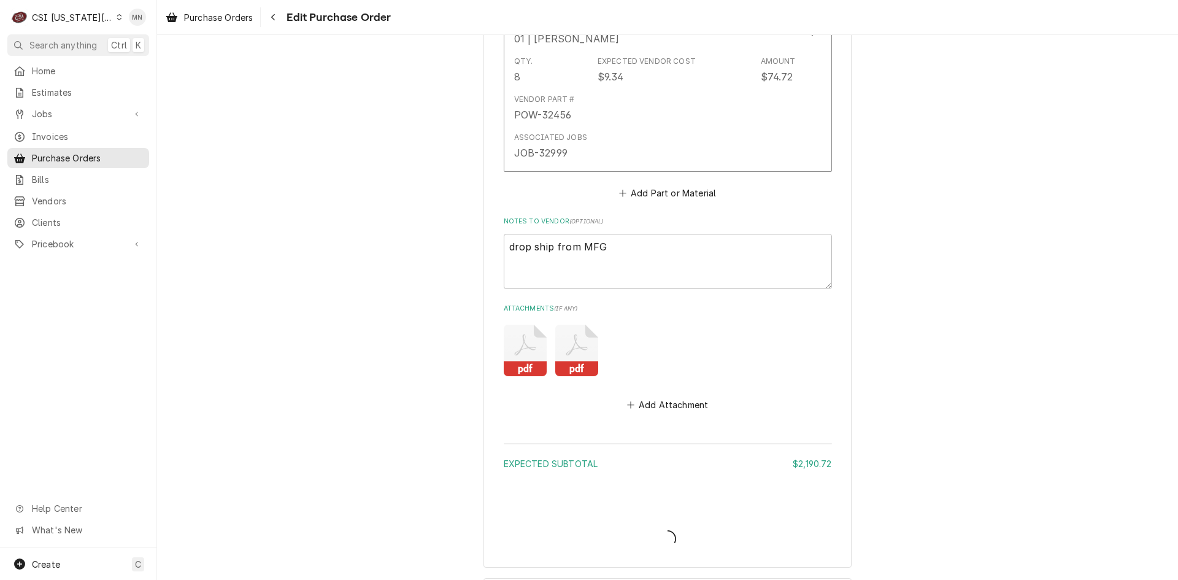
type textarea "x"
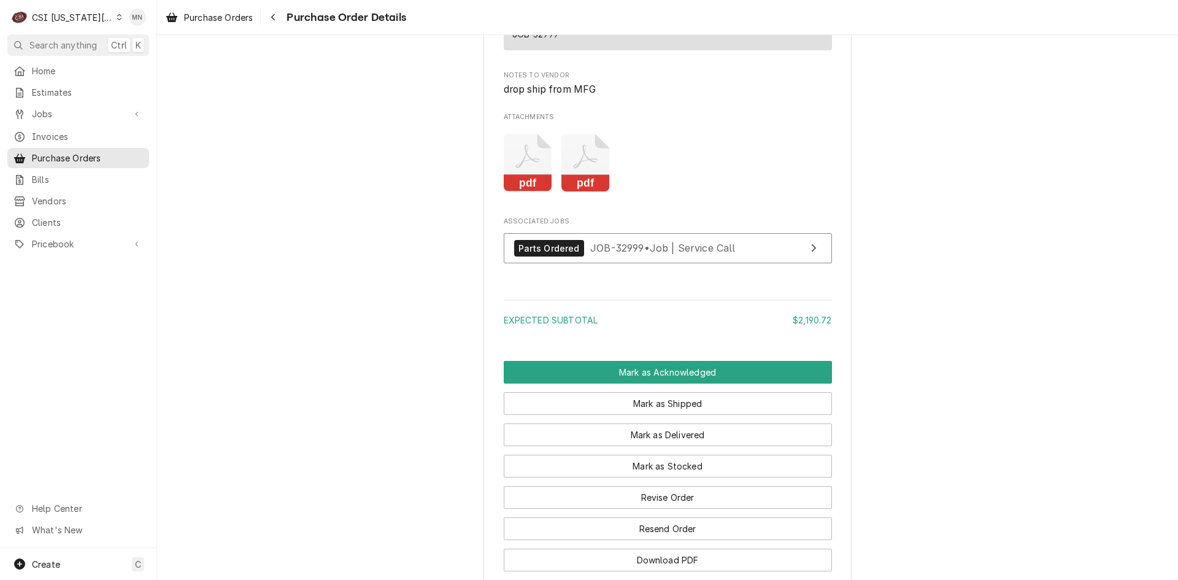
scroll to position [2700, 0]
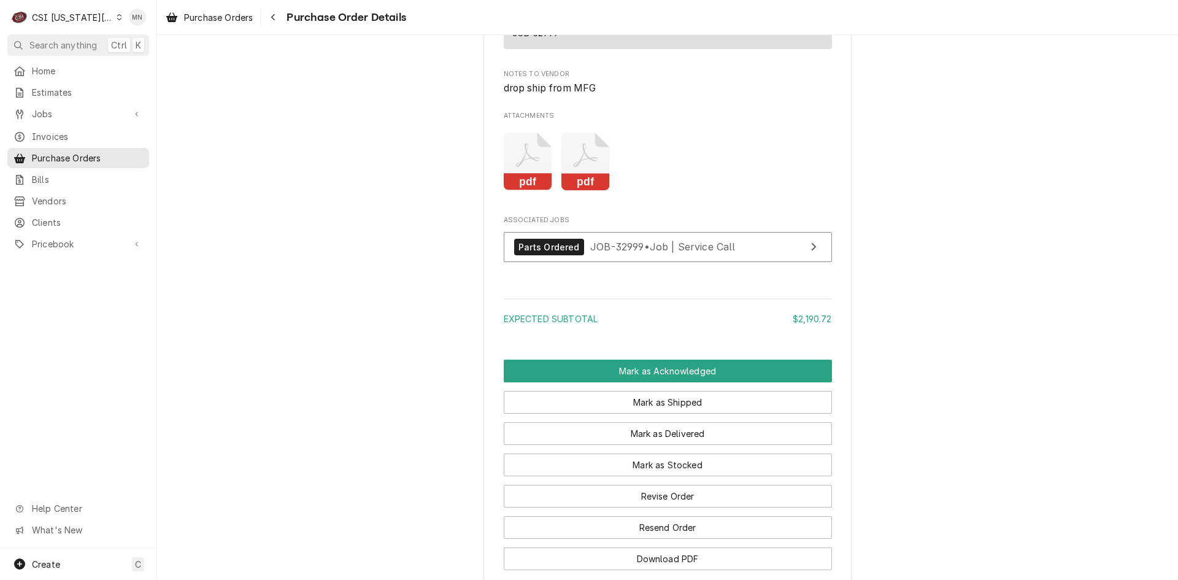
click at [586, 191] on icon "Attachments" at bounding box center [585, 162] width 48 height 58
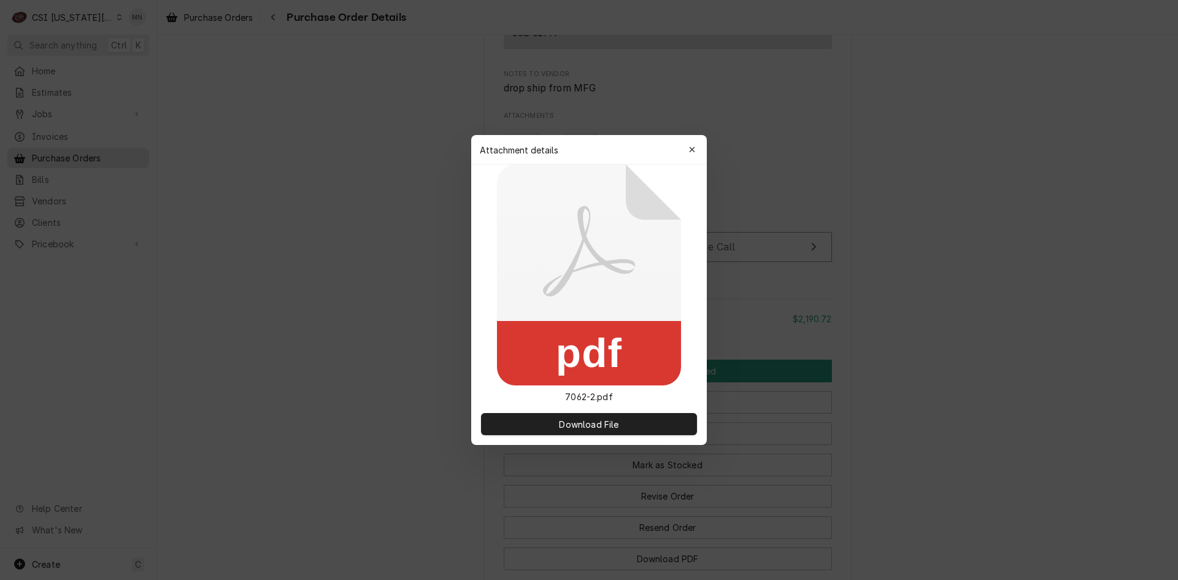
click at [696, 142] on button "button" at bounding box center [692, 150] width 20 height 20
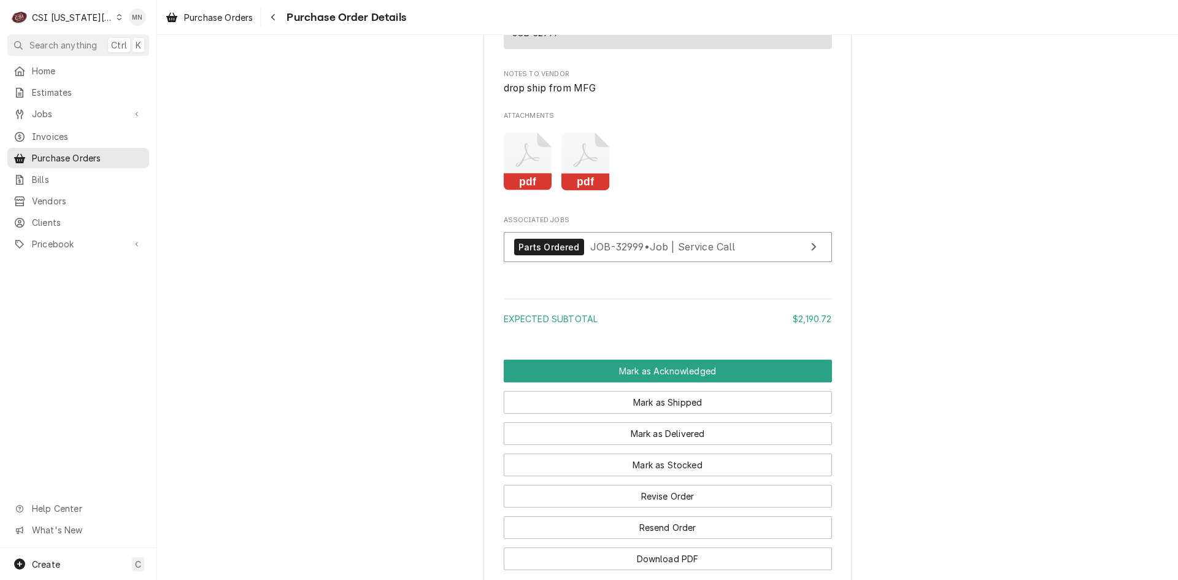
click at [507, 191] on icon "Attachments" at bounding box center [528, 162] width 48 height 58
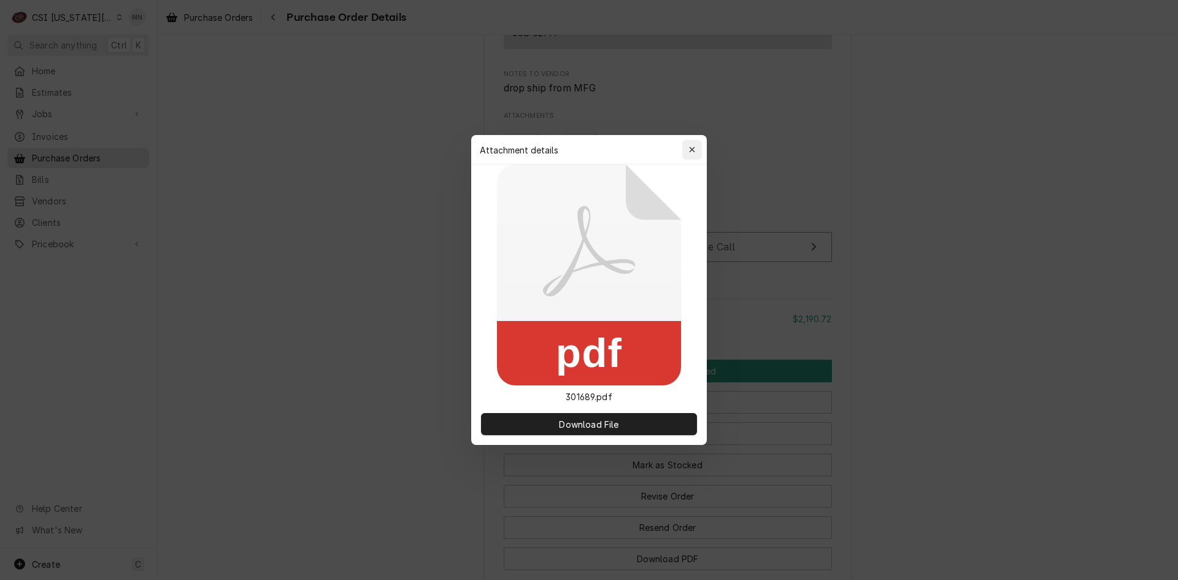
click at [690, 142] on button "button" at bounding box center [692, 150] width 20 height 20
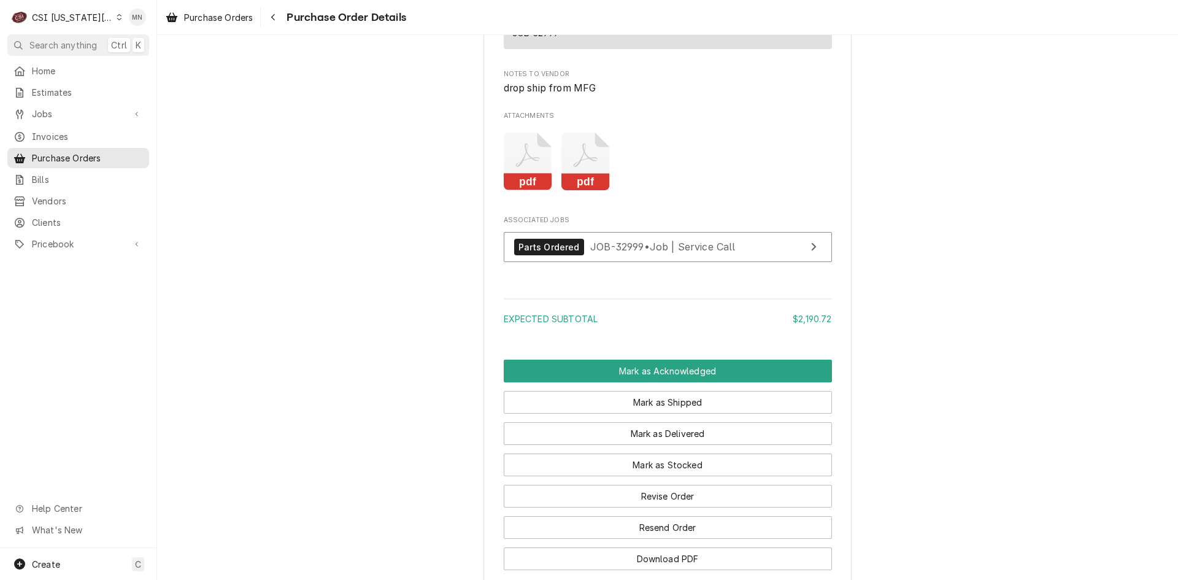
drag, startPoint x: 593, startPoint y: 222, endPoint x: 596, endPoint y: 205, distance: 17.6
click at [596, 191] on icon "Attachments" at bounding box center [585, 162] width 48 height 58
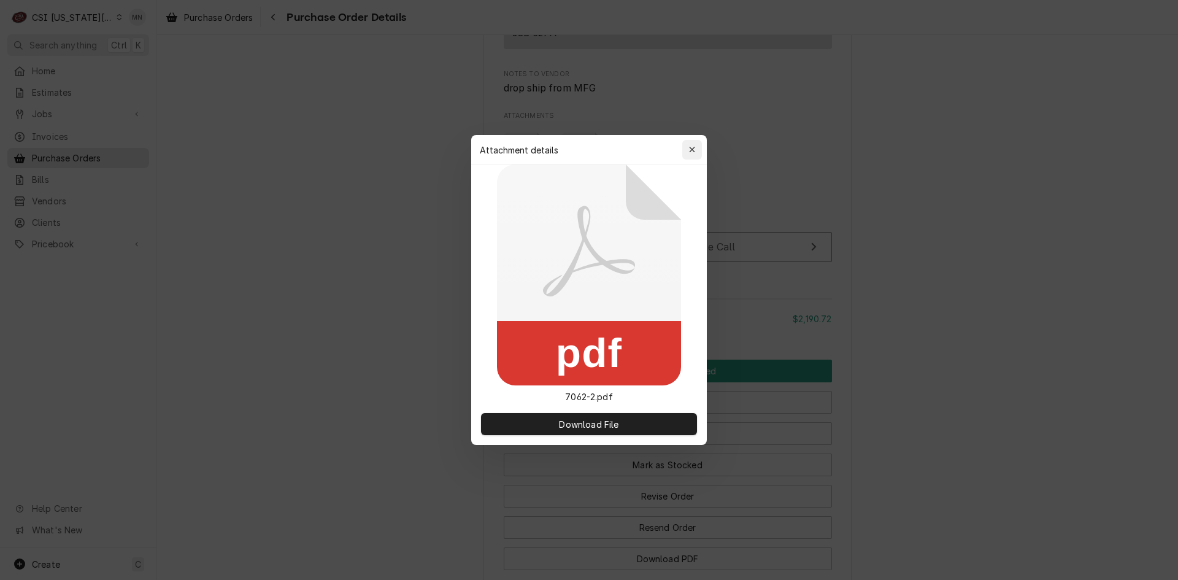
click at [696, 143] on button "button" at bounding box center [692, 150] width 20 height 20
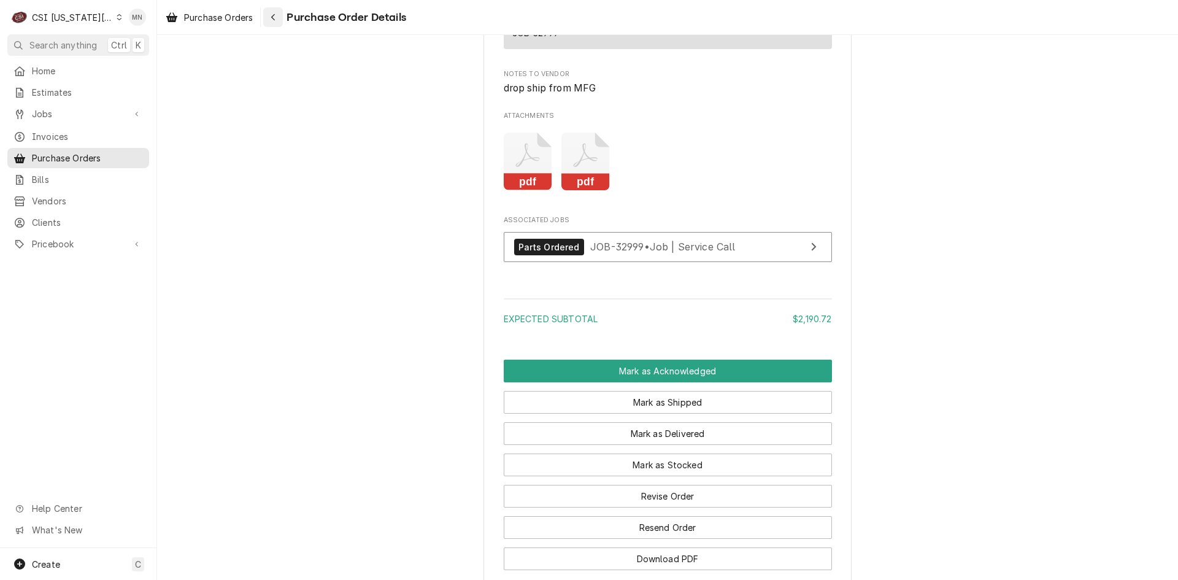
click at [274, 17] on icon "Navigate back" at bounding box center [274, 17] width 6 height 9
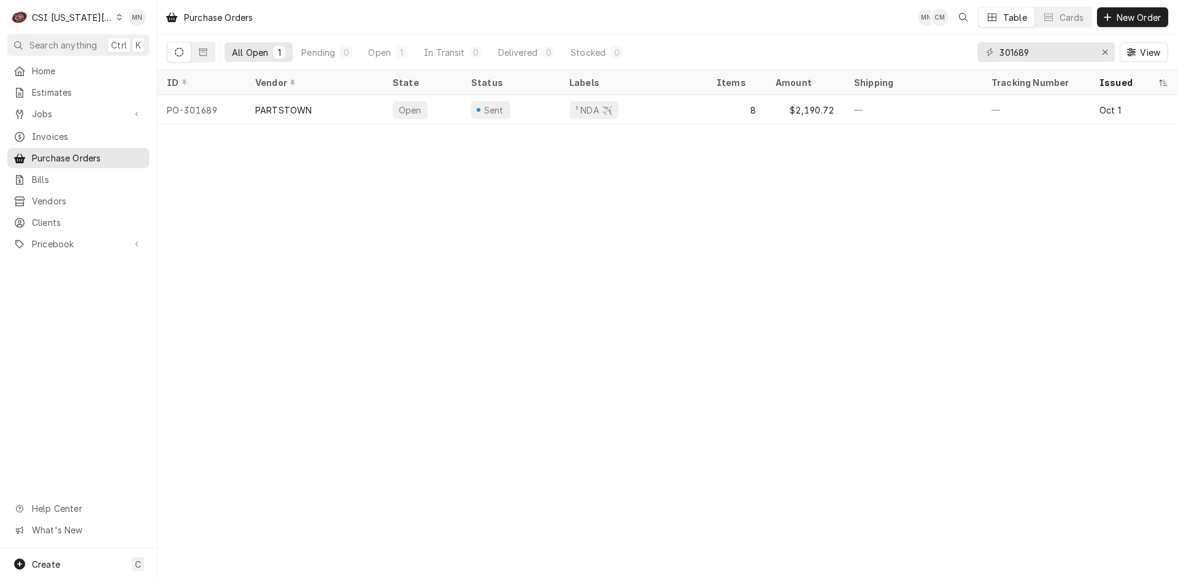
click at [64, 16] on div "CSI [US_STATE][GEOGRAPHIC_DATA]" at bounding box center [72, 17] width 81 height 13
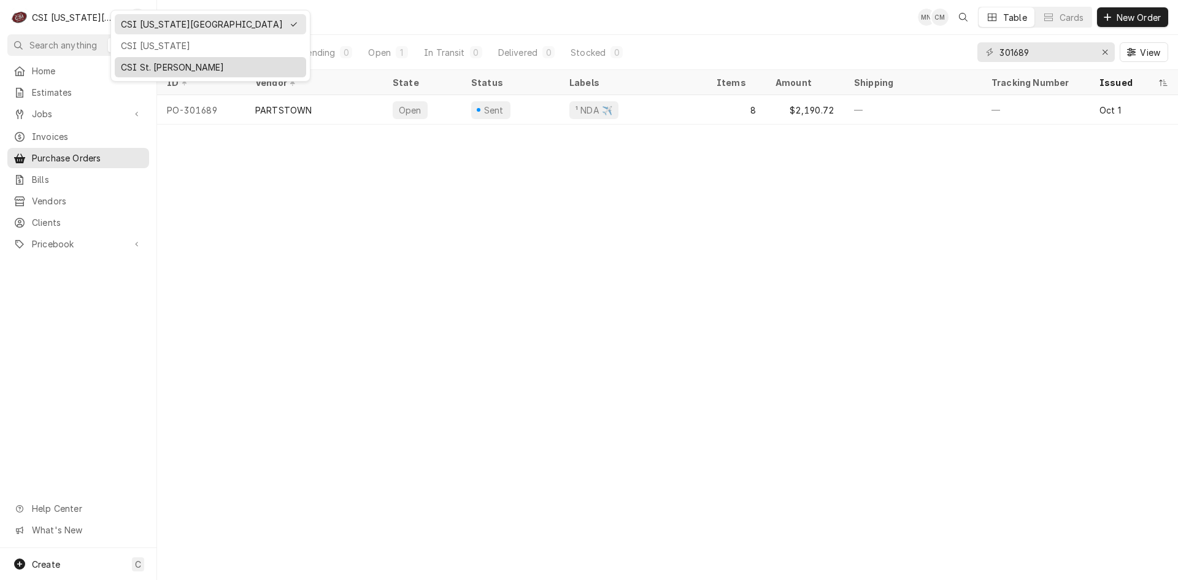
click at [145, 68] on div "CSI St. [PERSON_NAME]" at bounding box center [210, 67] width 179 height 13
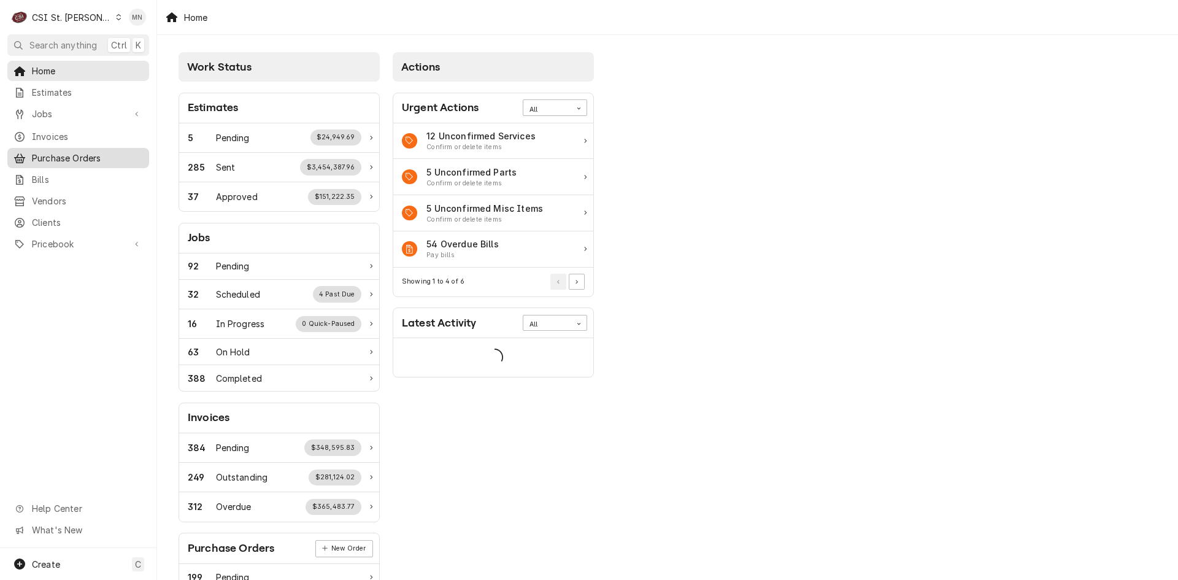
click at [65, 152] on span "Purchase Orders" at bounding box center [87, 158] width 111 height 13
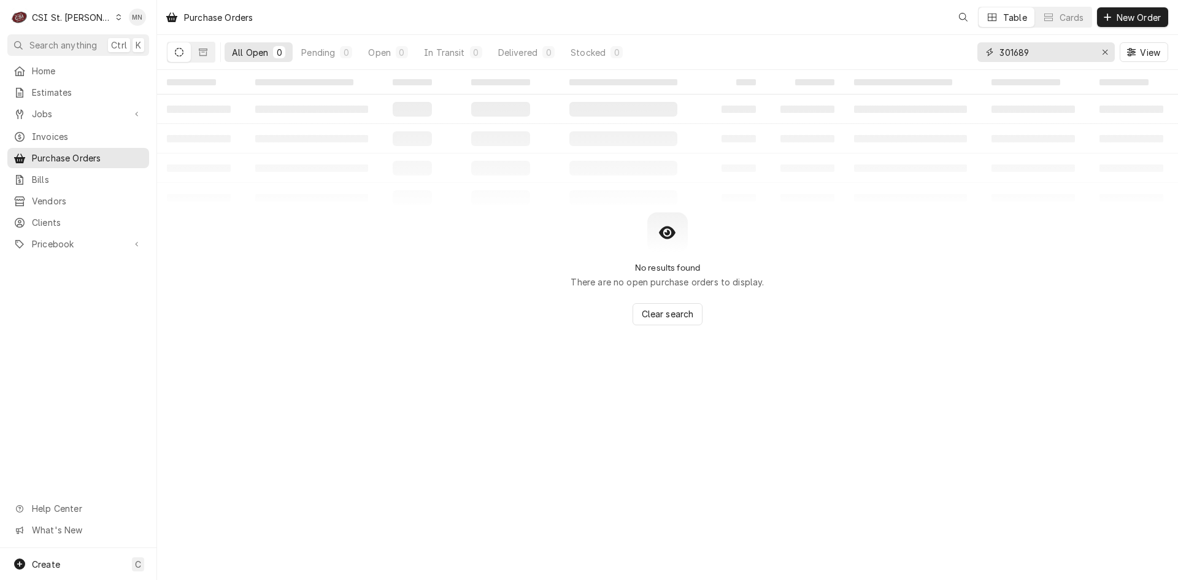
drag, startPoint x: 1047, startPoint y: 55, endPoint x: 853, endPoint y: 53, distance: 193.3
click at [871, 53] on div "All Open 0 Pending 0 Open 0 In Transit 0 Delivered 0 Stocked 0 301689 View" at bounding box center [667, 52] width 1001 height 34
type input "401194"
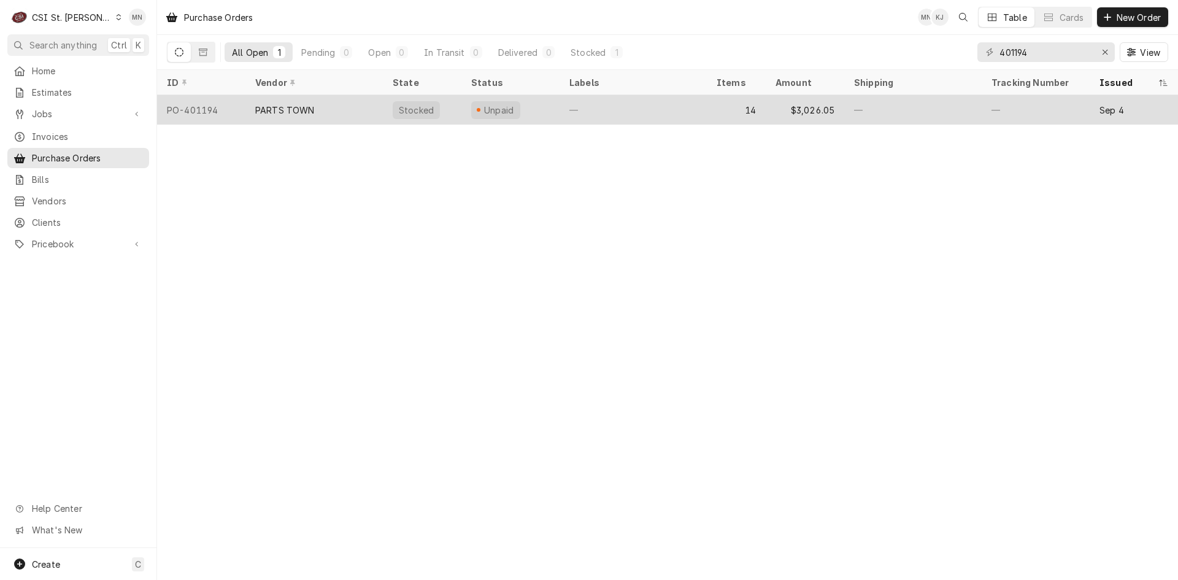
click at [306, 116] on div "PARTS TOWN" at bounding box center [313, 109] width 137 height 29
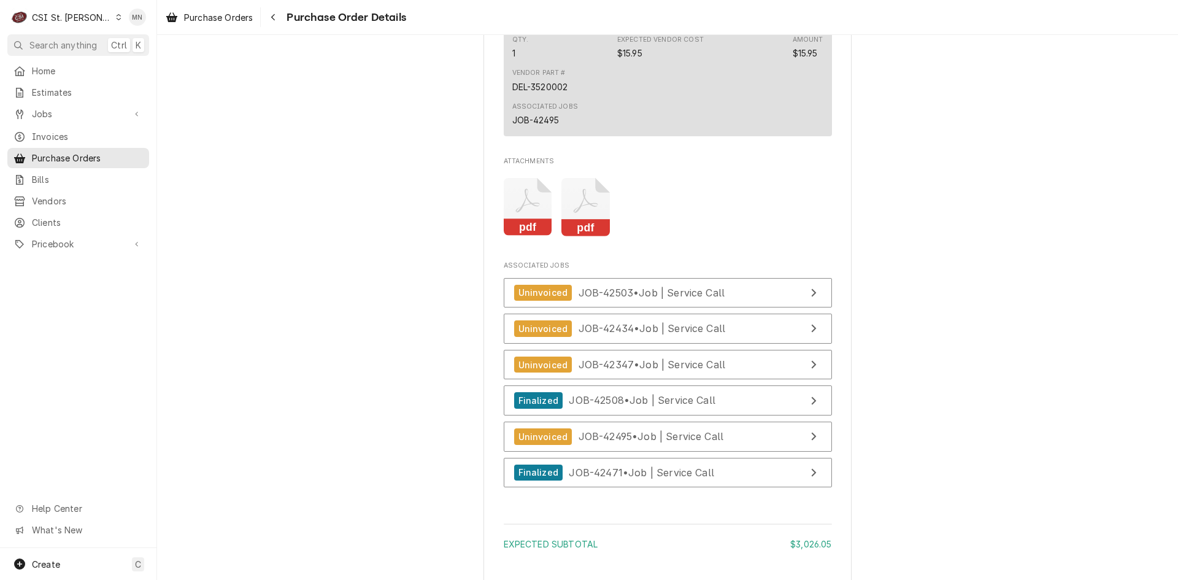
scroll to position [4234, 0]
click at [580, 237] on icon "Attachments" at bounding box center [585, 208] width 48 height 58
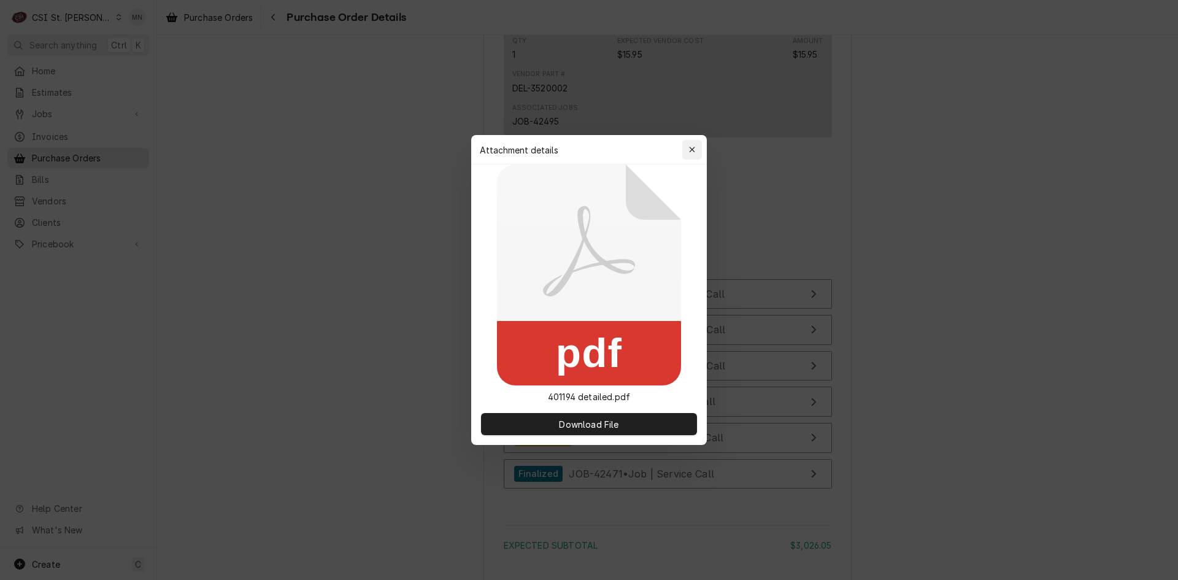
click at [689, 151] on icon "button" at bounding box center [692, 149] width 7 height 9
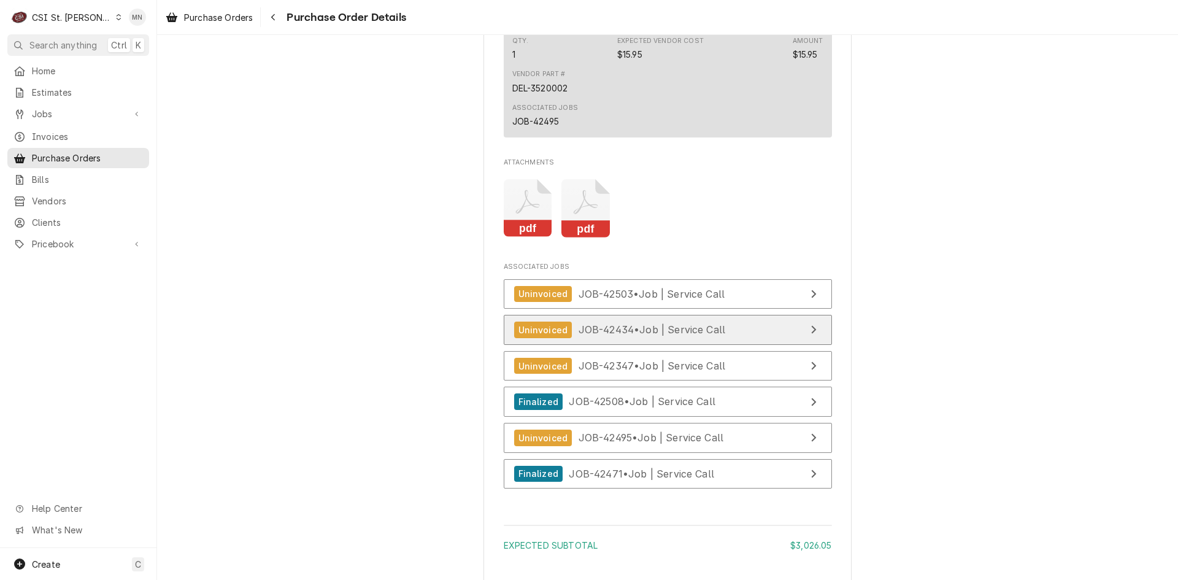
scroll to position [4479, 0]
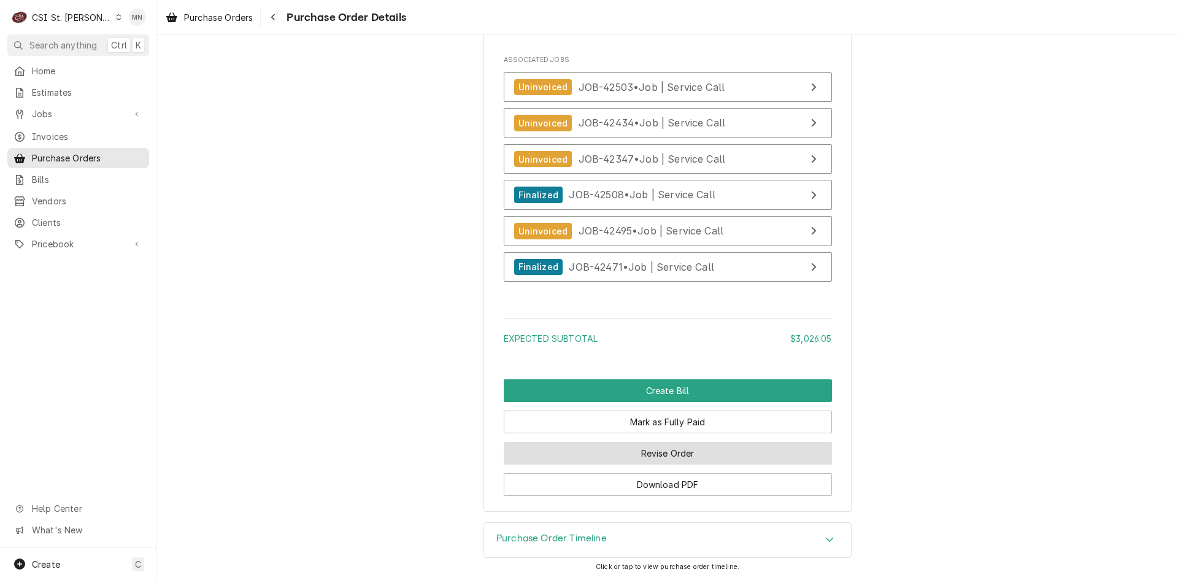
click at [655, 452] on button "Revise Order" at bounding box center [668, 453] width 328 height 23
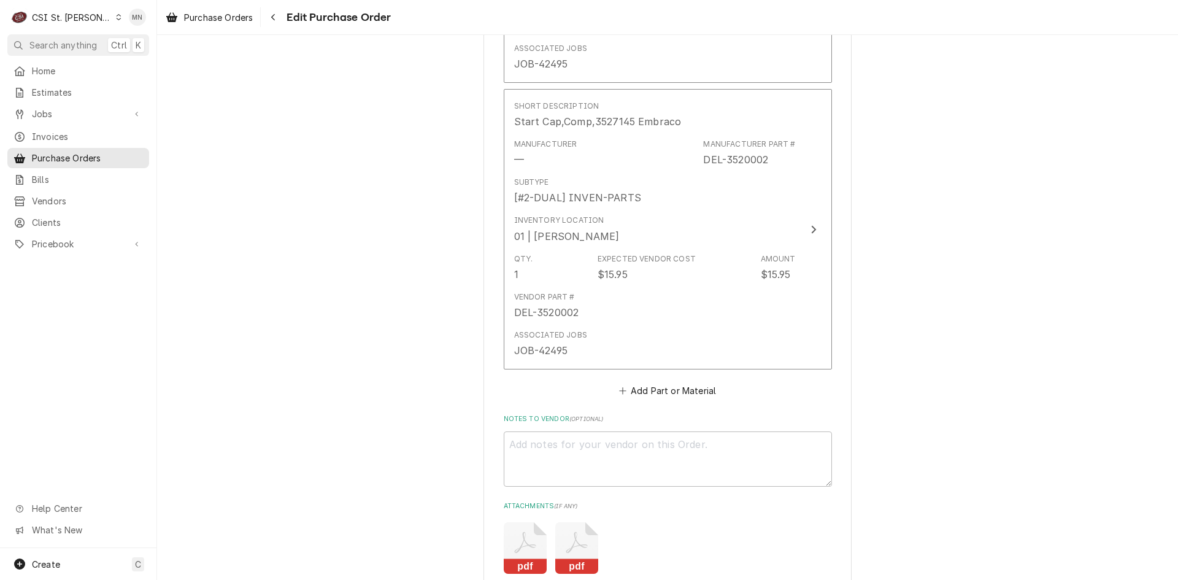
scroll to position [4479, 0]
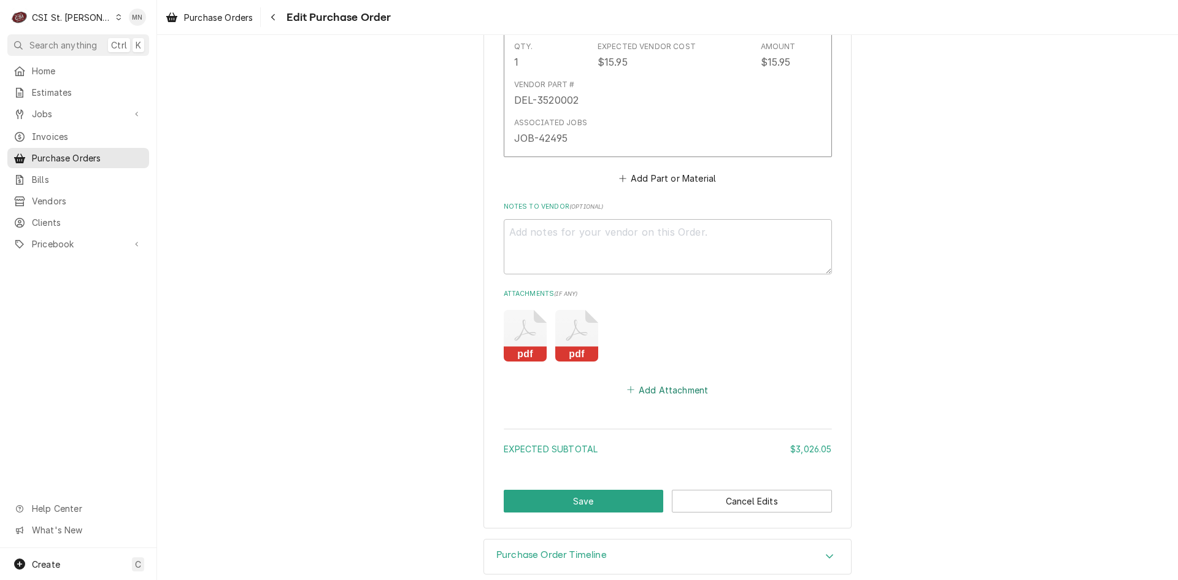
click at [657, 381] on button "Add Attachment" at bounding box center [668, 389] width 86 height 17
type textarea "x"
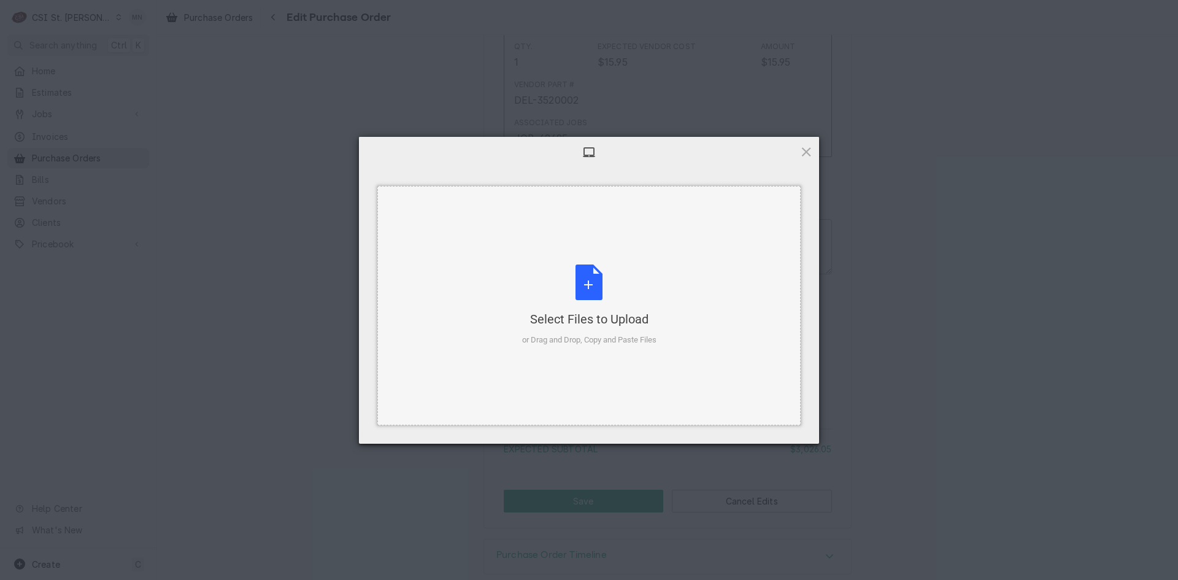
click at [606, 315] on div "Select Files to Upload" at bounding box center [589, 318] width 134 height 17
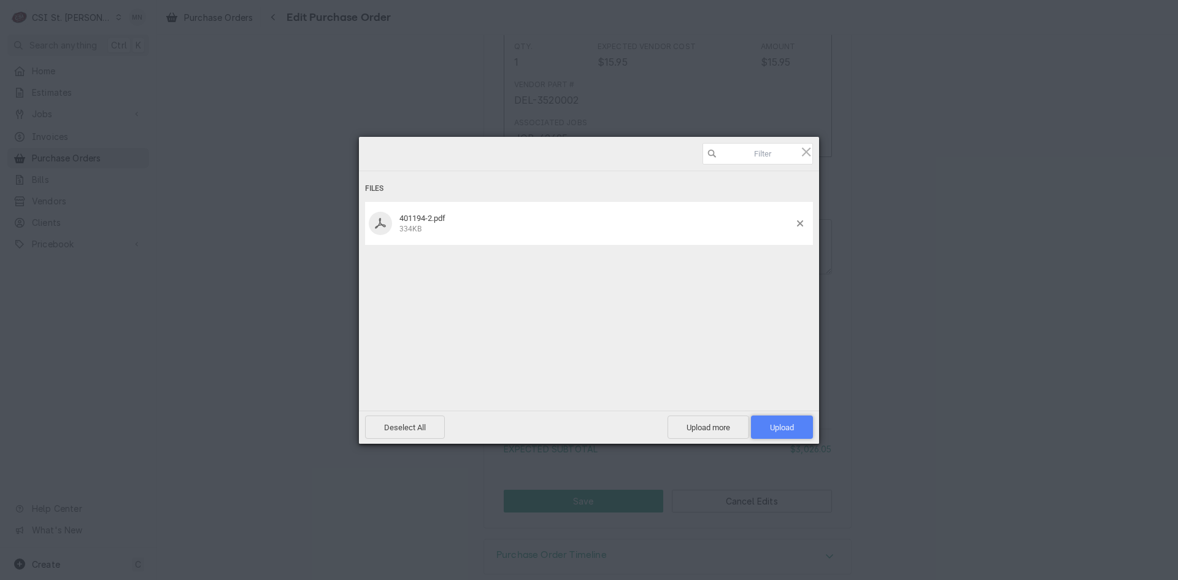
click at [795, 435] on span "Upload 1" at bounding box center [782, 426] width 62 height 23
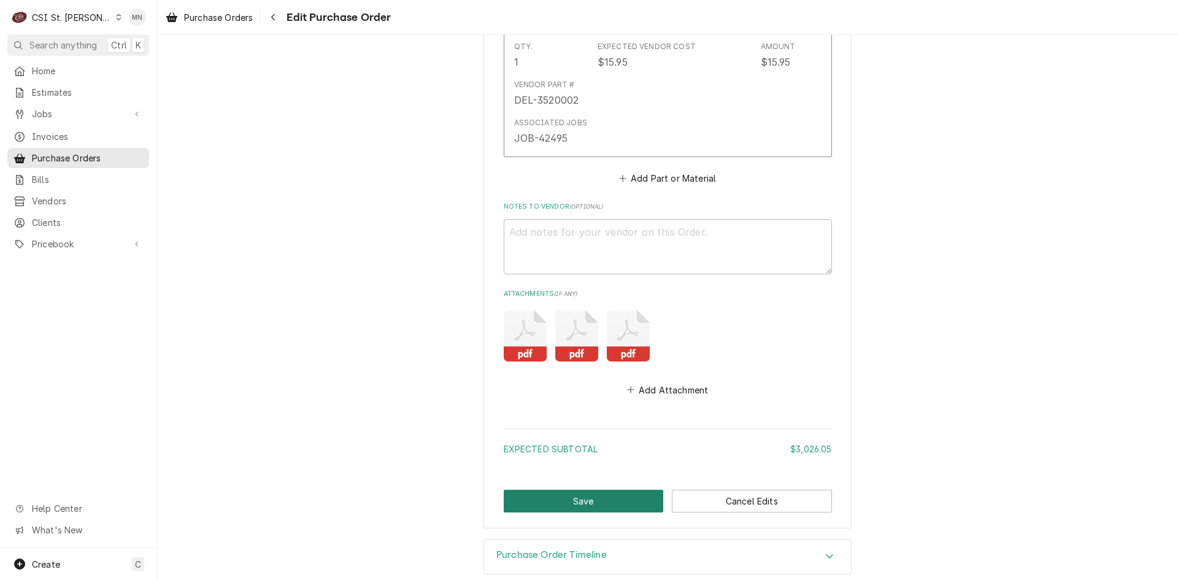
click at [572, 490] on button "Save" at bounding box center [584, 501] width 160 height 23
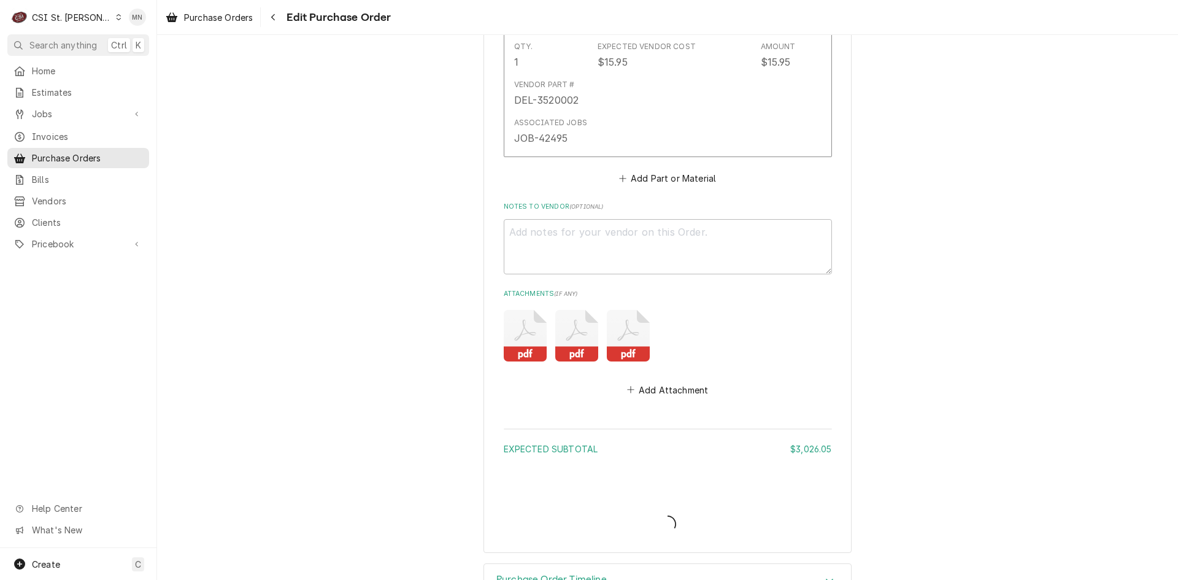
type textarea "x"
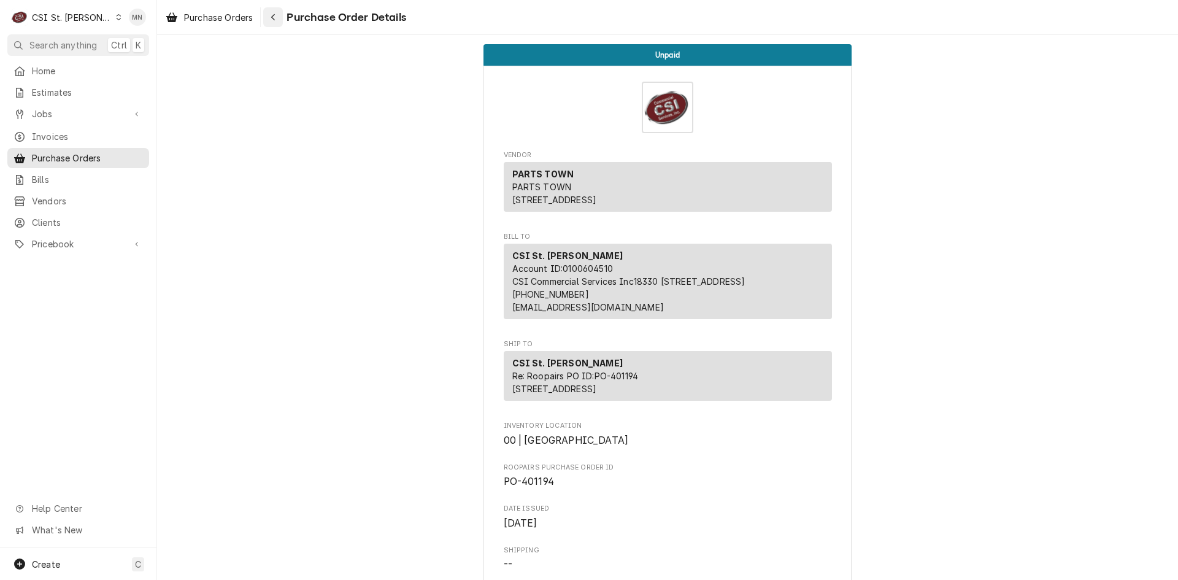
click at [272, 15] on icon "Navigate back" at bounding box center [274, 17] width 6 height 9
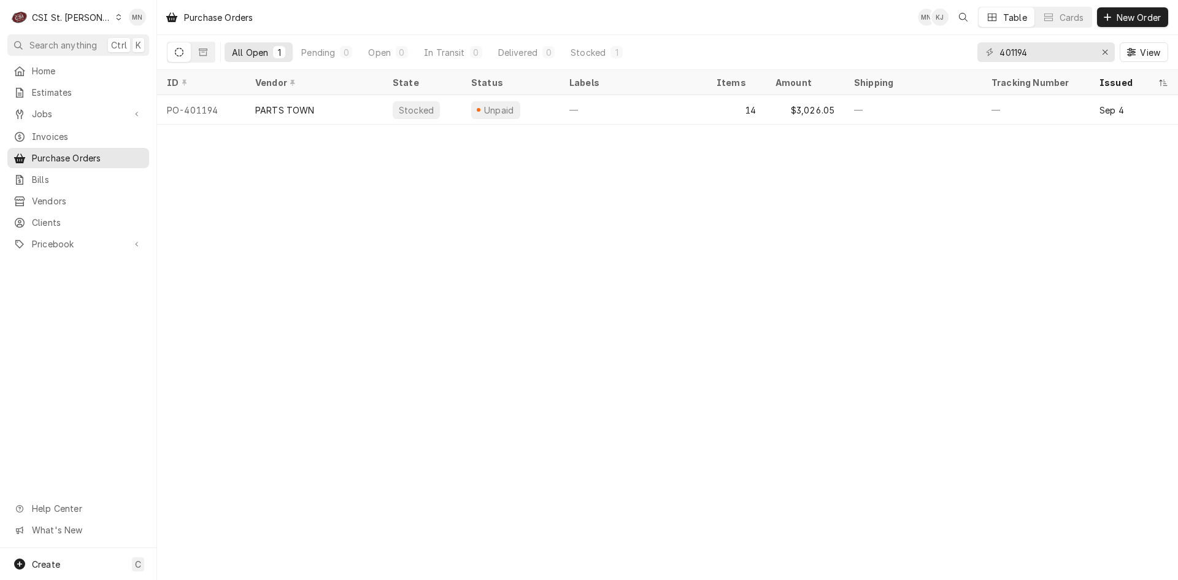
click at [42, 16] on div "CSI St. [PERSON_NAME]" at bounding box center [72, 17] width 80 height 13
click at [120, 36] on div "CSI [US_STATE]" at bounding box center [188, 46] width 174 height 20
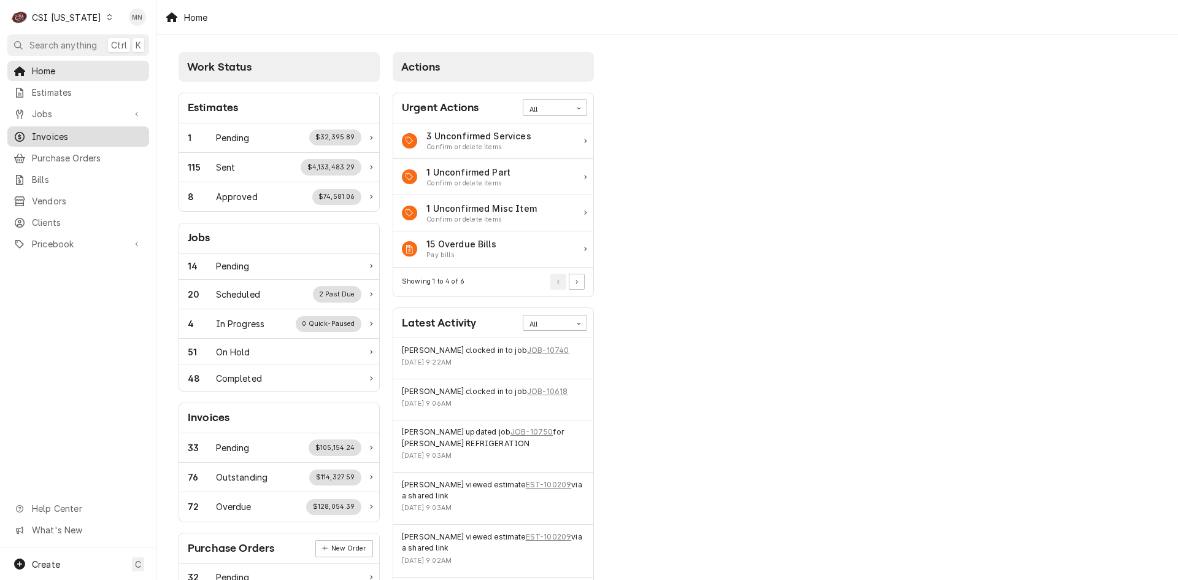
click at [56, 132] on span "Invoices" at bounding box center [87, 136] width 111 height 13
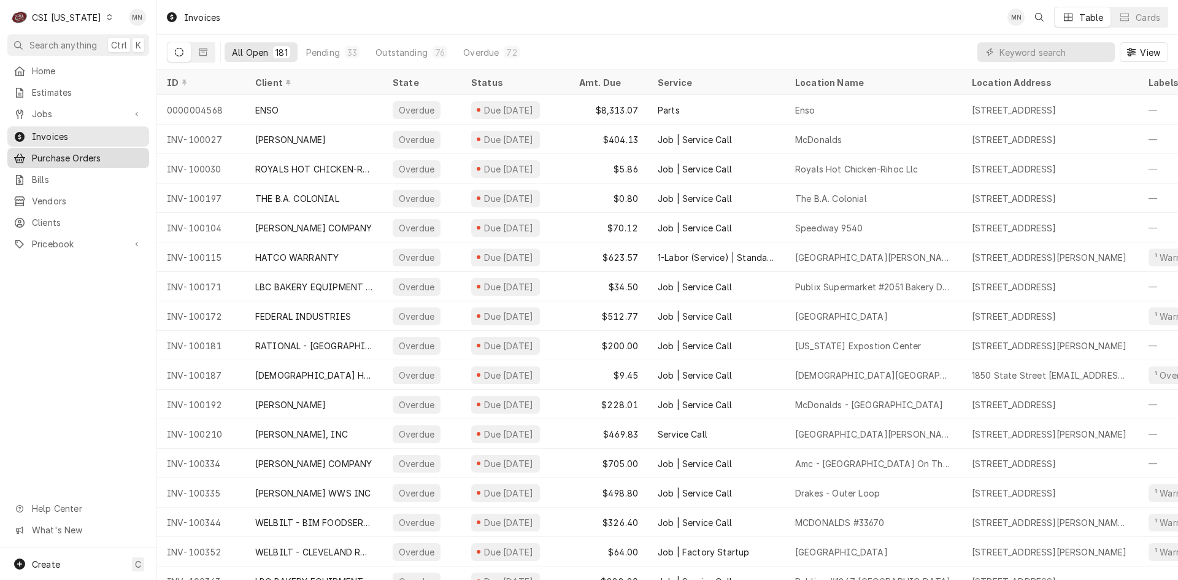
click at [46, 152] on span "Purchase Orders" at bounding box center [87, 158] width 111 height 13
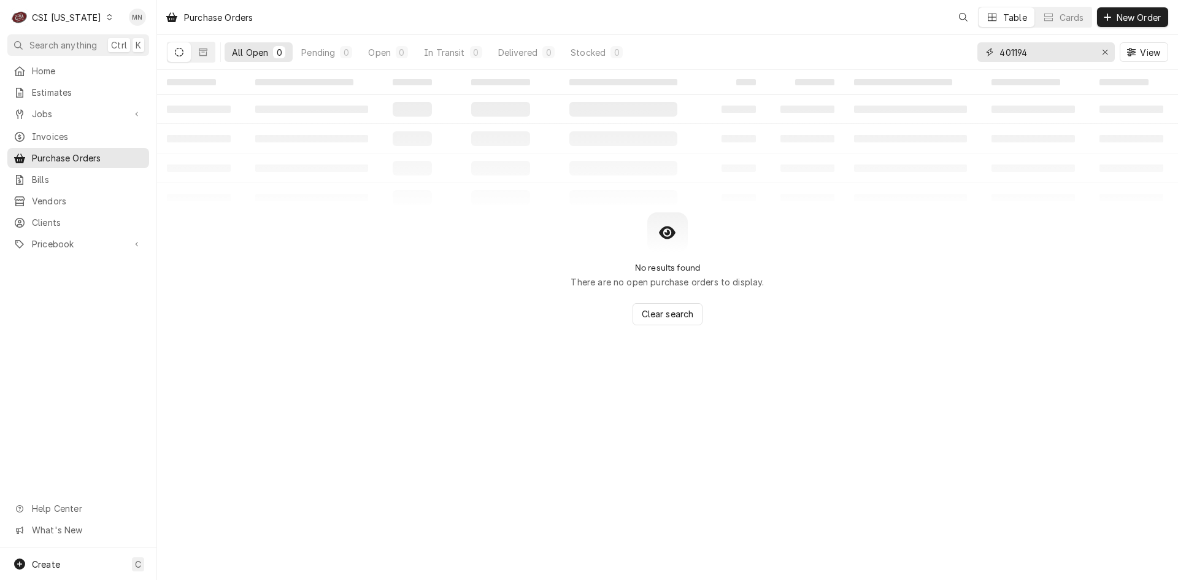
drag, startPoint x: 1056, startPoint y: 46, endPoint x: 867, endPoint y: 61, distance: 189.6
click at [867, 61] on div "All Open 0 Pending 0 Open 0 In Transit 0 Delivered 0 Stocked 0 401194 View" at bounding box center [667, 52] width 1001 height 34
type input "100464"
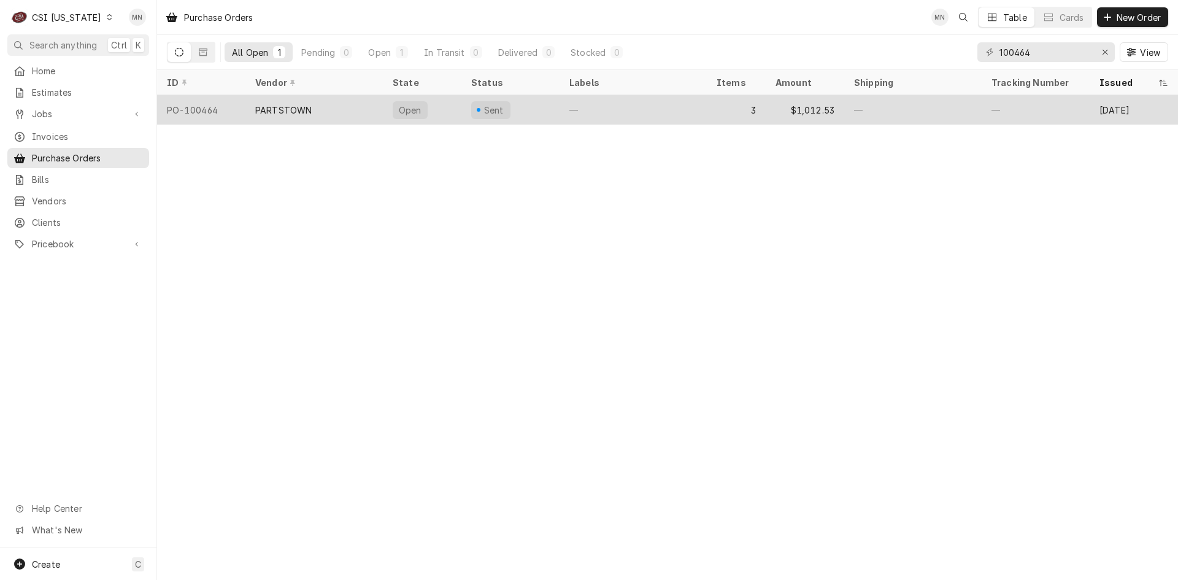
click at [264, 111] on div "PARTSTOWN" at bounding box center [283, 110] width 56 height 13
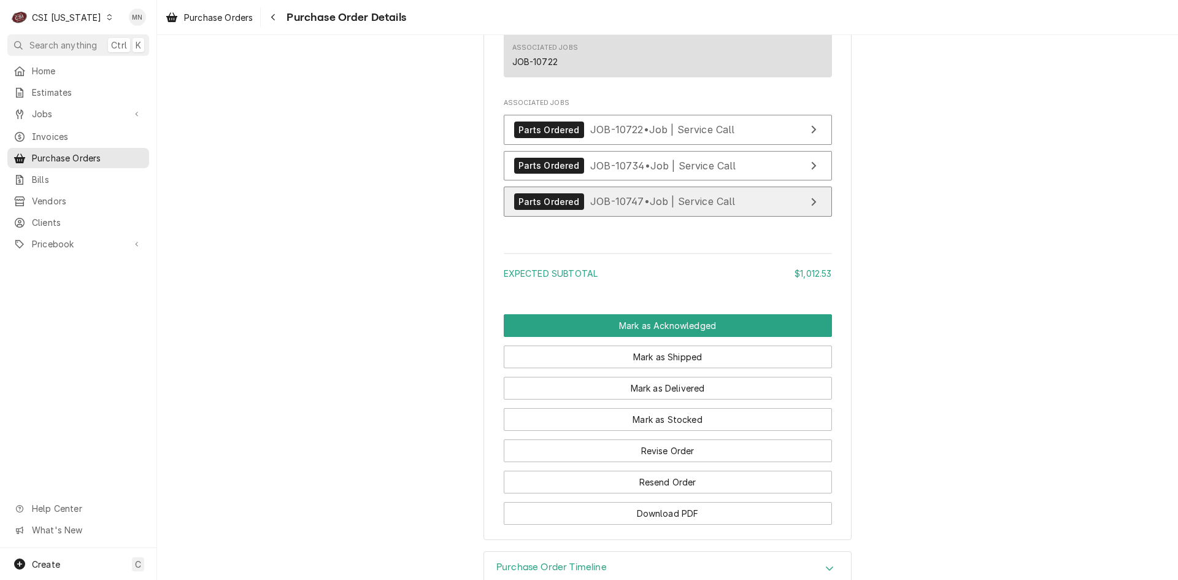
scroll to position [1444, 0]
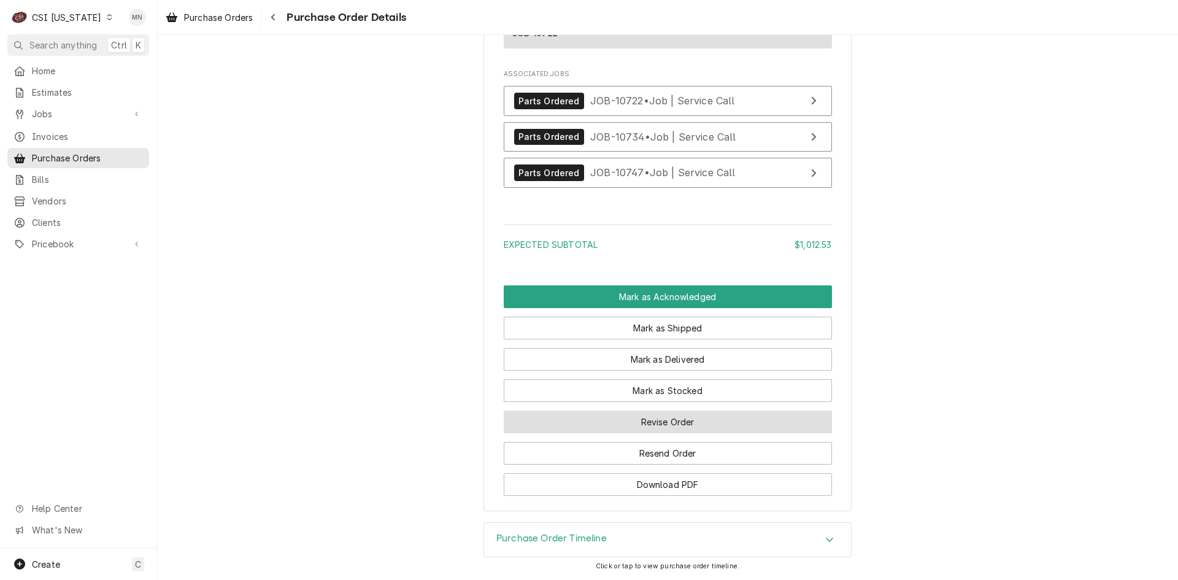
click at [644, 423] on button "Revise Order" at bounding box center [668, 421] width 328 height 23
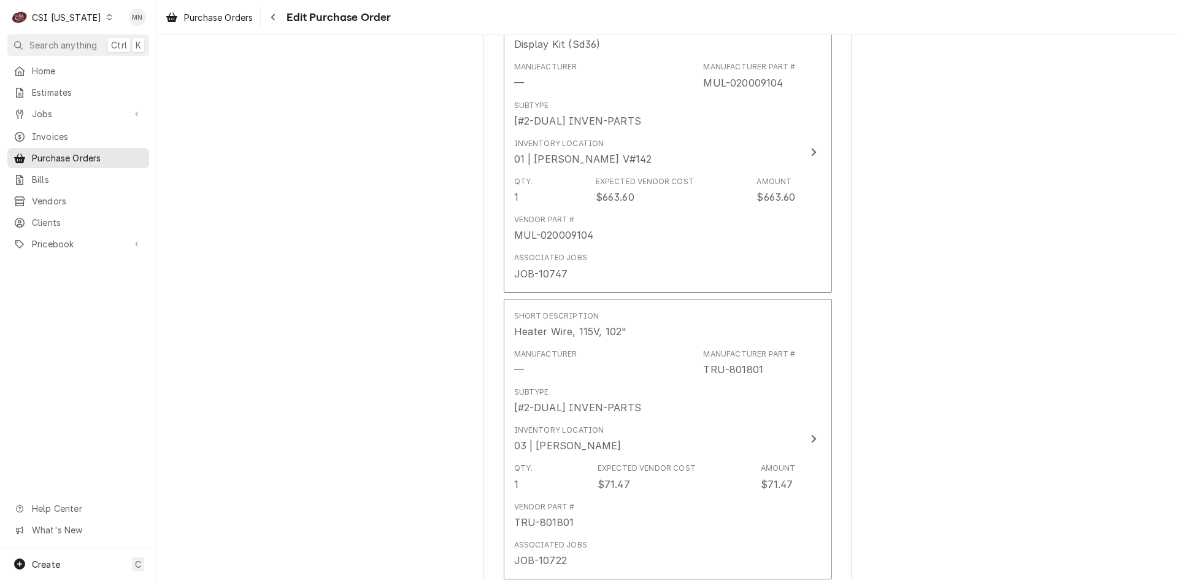
scroll to position [1168, 0]
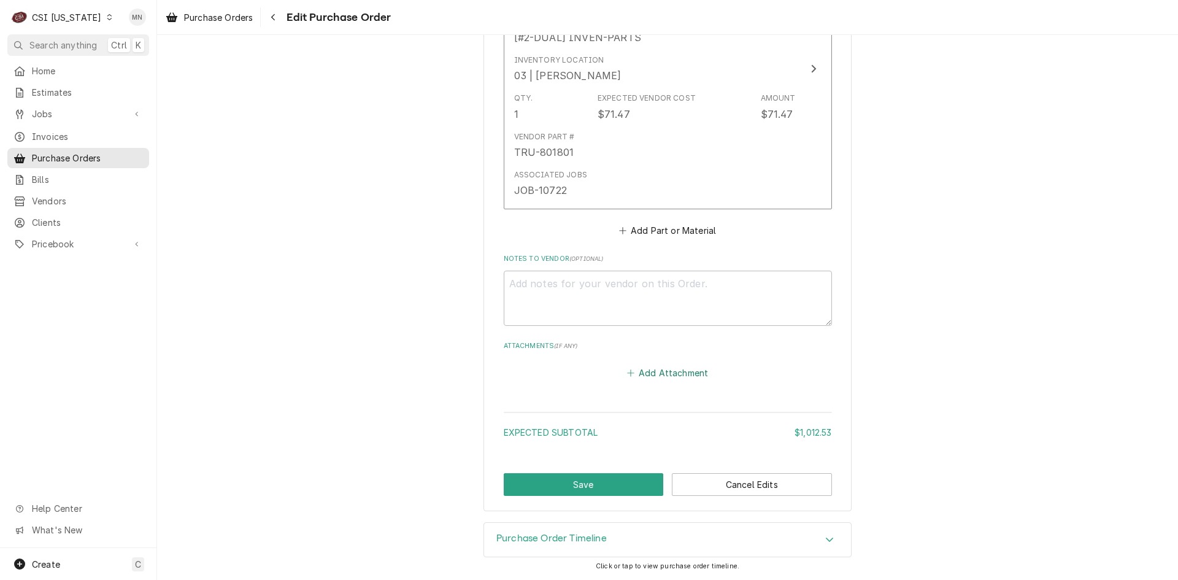
click at [655, 371] on button "Add Attachment" at bounding box center [668, 372] width 86 height 17
type textarea "x"
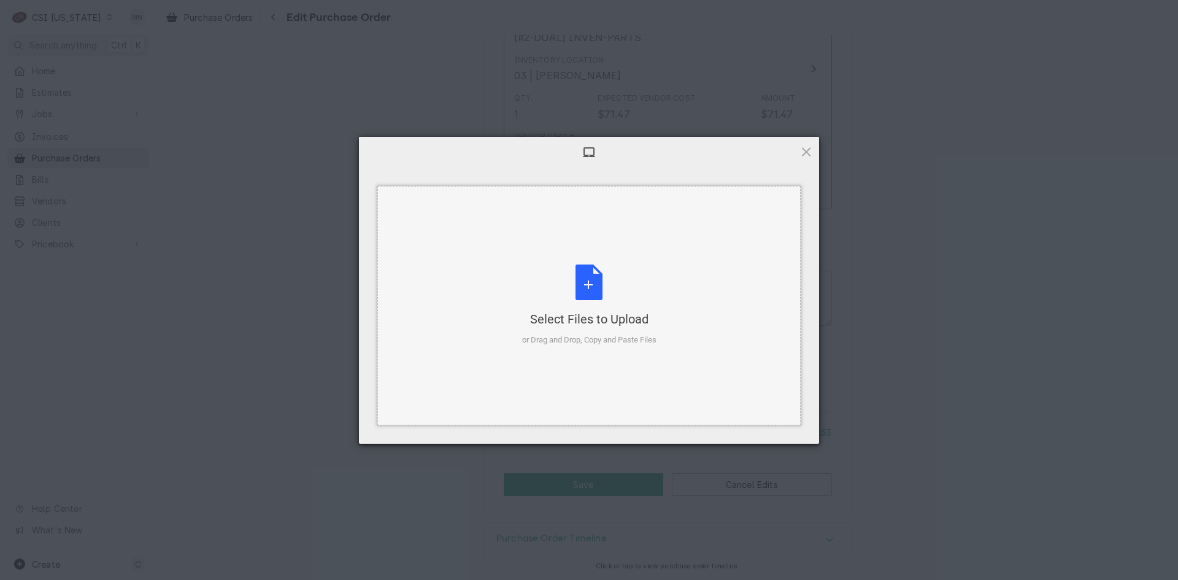
click at [578, 314] on div "Select Files to Upload" at bounding box center [589, 318] width 134 height 17
click at [599, 279] on div "Select Files to Upload or Drag and Drop, Copy and Paste Files" at bounding box center [589, 305] width 134 height 82
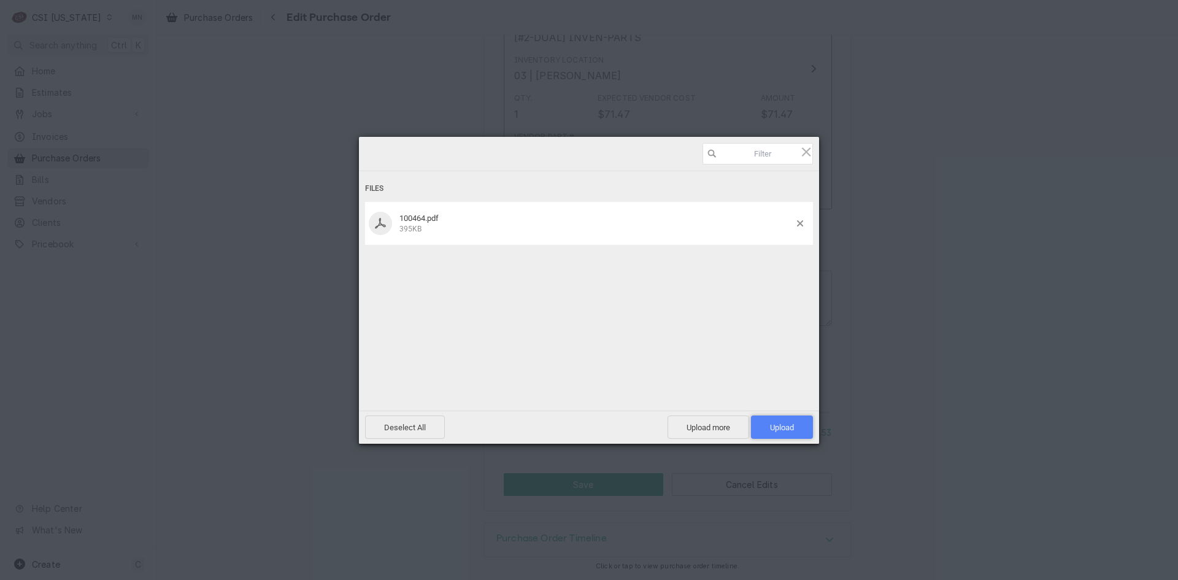
click at [774, 427] on span "Upload 1" at bounding box center [782, 427] width 24 height 9
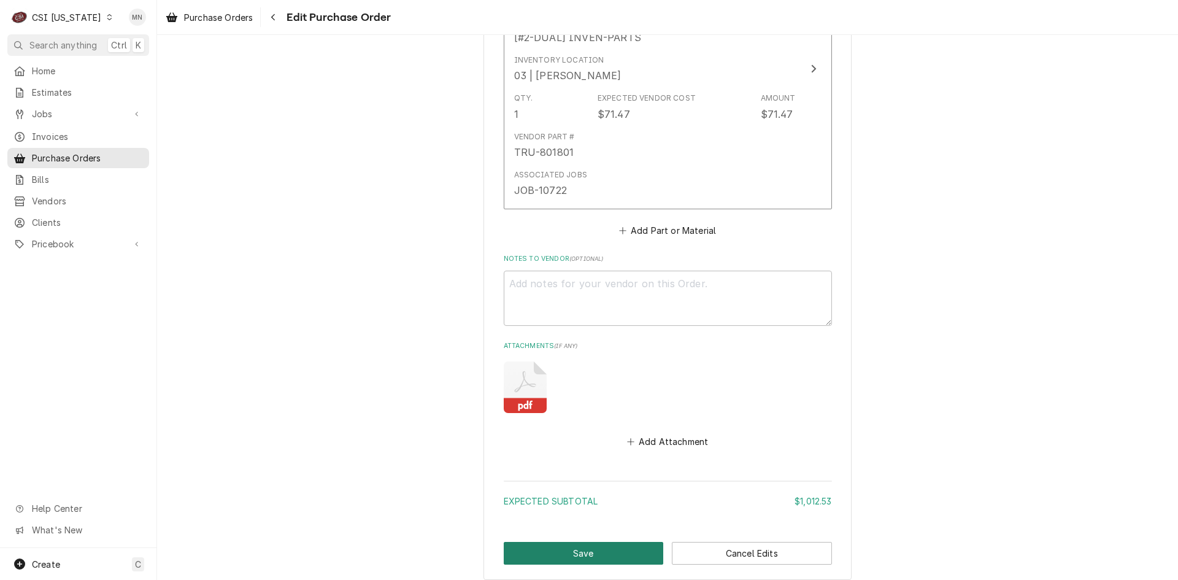
click at [571, 550] on button "Save" at bounding box center [584, 553] width 160 height 23
type textarea "x"
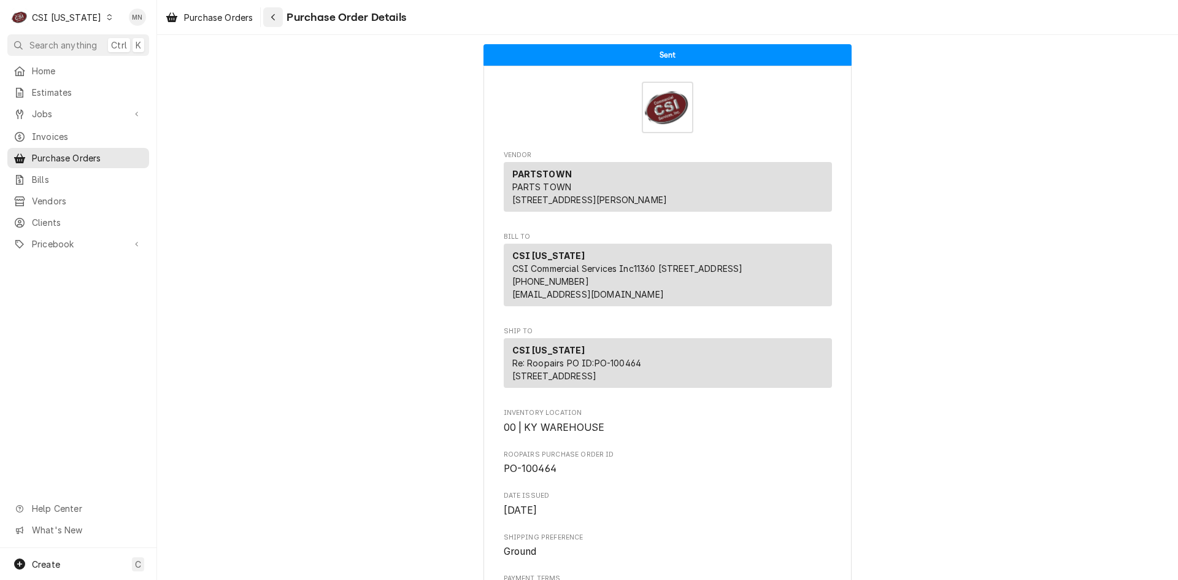
click at [283, 23] on button "Navigate back" at bounding box center [273, 17] width 20 height 20
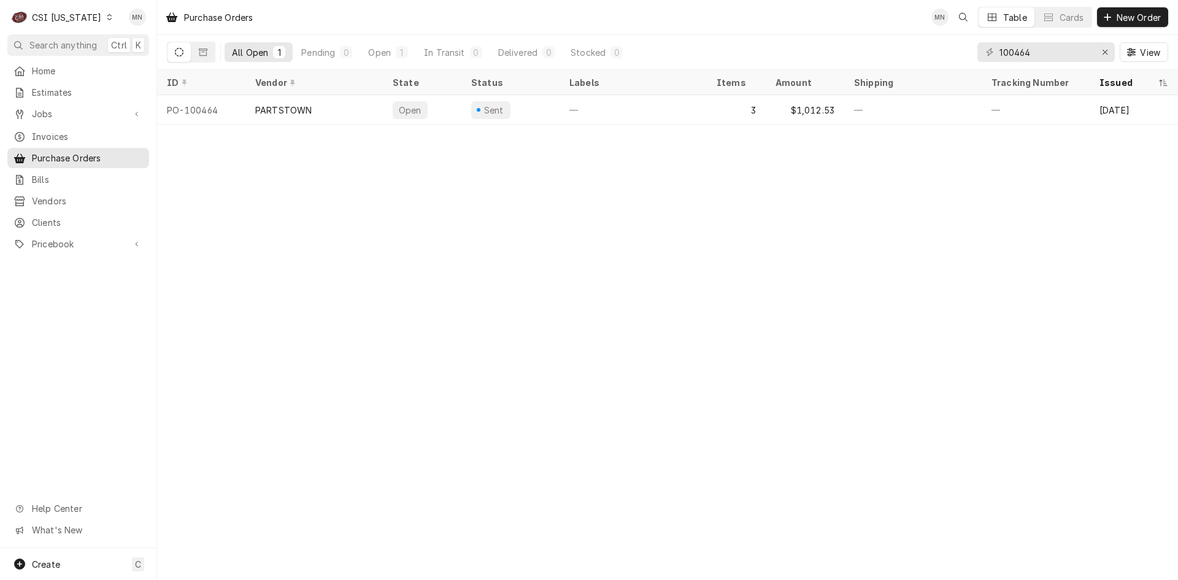
click at [68, 20] on div "CSI [US_STATE]" at bounding box center [66, 17] width 69 height 13
click at [131, 57] on div "CSI St. Louis" at bounding box center [191, 67] width 174 height 20
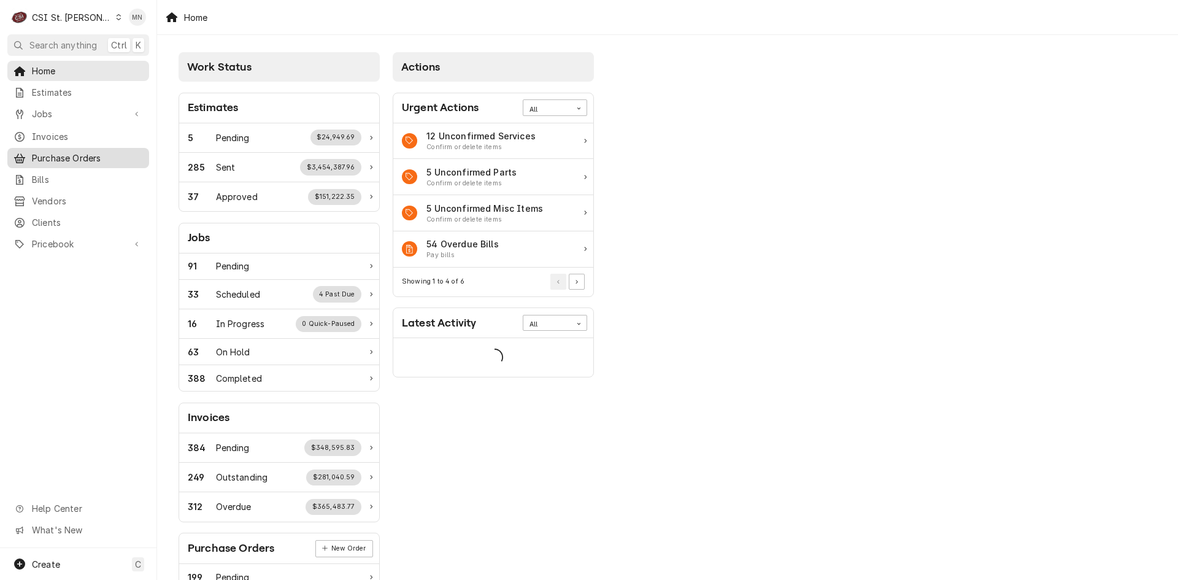
click at [53, 152] on span "Purchase Orders" at bounding box center [87, 158] width 111 height 13
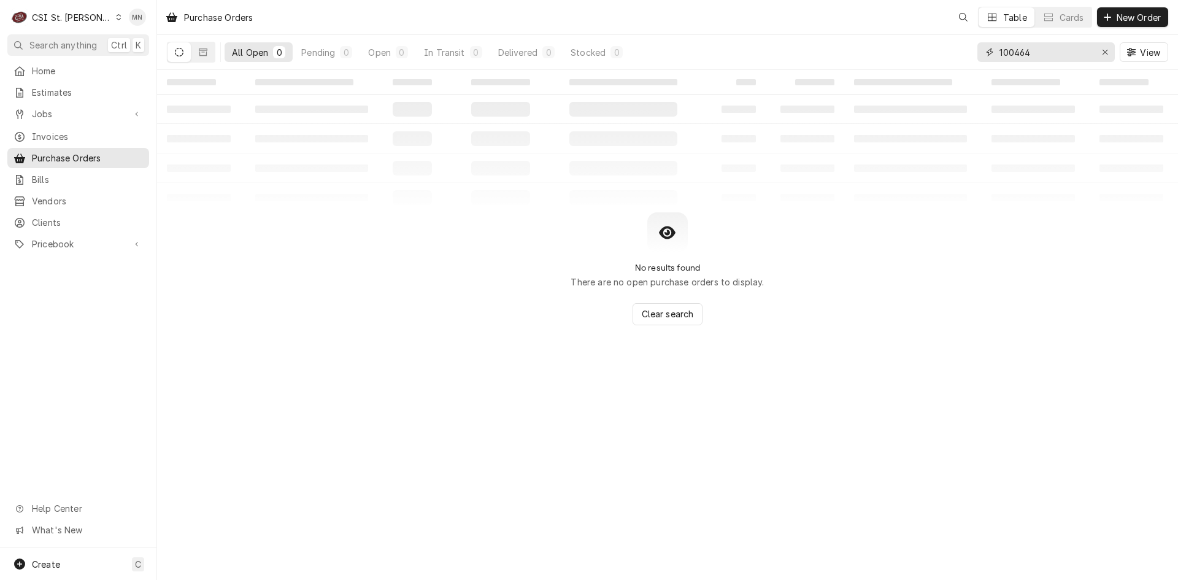
drag, startPoint x: 917, startPoint y: 53, endPoint x: 789, endPoint y: 53, distance: 127.6
click at [803, 53] on div "All Open 0 Pending 0 Open 0 In Transit 0 Delivered 0 Stocked 0 100464 View" at bounding box center [667, 52] width 1001 height 34
type input "401446"
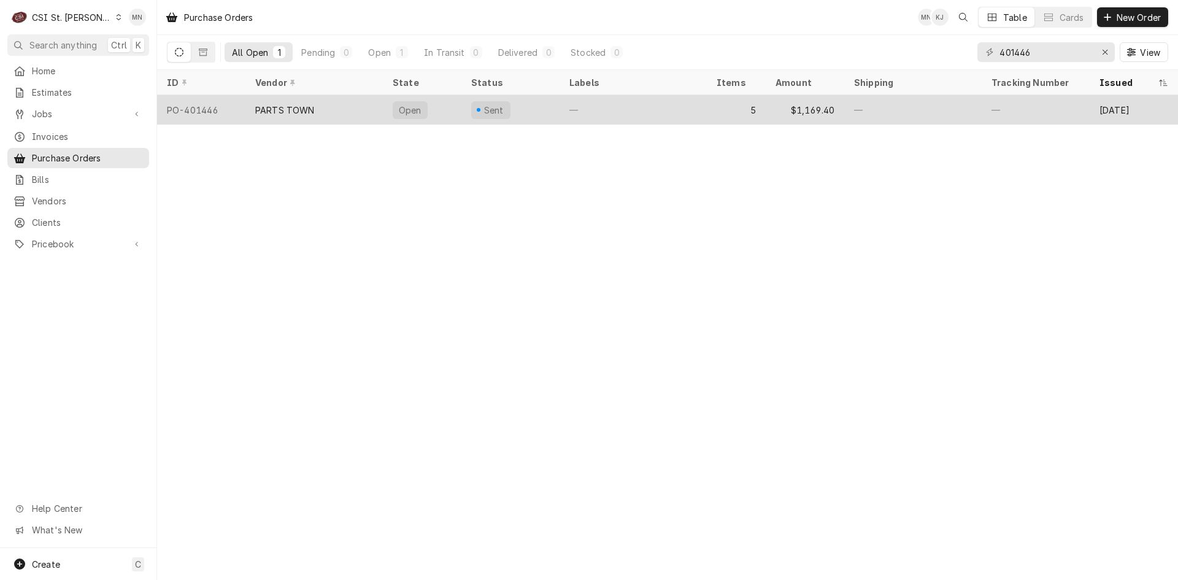
click at [284, 116] on div "PARTS TOWN" at bounding box center [313, 109] width 137 height 29
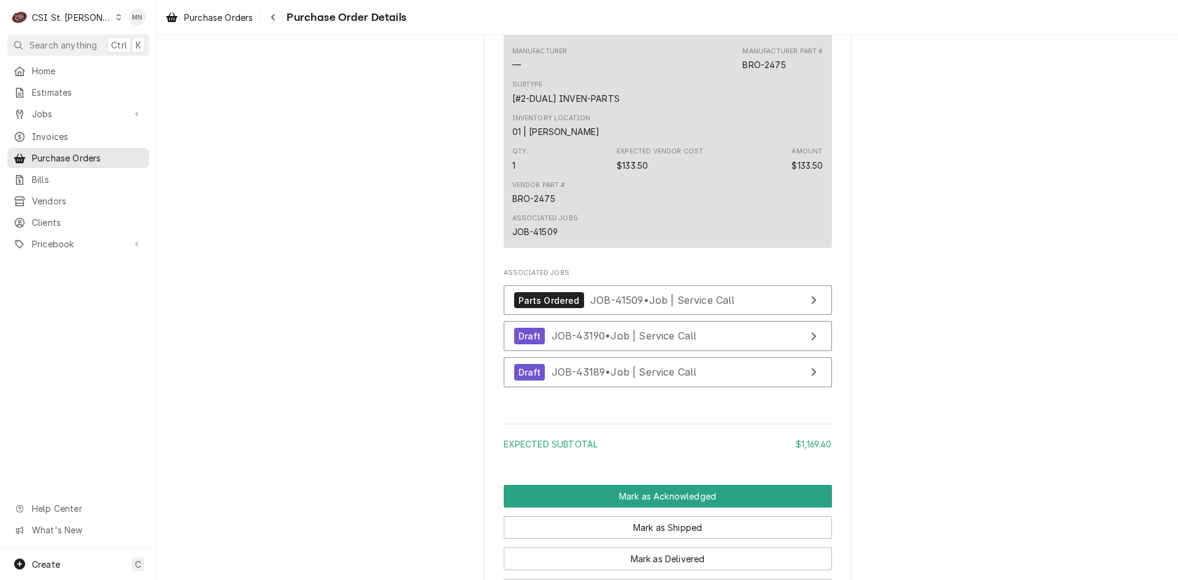
scroll to position [1963, 0]
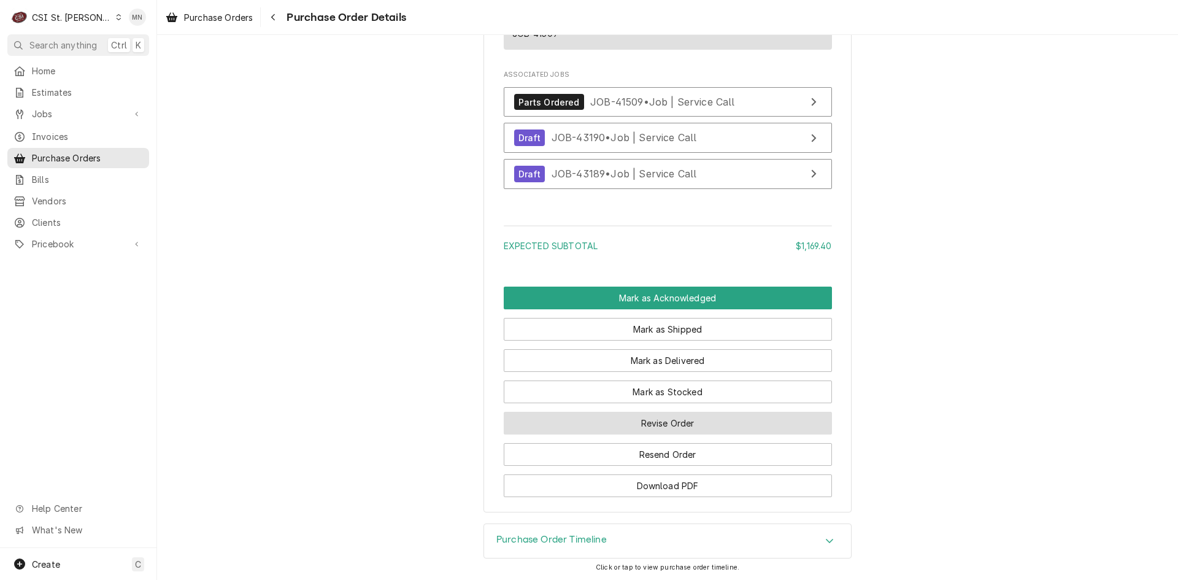
click at [680, 434] on button "Revise Order" at bounding box center [668, 423] width 328 height 23
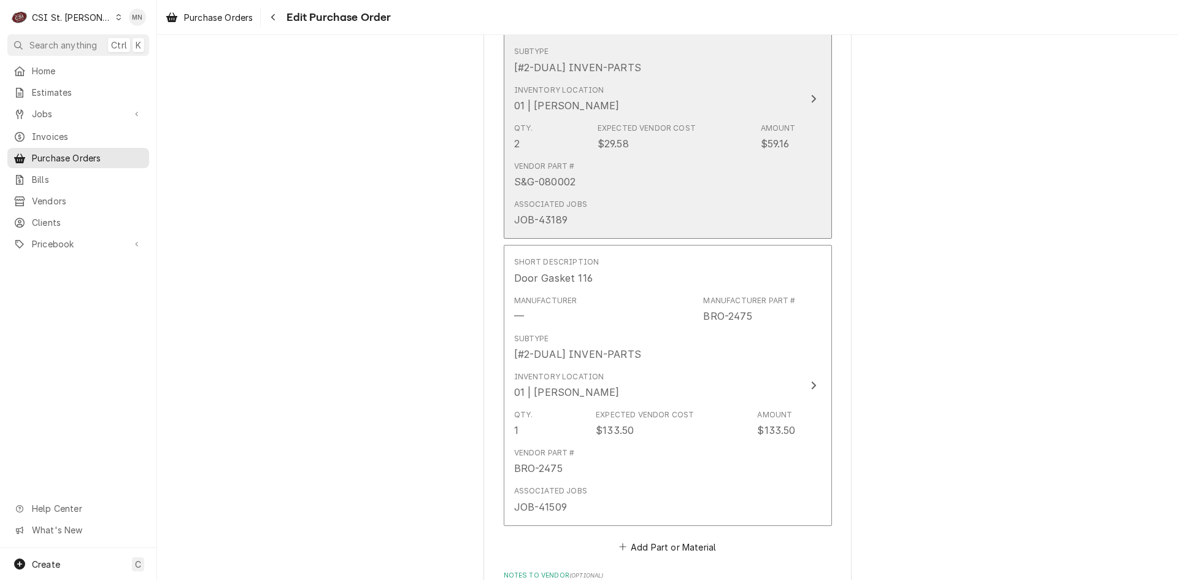
scroll to position [1836, 0]
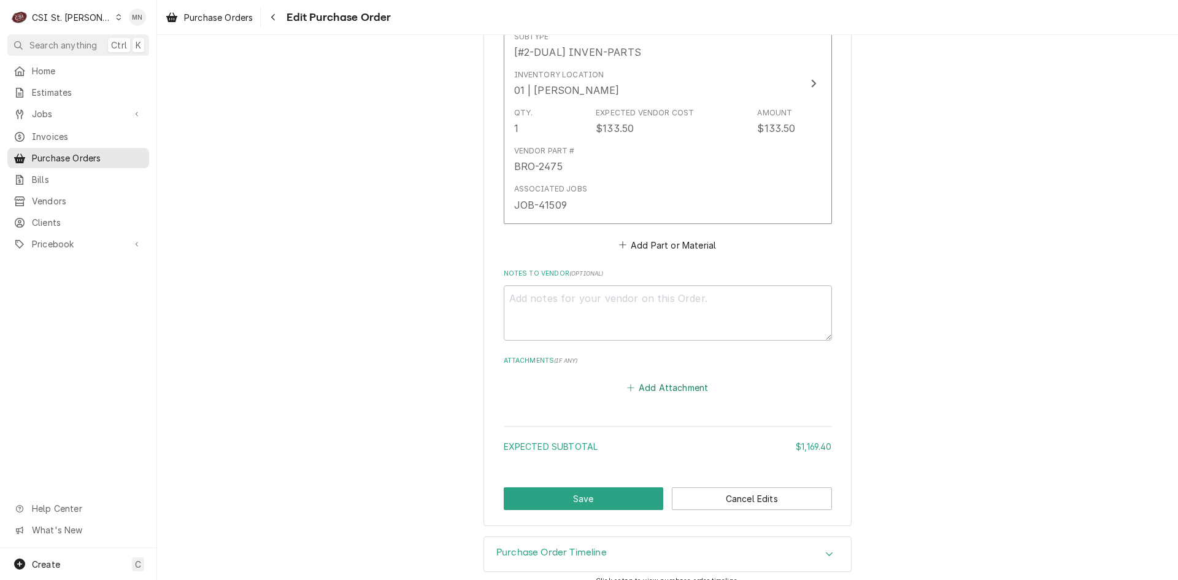
click at [668, 379] on button "Add Attachment" at bounding box center [668, 387] width 86 height 17
type textarea "x"
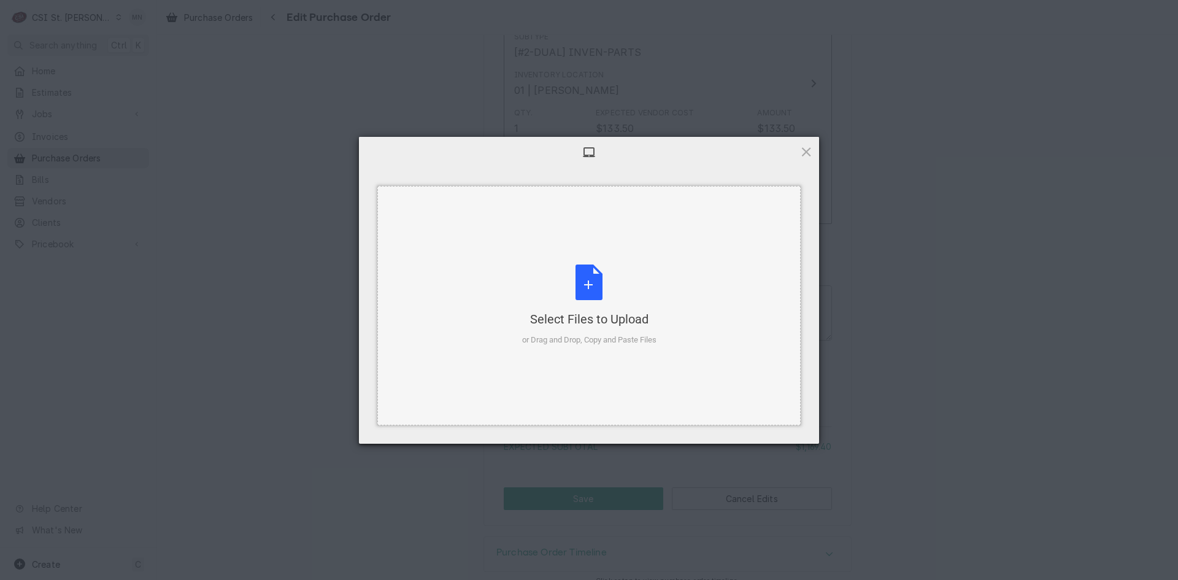
click at [579, 298] on div "Select Files to Upload or Drag and Drop, Copy and Paste Files" at bounding box center [589, 305] width 134 height 82
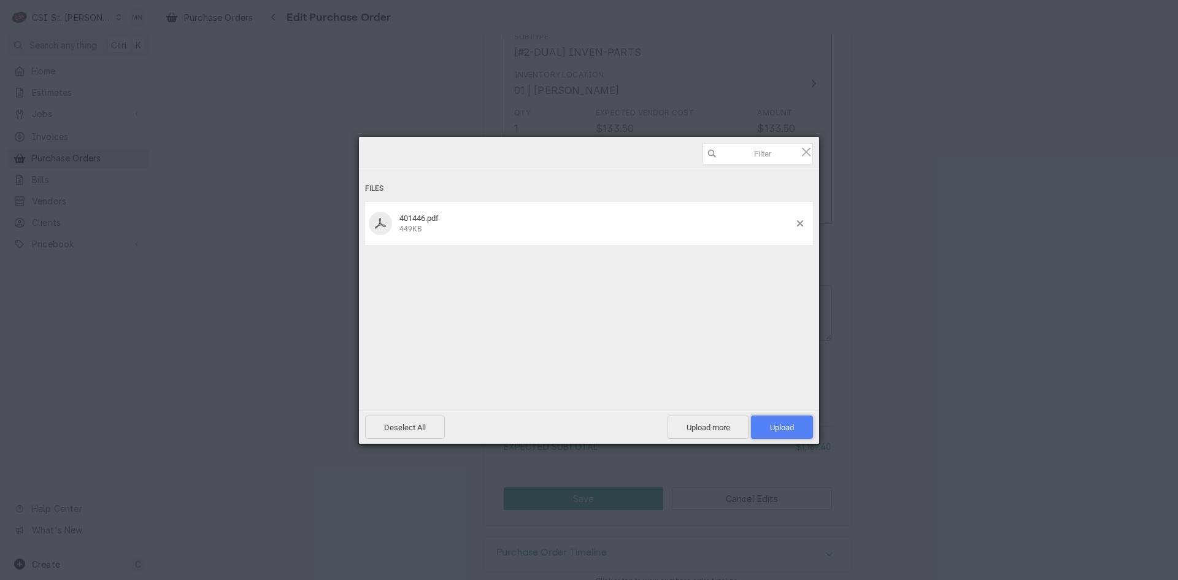
click at [782, 426] on span "Upload 1" at bounding box center [782, 427] width 24 height 9
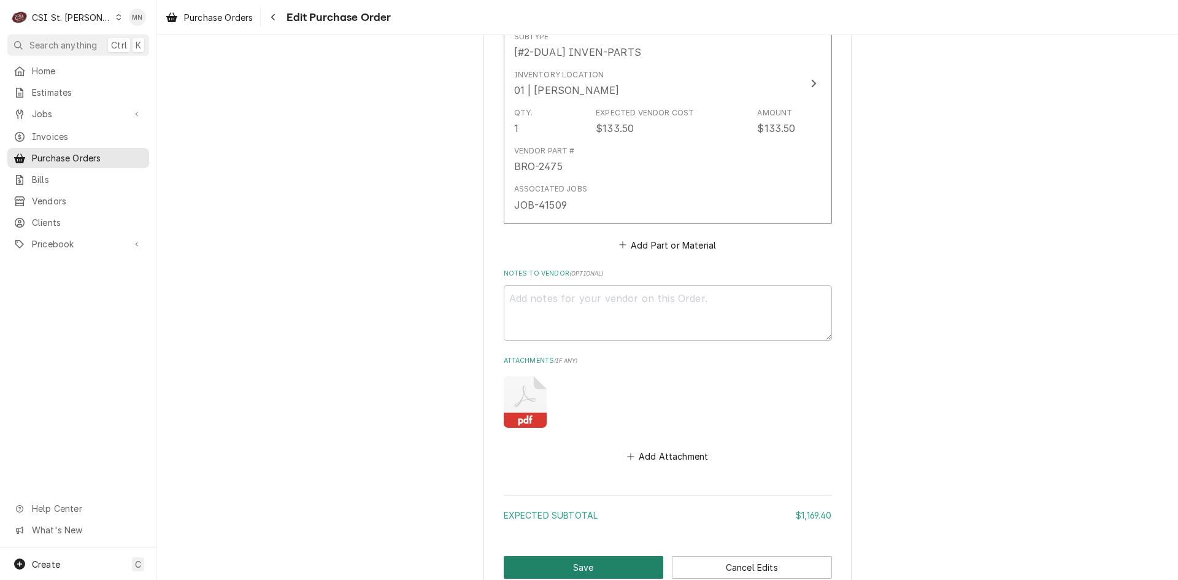
click at [582, 556] on button "Save" at bounding box center [584, 567] width 160 height 23
type textarea "x"
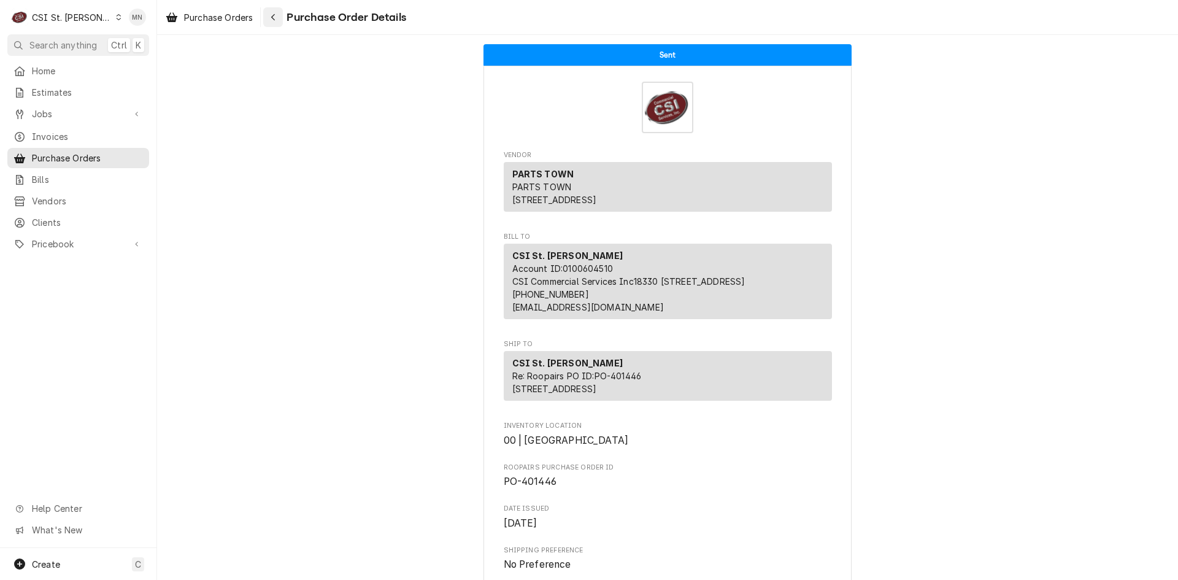
click at [279, 17] on div "Navigate back" at bounding box center [273, 17] width 12 height 12
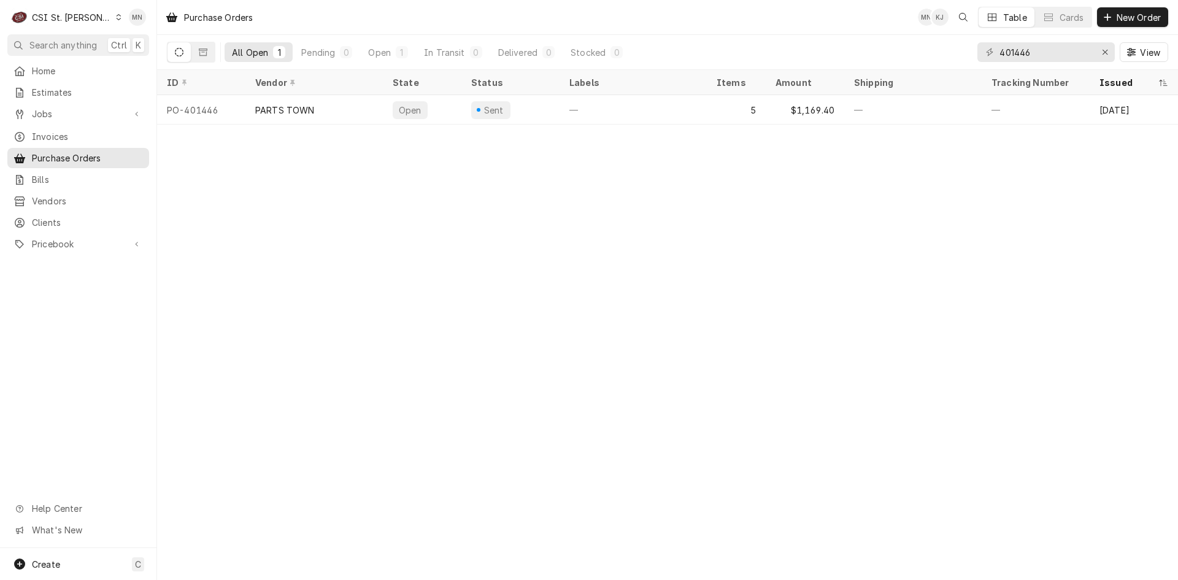
click at [69, 17] on div "CSI St. Louis" at bounding box center [72, 17] width 80 height 13
click at [125, 21] on div "CSI [US_STATE][GEOGRAPHIC_DATA]" at bounding box center [188, 24] width 162 height 13
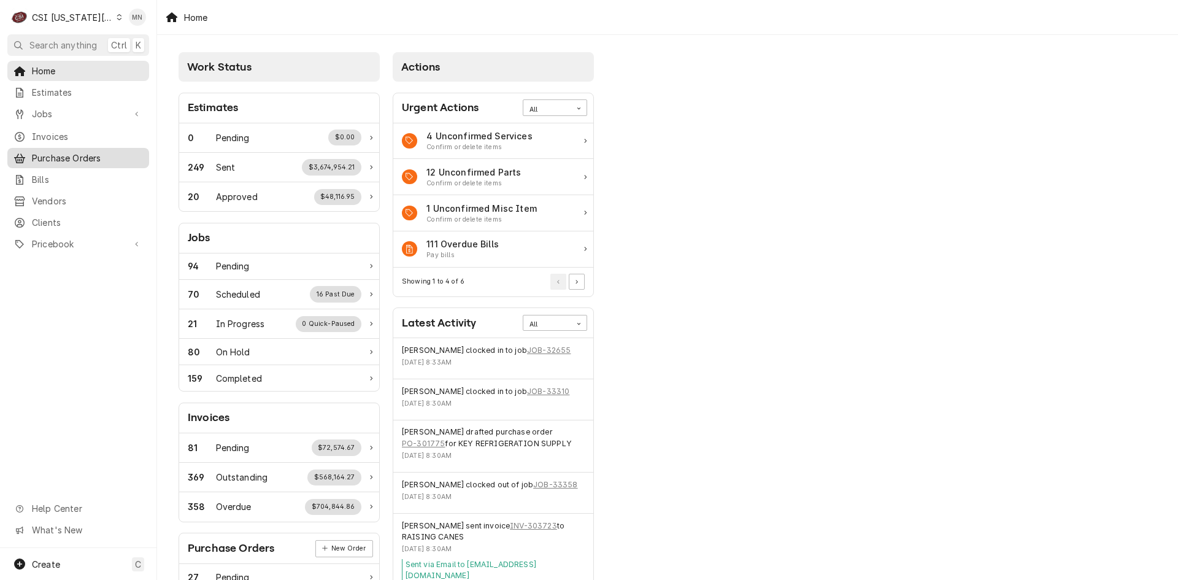
click at [83, 155] on span "Purchase Orders" at bounding box center [87, 158] width 111 height 13
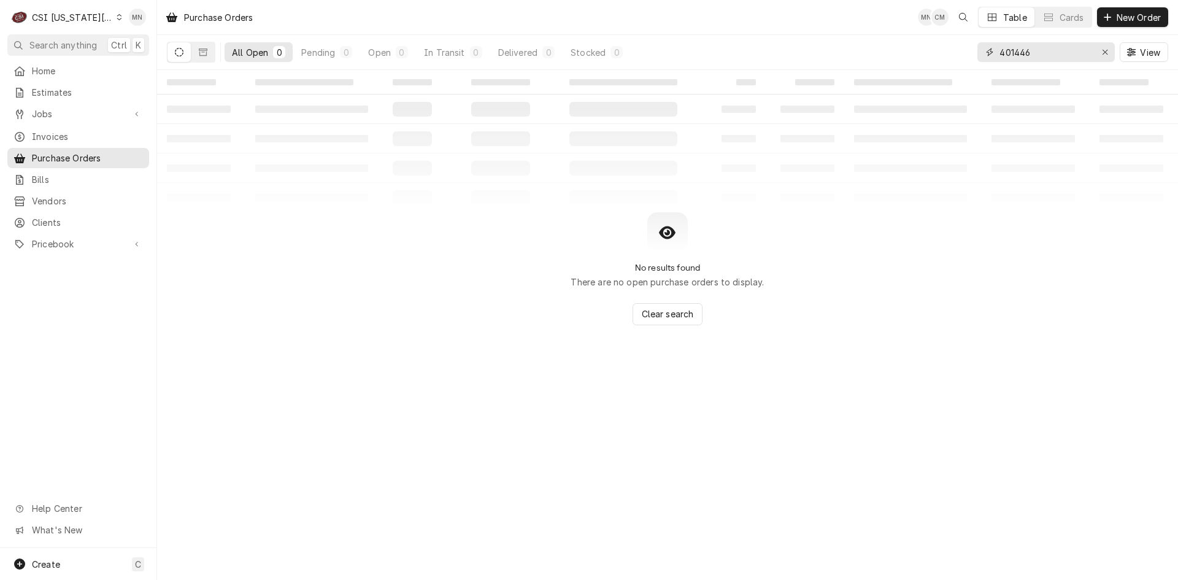
drag, startPoint x: 896, startPoint y: 57, endPoint x: 820, endPoint y: 58, distance: 75.5
click at [831, 57] on div "All Open 0 Pending 0 Open 0 In Transit 0 Delivered 0 Stocked 0 401446 View" at bounding box center [667, 52] width 1001 height 34
type input "301761"
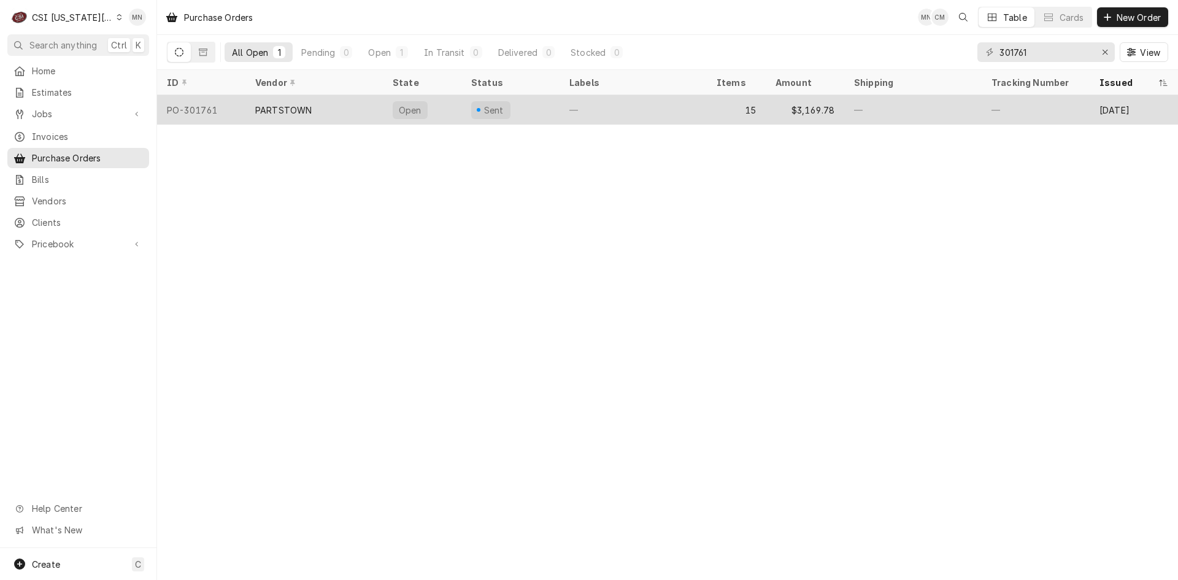
click at [290, 113] on div "PARTSTOWN" at bounding box center [283, 110] width 56 height 13
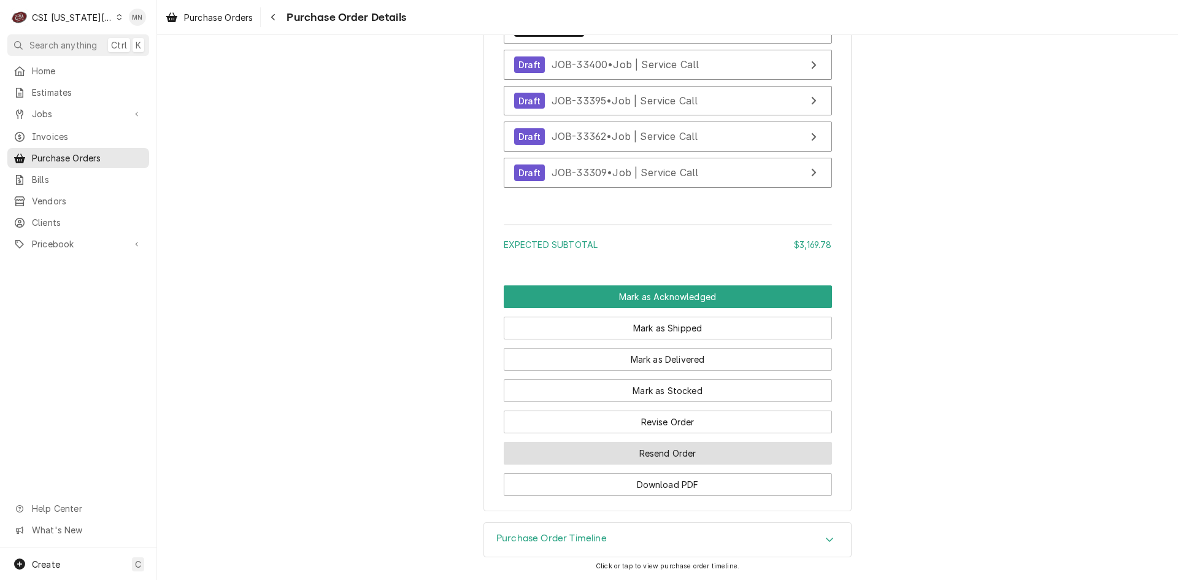
scroll to position [4586, 0]
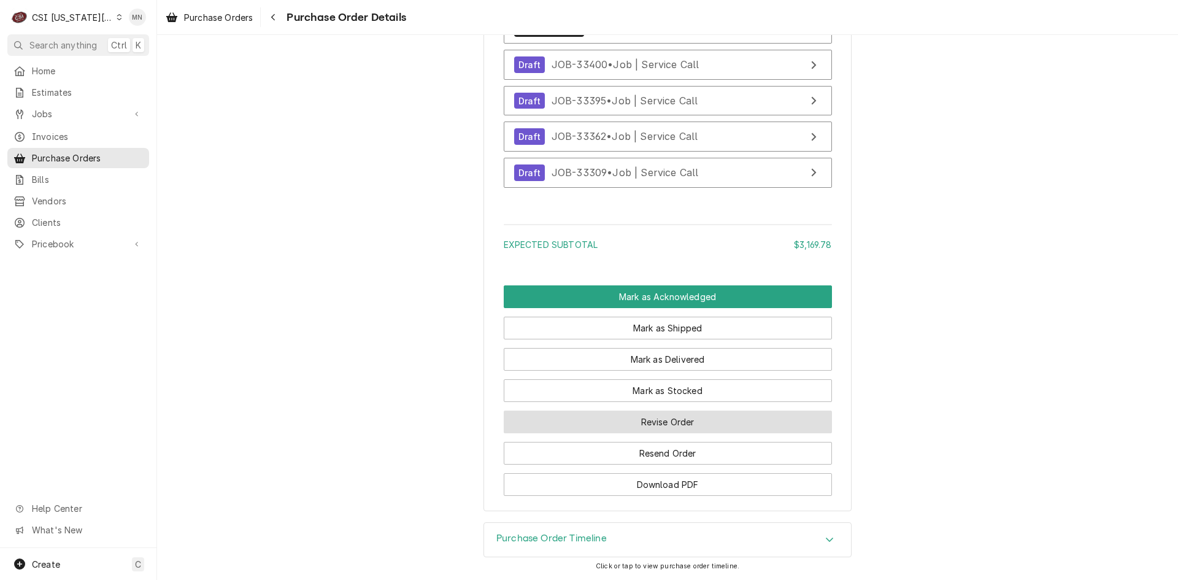
click at [628, 420] on button "Revise Order" at bounding box center [668, 421] width 328 height 23
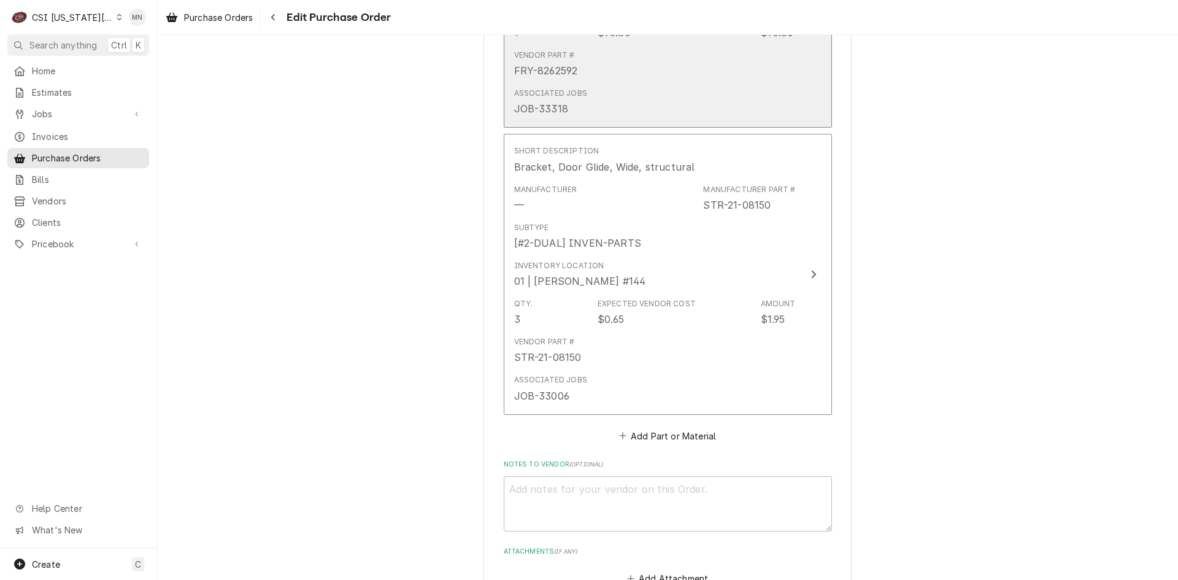
scroll to position [4608, 0]
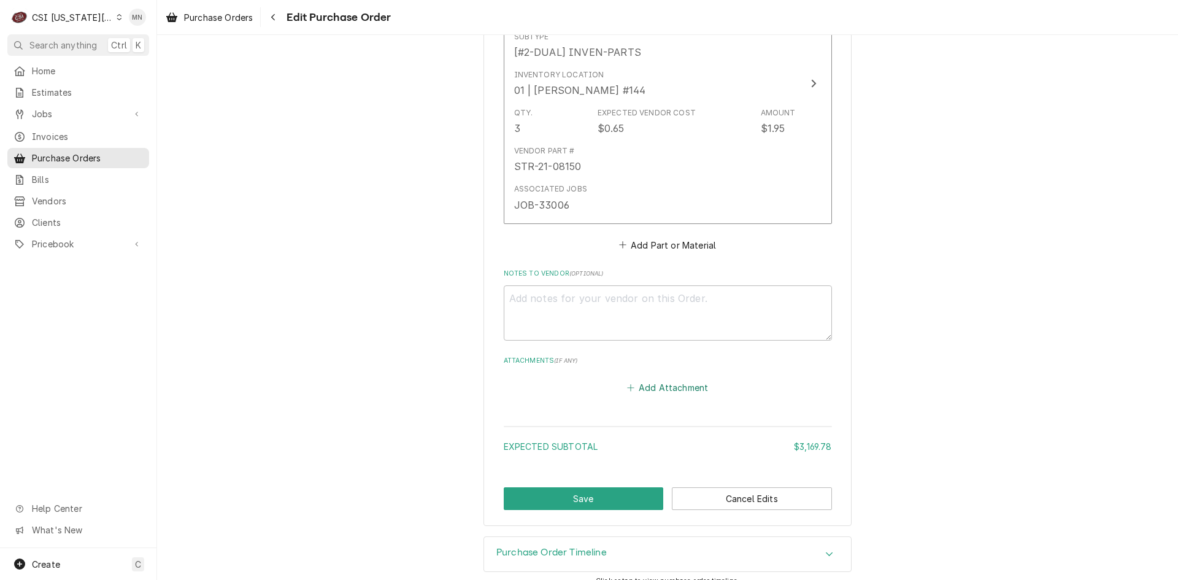
click at [661, 379] on button "Add Attachment" at bounding box center [668, 387] width 86 height 17
type textarea "x"
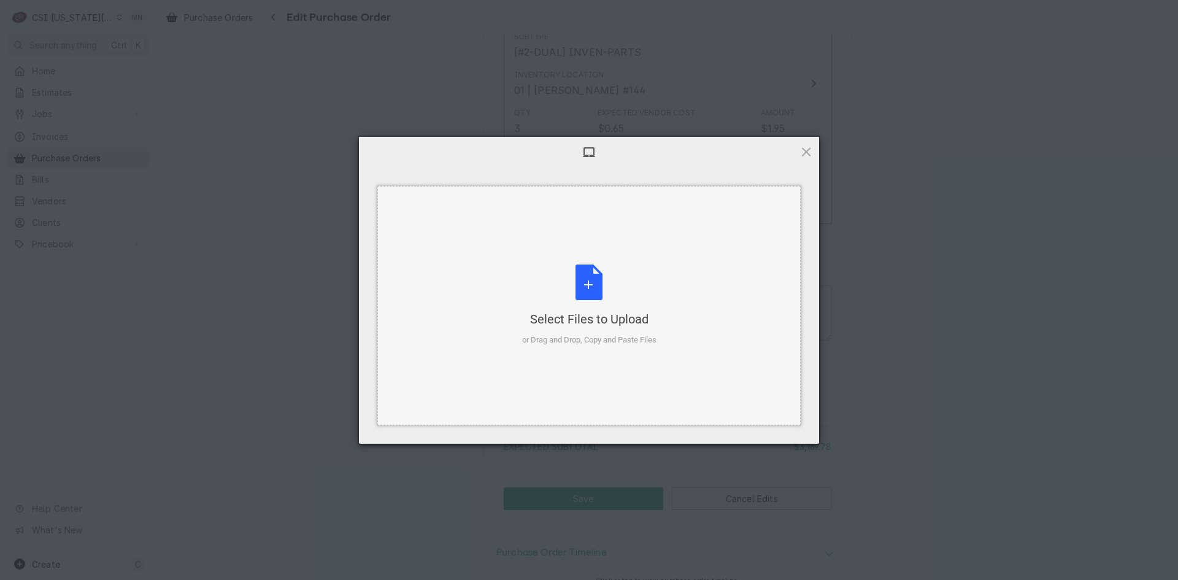
click at [584, 307] on div "Select Files to Upload or Drag and Drop, Copy and Paste Files" at bounding box center [589, 305] width 134 height 82
click at [584, 277] on div "Select Files to Upload or Drag and Drop, Copy and Paste Files" at bounding box center [589, 305] width 134 height 82
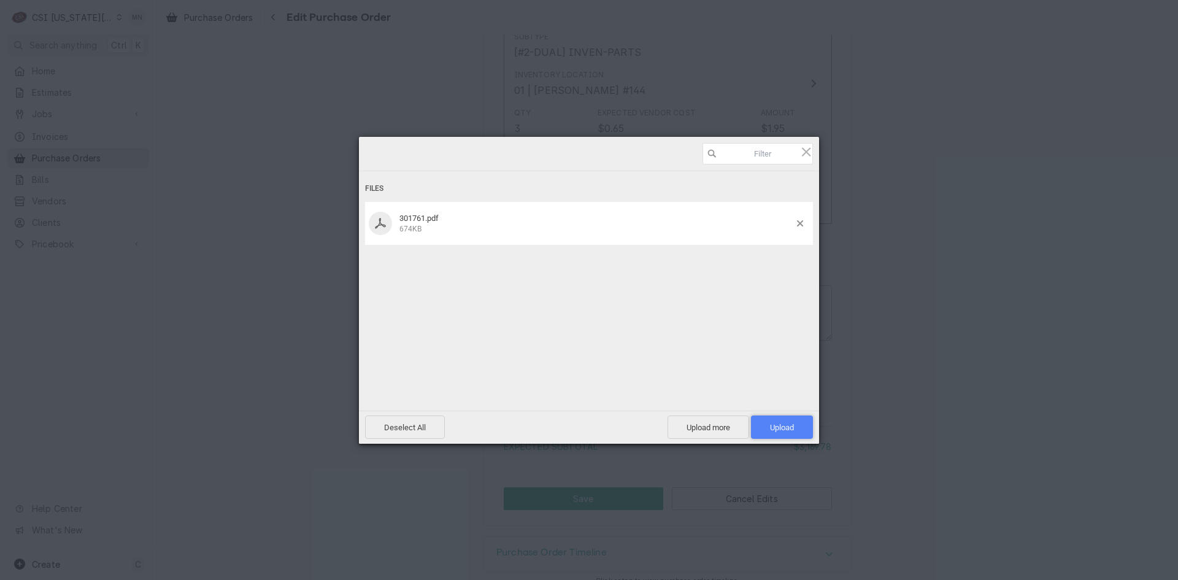
click at [793, 429] on span "Upload 1" at bounding box center [782, 427] width 24 height 9
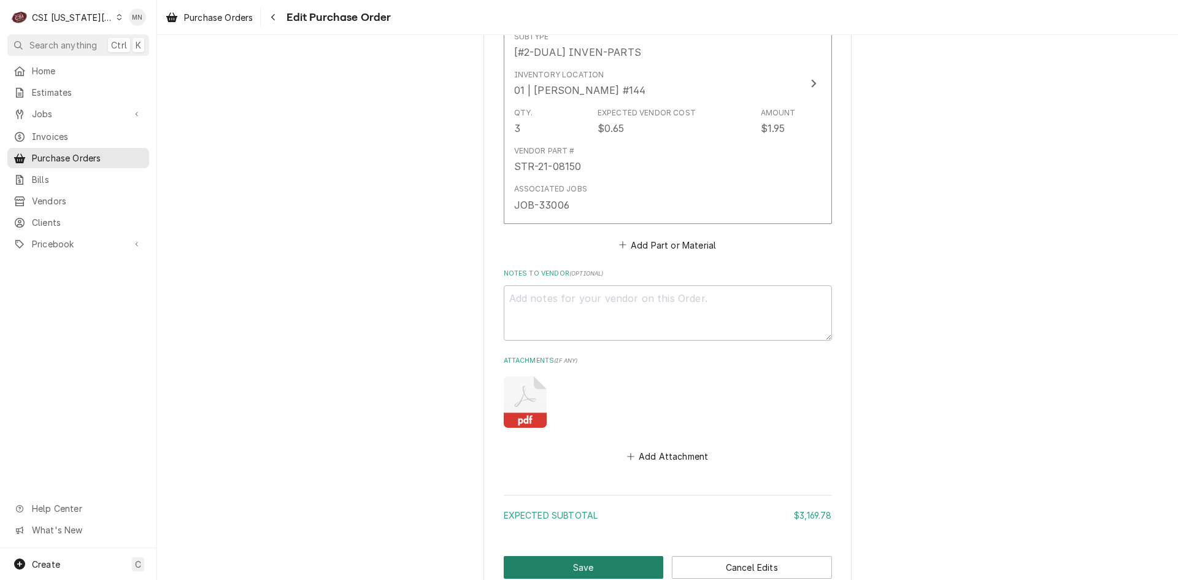
click at [599, 556] on button "Save" at bounding box center [584, 567] width 160 height 23
type textarea "x"
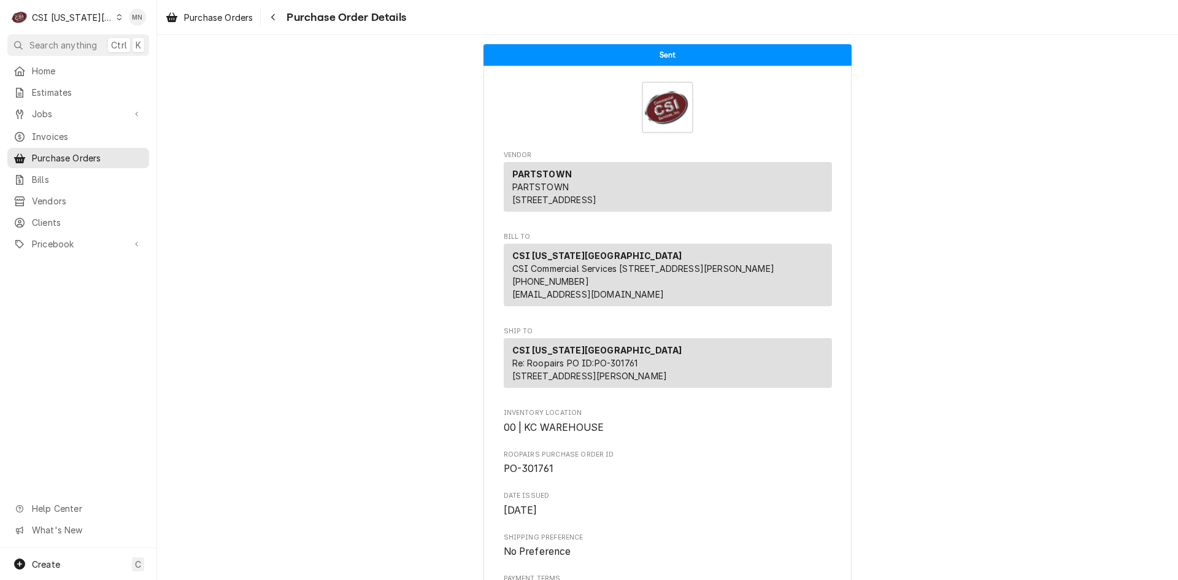
click at [285, 20] on span "Purchase Order Details" at bounding box center [344, 17] width 123 height 17
click at [281, 20] on button "Navigate back" at bounding box center [273, 17] width 20 height 20
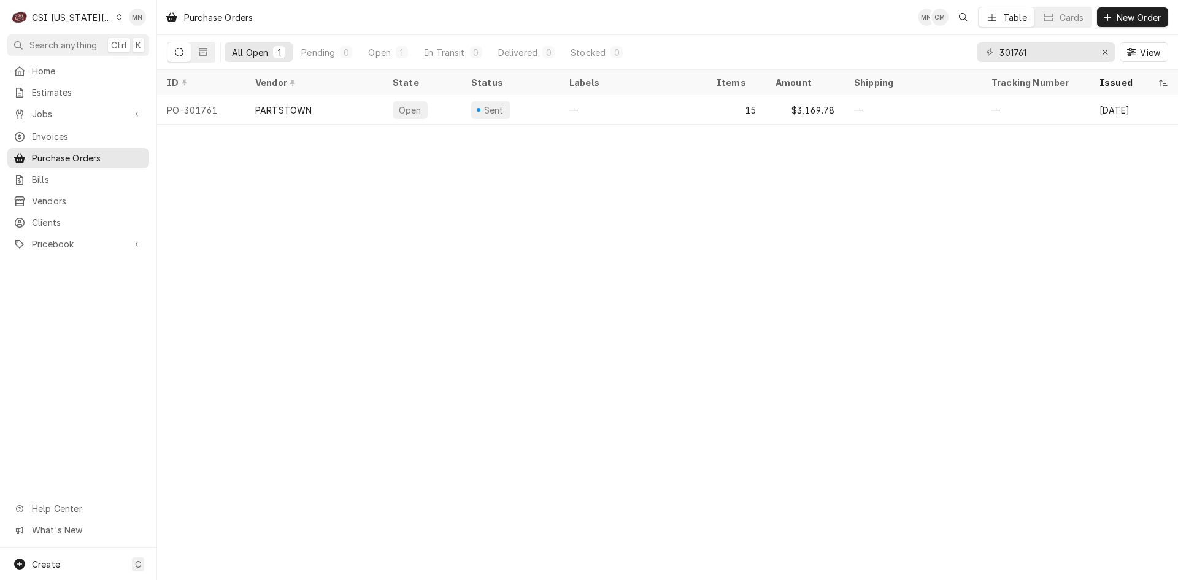
click at [82, 12] on div "CSI [US_STATE][GEOGRAPHIC_DATA]" at bounding box center [72, 17] width 81 height 13
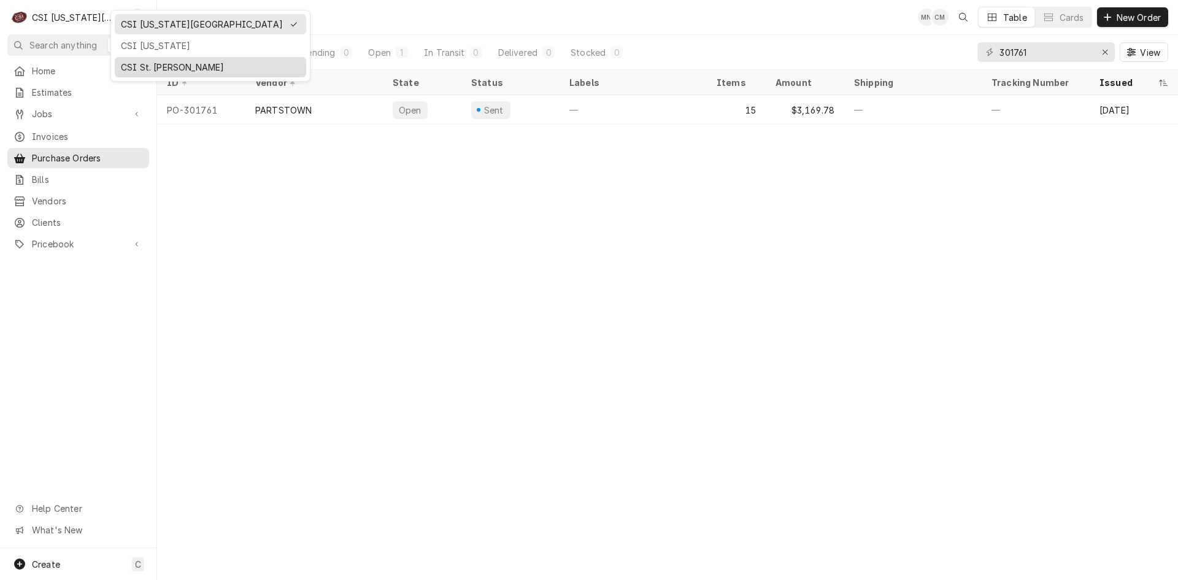
click at [134, 57] on div "CSI St. [PERSON_NAME]" at bounding box center [210, 67] width 191 height 20
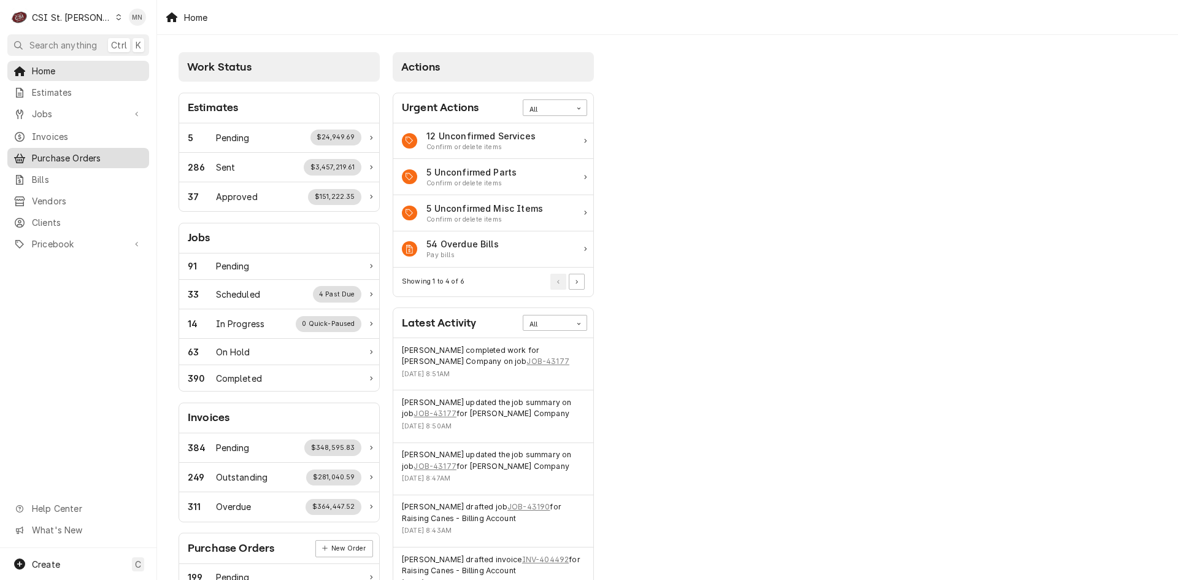
click at [47, 152] on span "Purchase Orders" at bounding box center [87, 158] width 111 height 13
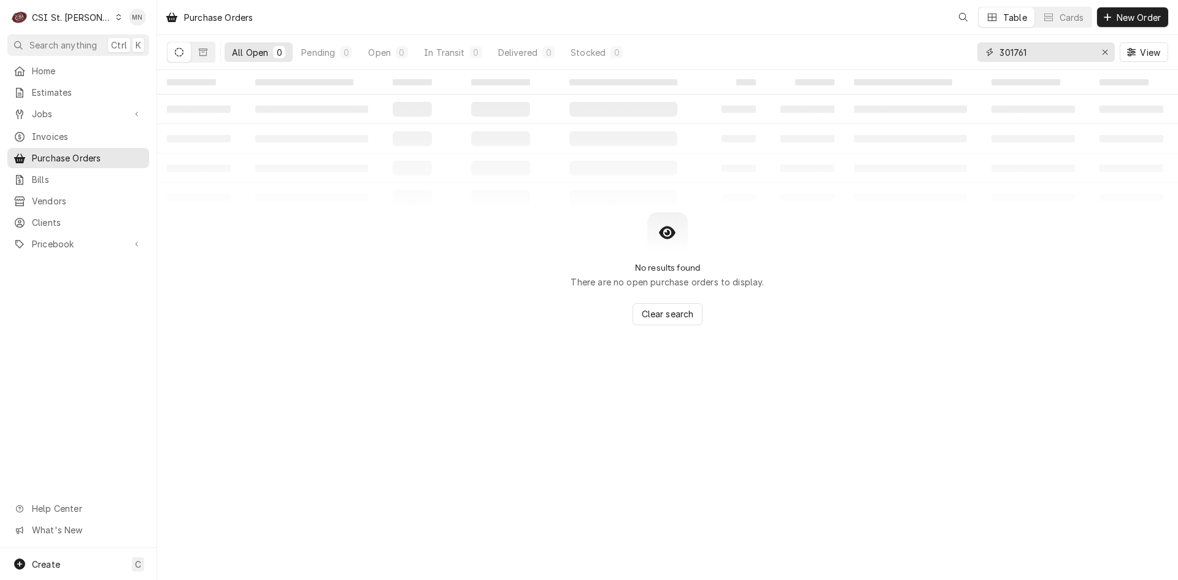
drag, startPoint x: 1005, startPoint y: 54, endPoint x: 761, endPoint y: 61, distance: 243.7
click at [794, 61] on div "All Open 0 Pending 0 Open 0 In Transit 0 Delivered 0 Stocked 0 301761 View" at bounding box center [667, 52] width 1001 height 34
type input "401410"
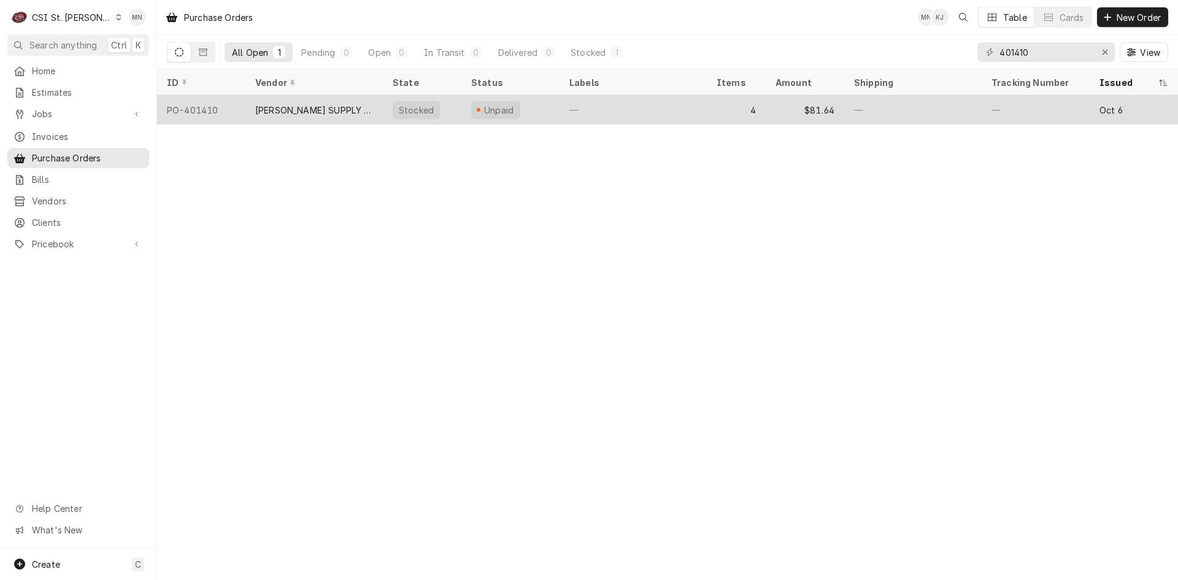
click at [285, 109] on div "[PERSON_NAME] SUPPLY COMPANY" at bounding box center [314, 110] width 118 height 13
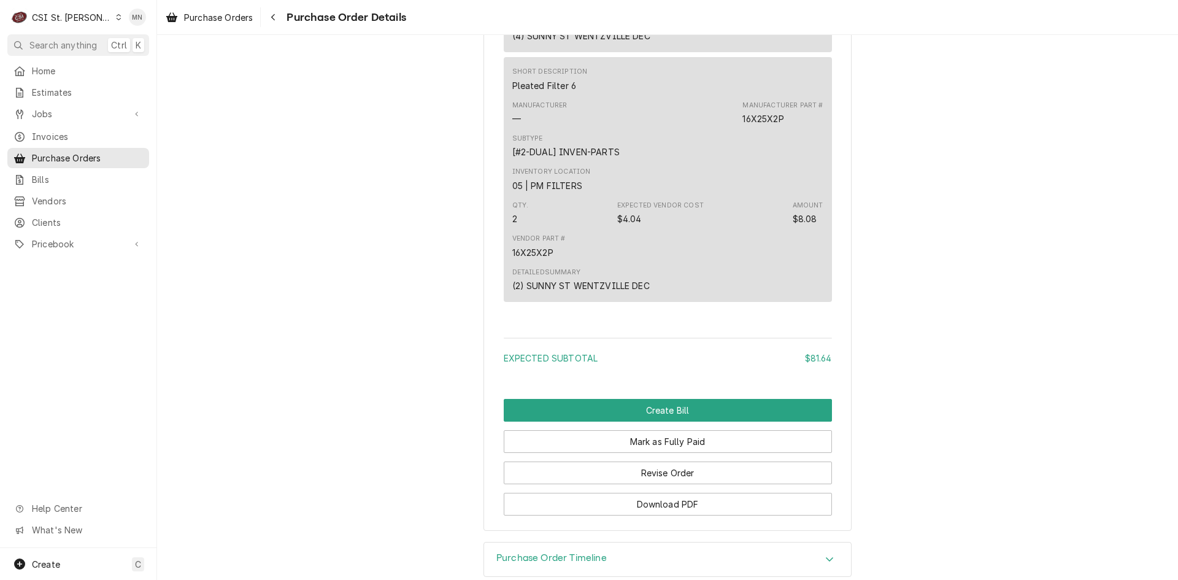
scroll to position [1629, 0]
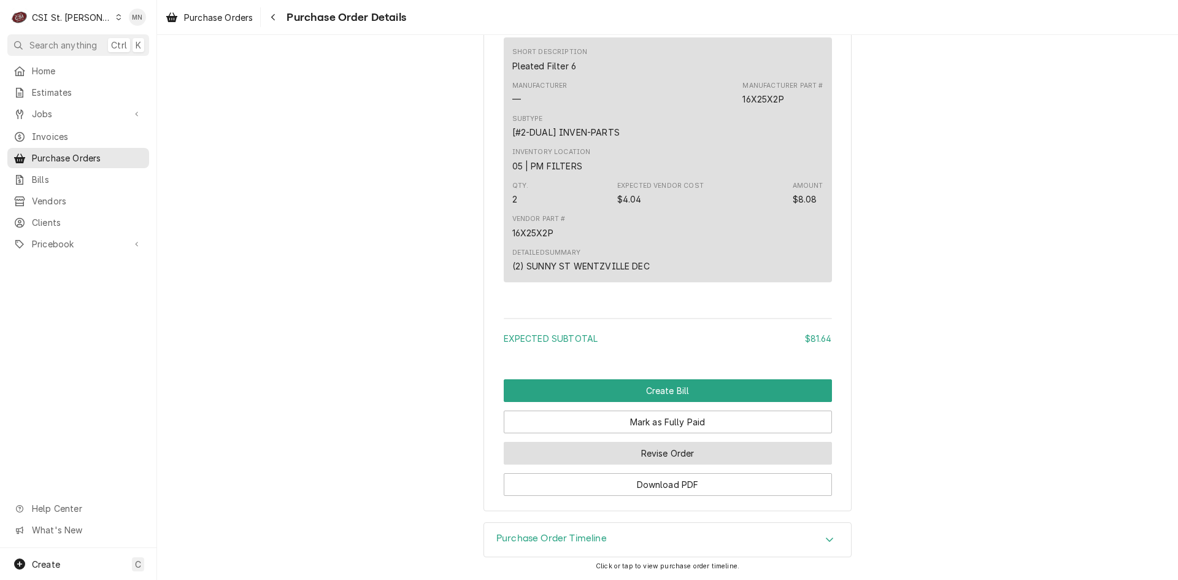
click at [642, 449] on button "Revise Order" at bounding box center [668, 453] width 328 height 23
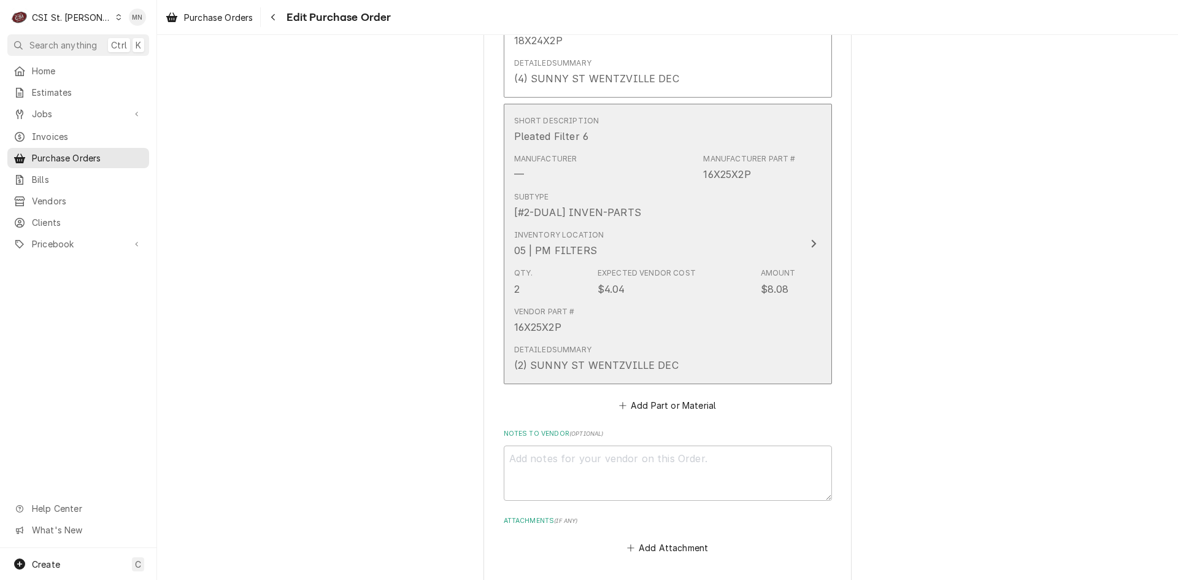
scroll to position [1619, 0]
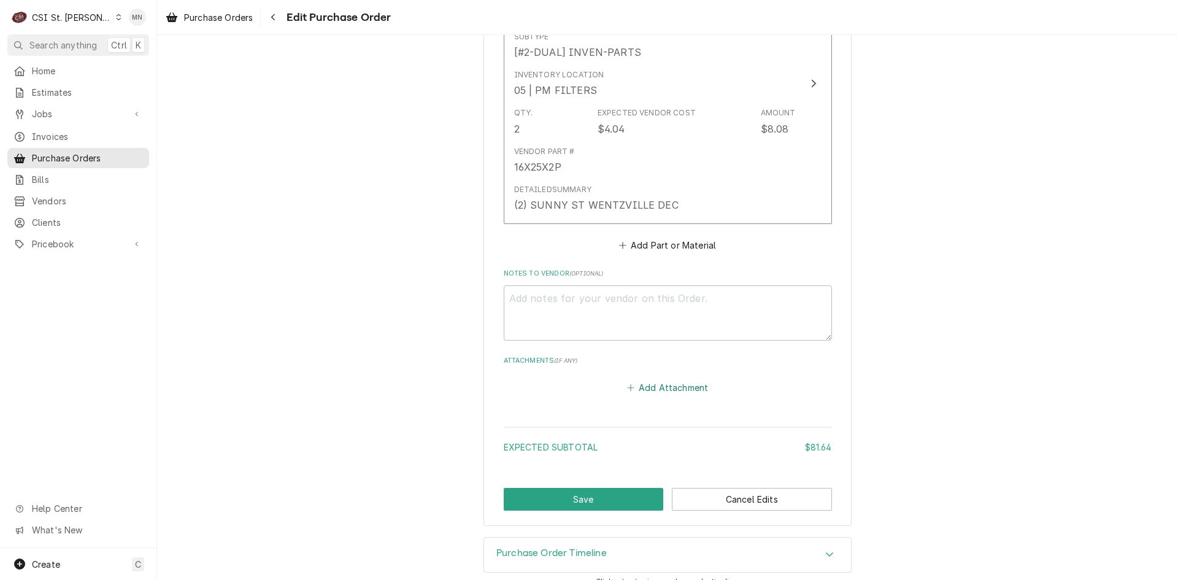
click at [660, 379] on button "Add Attachment" at bounding box center [668, 387] width 86 height 17
type textarea "x"
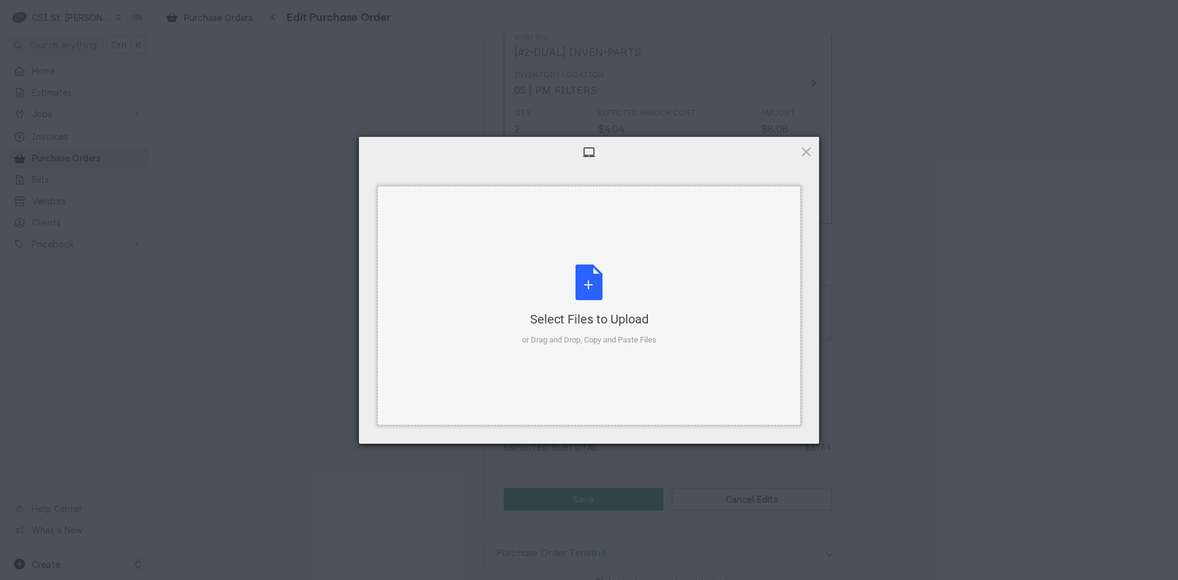
click at [569, 300] on div "Select Files to Upload or Drag and Drop, Copy and Paste Files" at bounding box center [589, 305] width 134 height 82
click at [602, 261] on div "Select Files to Upload or Drag and Drop, Copy and Paste Files" at bounding box center [588, 305] width 423 height 239
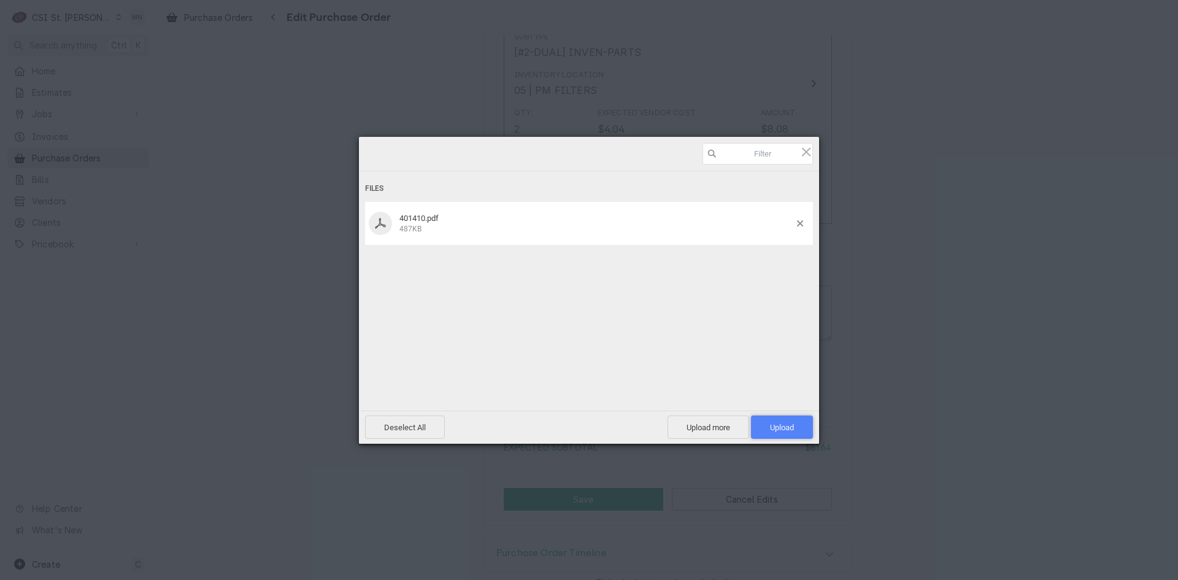
click at [782, 430] on span "Upload 1" at bounding box center [782, 427] width 24 height 9
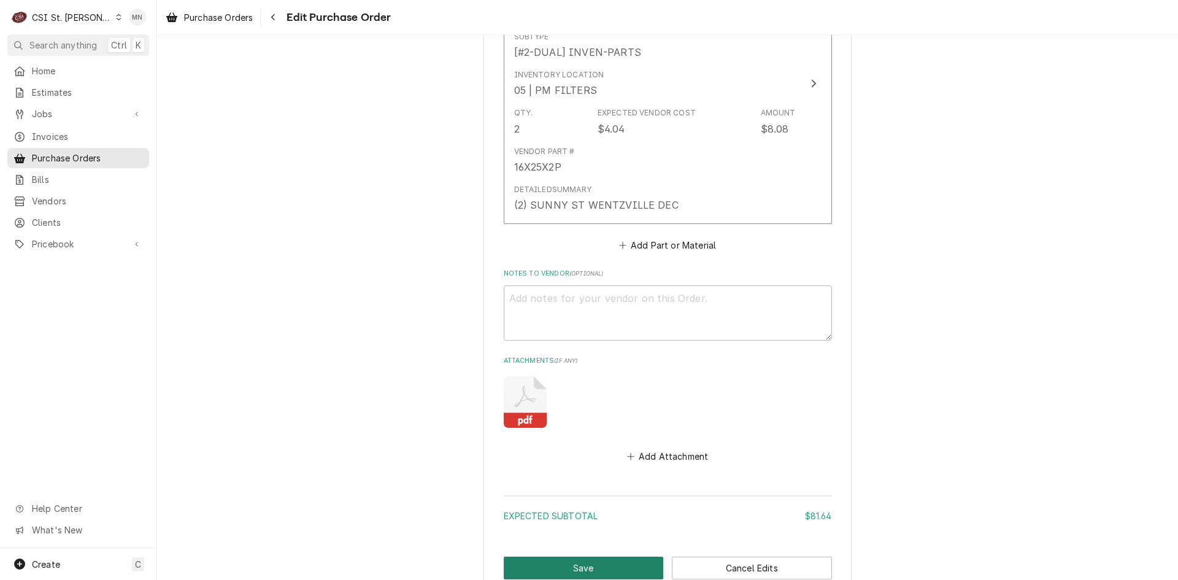
click at [601, 557] on button "Save" at bounding box center [584, 568] width 160 height 23
type textarea "x"
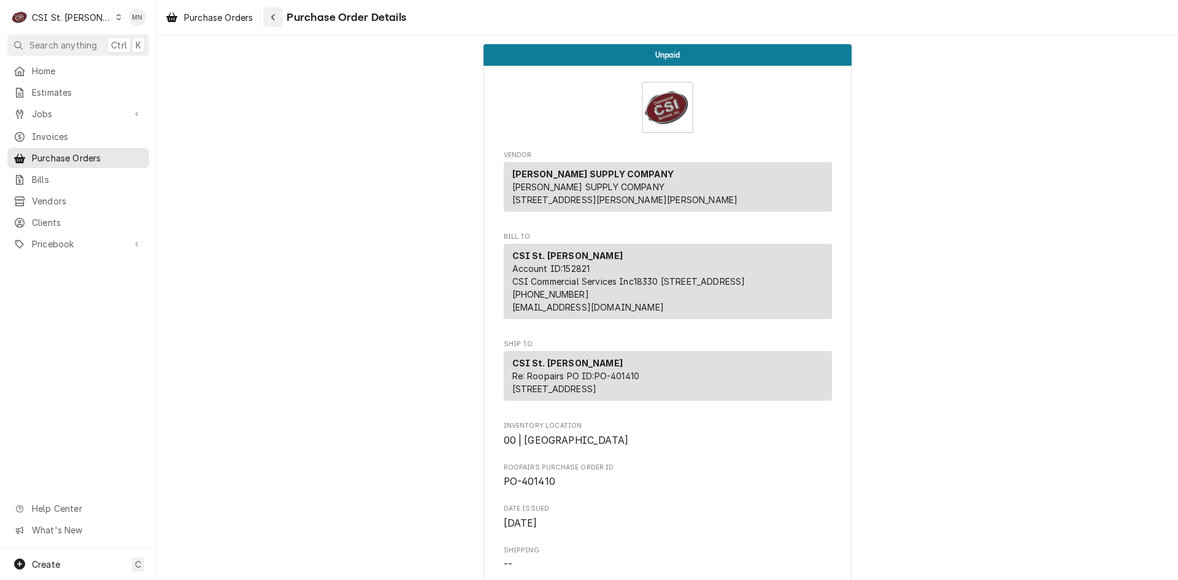
click at [276, 17] on icon "Navigate back" at bounding box center [274, 17] width 6 height 9
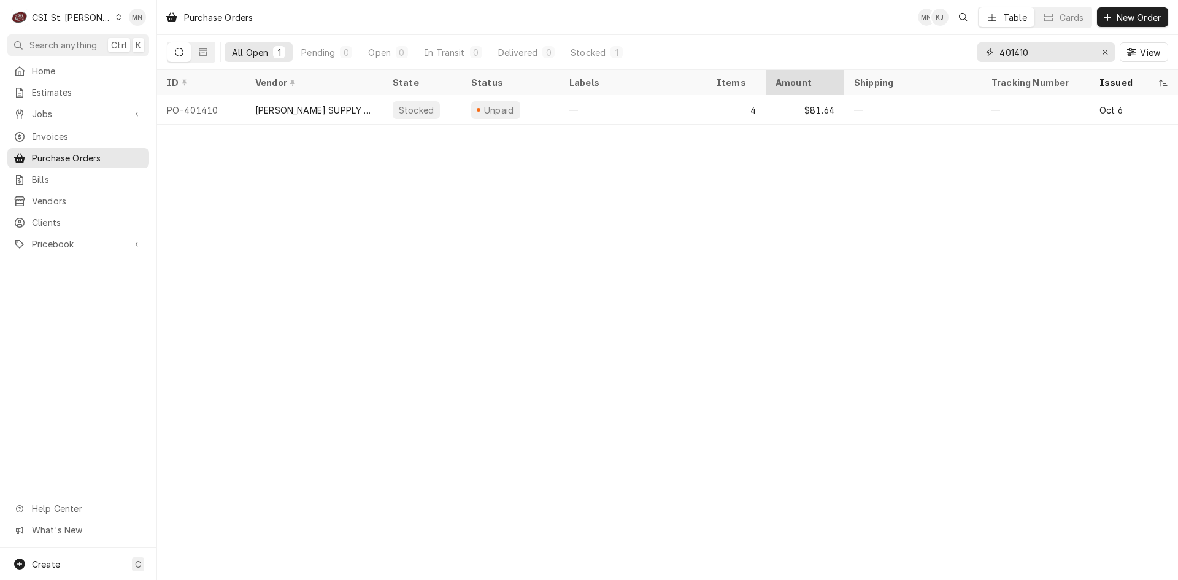
drag, startPoint x: 1052, startPoint y: 50, endPoint x: 828, endPoint y: 74, distance: 225.8
click at [905, 67] on div "All Open 1 Pending 0 Open 0 In Transit 0 Delivered 0 Stocked 1 401410 View" at bounding box center [667, 52] width 1001 height 34
type input "401426"
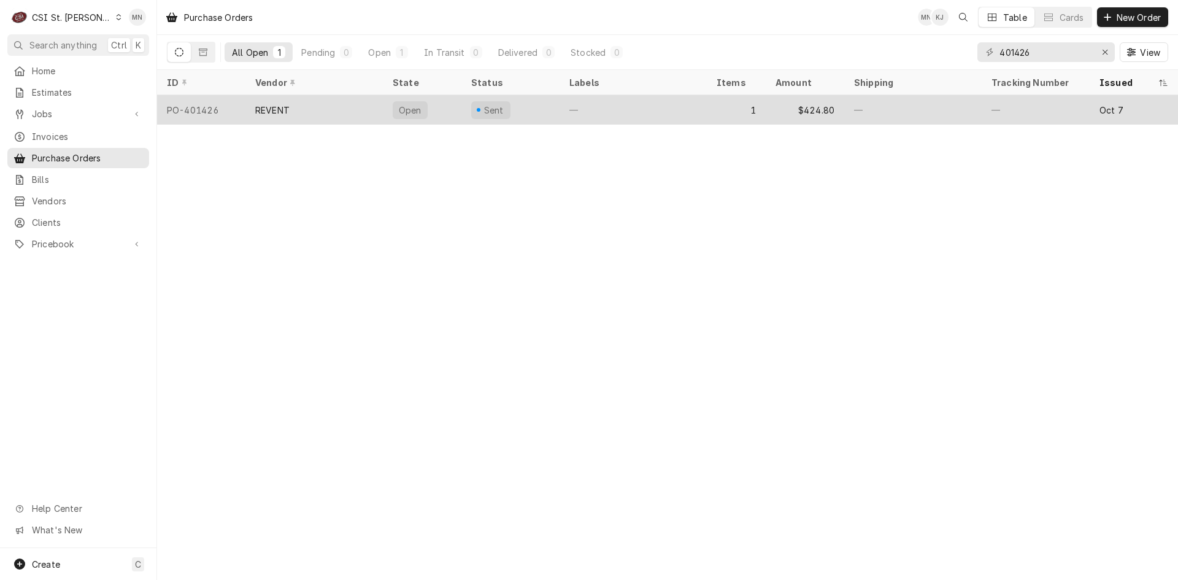
click at [261, 110] on div "REVENT" at bounding box center [272, 110] width 34 height 13
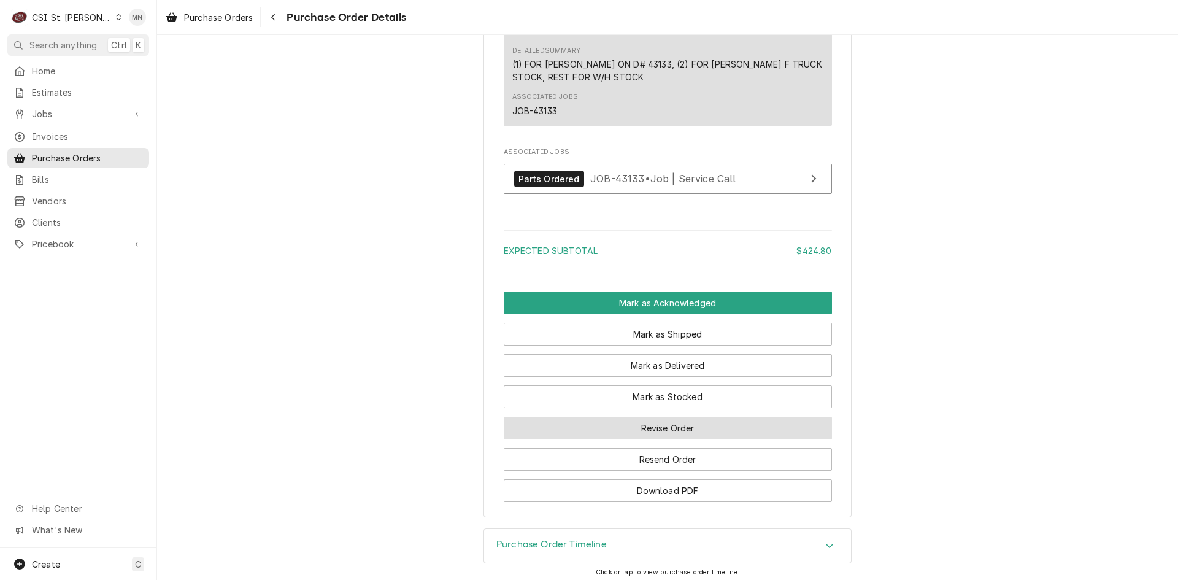
scroll to position [920, 0]
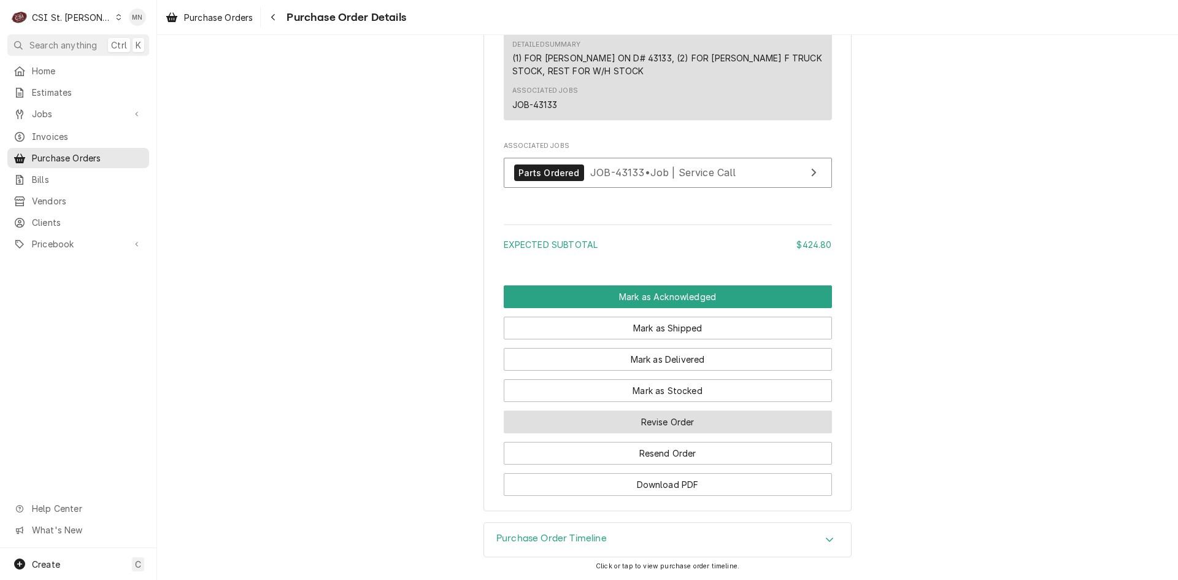
click at [655, 433] on button "Revise Order" at bounding box center [668, 421] width 328 height 23
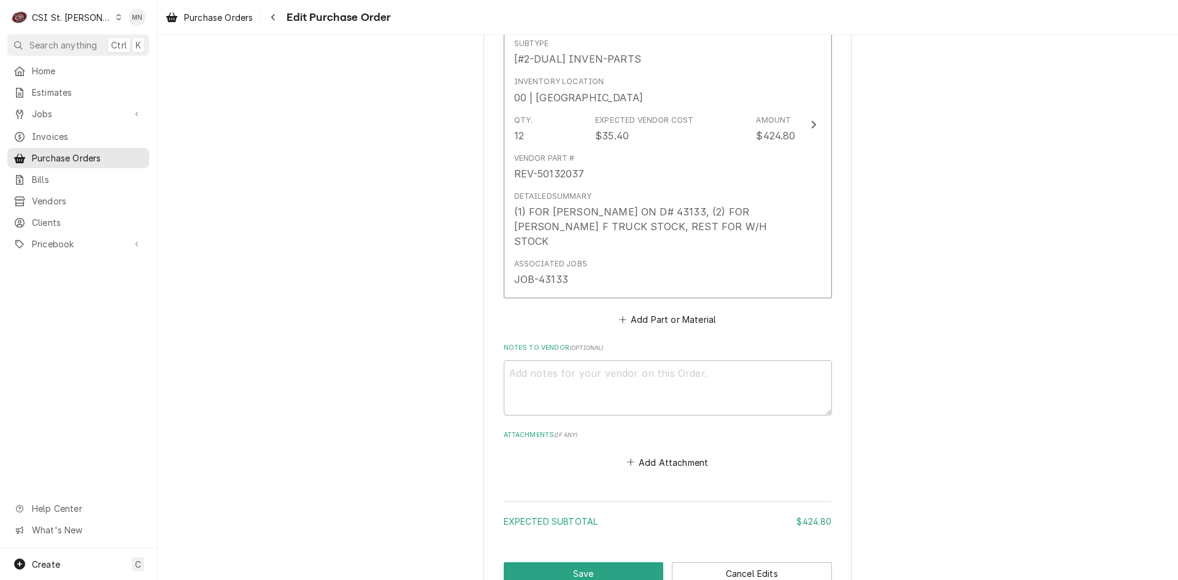
scroll to position [748, 0]
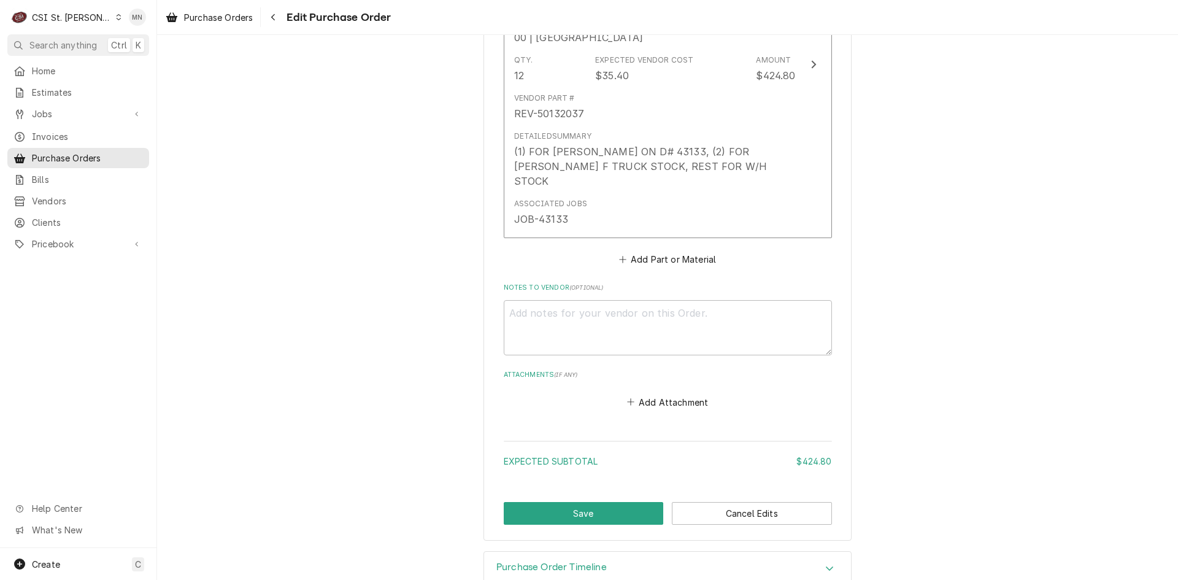
click at [628, 387] on div "Add Attachment" at bounding box center [668, 399] width 328 height 24
click at [635, 393] on button "Add Attachment" at bounding box center [668, 401] width 86 height 17
type textarea "x"
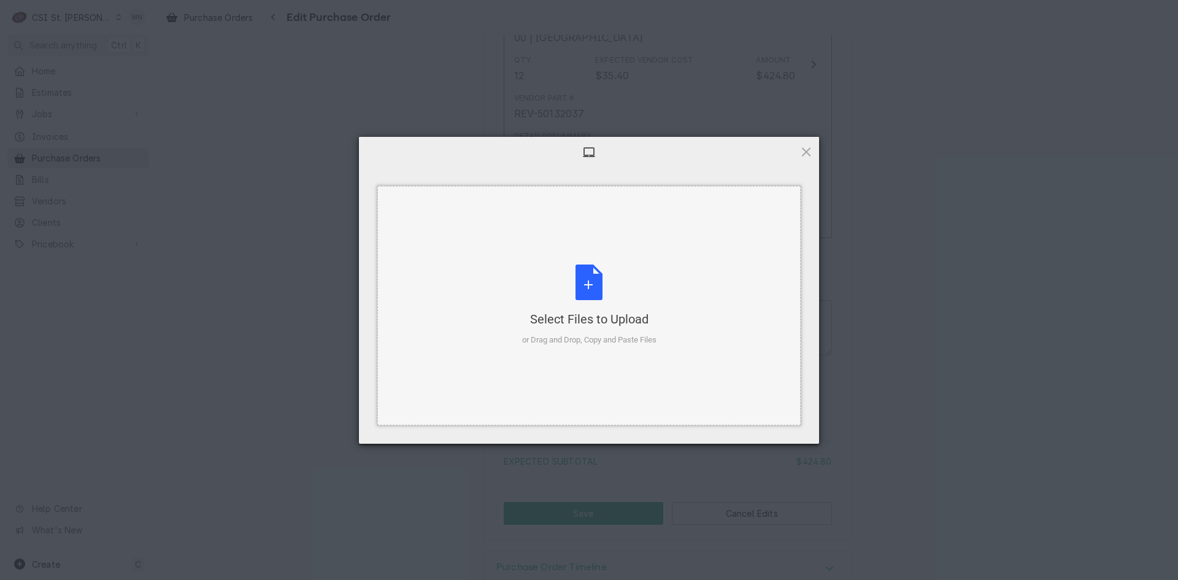
click at [569, 313] on div "Select Files to Upload" at bounding box center [589, 318] width 134 height 17
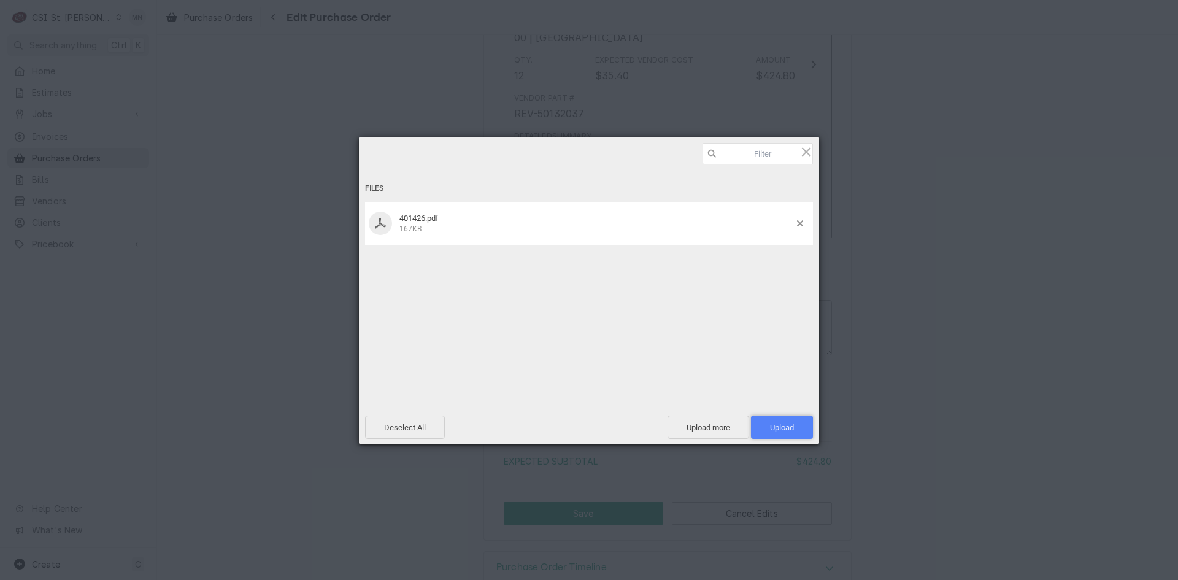
click at [790, 425] on span "Upload 1" at bounding box center [782, 427] width 24 height 9
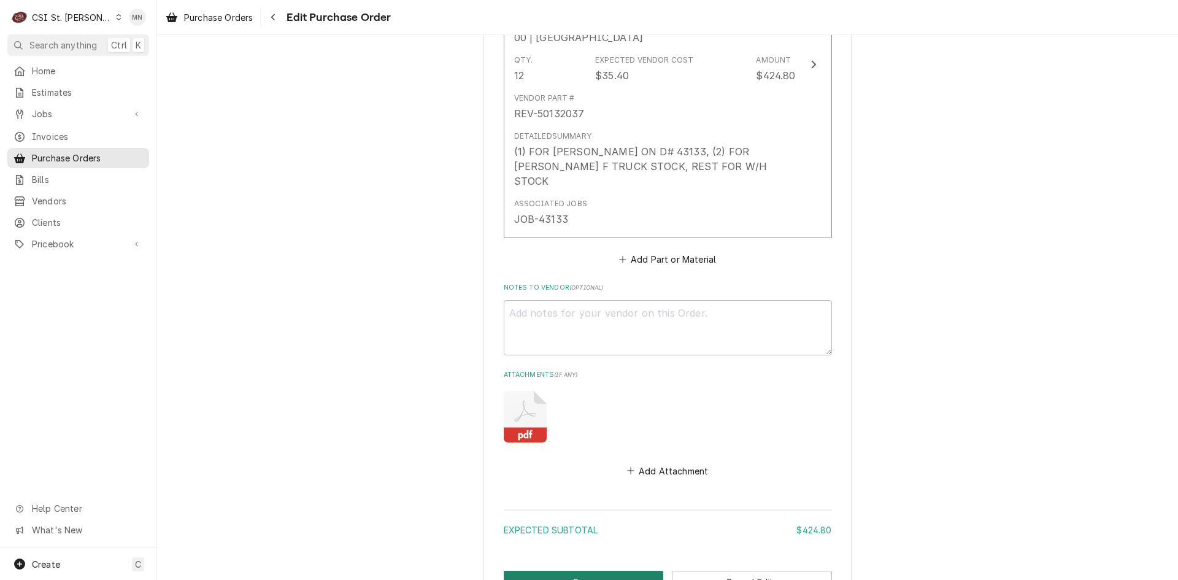
click at [578, 571] on button "Save" at bounding box center [584, 582] width 160 height 23
type textarea "x"
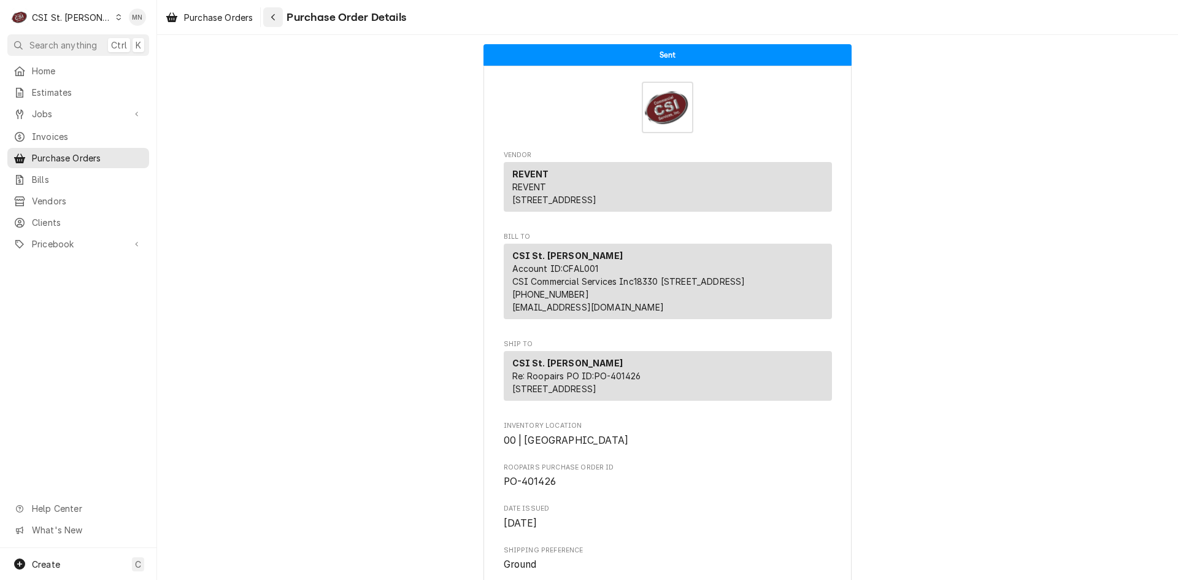
click at [282, 19] on button "Navigate back" at bounding box center [273, 17] width 20 height 20
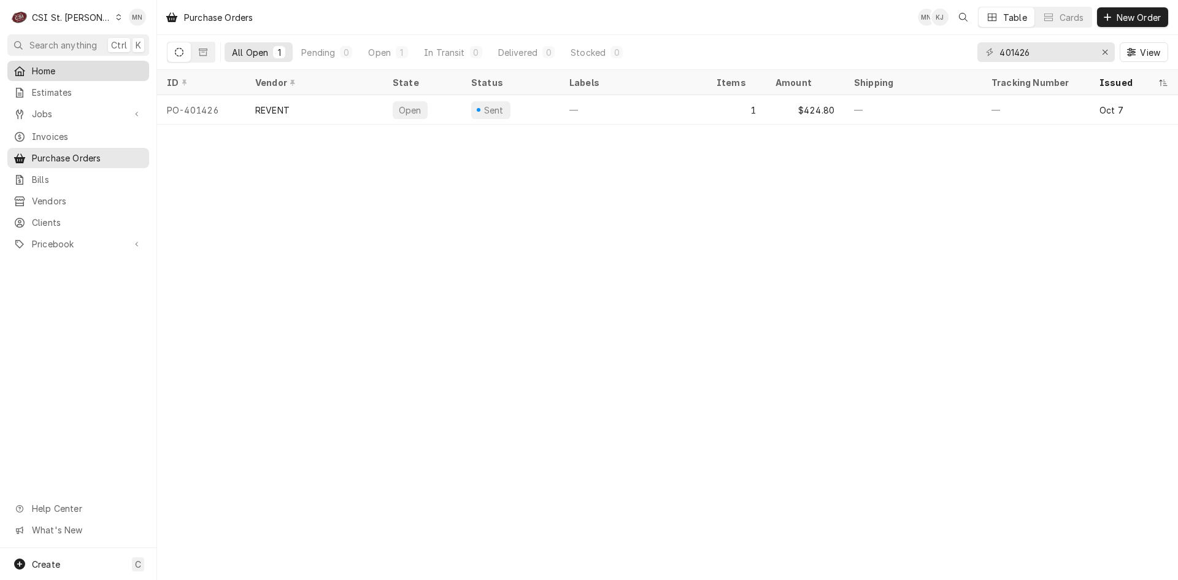
click at [31, 67] on div "Home" at bounding box center [77, 70] width 129 height 13
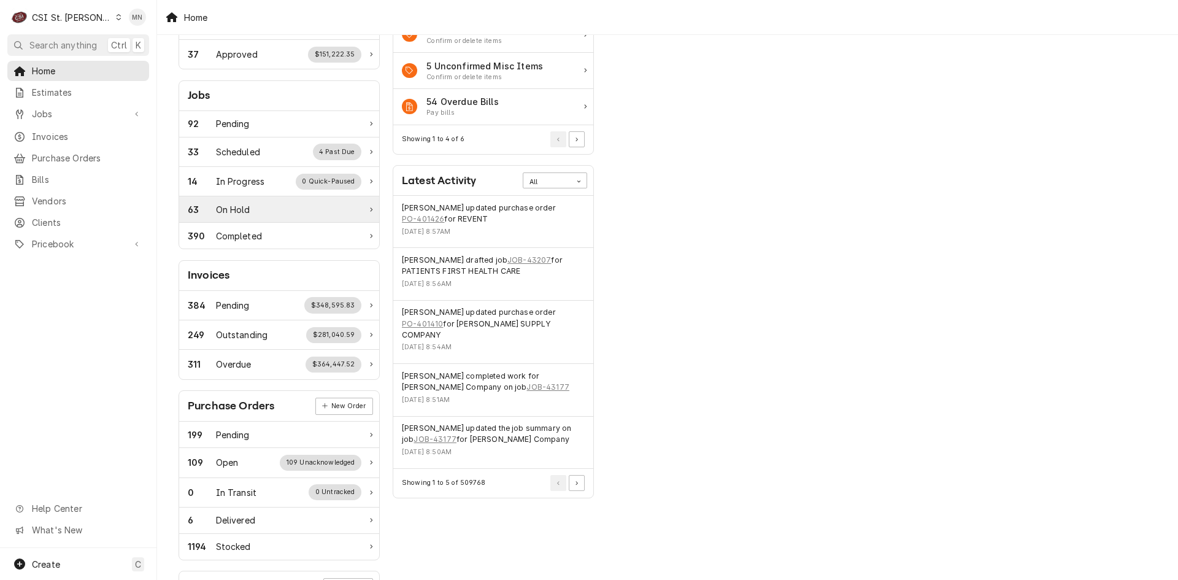
scroll to position [29, 0]
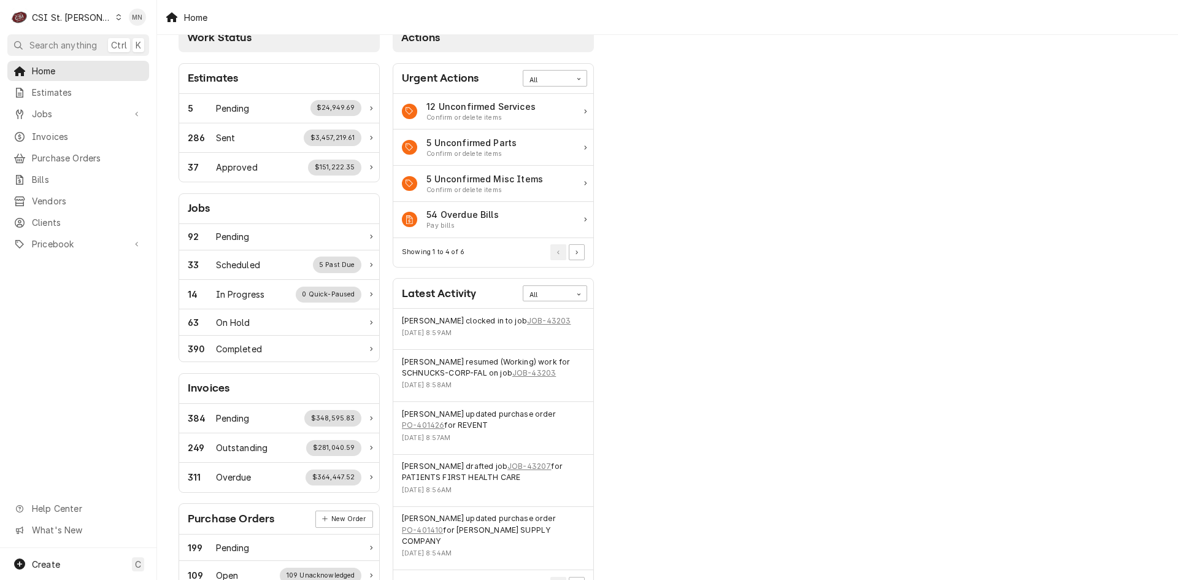
click at [45, 16] on div "CSI St. Louis" at bounding box center [72, 17] width 80 height 13
click at [126, 20] on div "CSI [US_STATE][GEOGRAPHIC_DATA]" at bounding box center [188, 24] width 162 height 13
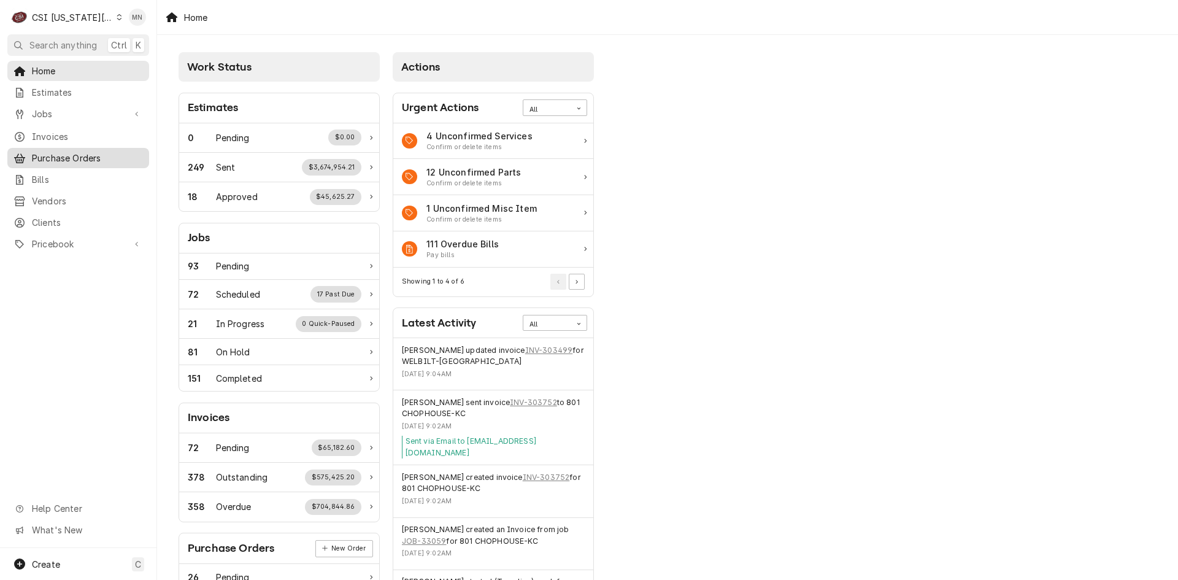
click at [69, 152] on span "Purchase Orders" at bounding box center [87, 158] width 111 height 13
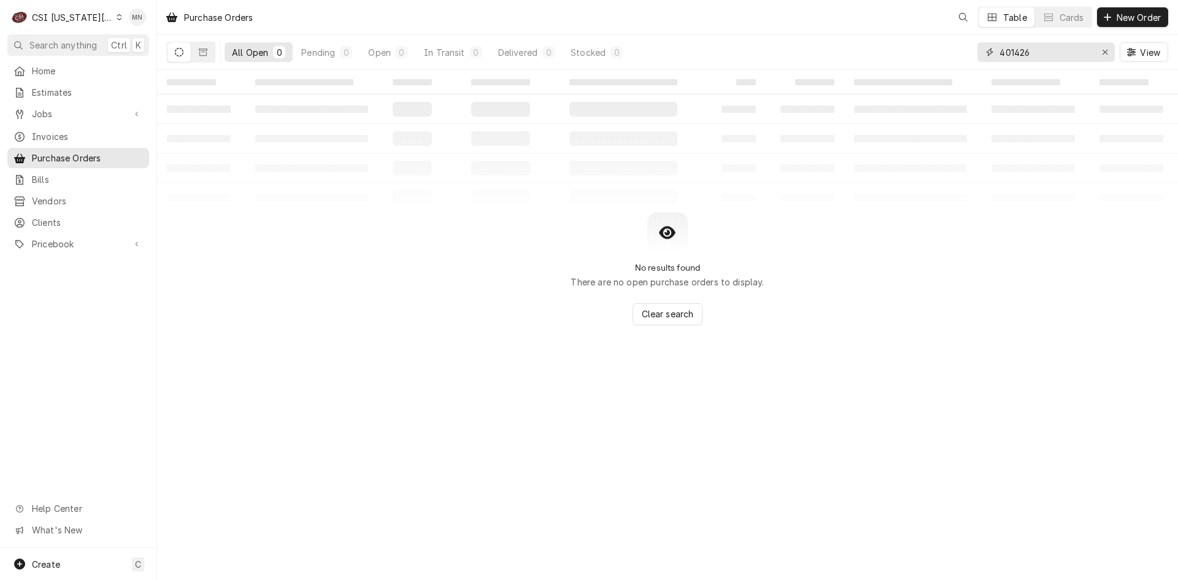
drag, startPoint x: 1049, startPoint y: 55, endPoint x: 854, endPoint y: 58, distance: 194.5
click at [868, 58] on div "All Open 0 Pending 0 Open 0 In Transit 0 Delivered 0 Stocked 0 401426 View" at bounding box center [667, 52] width 1001 height 34
type input "301744"
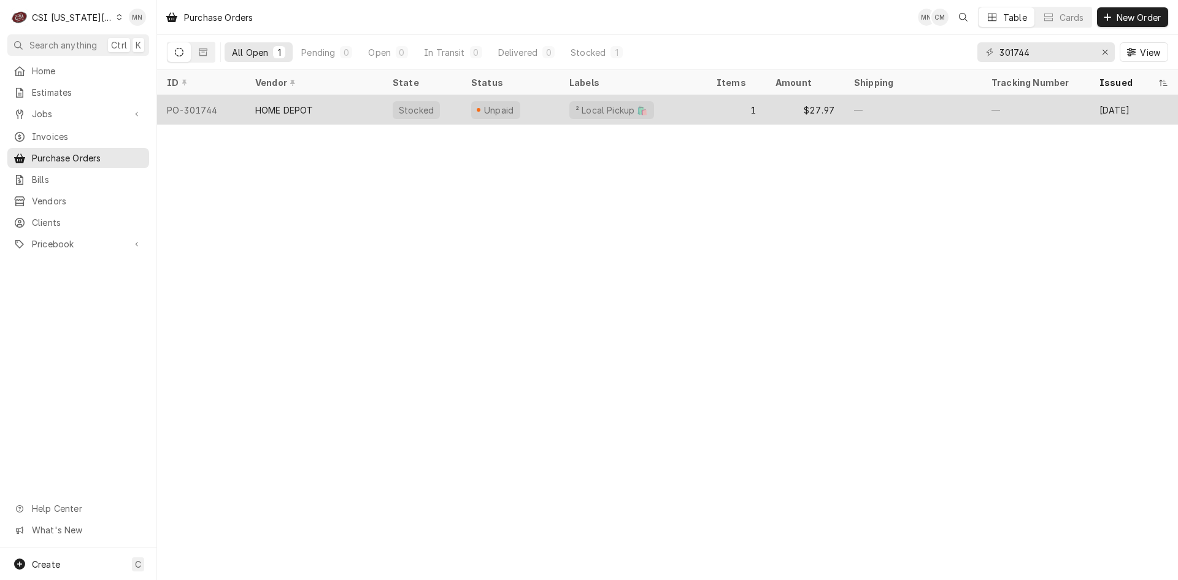
click at [356, 103] on div "HOME DEPOT" at bounding box center [313, 109] width 137 height 29
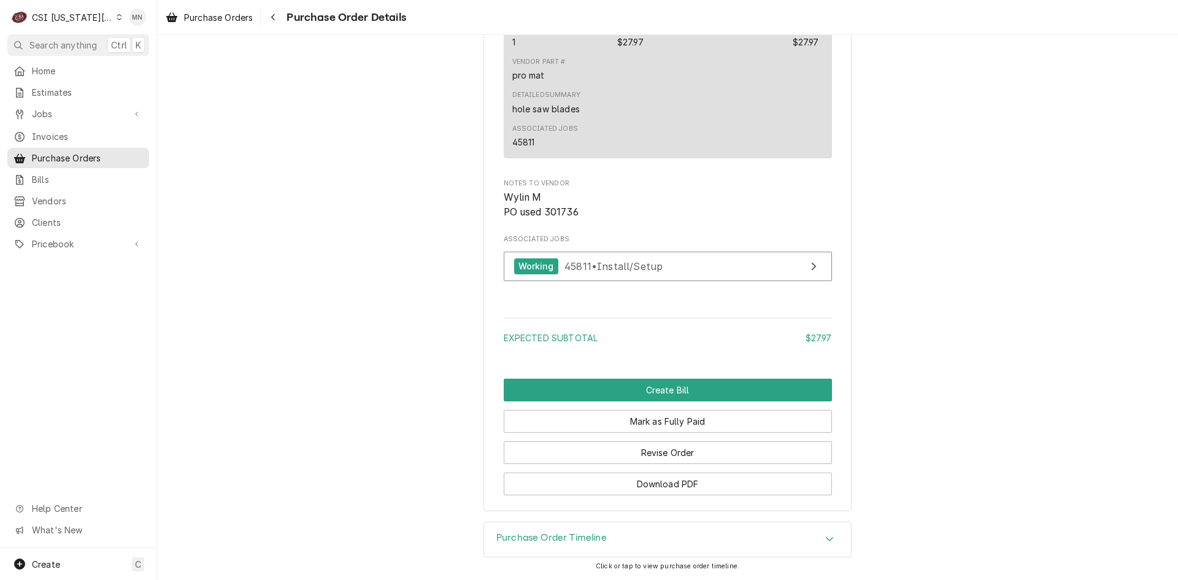
scroll to position [1036, 0]
click at [637, 457] on button "Revise Order" at bounding box center [668, 452] width 328 height 23
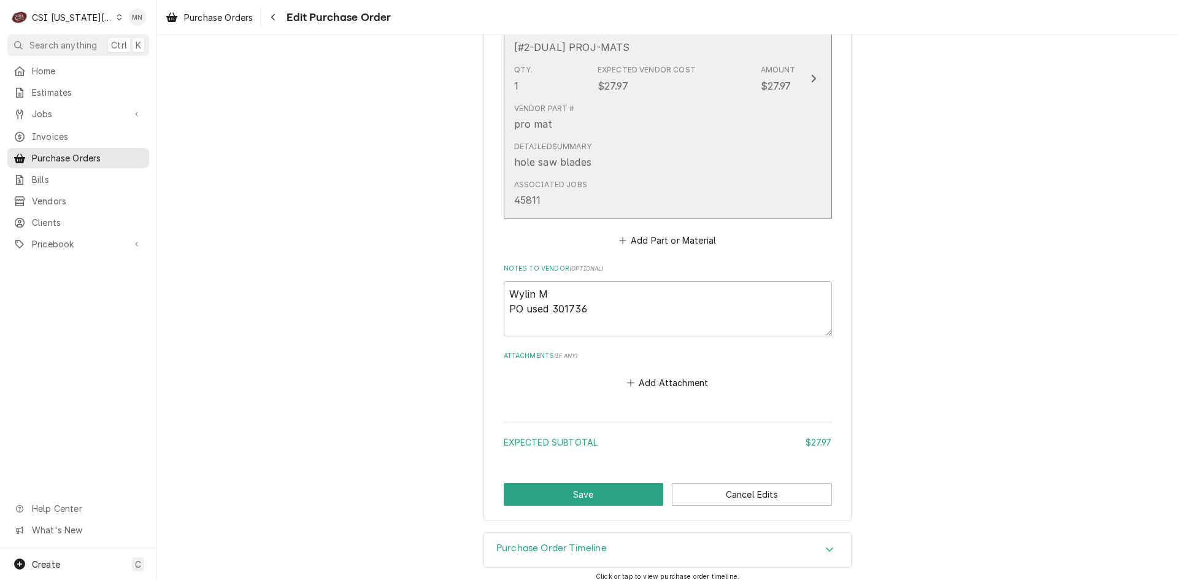
scroll to position [685, 0]
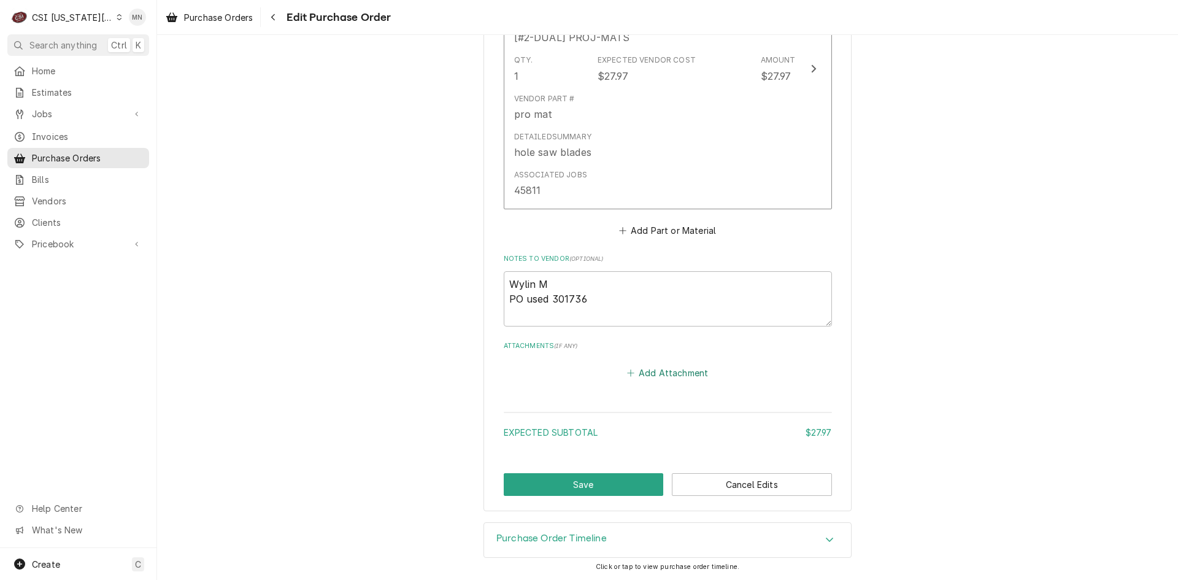
click at [649, 380] on button "Add Attachment" at bounding box center [668, 372] width 86 height 17
type textarea "x"
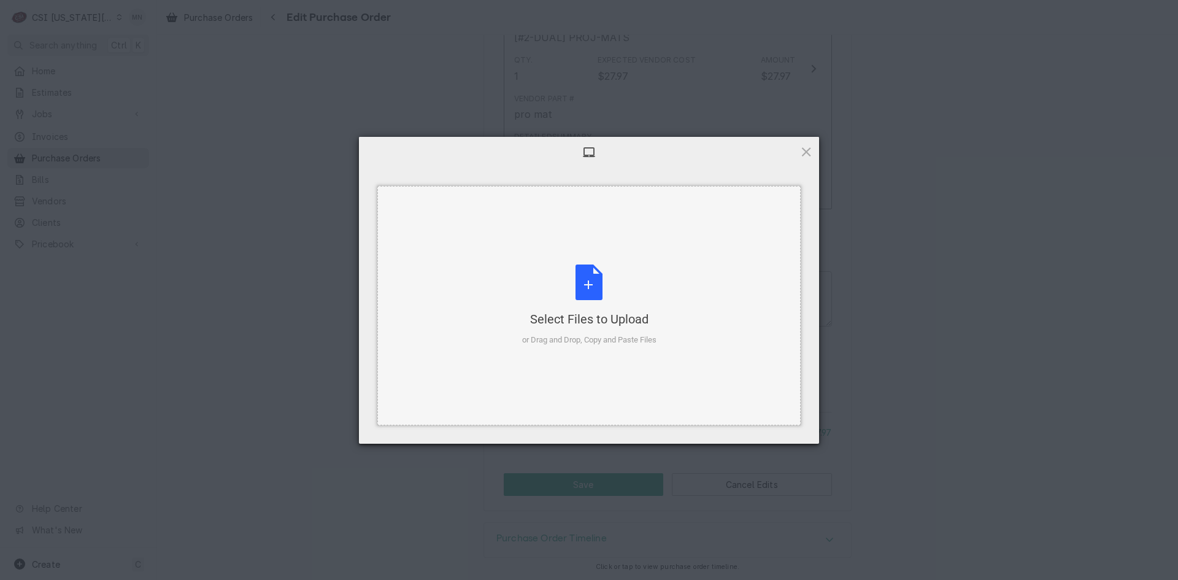
click at [596, 298] on div "Select Files to Upload or Drag and Drop, Copy and Paste Files" at bounding box center [589, 305] width 134 height 82
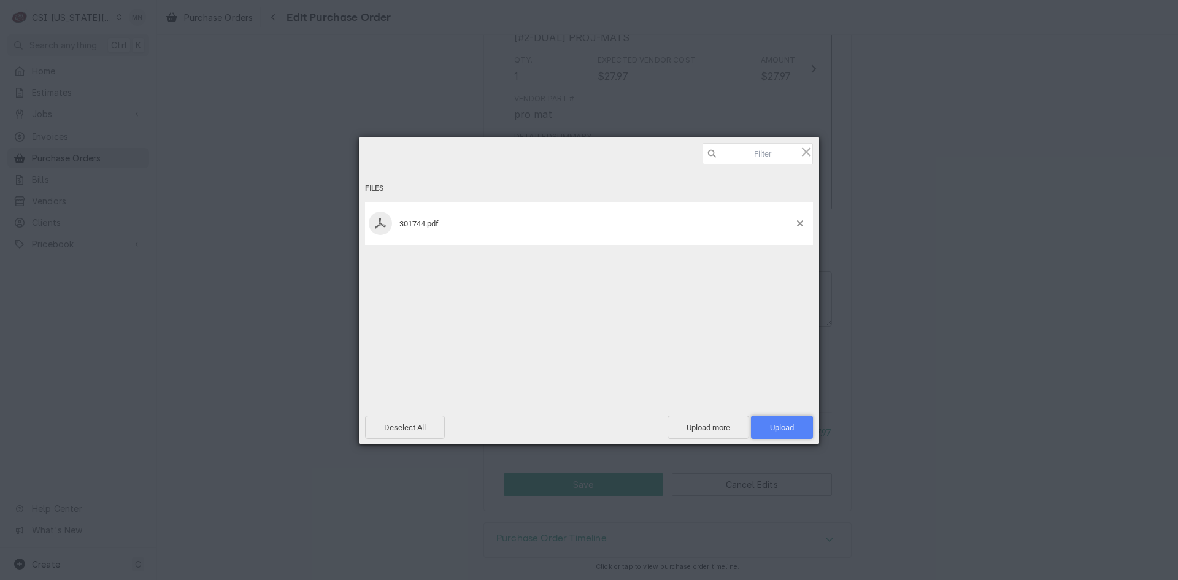
click at [790, 428] on span "Upload 1" at bounding box center [782, 427] width 24 height 9
type textarea "x"
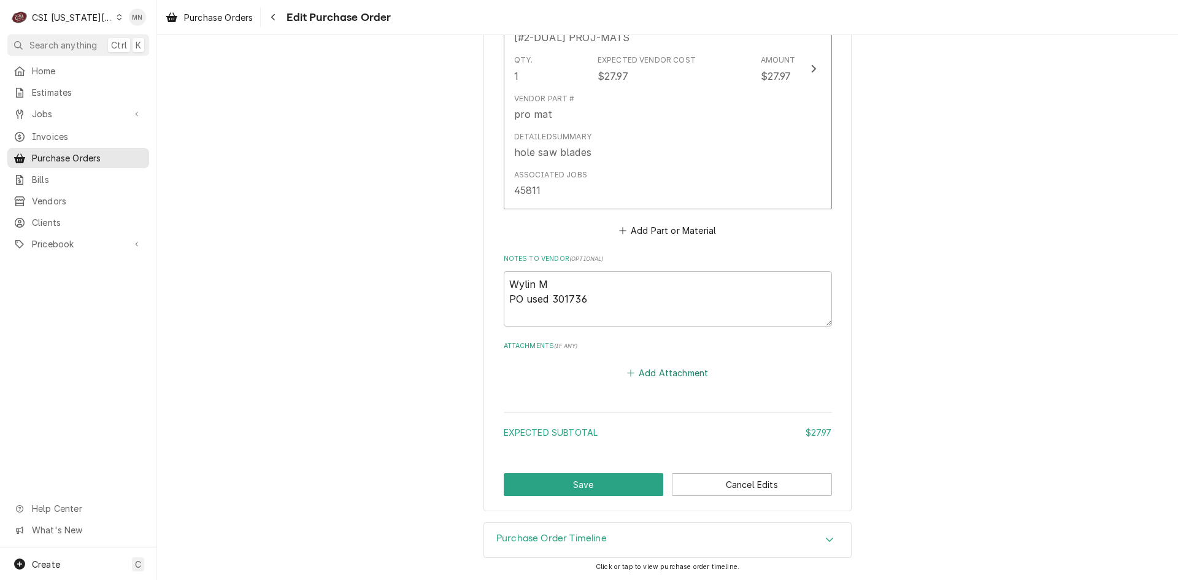
click at [673, 371] on button "Add Attachment" at bounding box center [668, 372] width 86 height 17
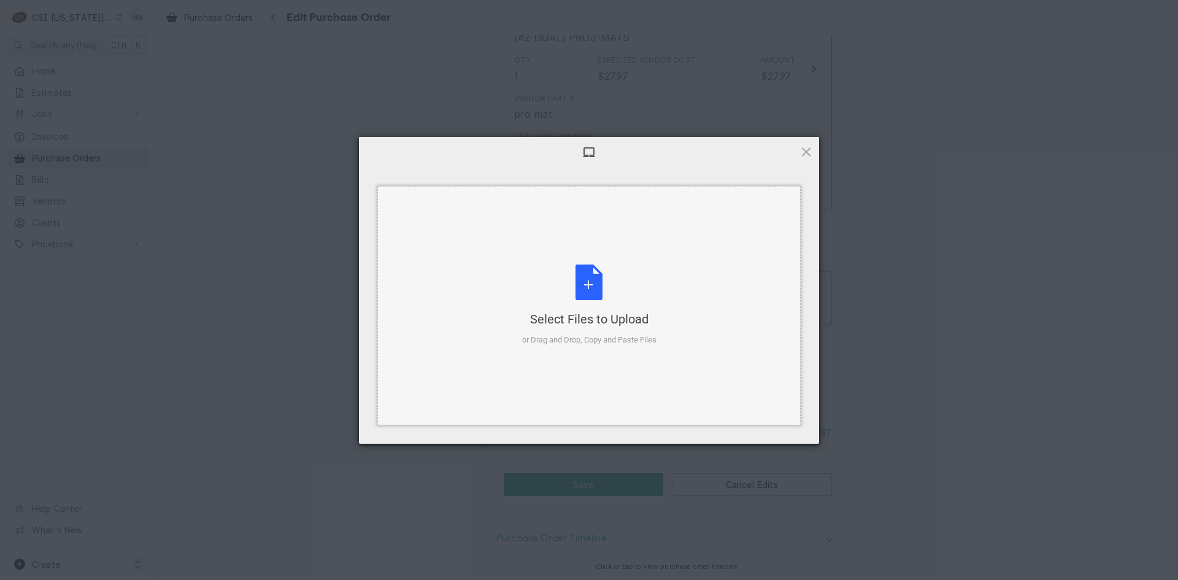
click at [589, 301] on div "Select Files to Upload or Drag and Drop, Copy and Paste Files" at bounding box center [589, 305] width 134 height 82
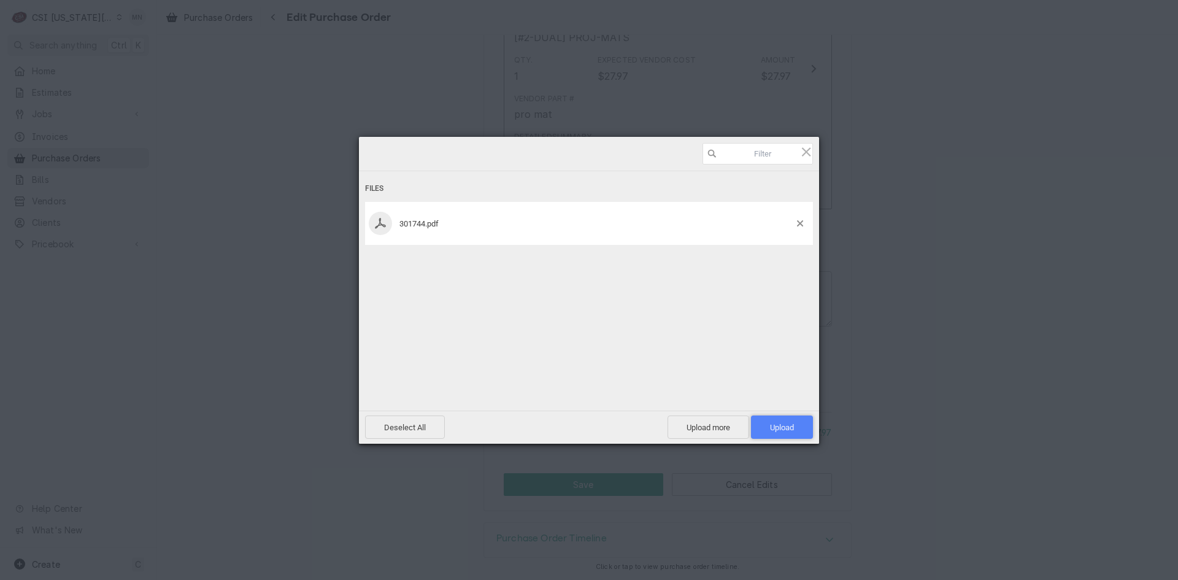
click at [777, 433] on span "Upload 1" at bounding box center [782, 426] width 62 height 23
type textarea "x"
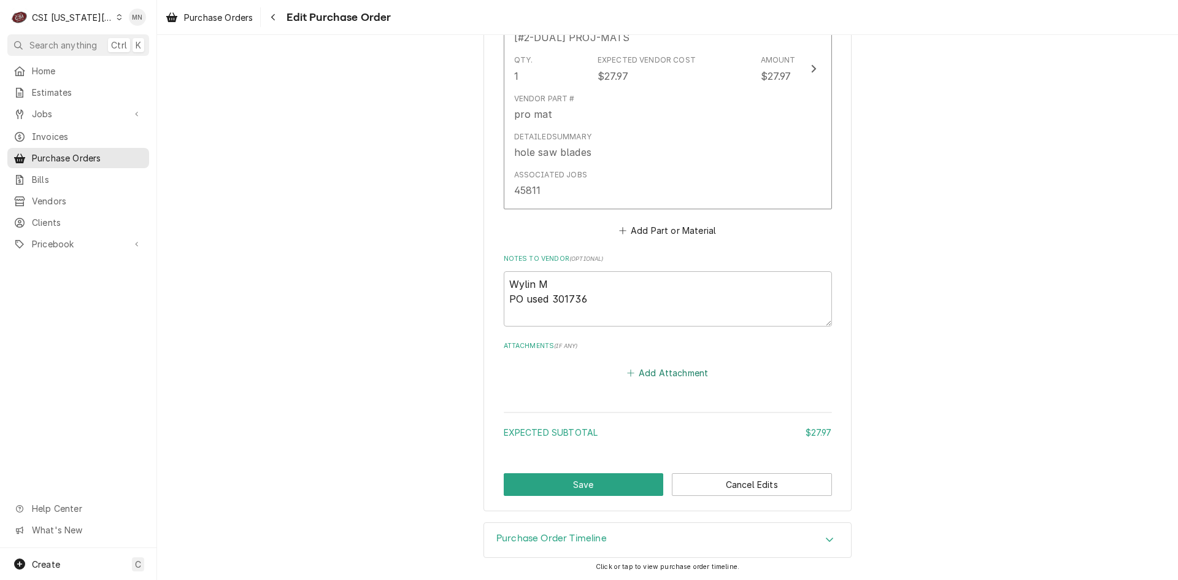
click at [644, 372] on button "Add Attachment" at bounding box center [668, 372] width 86 height 17
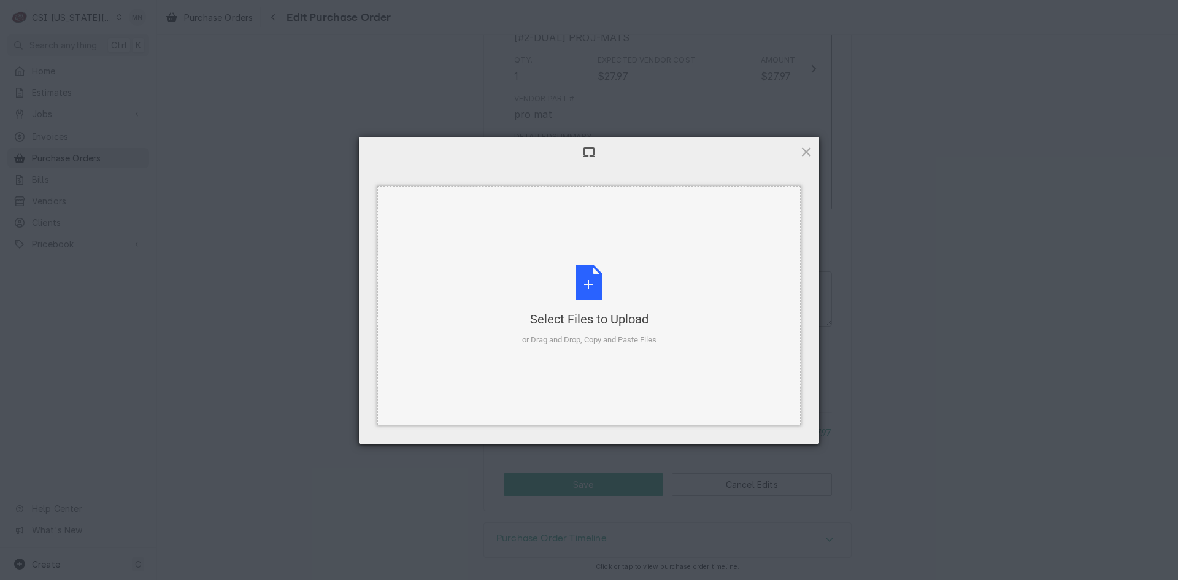
click at [558, 296] on div "Select Files to Upload or Drag and Drop, Copy and Paste Files" at bounding box center [589, 305] width 134 height 82
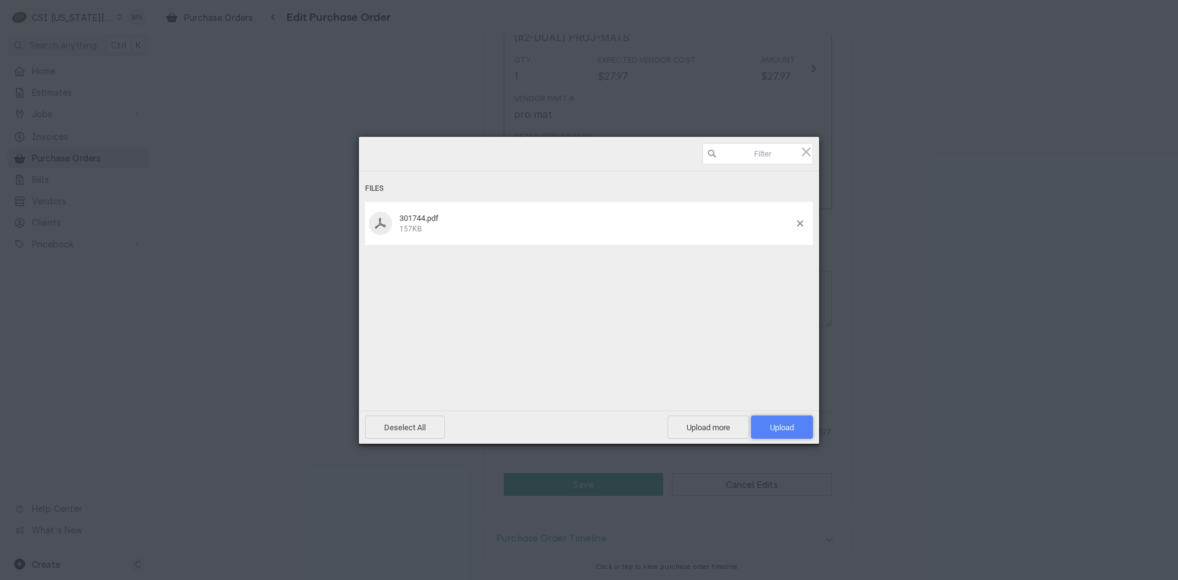
click at [776, 425] on span "Upload 1" at bounding box center [782, 427] width 24 height 9
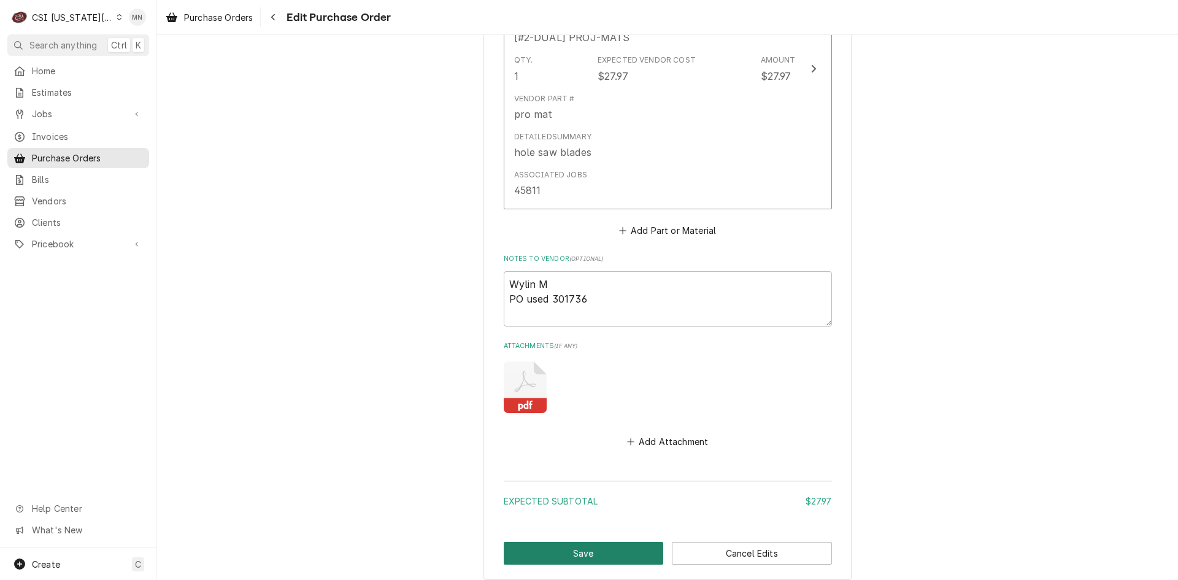
click at [607, 549] on button "Save" at bounding box center [584, 553] width 160 height 23
type textarea "x"
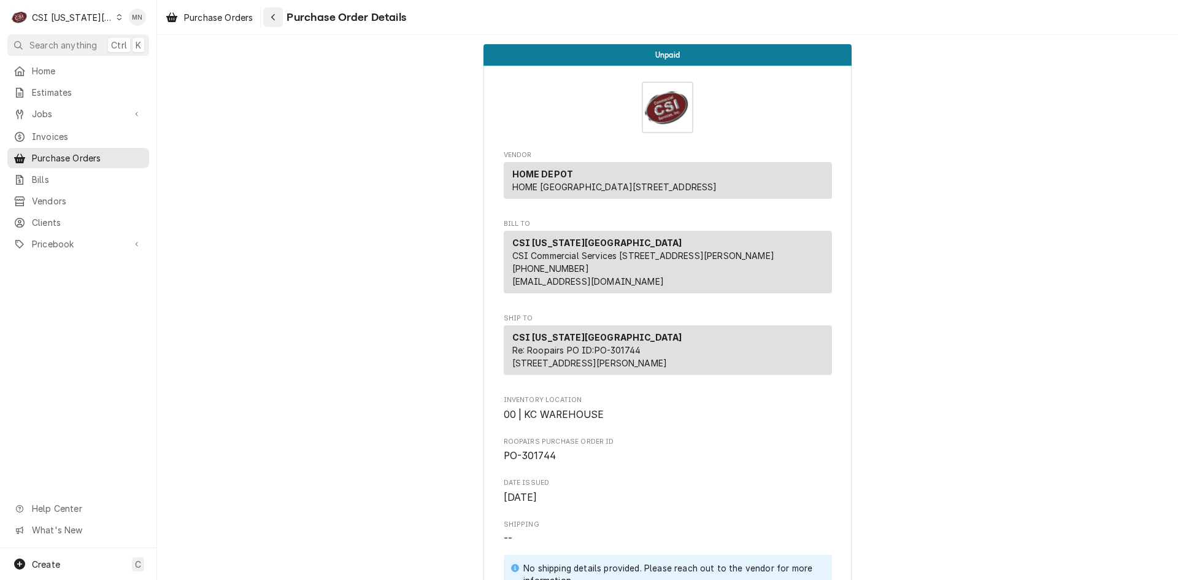
click at [275, 18] on icon "Navigate back" at bounding box center [274, 17] width 6 height 9
